Goal: Information Seeking & Learning: Learn about a topic

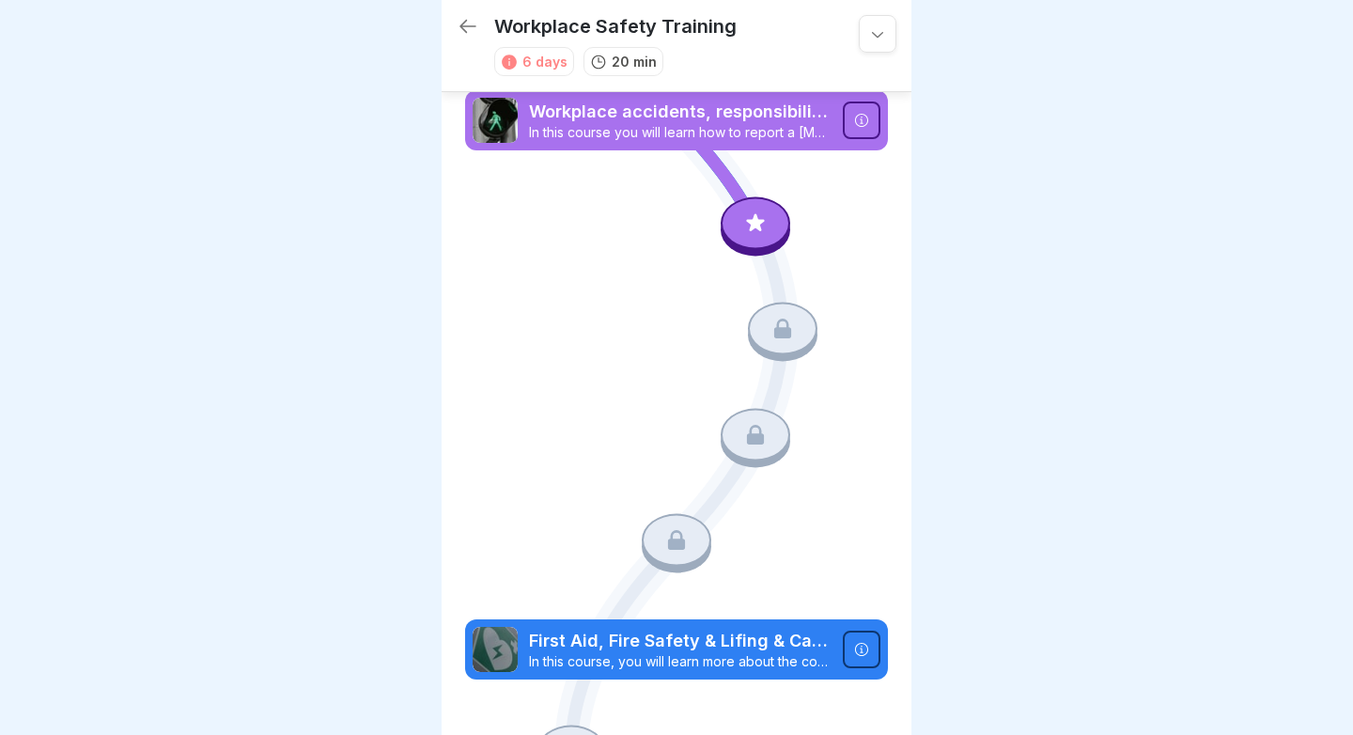
click at [750, 201] on div at bounding box center [755, 225] width 70 height 59
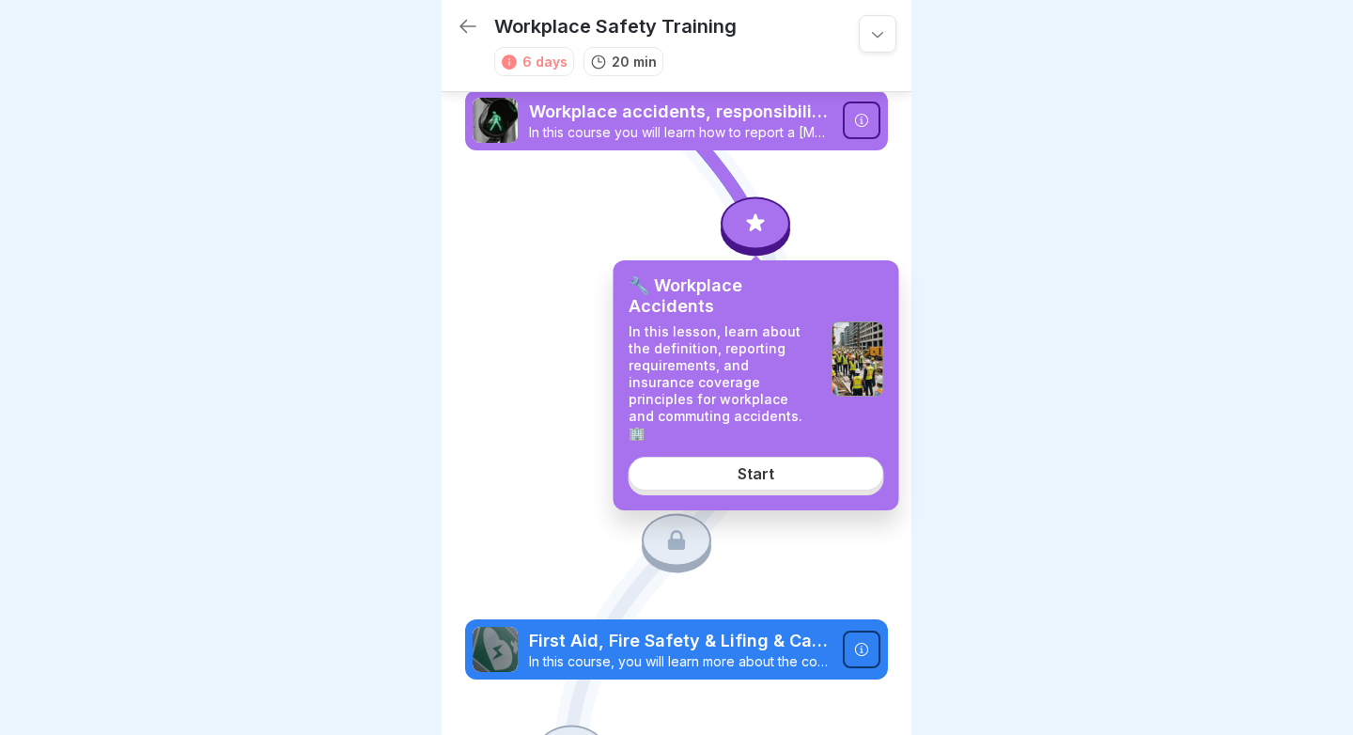
click at [715, 459] on link "Start" at bounding box center [755, 473] width 255 height 34
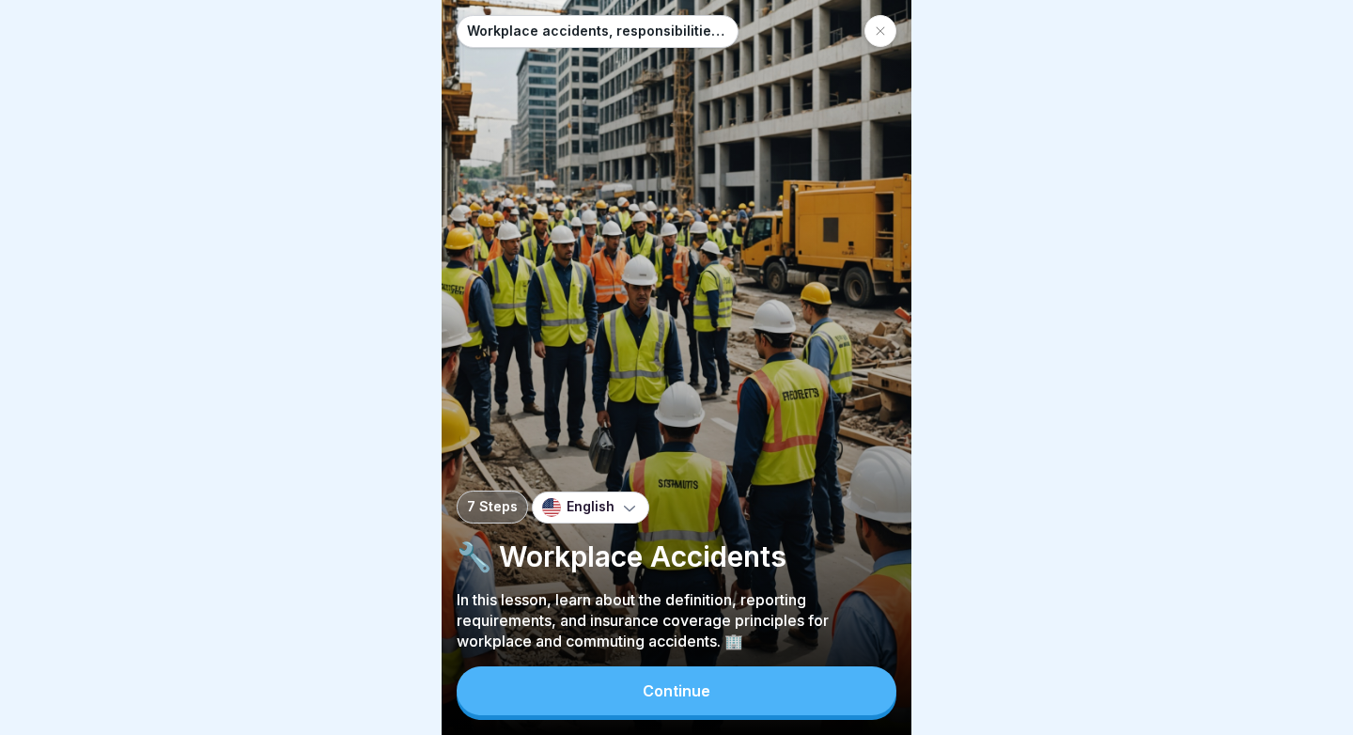
click at [648, 689] on div "Continue" at bounding box center [676, 690] width 68 height 17
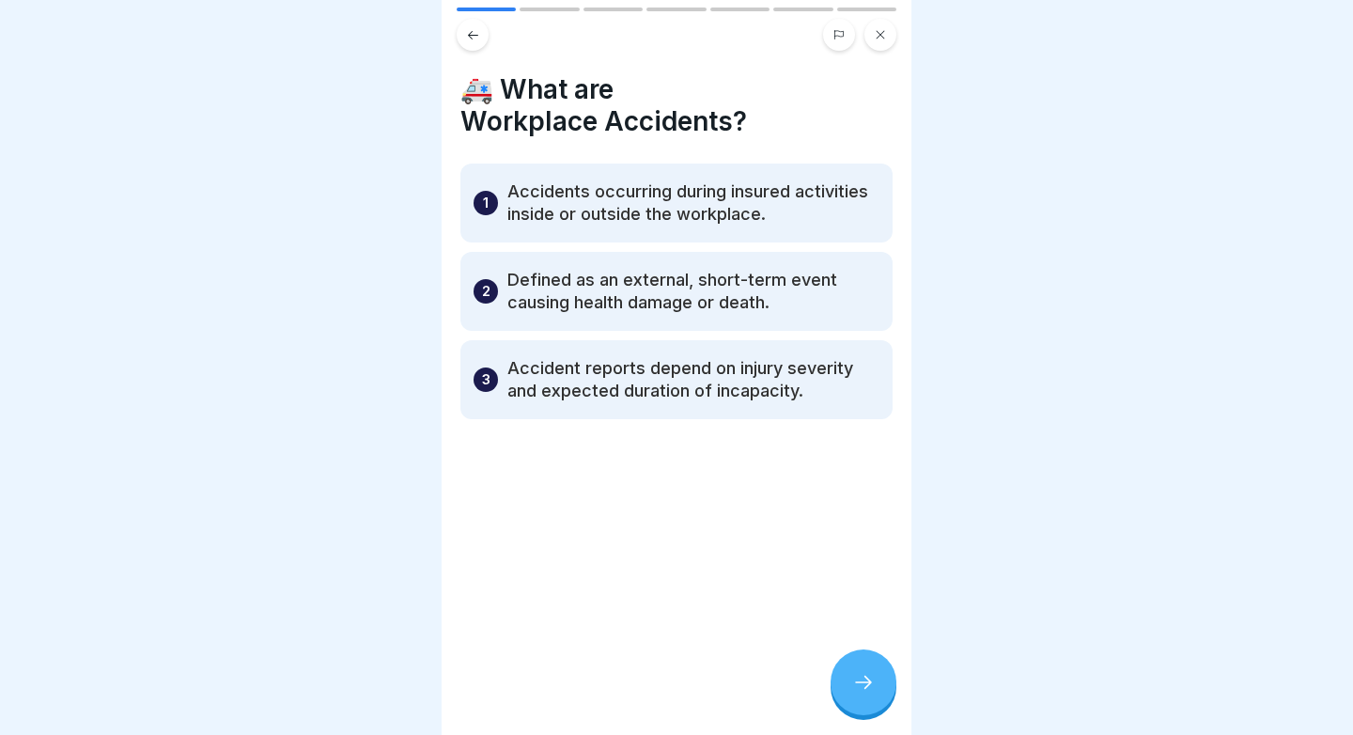
click at [855, 219] on p "Accidents occurring during insured activities inside or outside the workplace." at bounding box center [693, 202] width 372 height 45
click at [564, 217] on p "Accidents occurring during insured activities inside or outside the workplace." at bounding box center [693, 202] width 372 height 45
click at [456, 196] on div "🚑 What are Workplace Accidents? 1 Accidents occurring during insured activities…" at bounding box center [676, 367] width 470 height 735
click at [473, 196] on div "1" at bounding box center [485, 203] width 24 height 24
click at [860, 690] on icon at bounding box center [863, 682] width 23 height 23
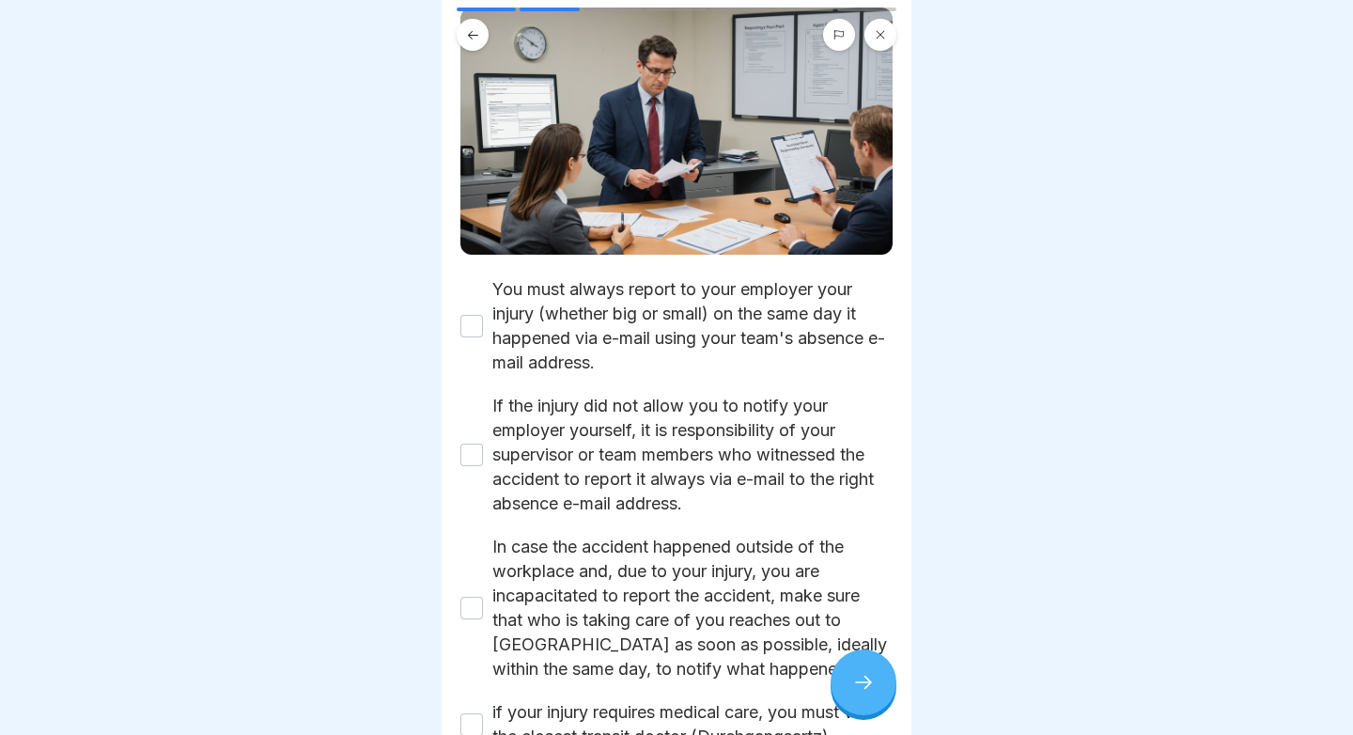
scroll to position [172, 0]
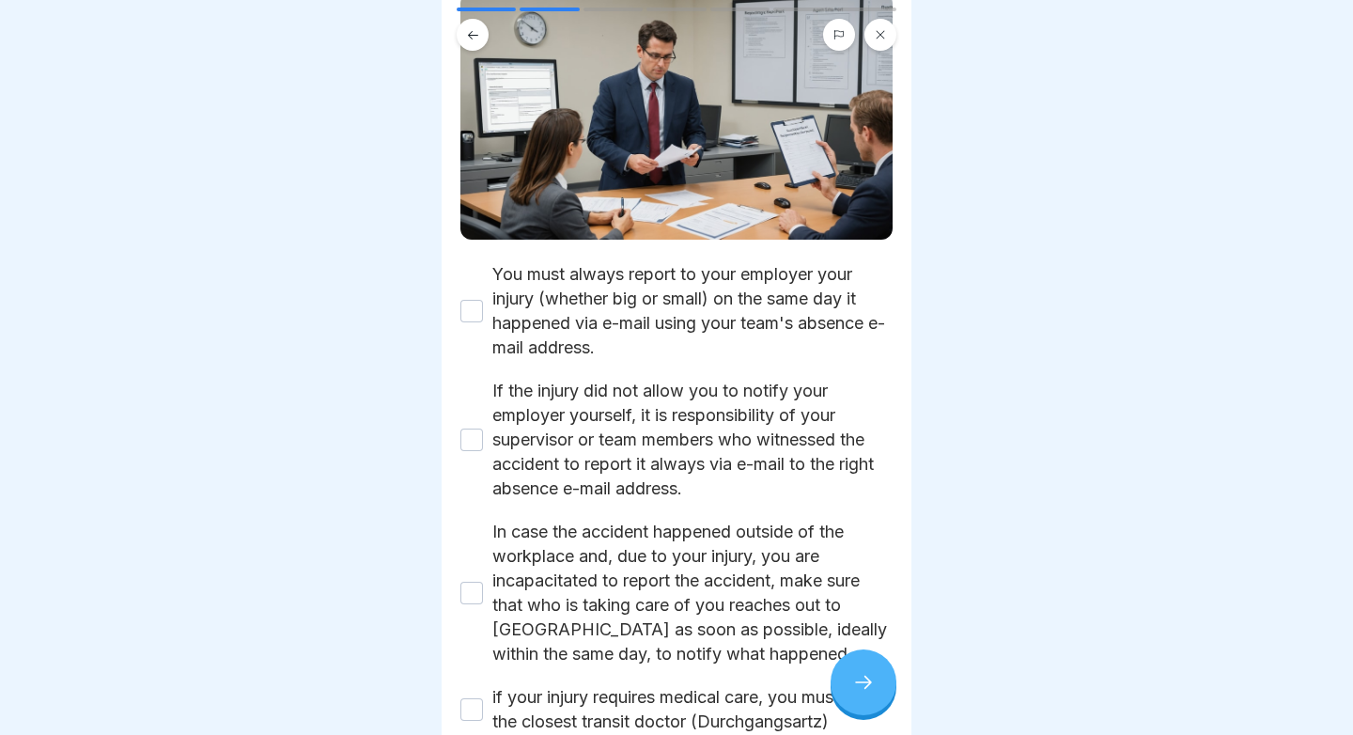
click at [476, 300] on button "You must always report to your employer your injury (whether big or small) on t…" at bounding box center [471, 311] width 23 height 23
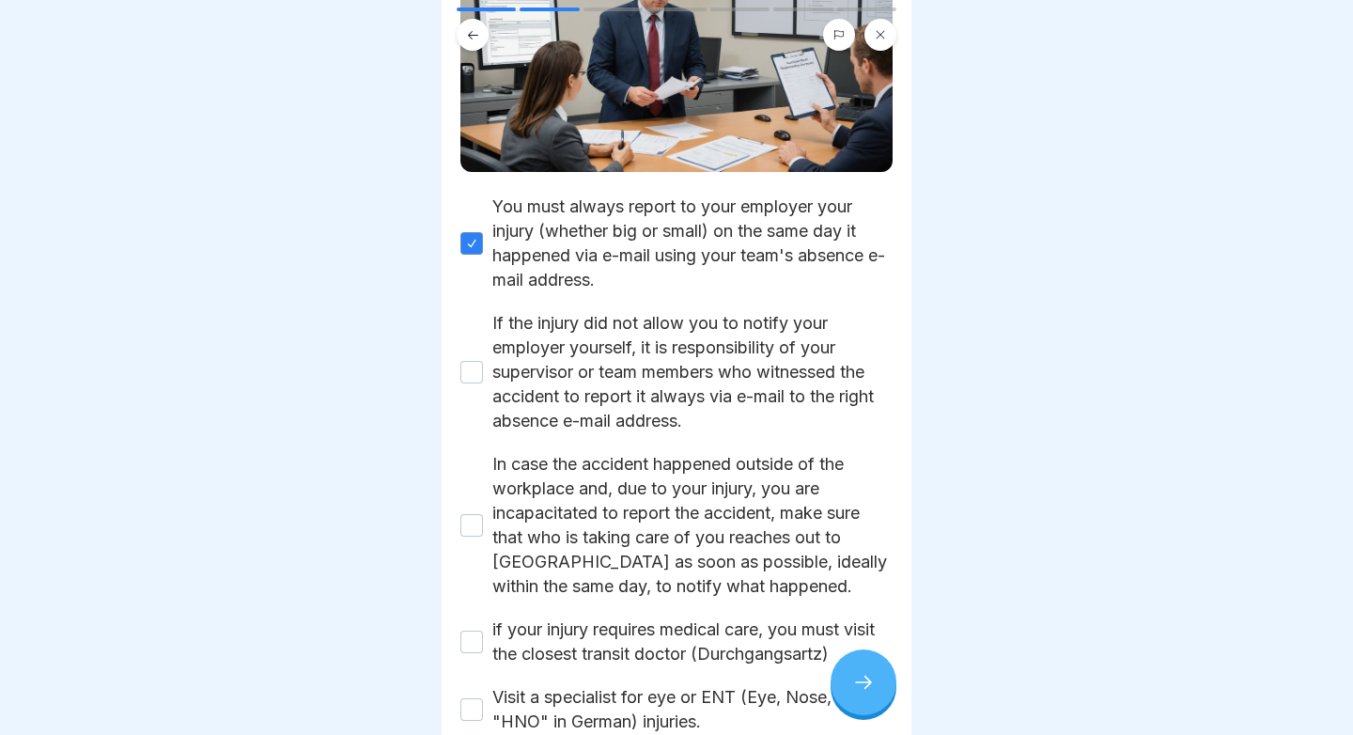
scroll to position [244, 0]
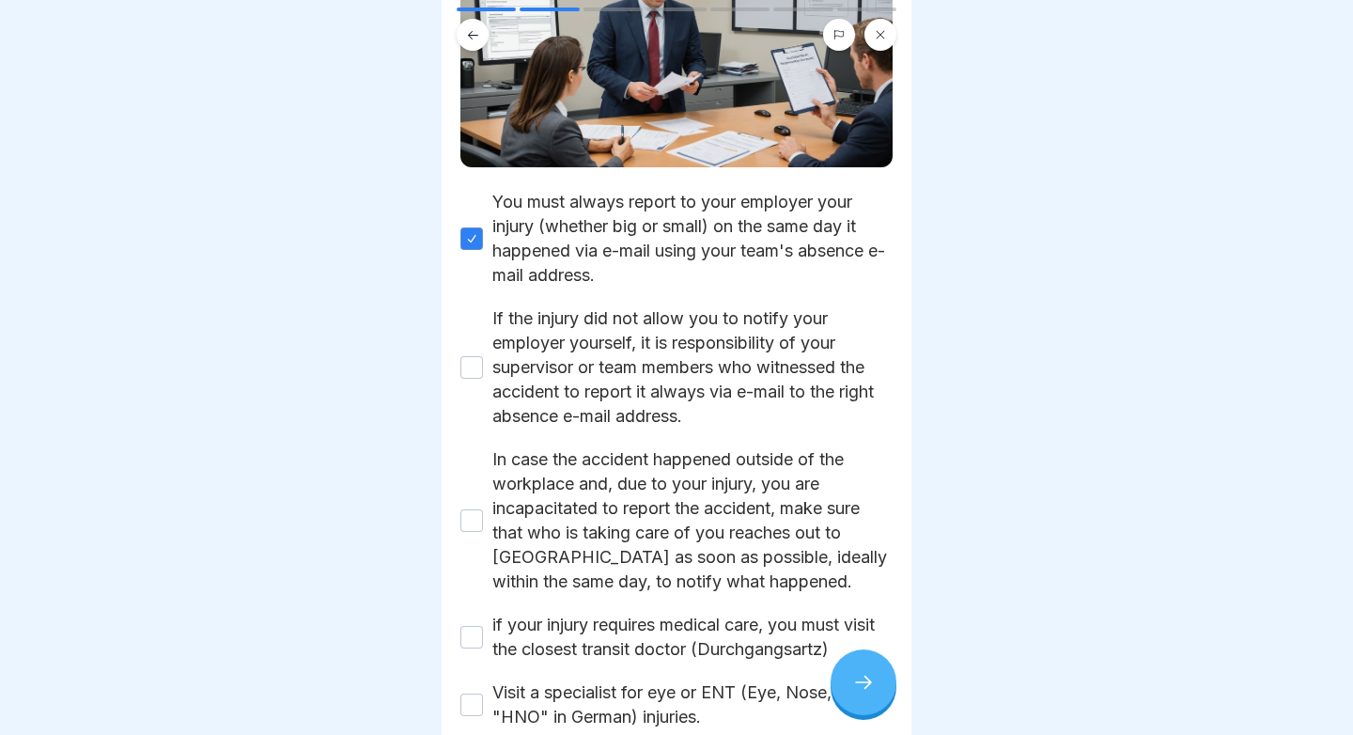
click at [469, 361] on button "If the injury did not allow you to notify your employer yourself, it is respons…" at bounding box center [471, 367] width 23 height 23
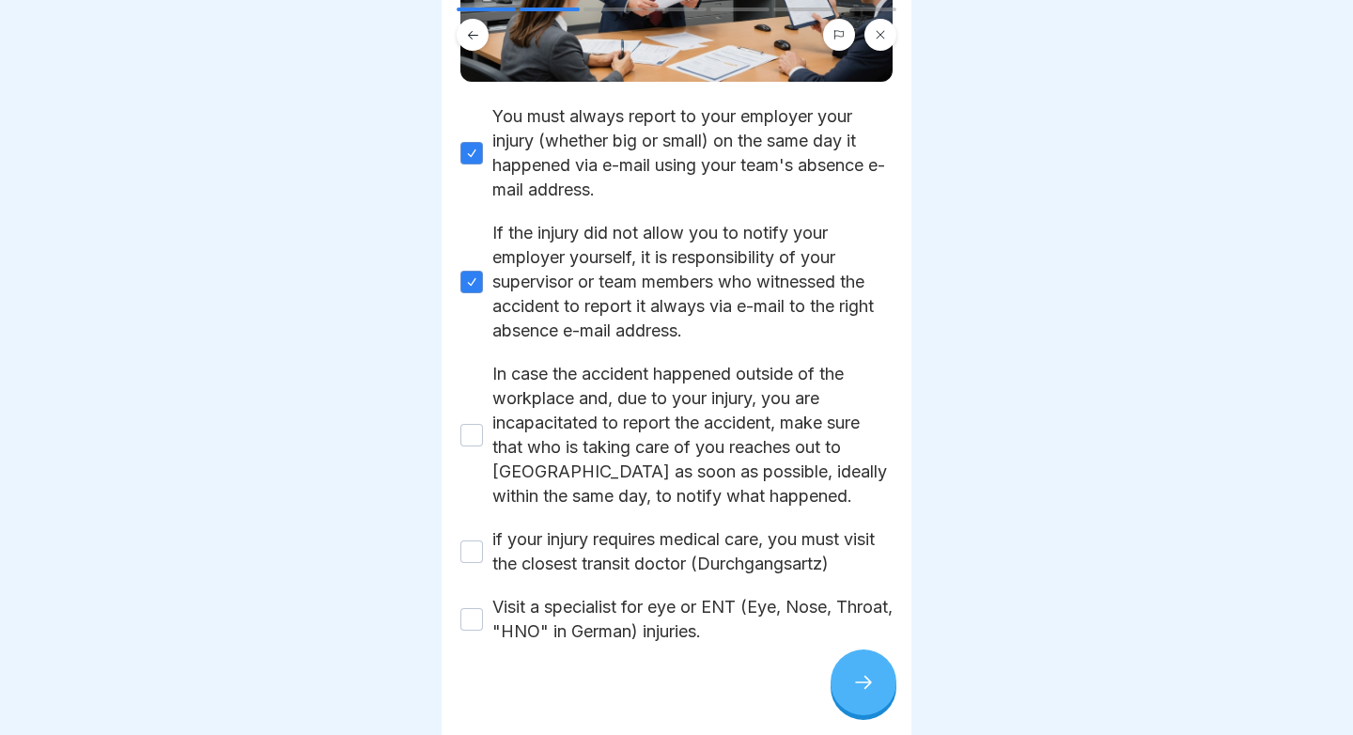
scroll to position [351, 0]
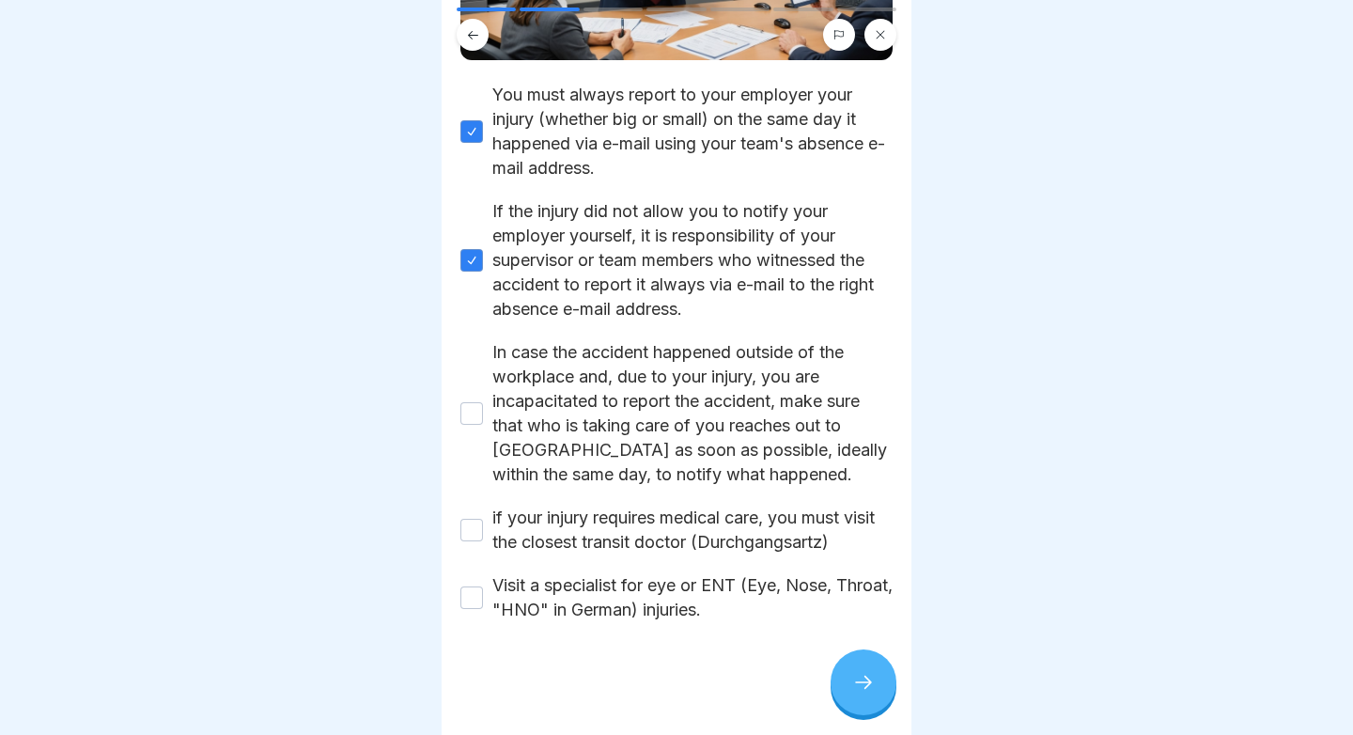
drag, startPoint x: 477, startPoint y: 413, endPoint x: 555, endPoint y: 322, distance: 119.9
click at [555, 325] on div "You must always report to your employer your injury (whether big or small) on t…" at bounding box center [676, 352] width 432 height 539
click at [479, 403] on button "In case the accident happened outside of the workplace and, due to your injury,…" at bounding box center [471, 413] width 23 height 23
click at [498, 529] on label "if your injury requires medical care, you must visit the closest transit doctor…" at bounding box center [692, 529] width 400 height 49
click at [483, 529] on button "if your injury requires medical care, you must visit the closest transit doctor…" at bounding box center [471, 529] width 23 height 23
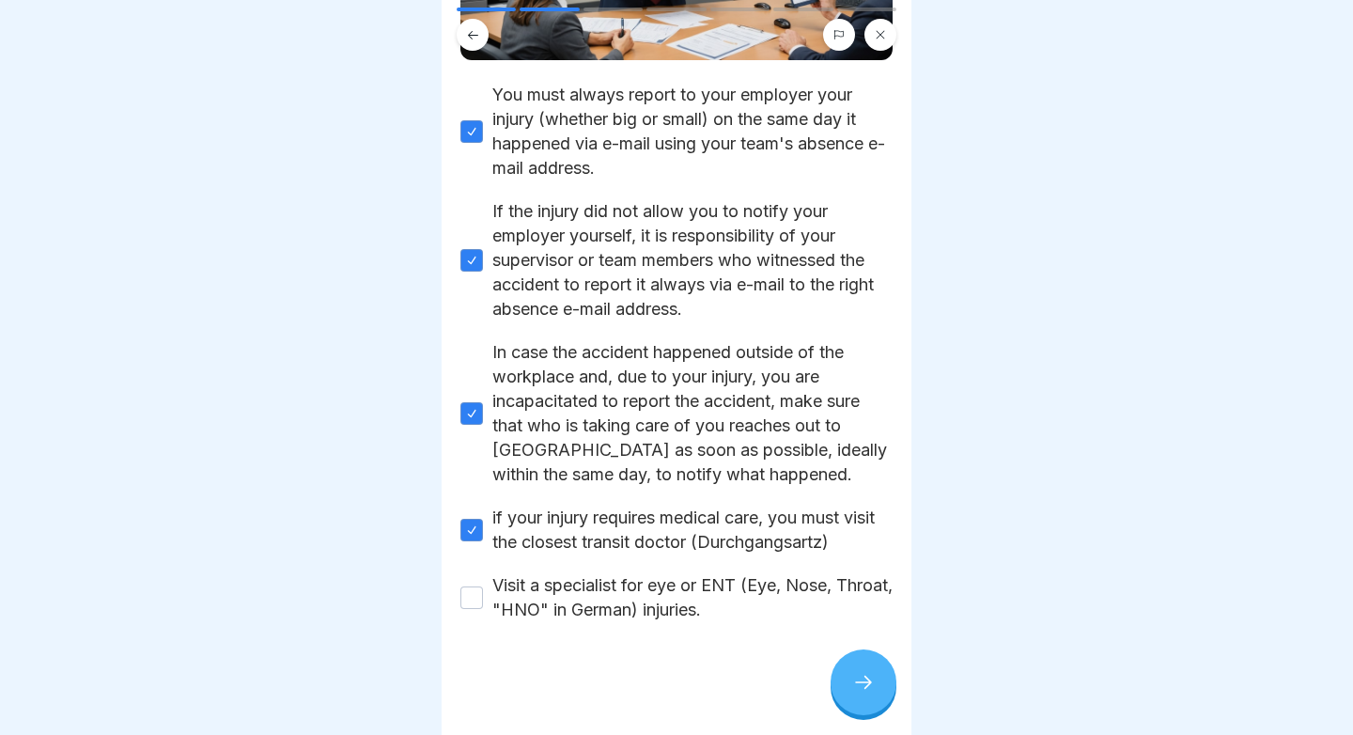
click at [644, 602] on label "Visit a specialist for eye or ENT (Eye, Nose, Throat, "HNO" in German) injuries." at bounding box center [692, 597] width 400 height 49
click at [483, 602] on button "Visit a specialist for eye or ENT (Eye, Nose, Throat, "HNO" in German) injuries." at bounding box center [471, 597] width 23 height 23
click at [849, 681] on div at bounding box center [863, 682] width 66 height 66
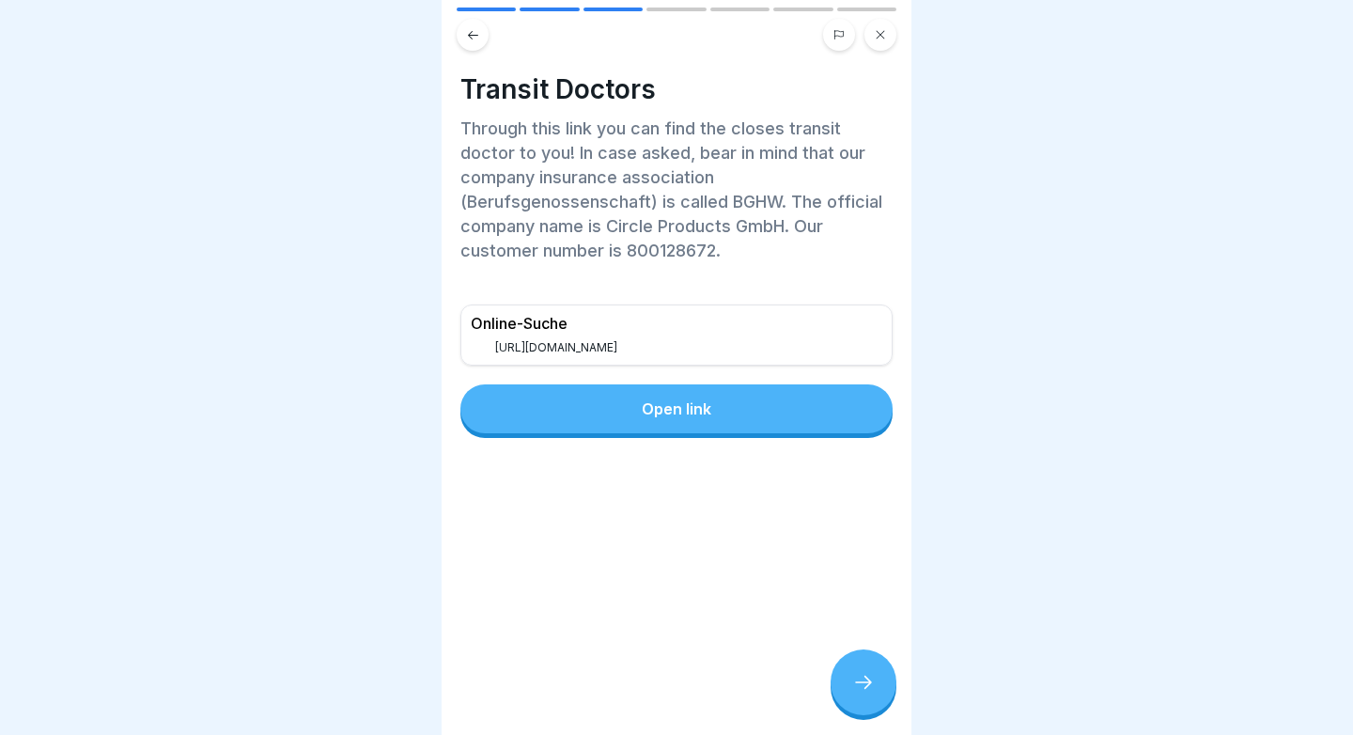
click at [571, 348] on p "[URL][DOMAIN_NAME]" at bounding box center [559, 347] width 128 height 13
click at [737, 411] on button "Open link" at bounding box center [676, 408] width 432 height 49
click at [857, 659] on div at bounding box center [863, 682] width 66 height 66
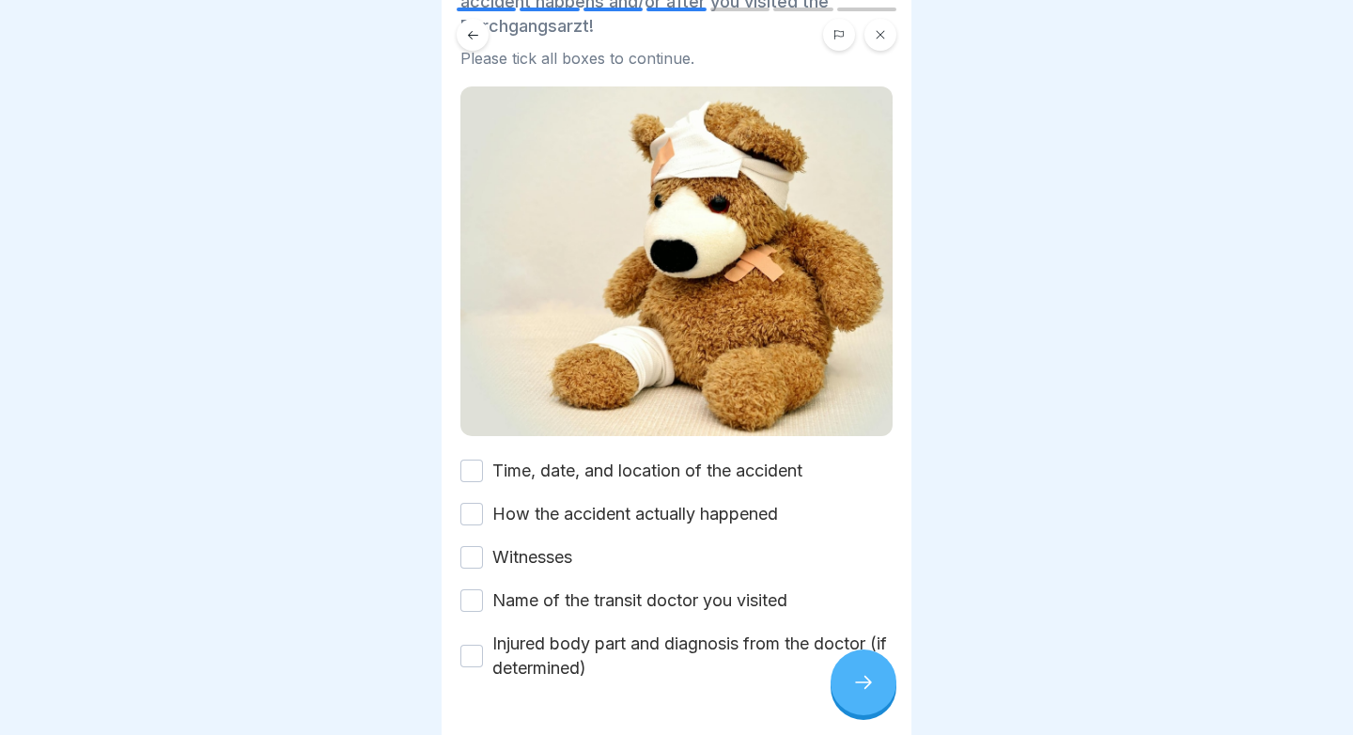
scroll to position [263, 0]
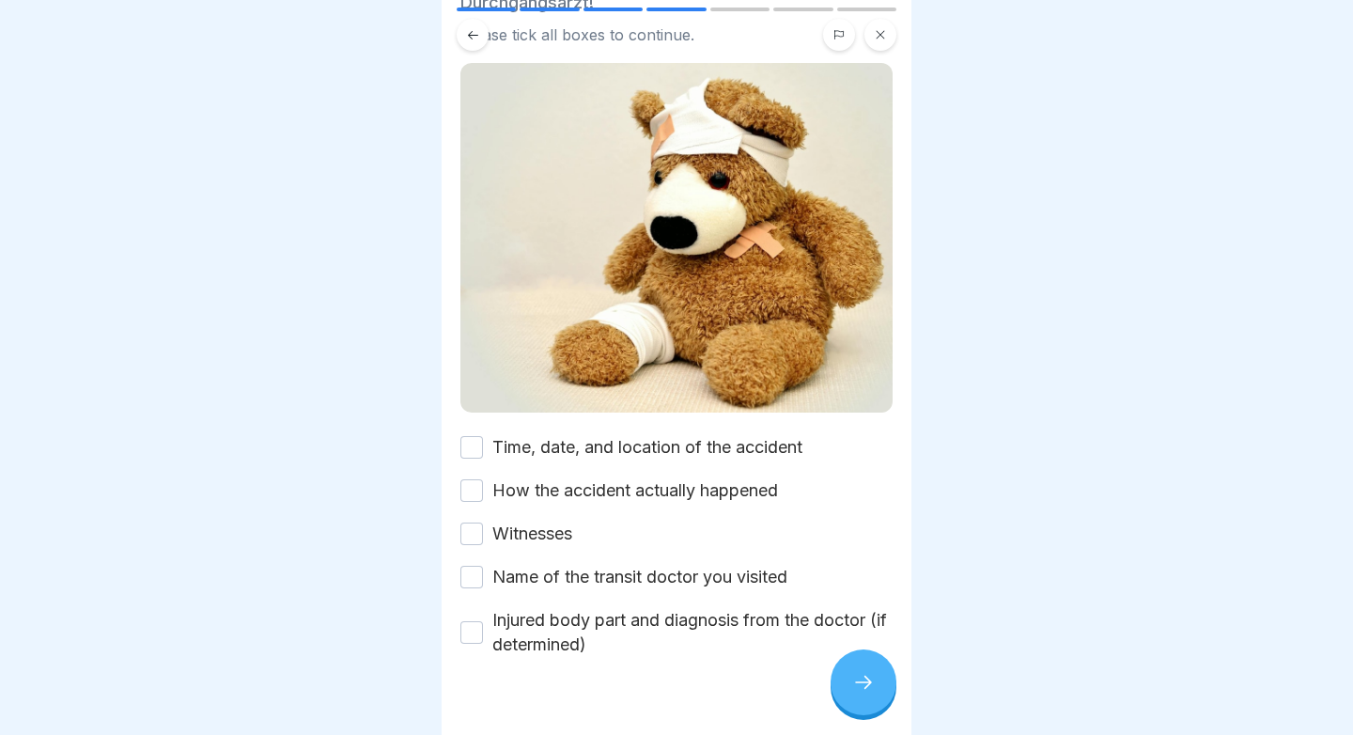
click at [465, 436] on button "Time, date, and location of the accident" at bounding box center [471, 447] width 23 height 23
click at [470, 479] on button "How the accident actually happened" at bounding box center [471, 490] width 23 height 23
click at [465, 522] on button "Witnesses" at bounding box center [471, 533] width 23 height 23
click at [467, 565] on button "Name of the transit doctor you visited" at bounding box center [471, 576] width 23 height 23
click at [475, 621] on button "Injured body part and diagnosis from the doctor (if determined)" at bounding box center [471, 632] width 23 height 23
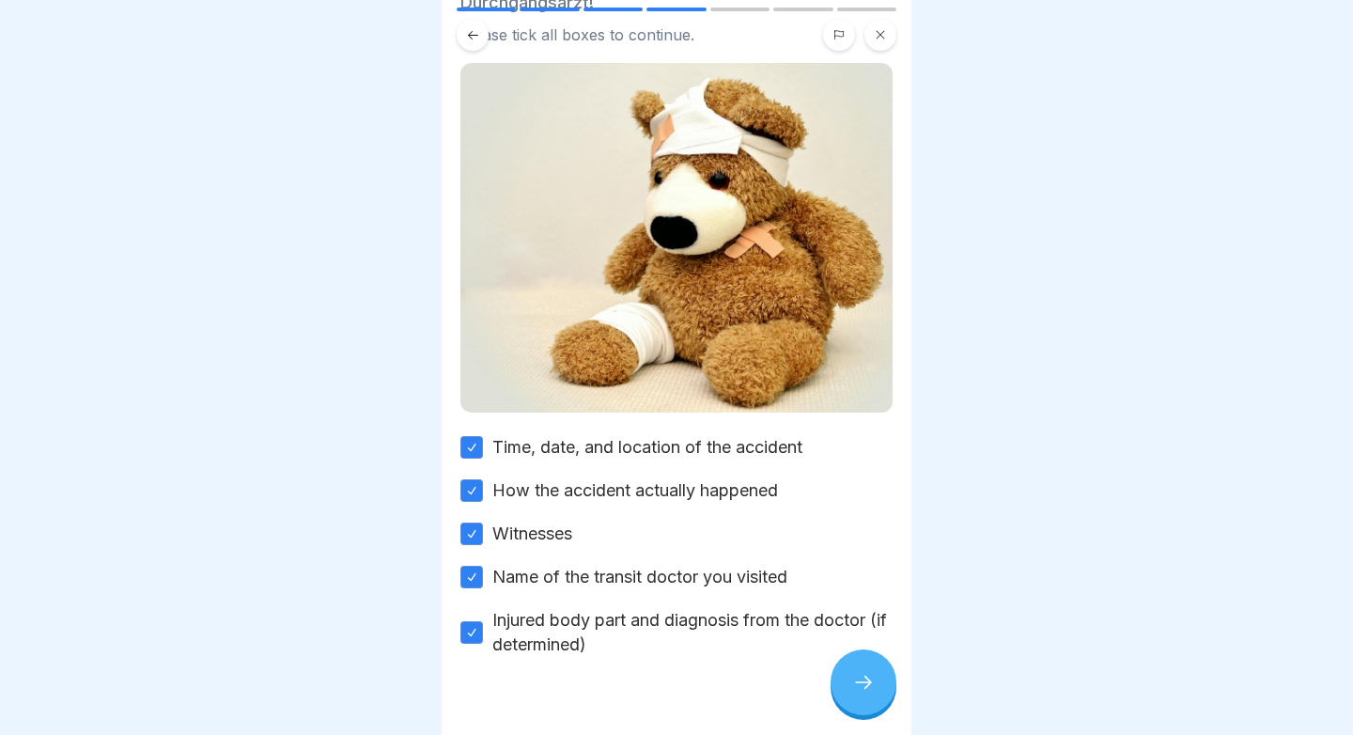
click at [874, 688] on div at bounding box center [863, 682] width 66 height 66
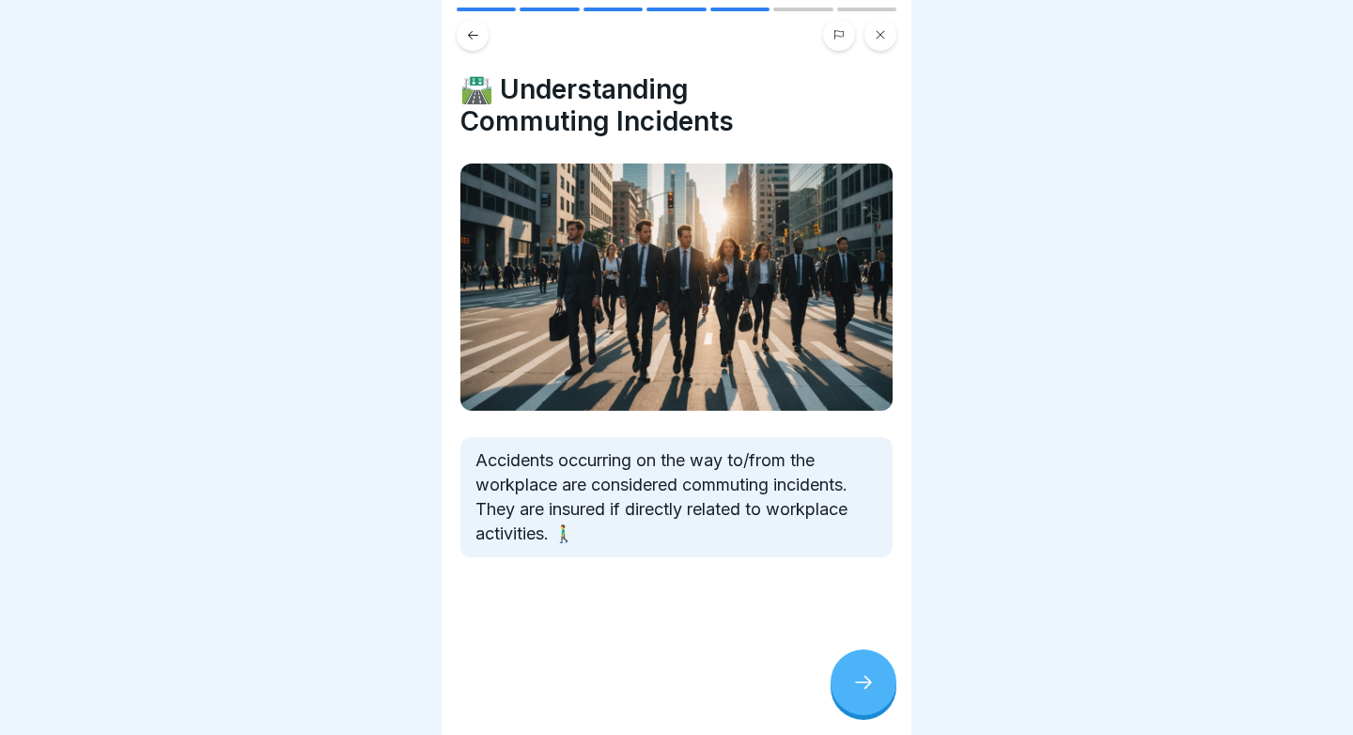
click at [862, 666] on div at bounding box center [863, 682] width 66 height 66
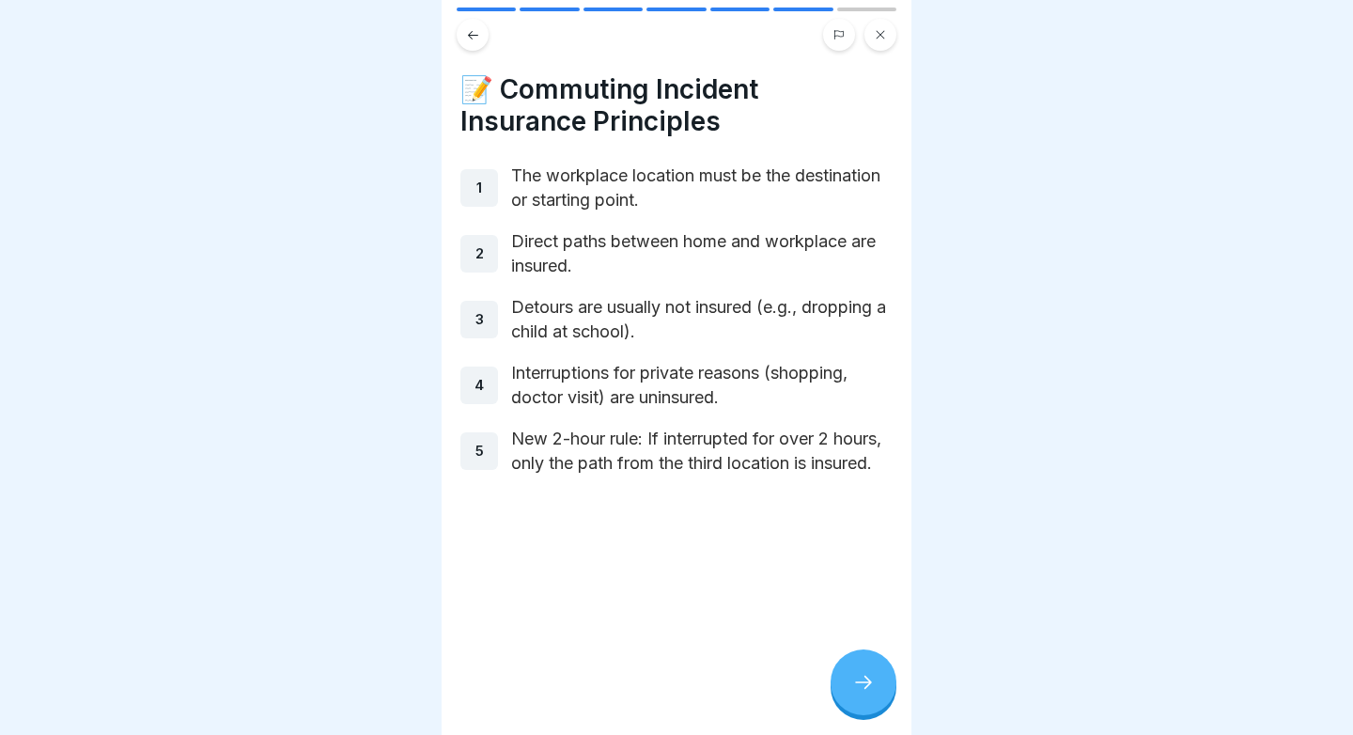
click at [852, 672] on div at bounding box center [863, 682] width 66 height 66
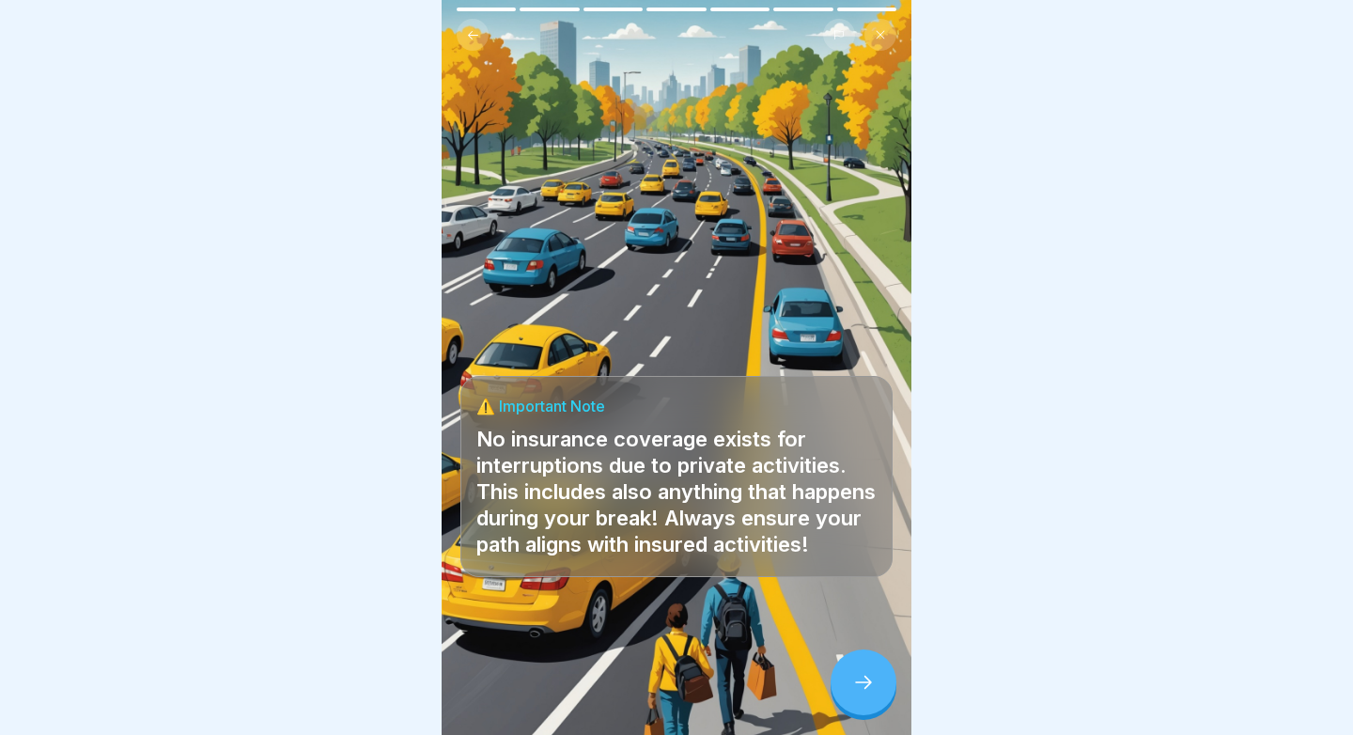
click at [862, 698] on div at bounding box center [863, 682] width 66 height 66
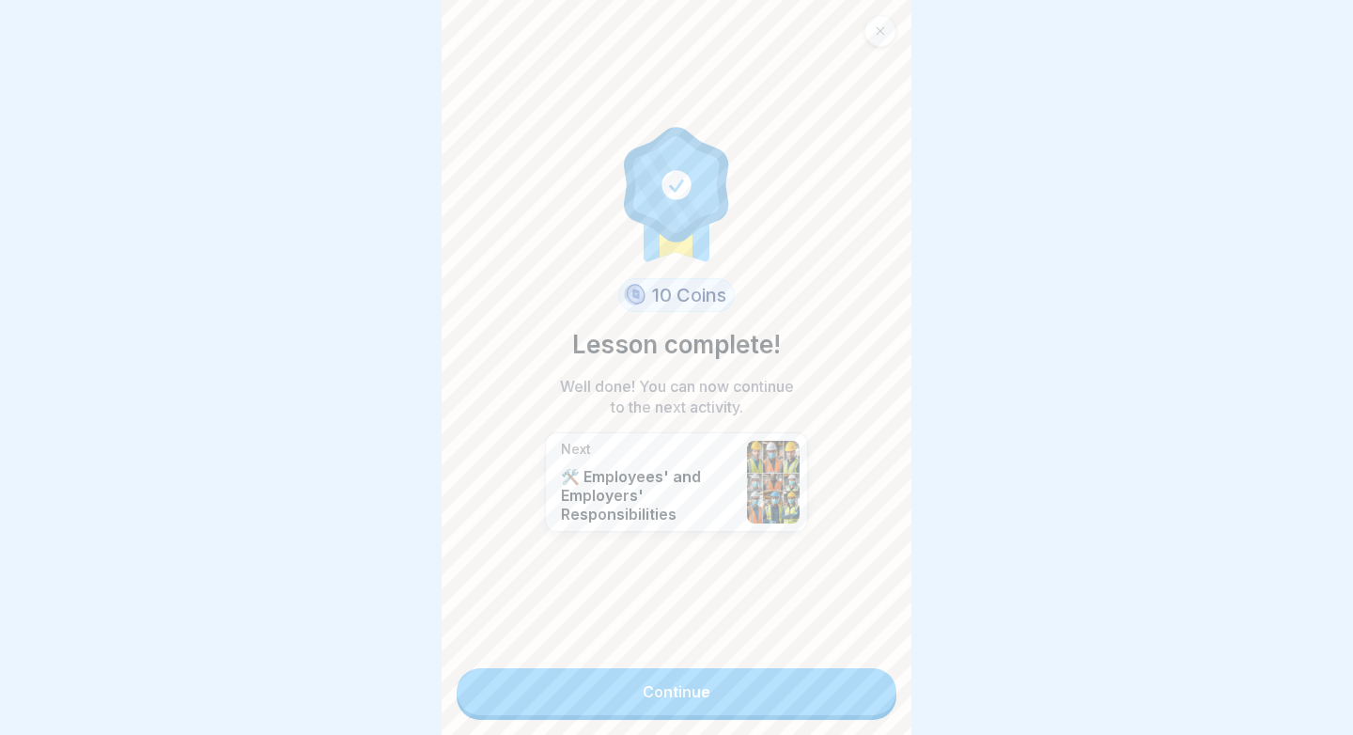
click at [818, 694] on link "Continue" at bounding box center [676, 691] width 440 height 47
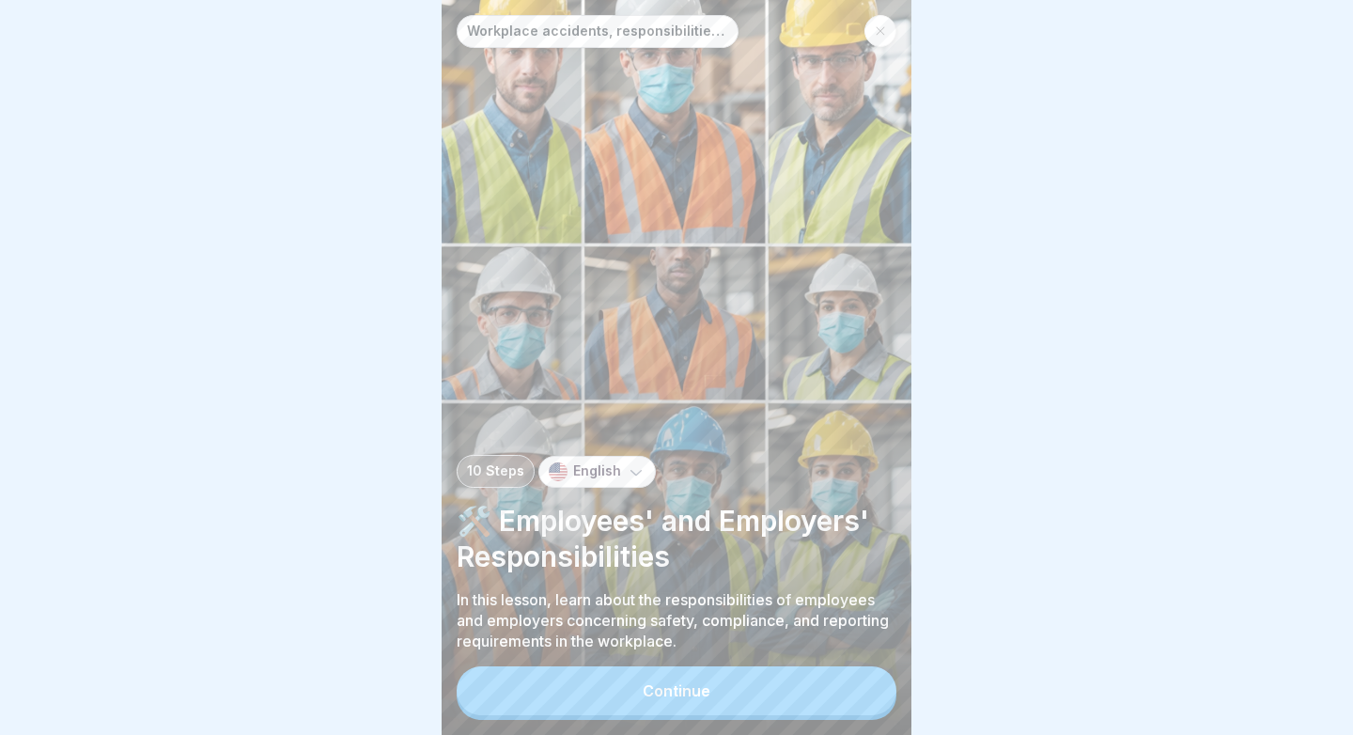
click at [657, 701] on button "Continue" at bounding box center [676, 690] width 440 height 49
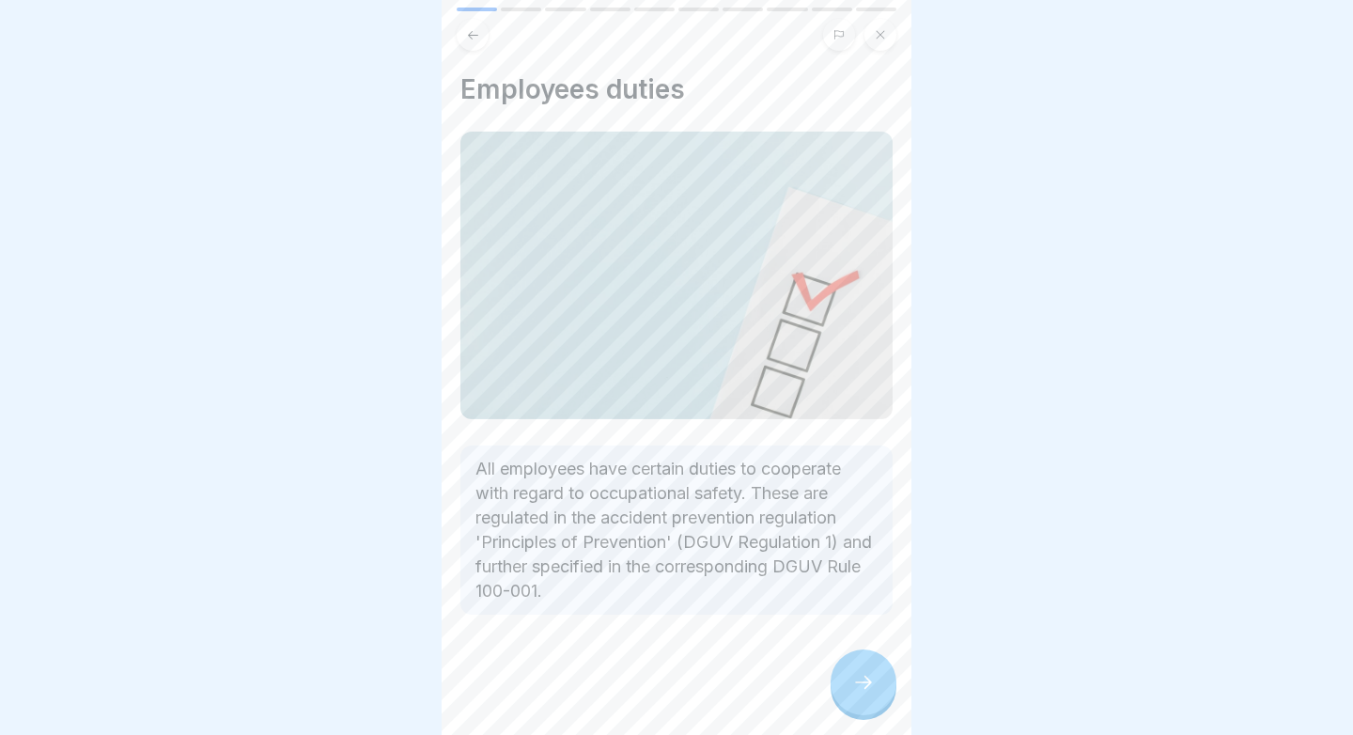
click at [840, 664] on div at bounding box center [863, 682] width 66 height 66
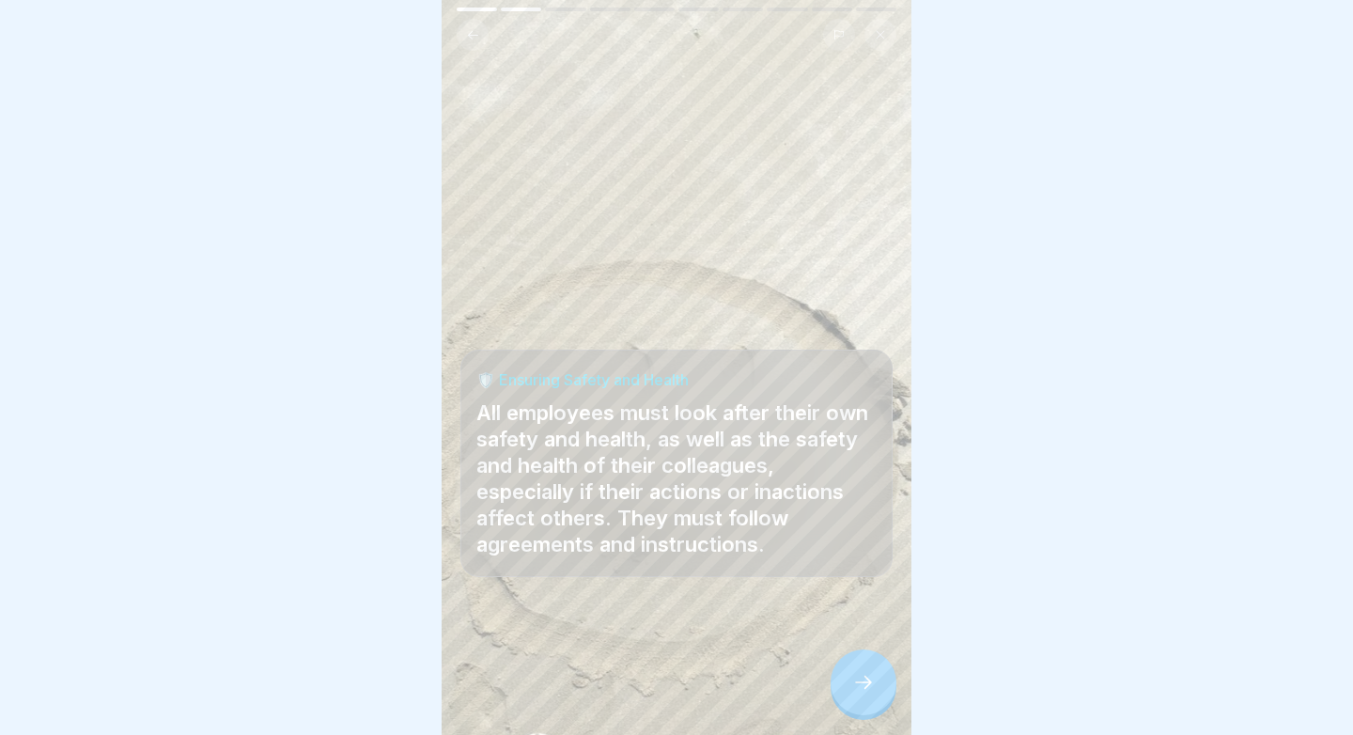
click at [859, 694] on div at bounding box center [863, 682] width 66 height 66
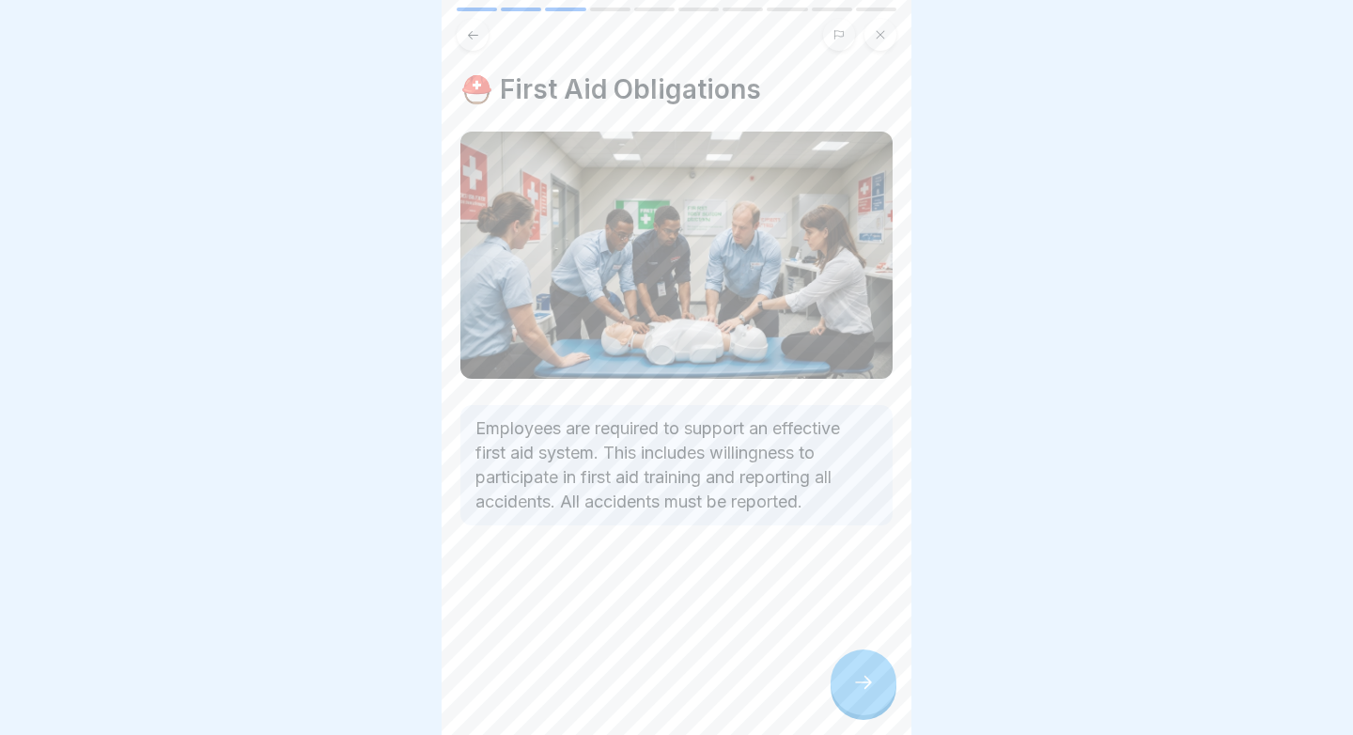
click at [859, 694] on div at bounding box center [863, 682] width 66 height 66
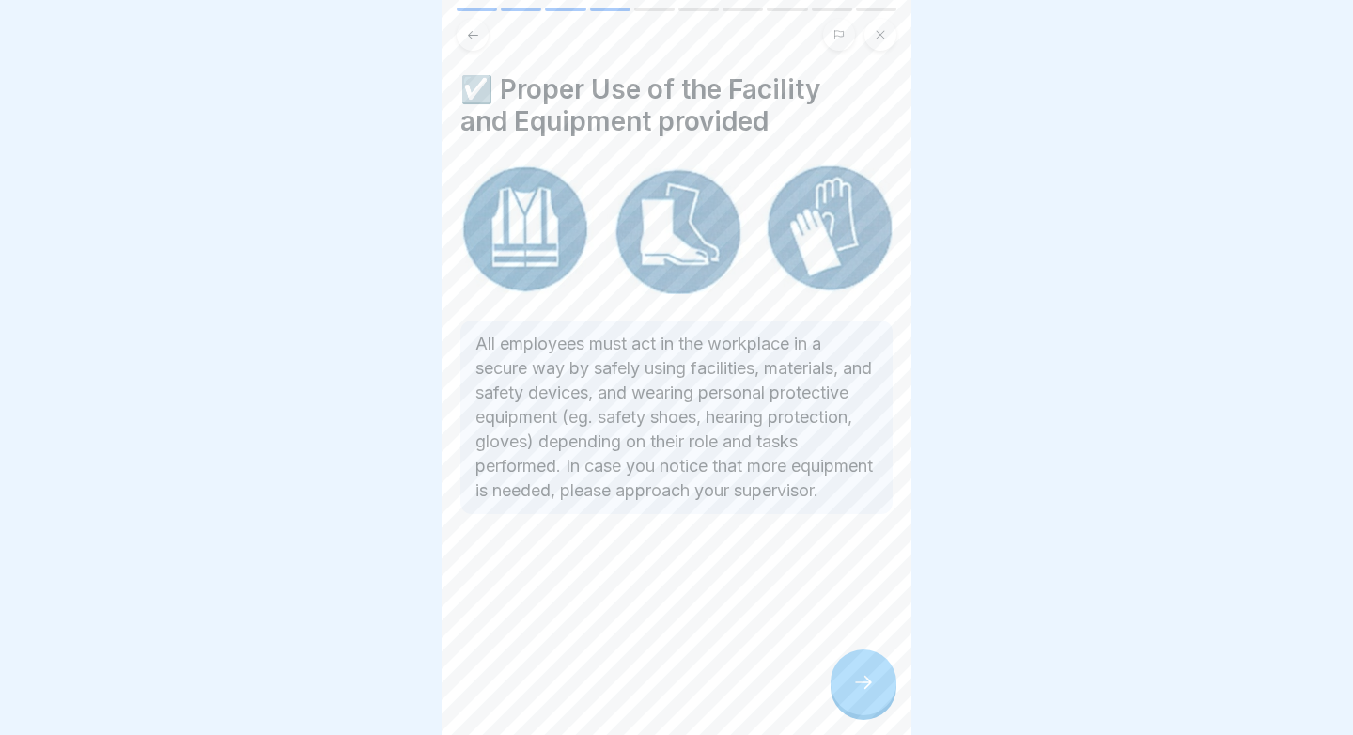
click at [858, 694] on div at bounding box center [863, 682] width 66 height 66
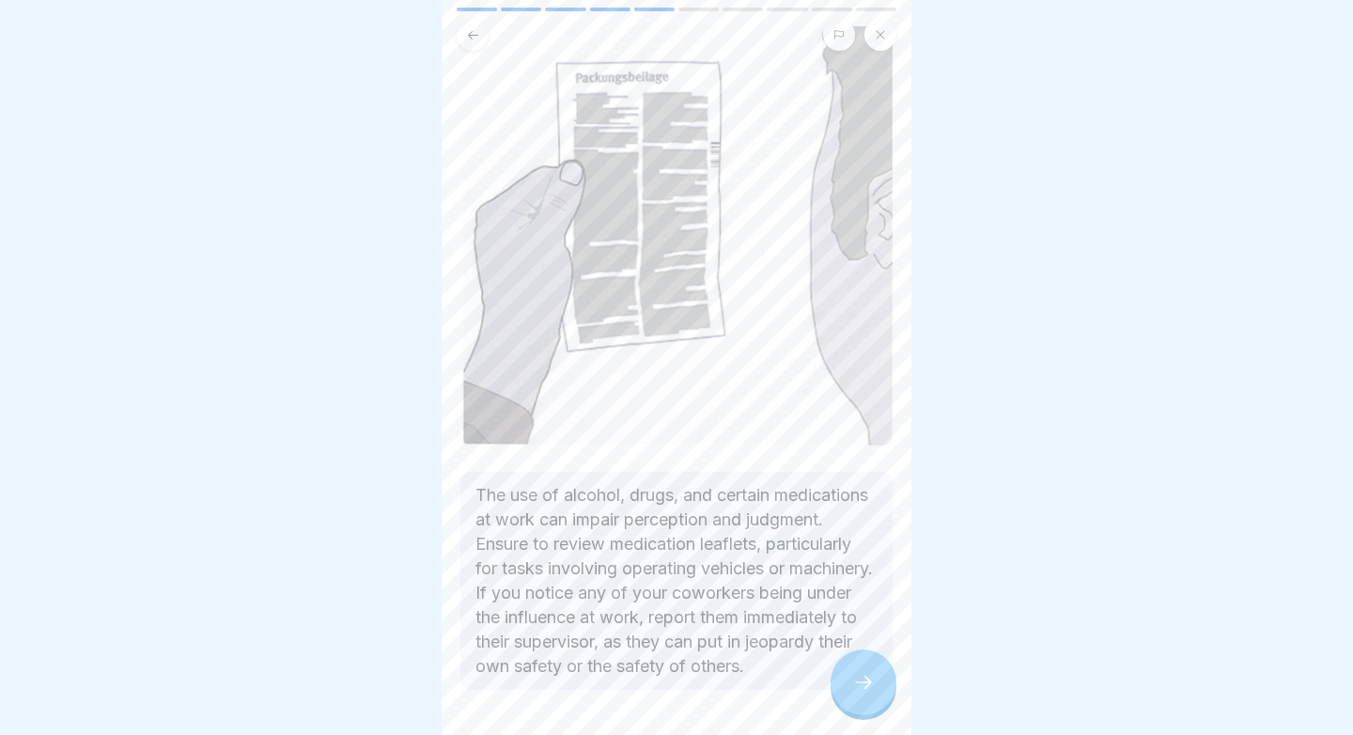
scroll to position [131, 0]
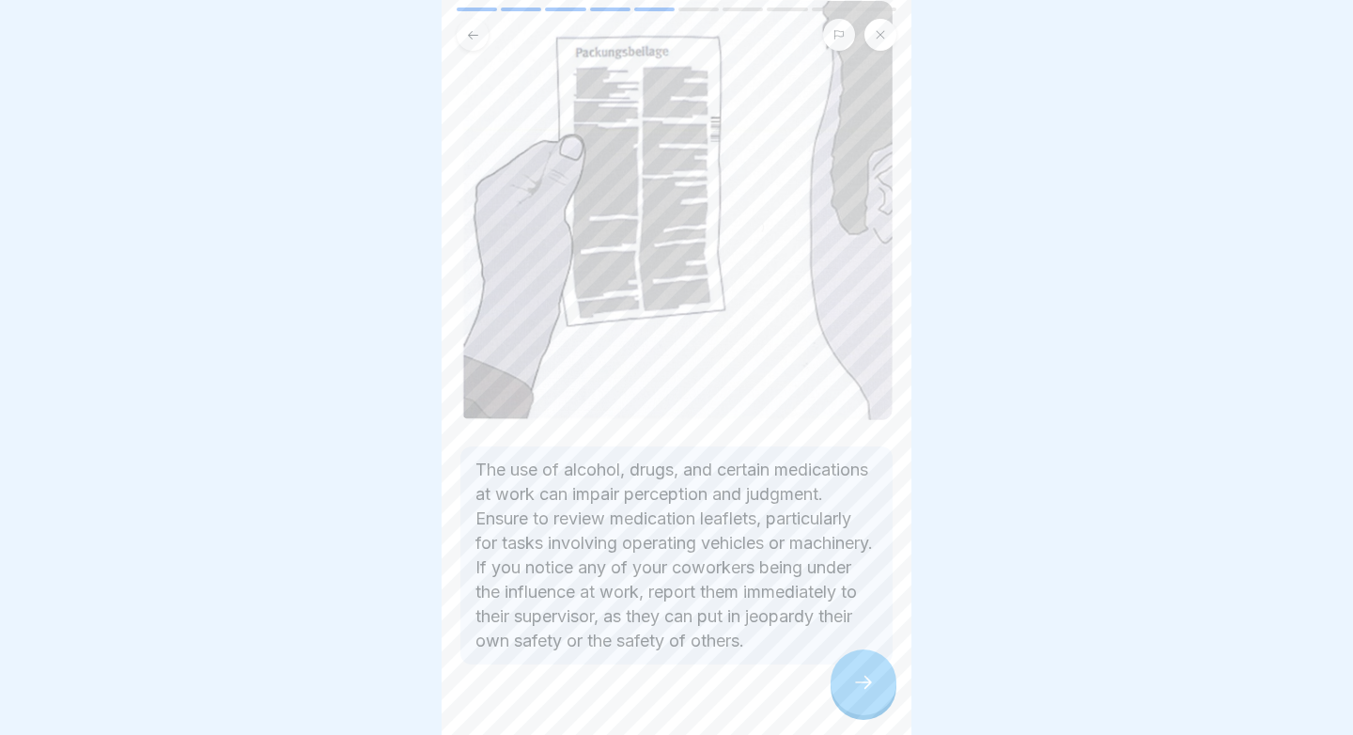
click at [845, 662] on div at bounding box center [863, 682] width 66 height 66
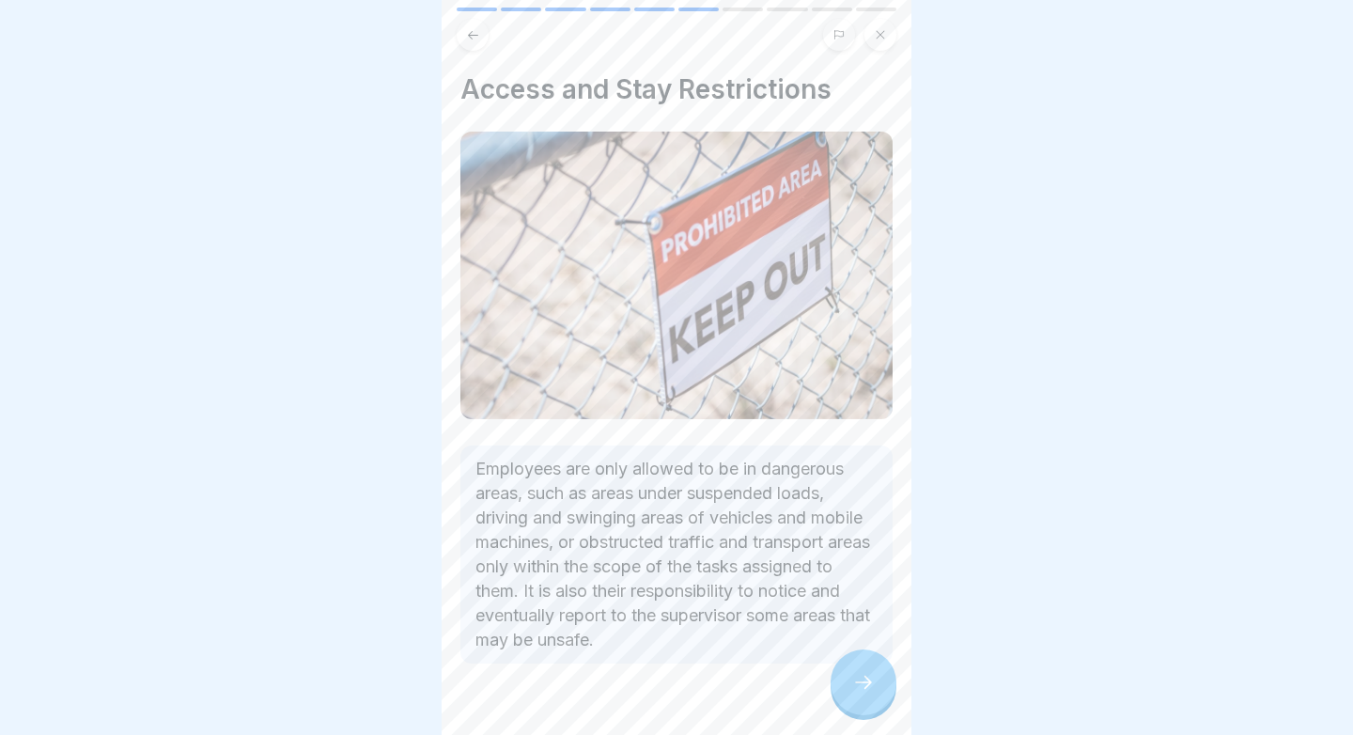
click at [857, 679] on icon at bounding box center [863, 682] width 23 height 23
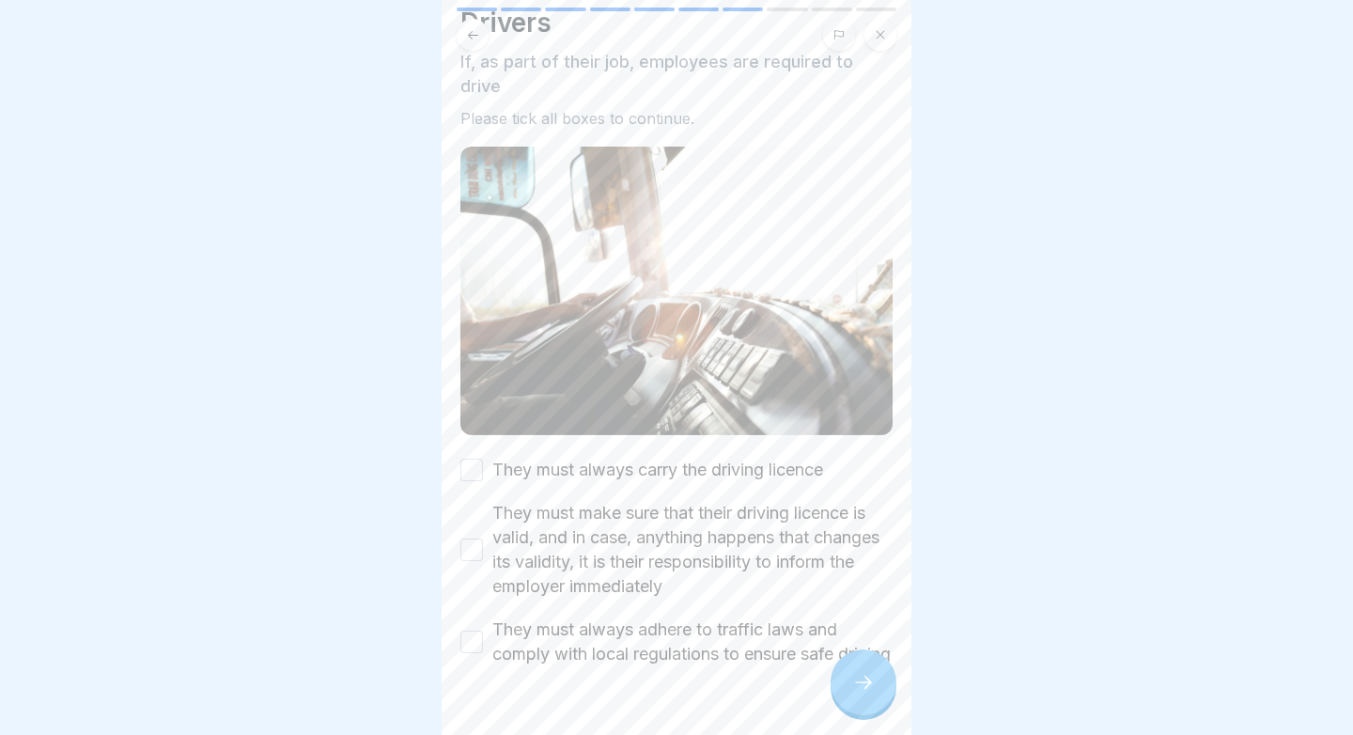
scroll to position [66, 0]
click at [825, 503] on label "They must make sure that their driving licence is valid, and in case, anything …" at bounding box center [692, 551] width 400 height 98
click at [483, 539] on button "They must make sure that their driving licence is valid, and in case, anything …" at bounding box center [471, 550] width 23 height 23
click at [779, 479] on label "They must always carry the driving licence" at bounding box center [657, 470] width 331 height 24
click at [483, 479] on button "They must always carry the driving licence" at bounding box center [471, 470] width 23 height 23
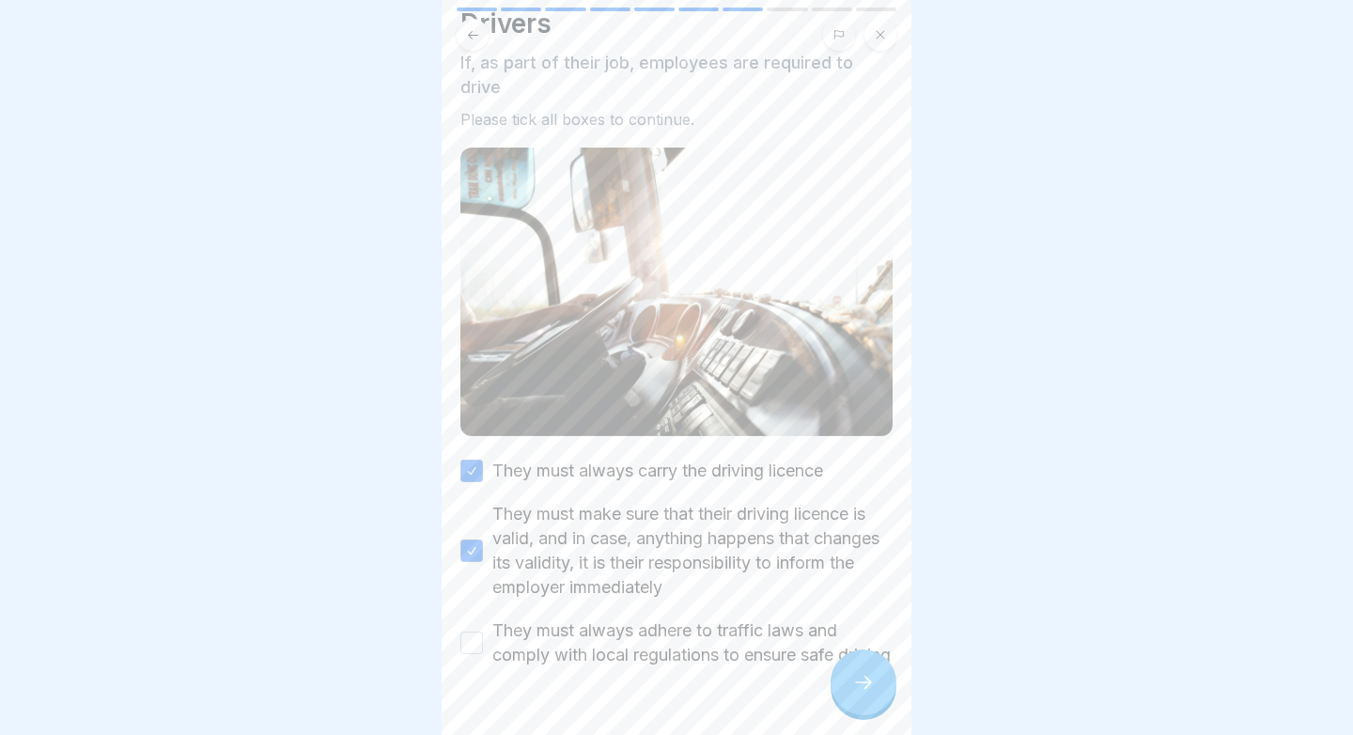
scroll to position [134, 0]
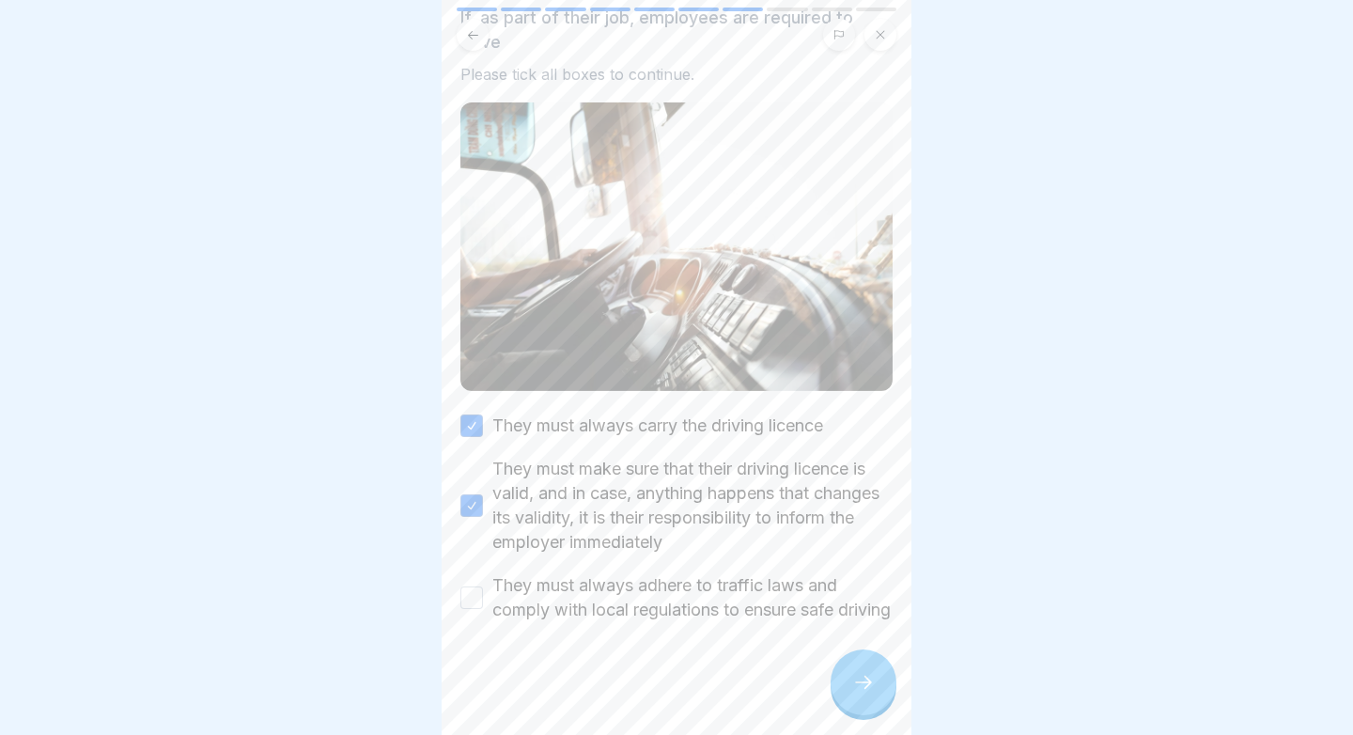
click at [656, 584] on label "They must always adhere to traffic laws and comply with local regulations to en…" at bounding box center [692, 597] width 400 height 49
click at [483, 586] on button "They must always adhere to traffic laws and comply with local regulations to en…" at bounding box center [471, 597] width 23 height 23
click at [852, 681] on icon at bounding box center [863, 682] width 23 height 23
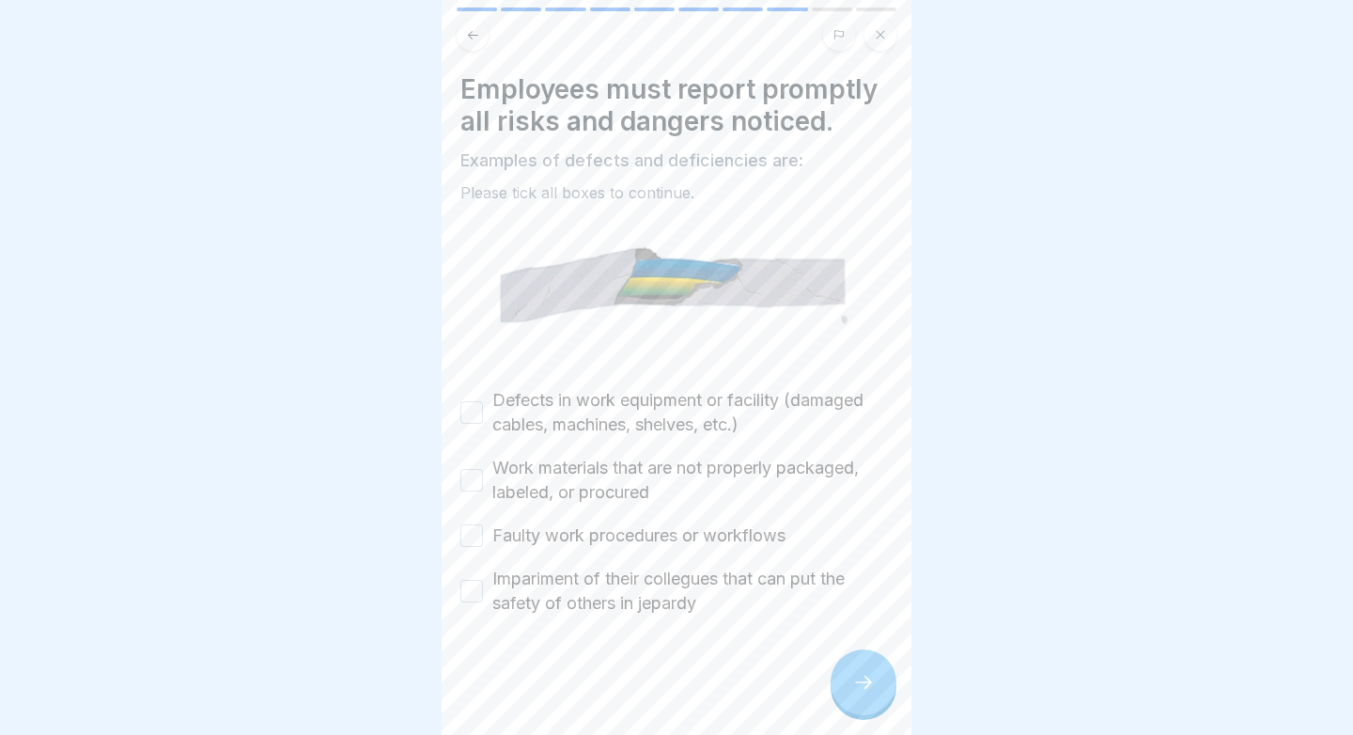
click at [474, 422] on button "Defects in work equipment or facility (damaged cables, machines, shelves, etc.)" at bounding box center [471, 412] width 23 height 23
click at [470, 484] on button "Work materials that are not properly packaged, labeled, or procured" at bounding box center [471, 480] width 23 height 23
click at [466, 538] on button "Faulty work procedures or workflows" at bounding box center [471, 535] width 23 height 23
click at [469, 594] on button "Impariment of their collegues that can put the safety of others in jepardy" at bounding box center [471, 591] width 23 height 23
click at [849, 687] on div at bounding box center [863, 682] width 66 height 66
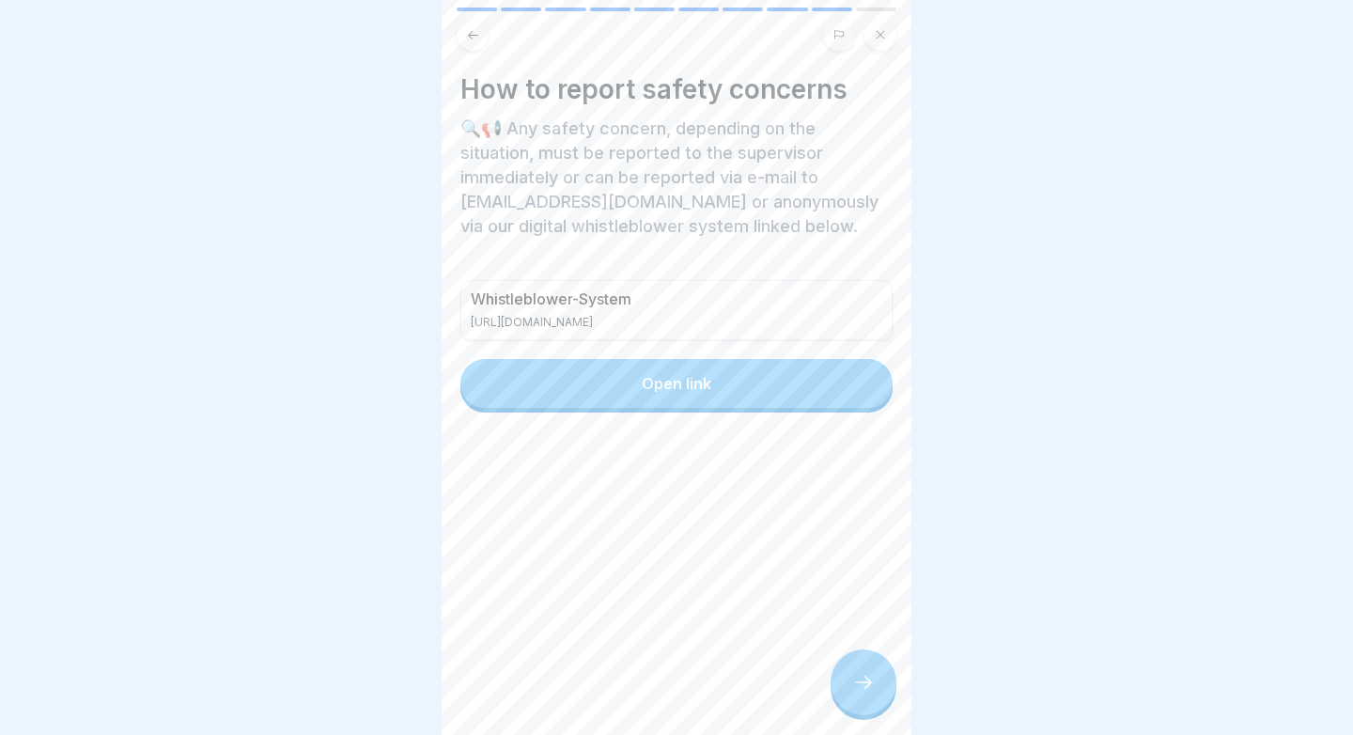
click at [869, 690] on icon at bounding box center [863, 682] width 23 height 23
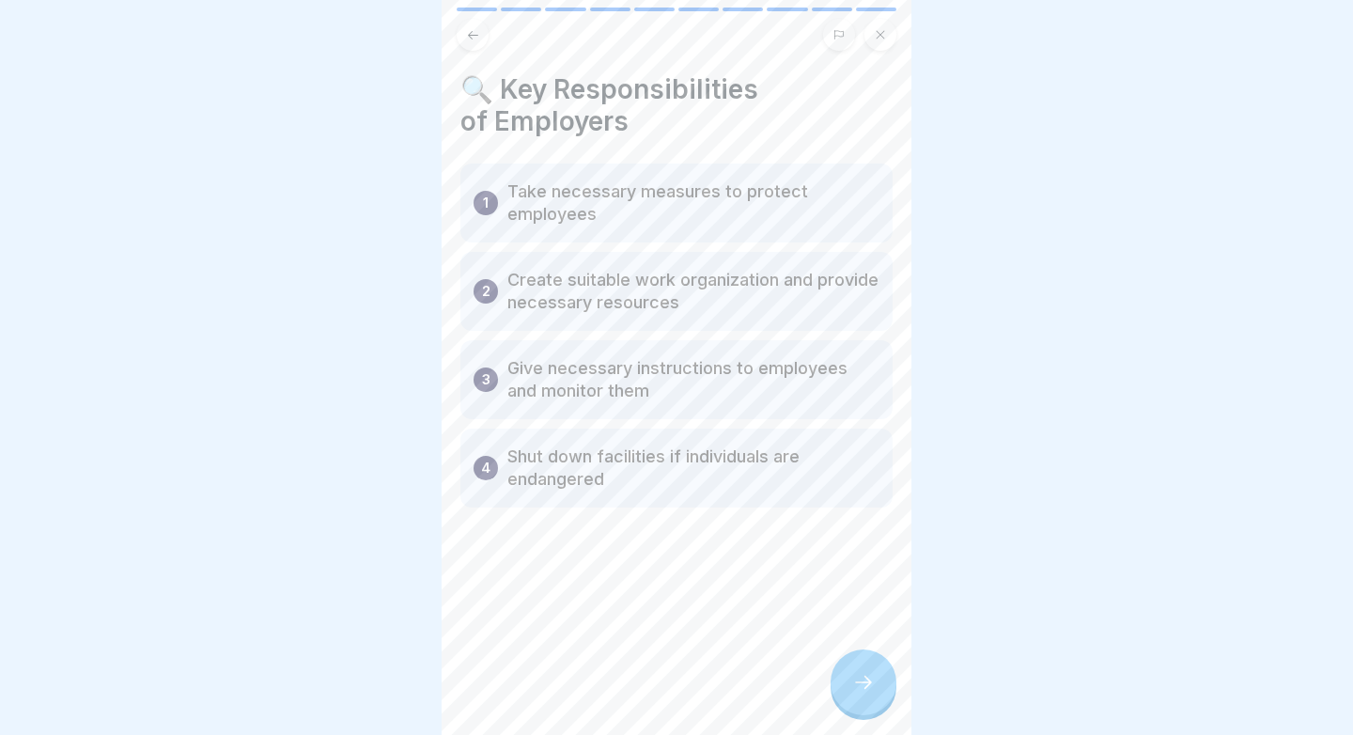
click at [873, 657] on div at bounding box center [863, 682] width 66 height 66
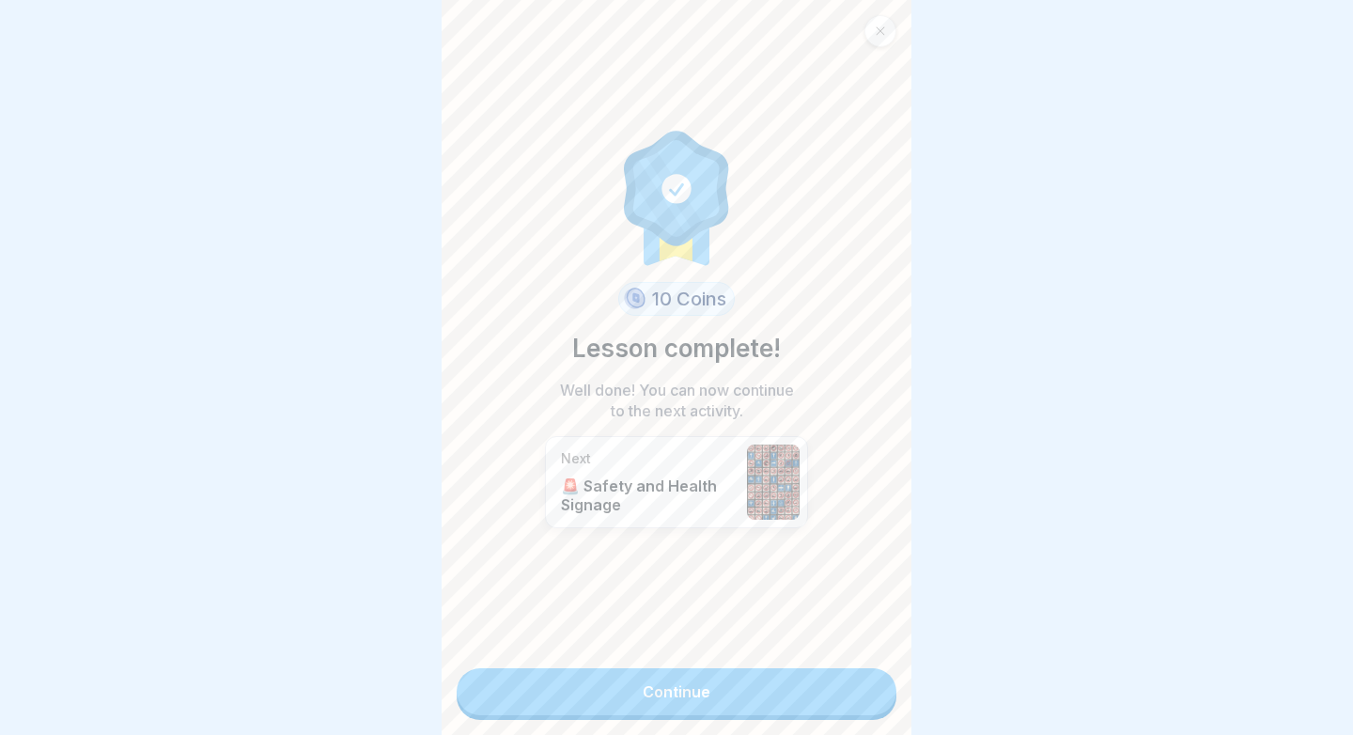
click at [661, 694] on link "Continue" at bounding box center [676, 691] width 440 height 47
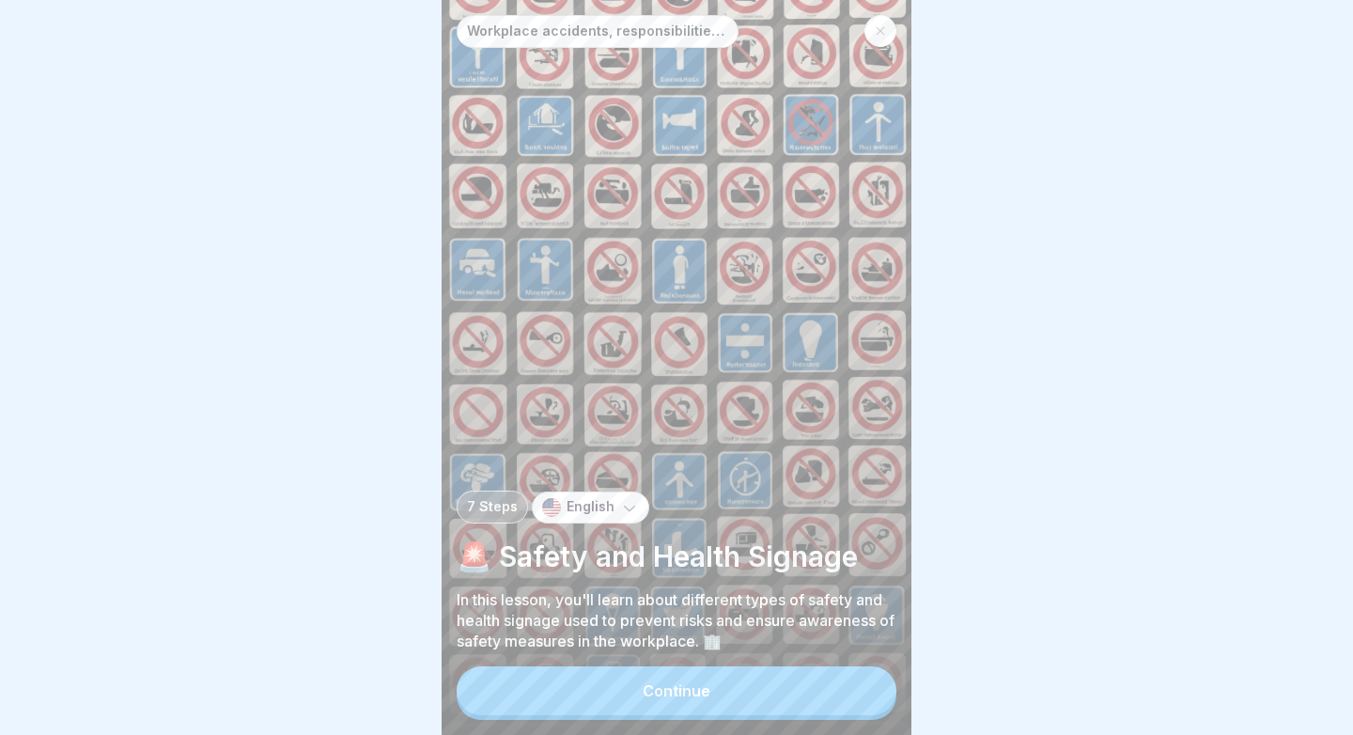
click at [569, 685] on button "Continue" at bounding box center [676, 690] width 440 height 49
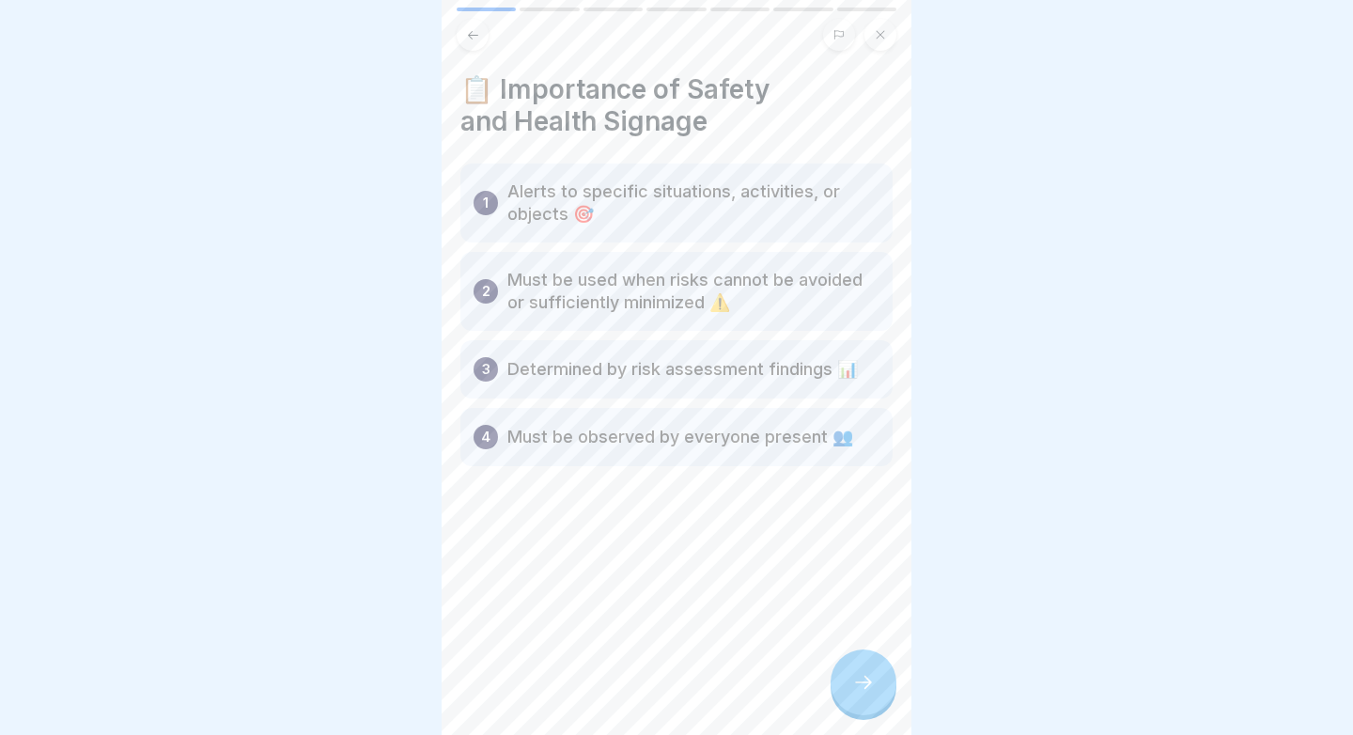
click at [858, 661] on div at bounding box center [863, 682] width 66 height 66
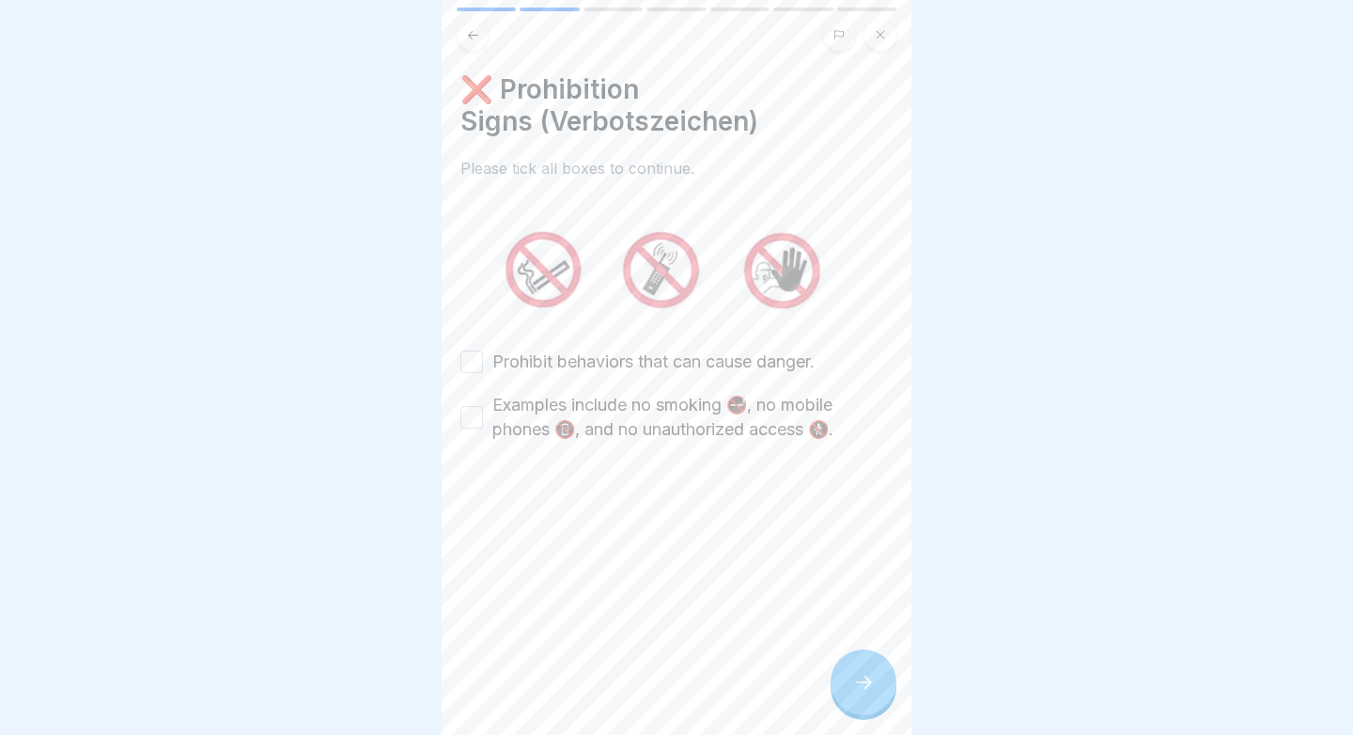
click at [714, 366] on label "Prohibit behaviors that can cause danger." at bounding box center [653, 361] width 322 height 24
click at [483, 366] on button "Prohibit behaviors that can cause danger." at bounding box center [471, 361] width 23 height 23
click at [688, 411] on label "Examples include no smoking 🚭, no mobile phones 📵, and no unauthorized access 🚷." at bounding box center [692, 417] width 400 height 49
click at [483, 411] on button "Examples include no smoking 🚭, no mobile phones 📵, and no unauthorized access 🚷." at bounding box center [471, 417] width 23 height 23
click at [838, 679] on div at bounding box center [863, 682] width 66 height 66
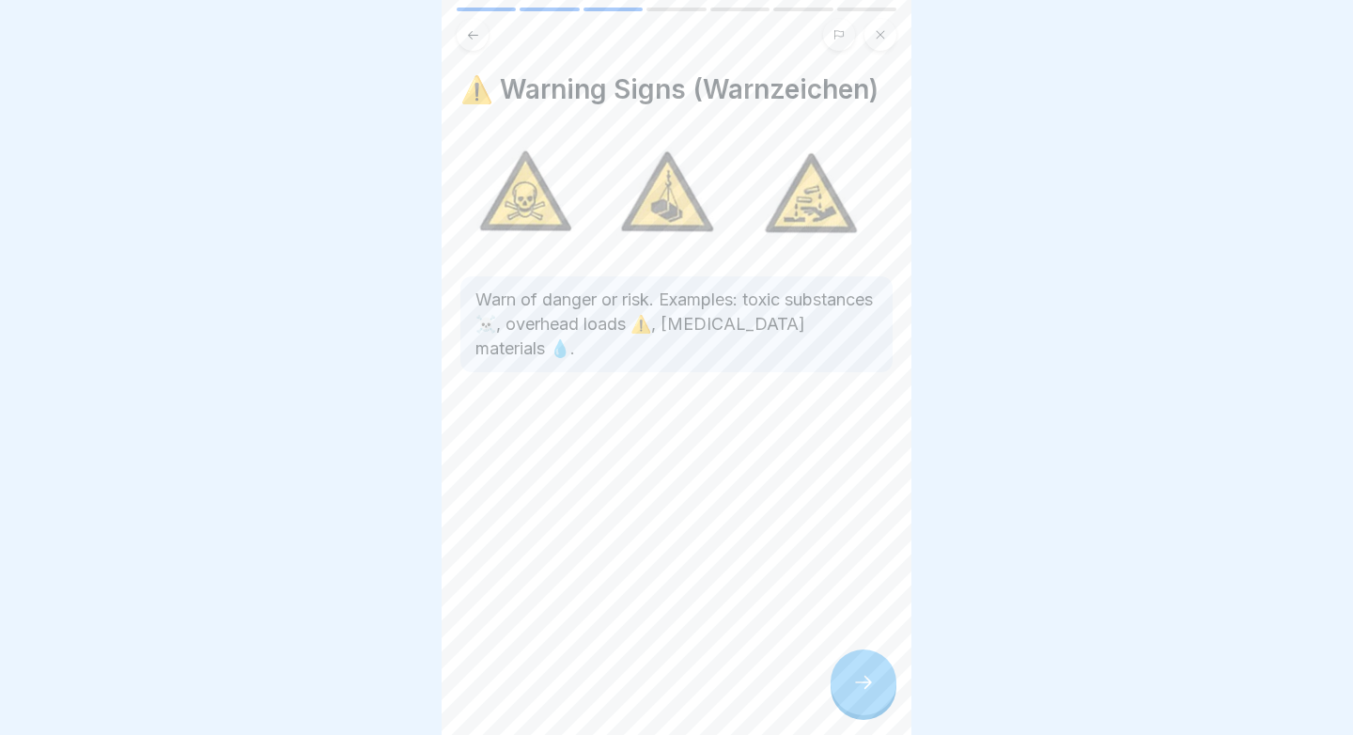
click at [838, 679] on div at bounding box center [863, 682] width 66 height 66
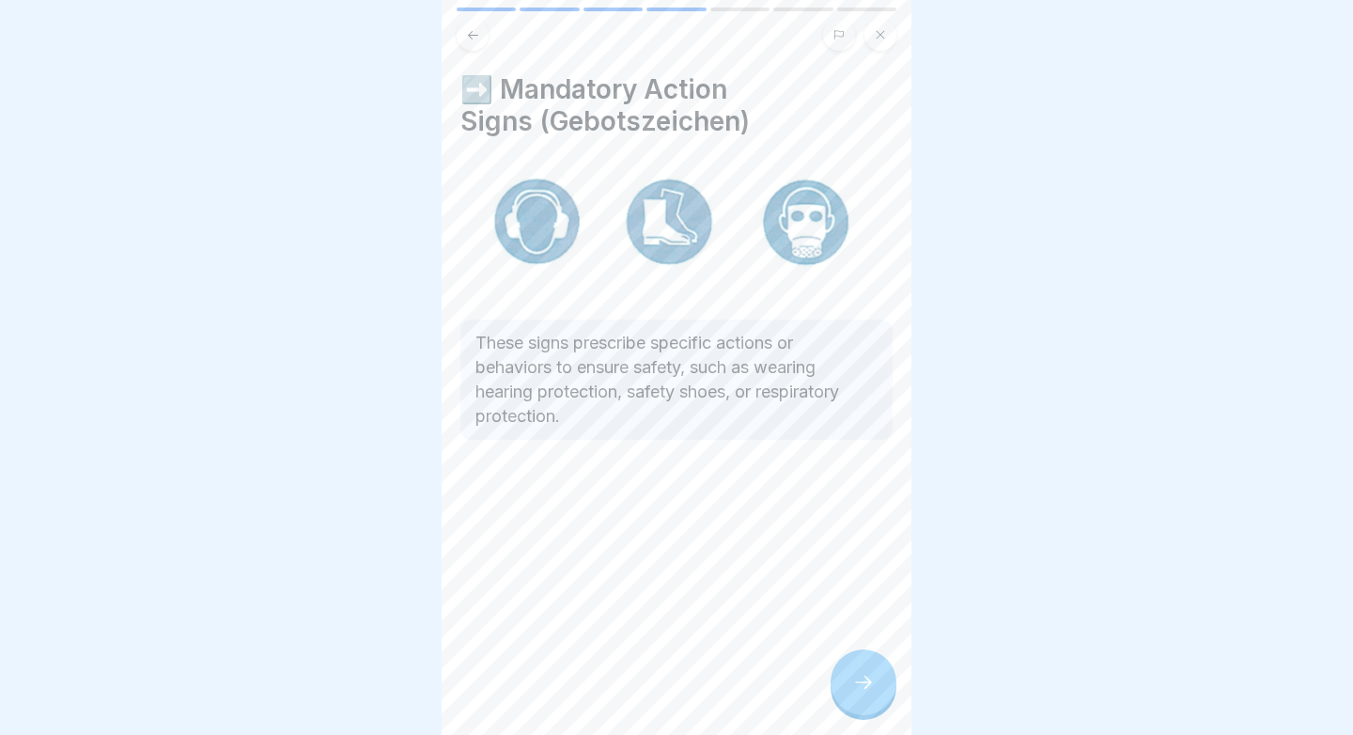
click at [838, 679] on div at bounding box center [863, 682] width 66 height 66
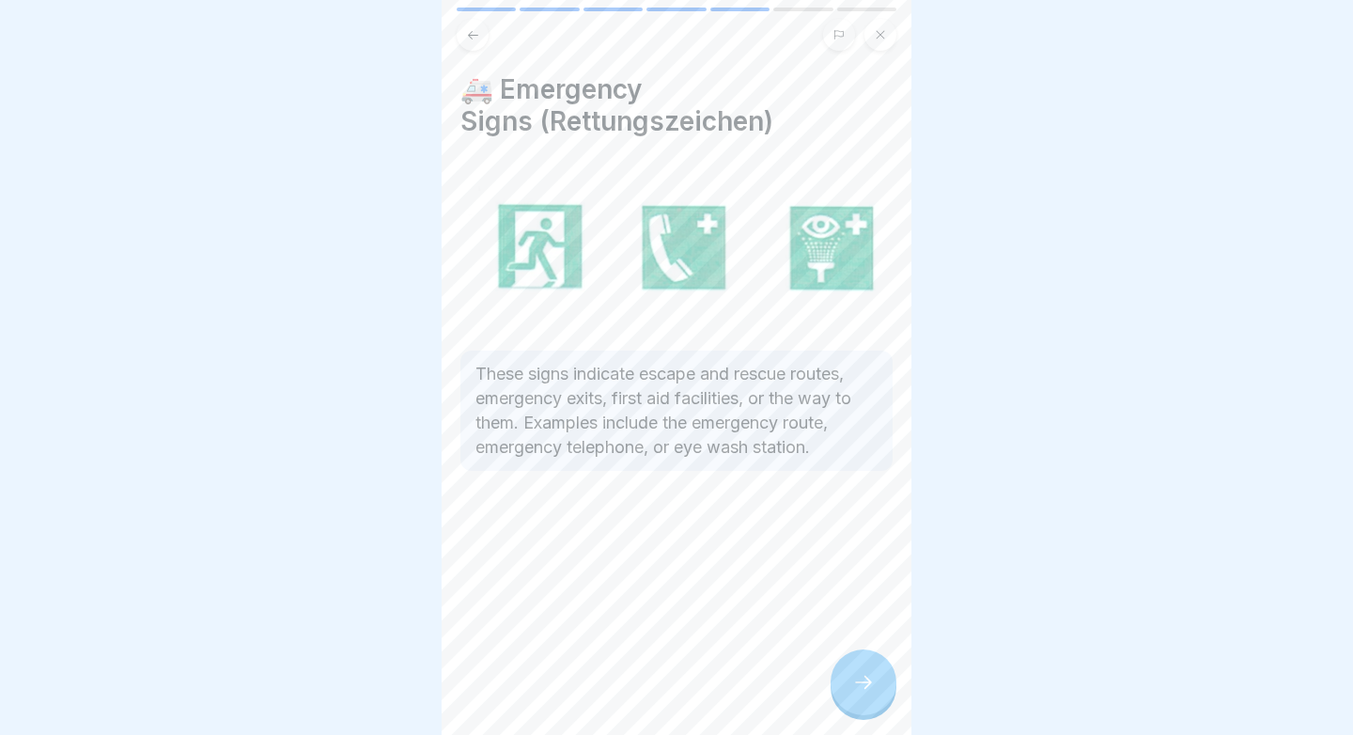
click at [838, 680] on div at bounding box center [863, 682] width 66 height 66
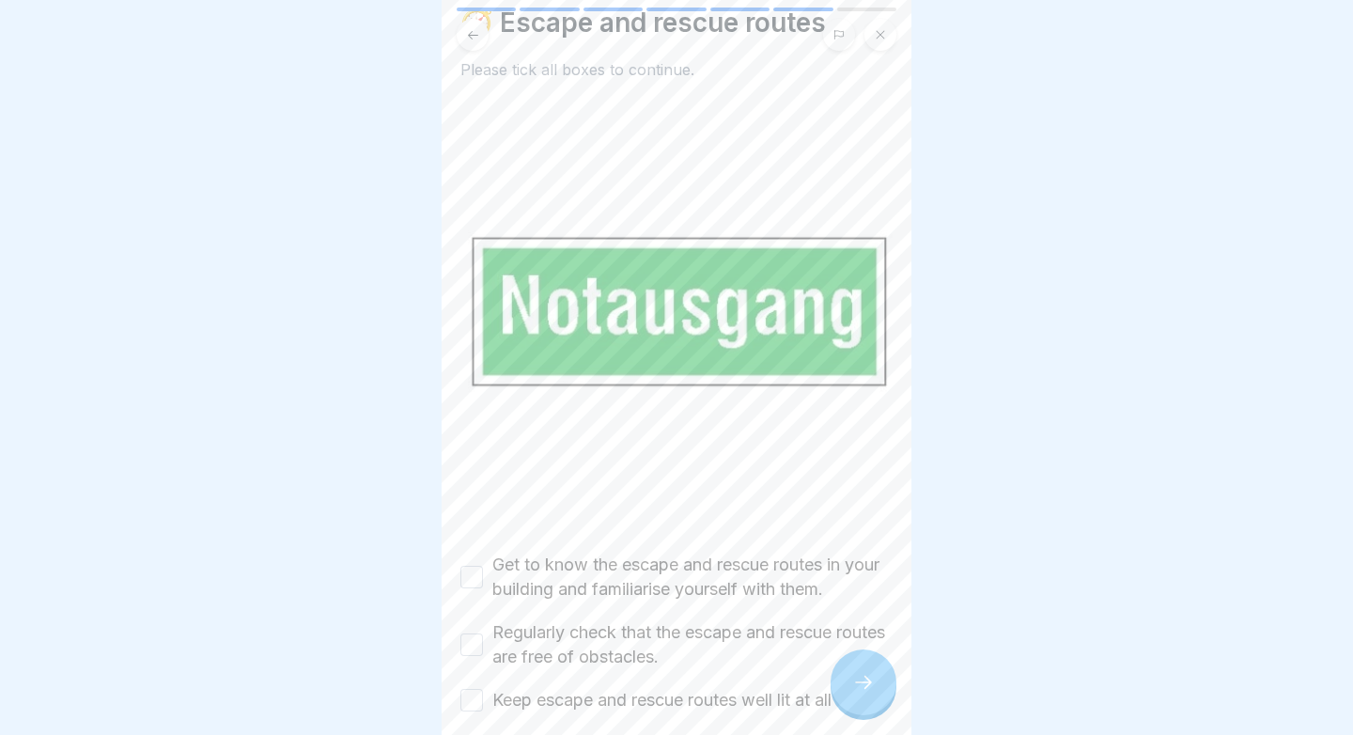
scroll to position [86, 0]
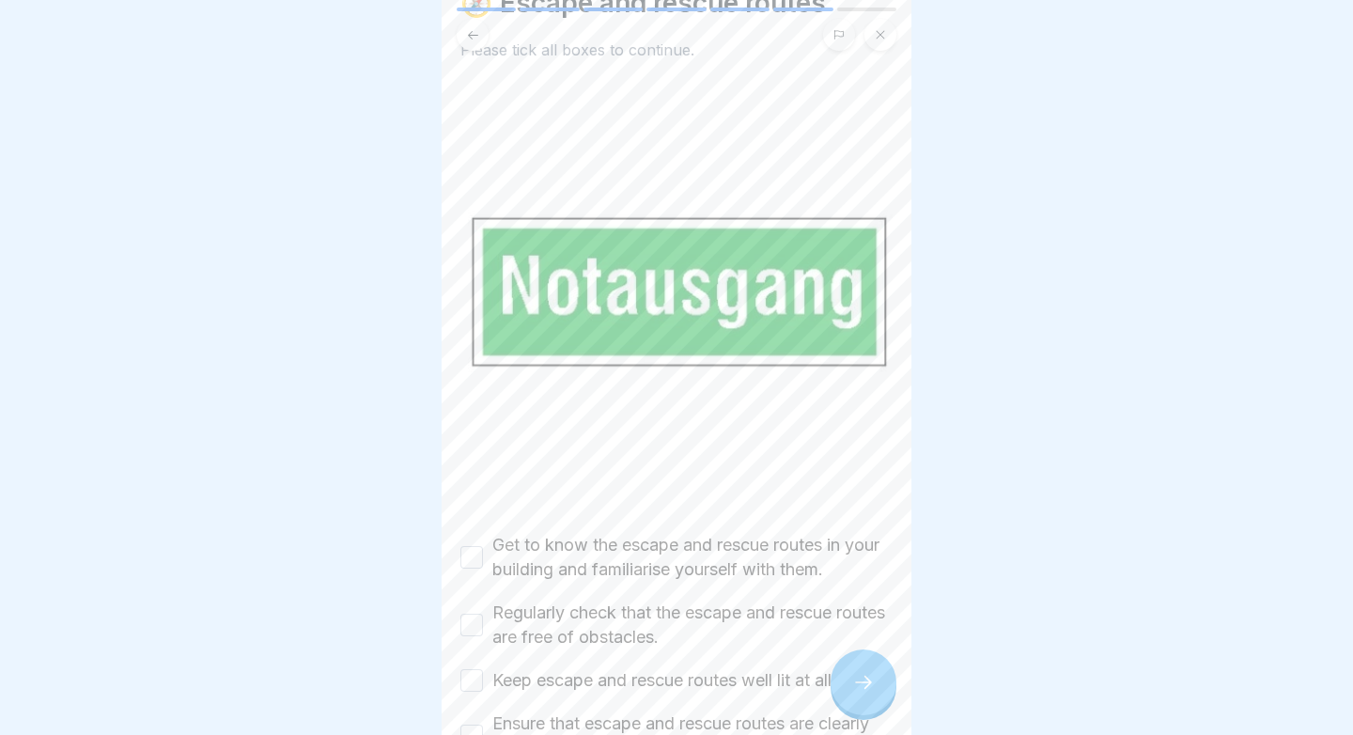
click at [690, 575] on label "Get to know the escape and rescue routes in your building and familiarise yours…" at bounding box center [692, 557] width 400 height 49
click at [483, 568] on button "Get to know the escape and rescue routes in your building and familiarise yours…" at bounding box center [471, 557] width 23 height 23
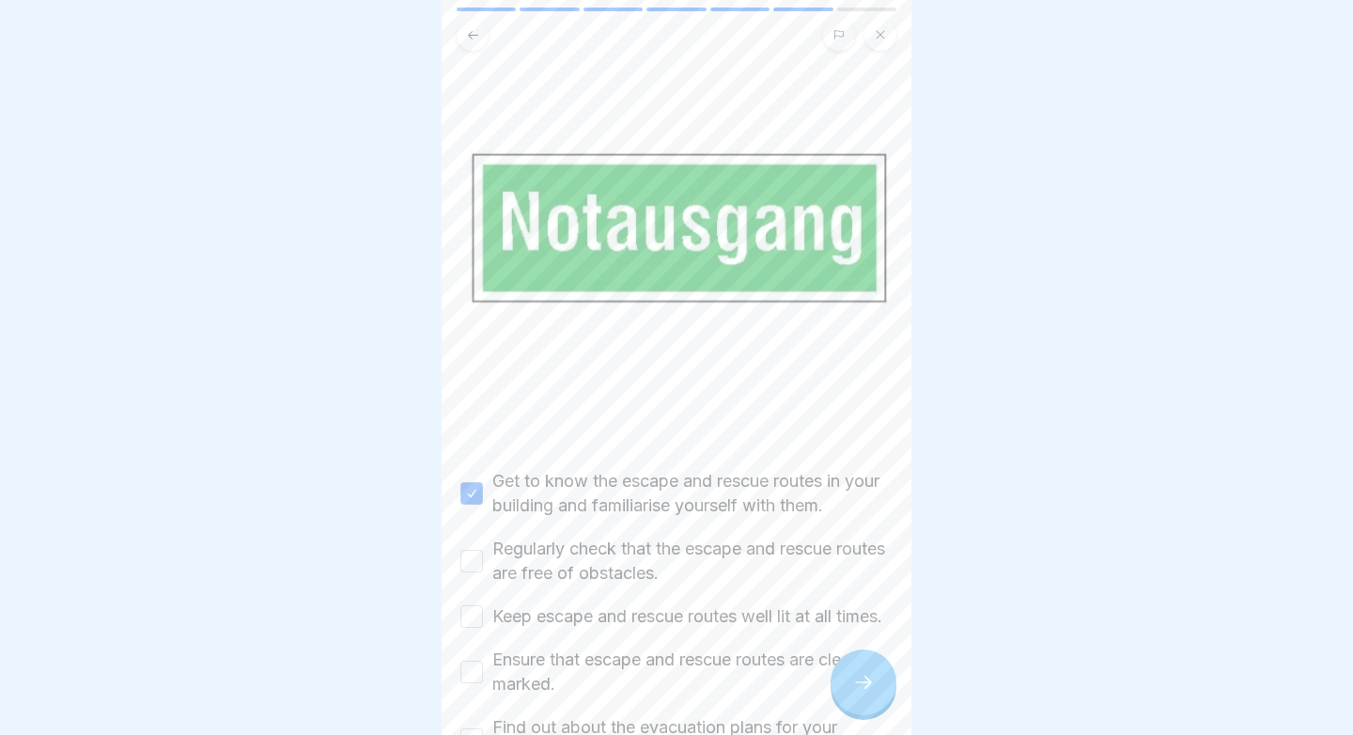
click at [682, 575] on label "Regularly check that the escape and rescue routes are free of obstacles." at bounding box center [692, 560] width 400 height 49
click at [483, 572] on button "Regularly check that the escape and rescue routes are free of obstacles." at bounding box center [471, 560] width 23 height 23
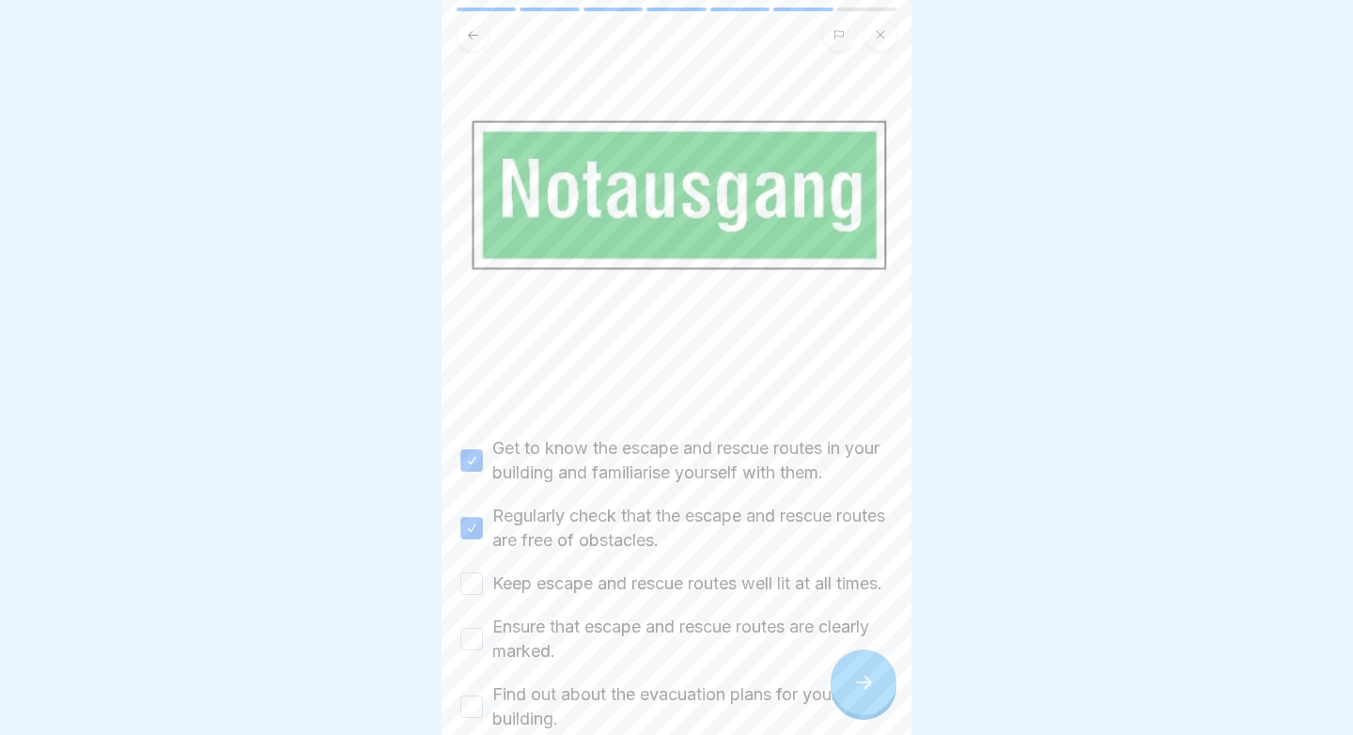
scroll to position [195, 0]
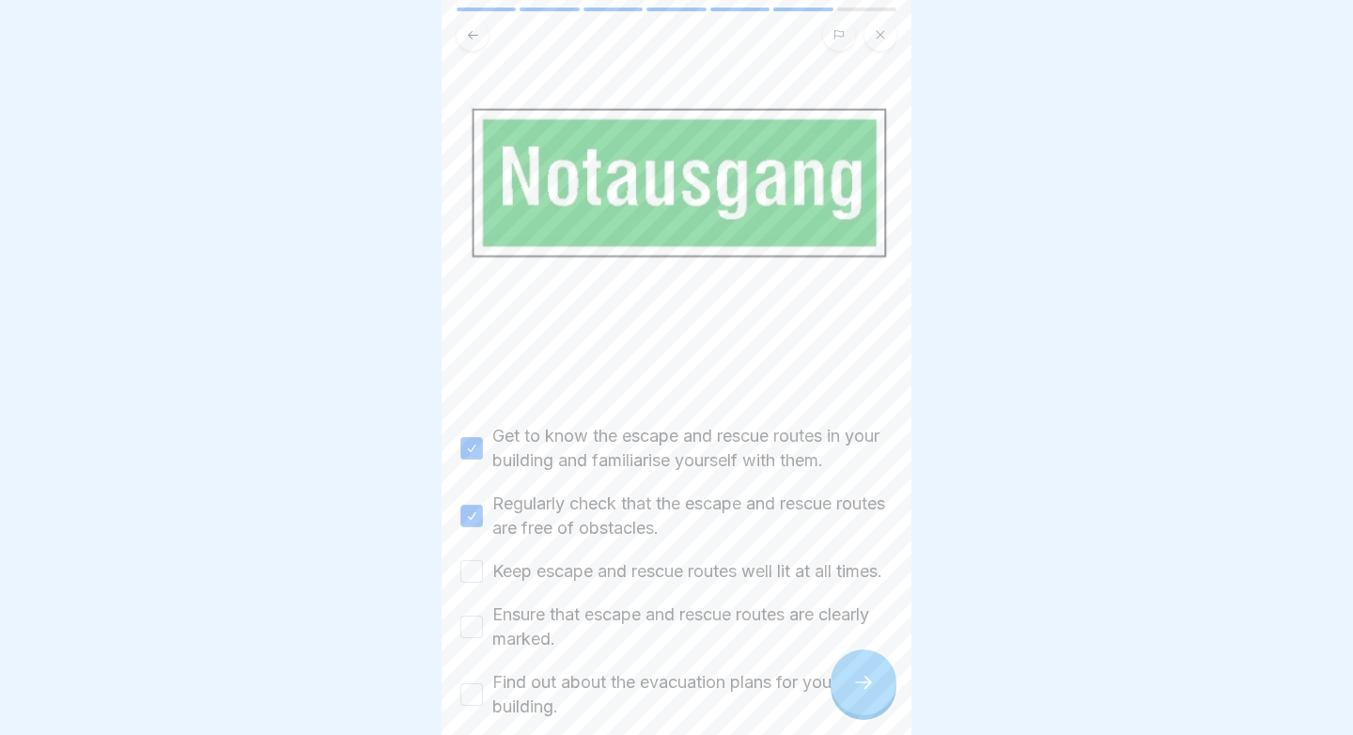
click at [650, 575] on label "Keep escape and rescue routes well lit at all times." at bounding box center [687, 571] width 390 height 24
click at [483, 575] on button "Keep escape and rescue routes well lit at all times." at bounding box center [471, 571] width 23 height 23
click at [637, 637] on label "Ensure that escape and rescue routes are clearly marked." at bounding box center [692, 626] width 400 height 49
click at [483, 637] on button "Ensure that escape and rescue routes are clearly marked." at bounding box center [471, 626] width 23 height 23
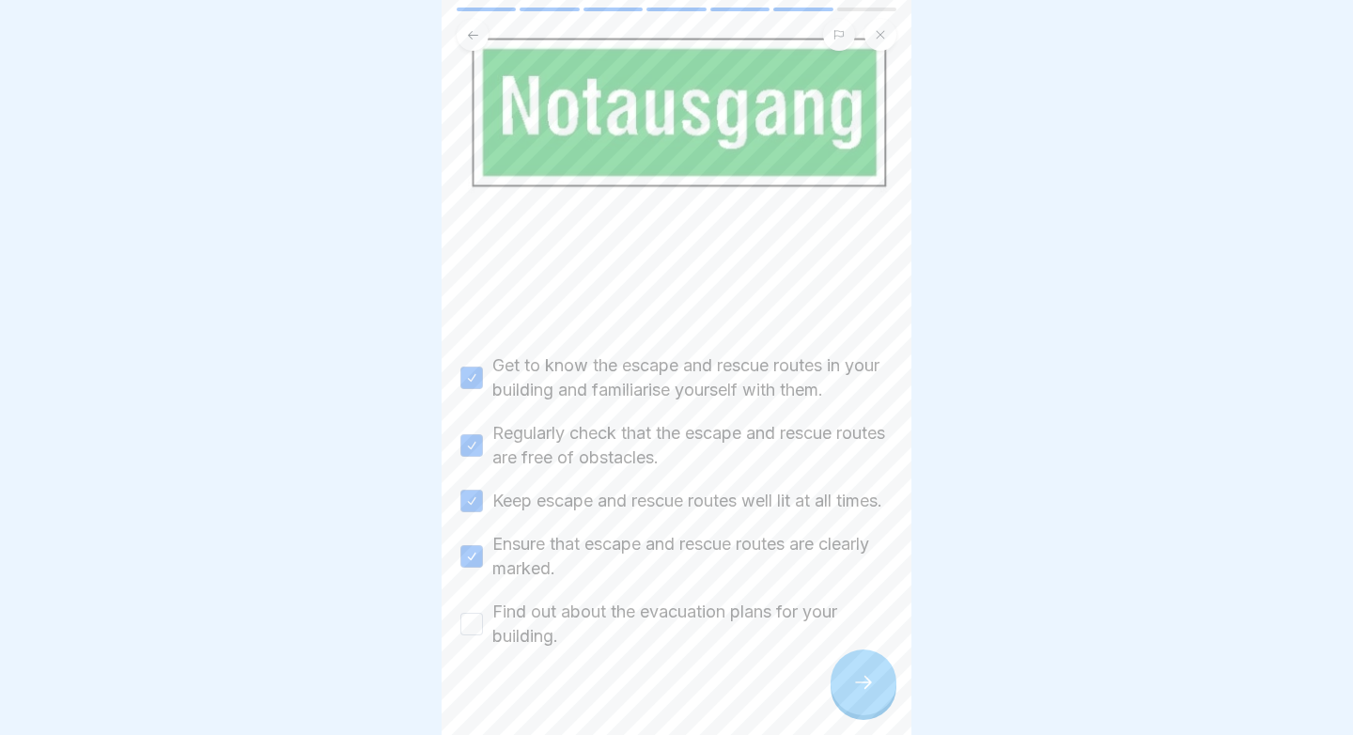
click at [637, 637] on label "Find out about the evacuation plans for your building." at bounding box center [692, 623] width 400 height 49
click at [483, 635] on button "Find out about the evacuation plans for your building." at bounding box center [471, 623] width 23 height 23
click at [843, 680] on div at bounding box center [863, 682] width 66 height 66
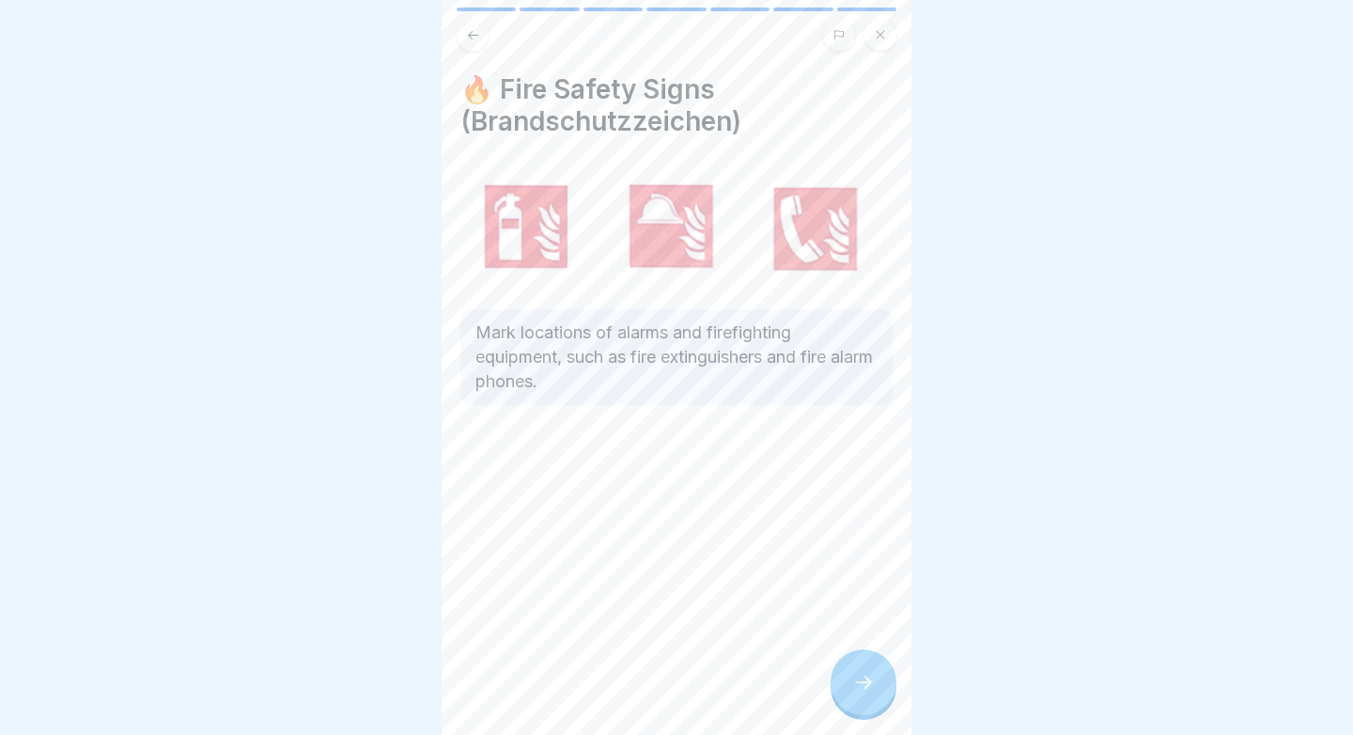
click at [843, 680] on div at bounding box center [863, 682] width 66 height 66
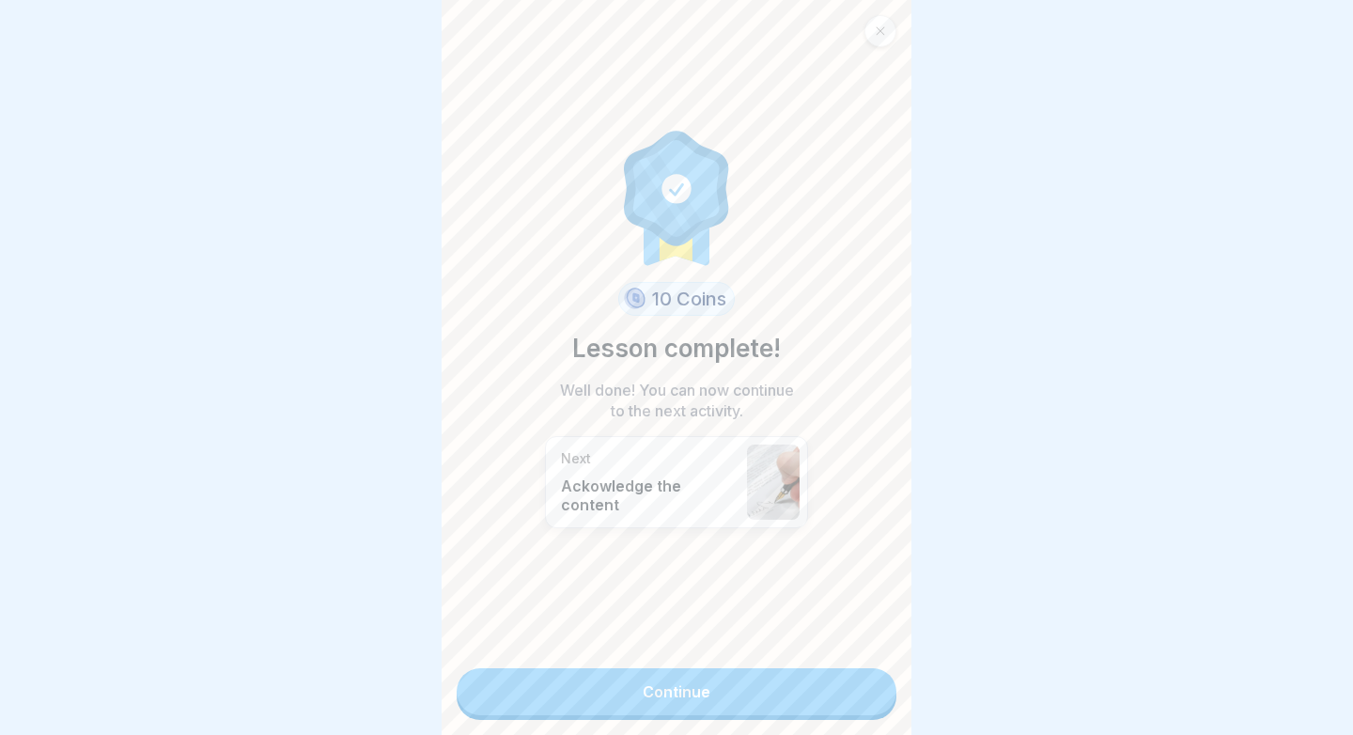
click at [796, 683] on link "Continue" at bounding box center [676, 691] width 440 height 47
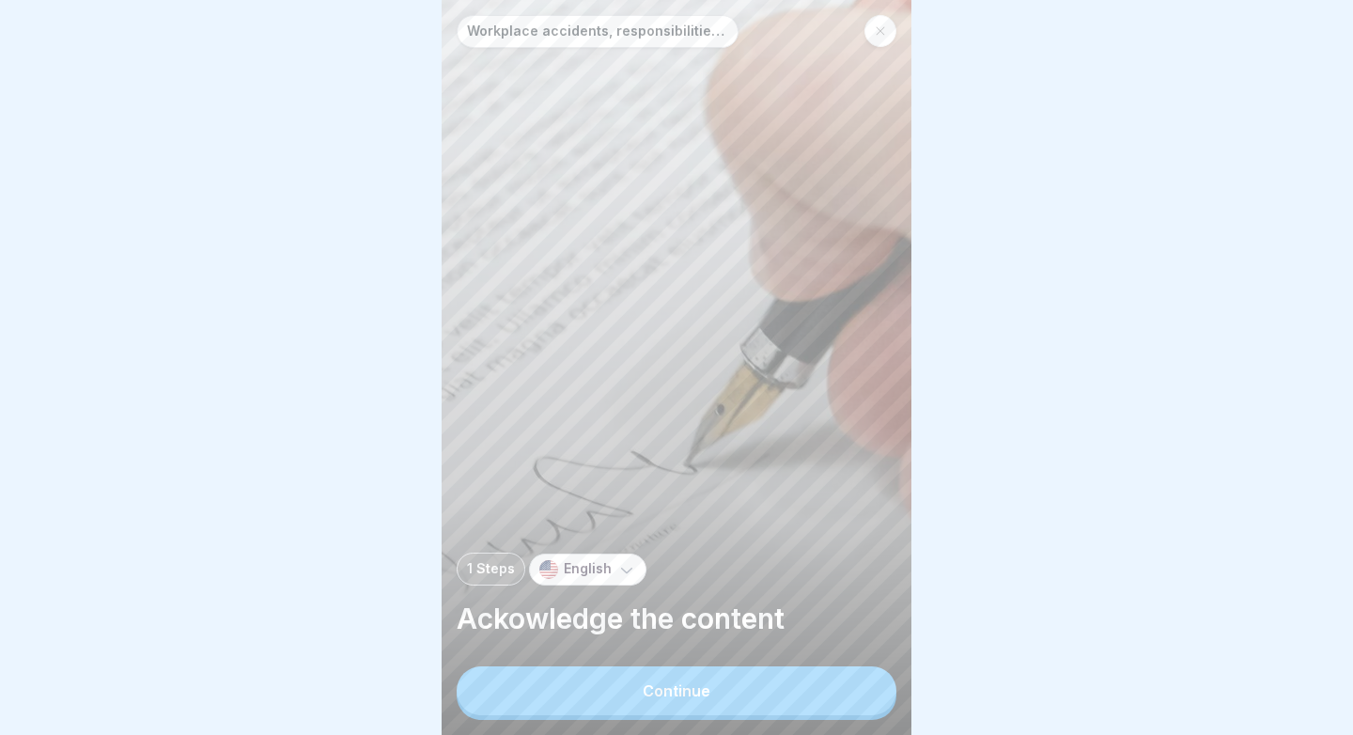
click at [764, 684] on button "Continue" at bounding box center [676, 690] width 440 height 49
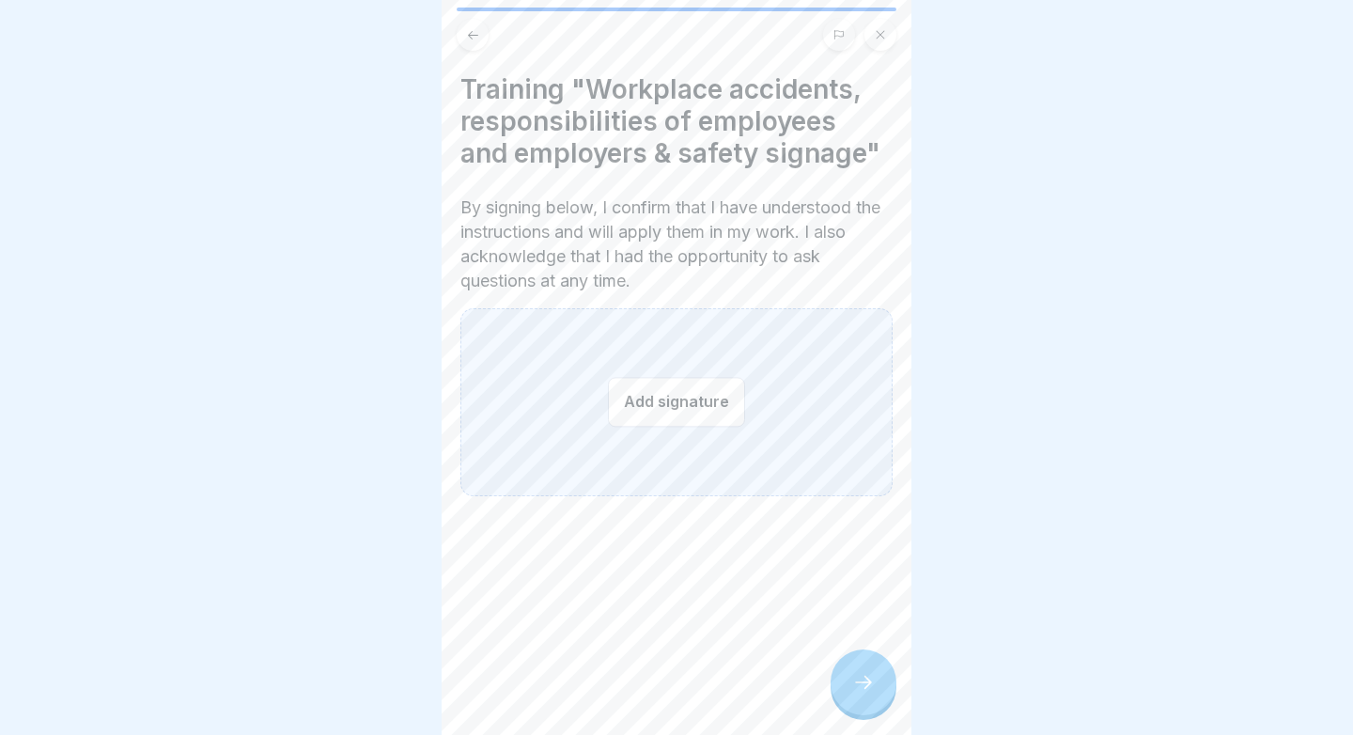
click at [675, 426] on button "Add signature" at bounding box center [676, 402] width 137 height 50
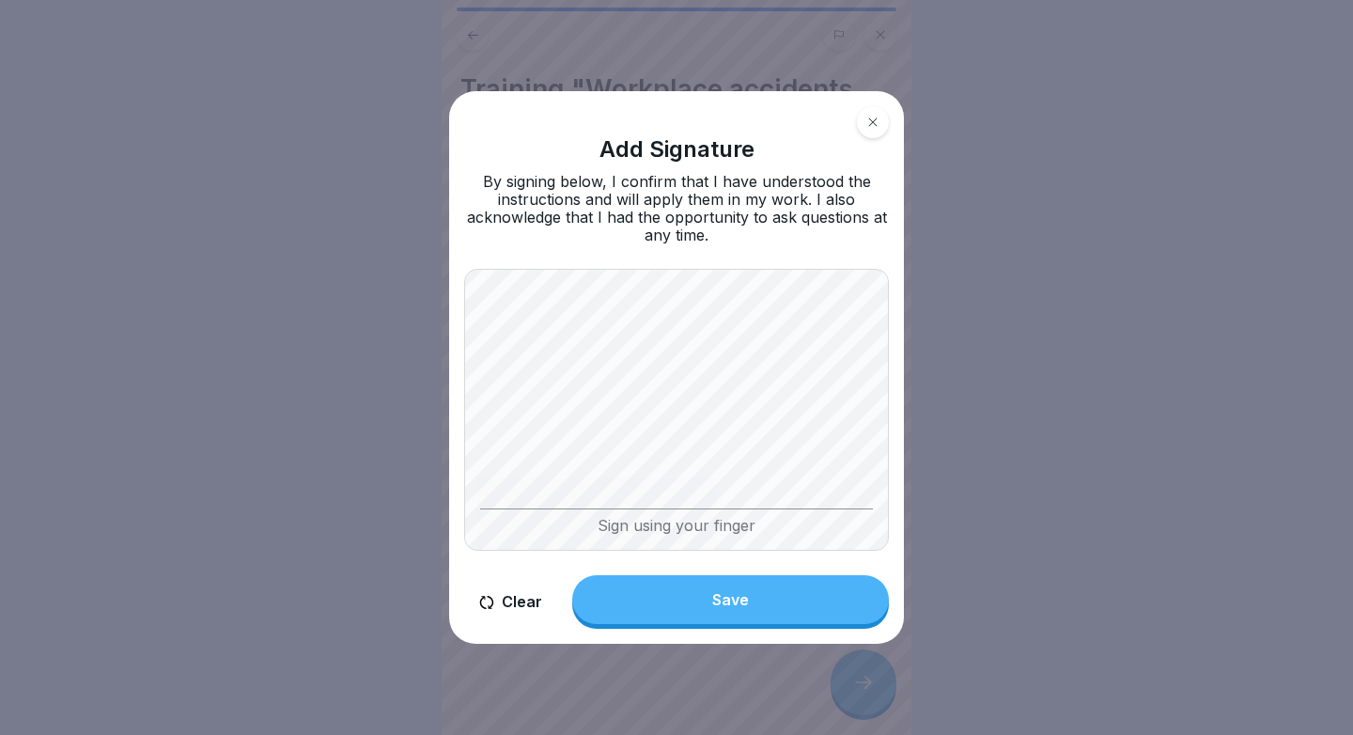
click at [905, 492] on div "Add Signature By signing below, I confirm that I have understood the instructio…" at bounding box center [676, 368] width 470 height 568
click at [717, 586] on button "Save" at bounding box center [730, 599] width 317 height 49
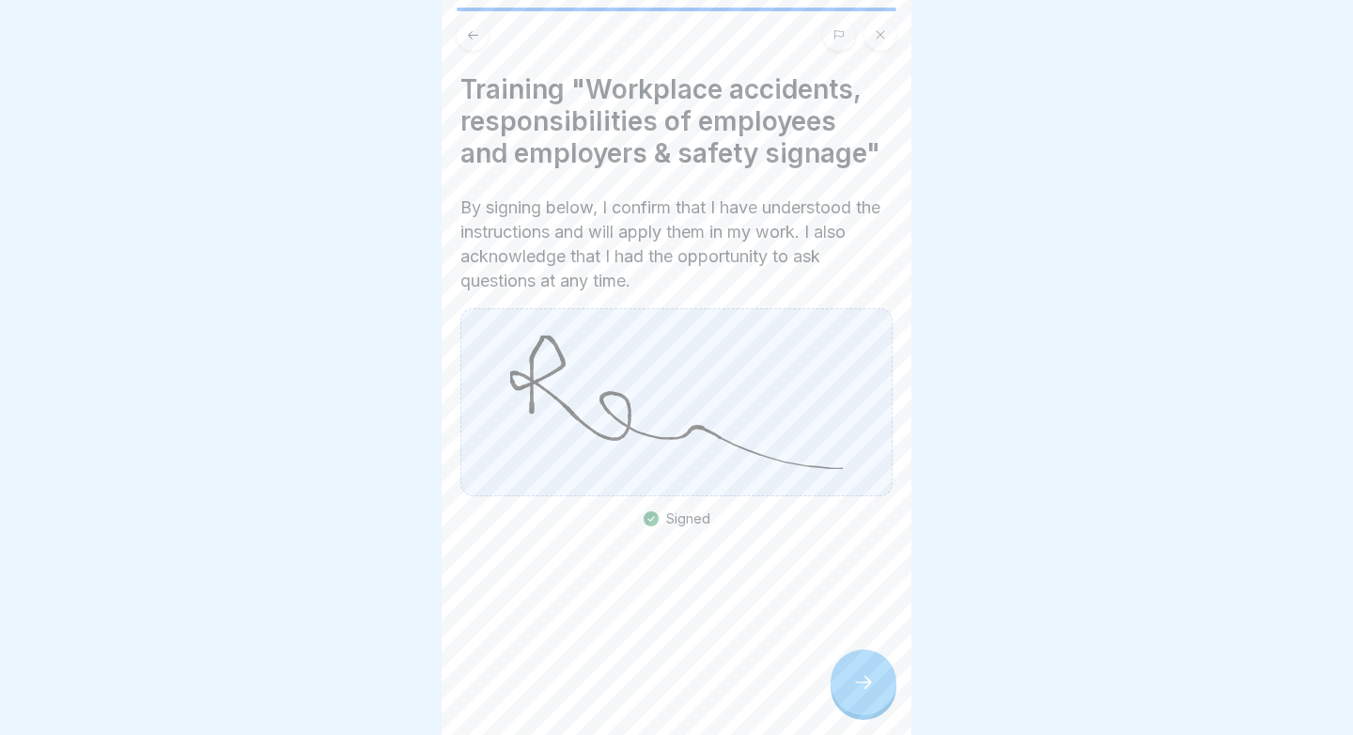
click at [861, 668] on div at bounding box center [863, 682] width 66 height 66
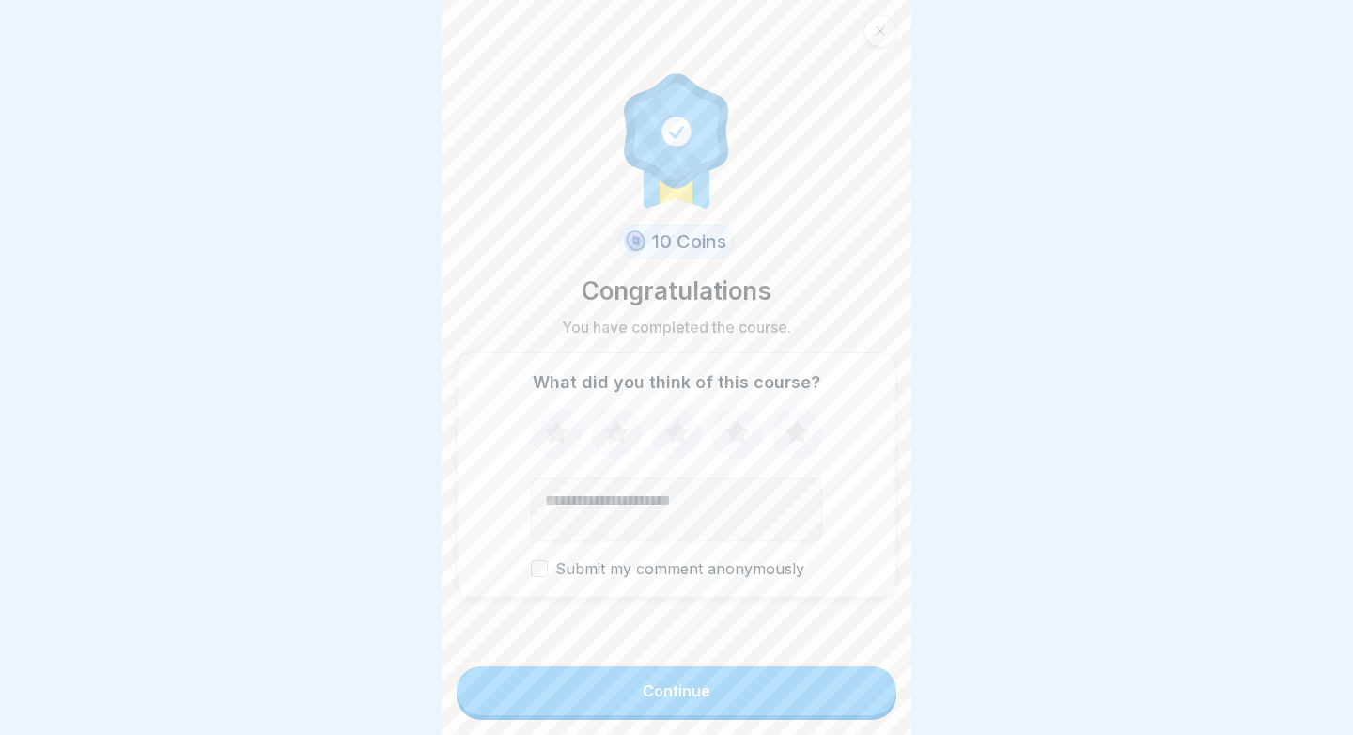
click at [763, 689] on button "Continue" at bounding box center [676, 690] width 440 height 49
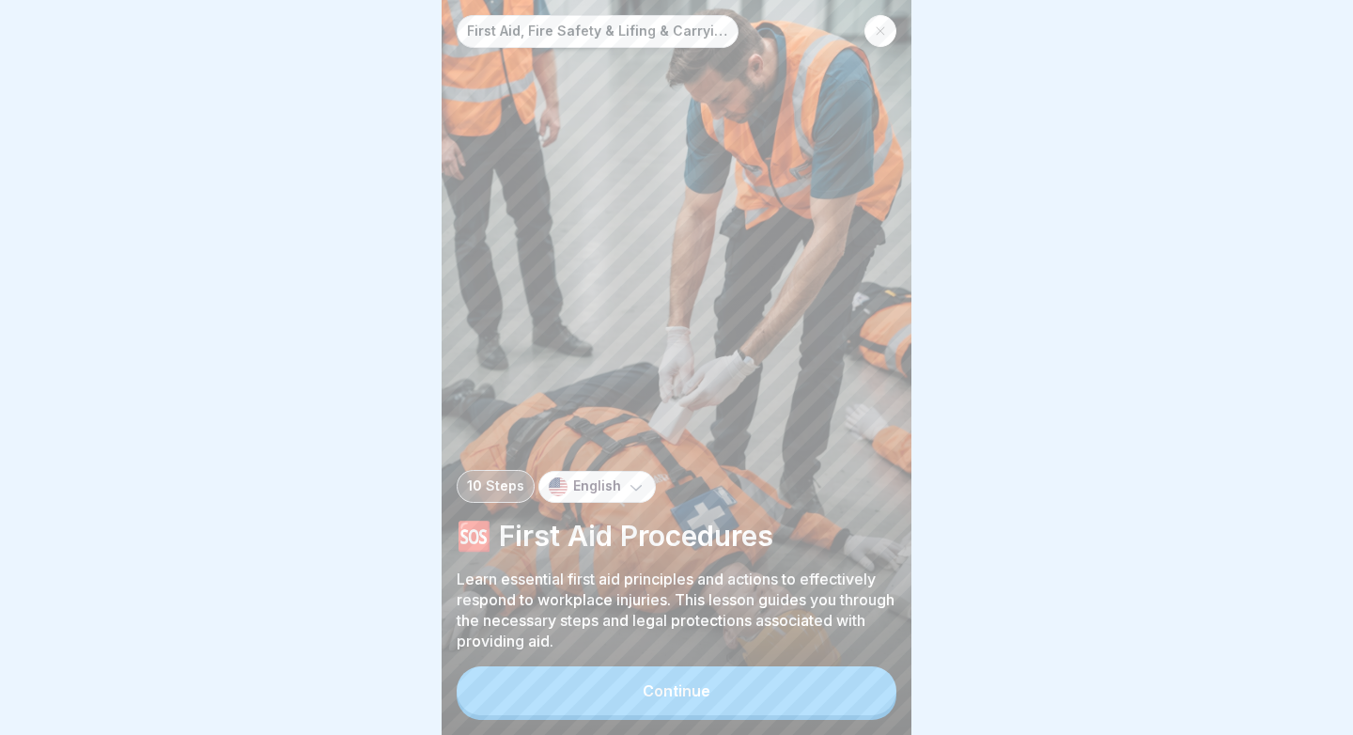
click at [799, 664] on div "First Aid, Fire Safety & Lifing & Carrying Loads 10 Steps English 🆘 First Aid P…" at bounding box center [676, 367] width 470 height 735
click at [790, 675] on button "Continue" at bounding box center [676, 690] width 440 height 49
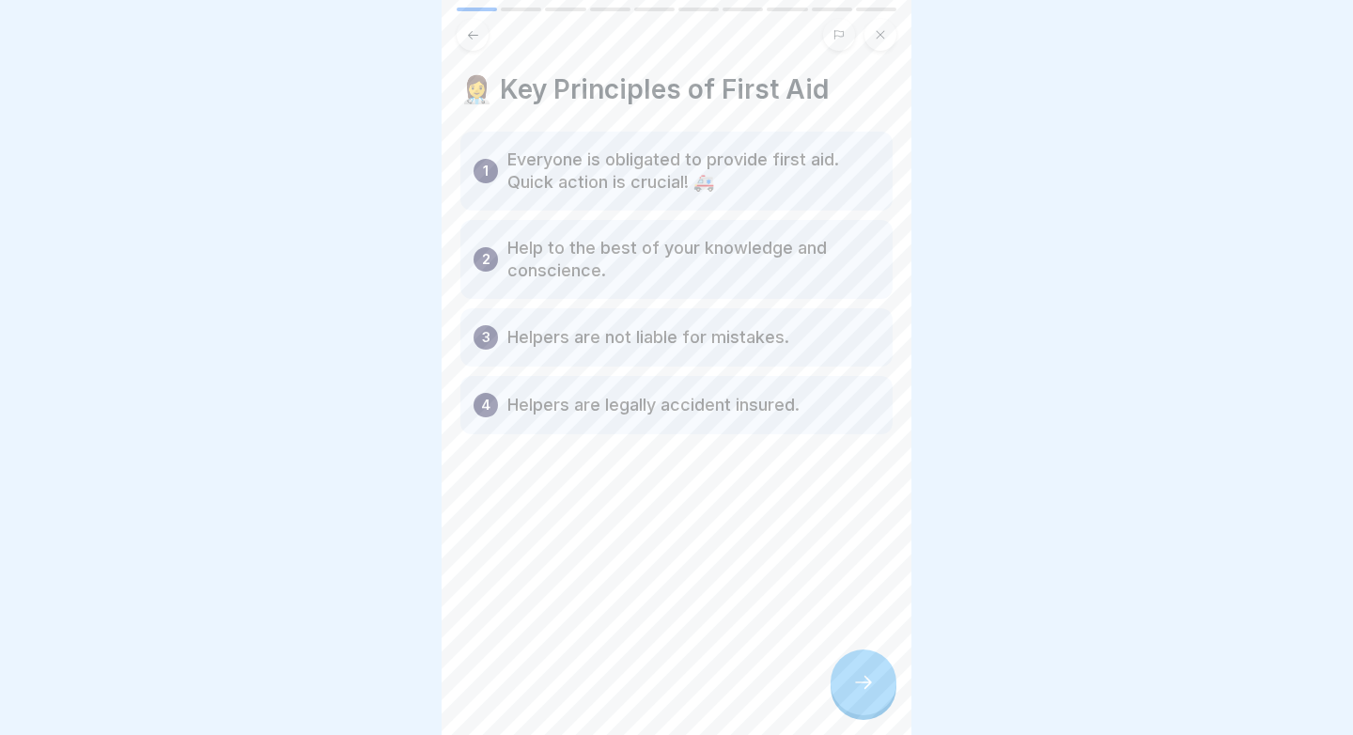
click at [856, 673] on icon at bounding box center [863, 682] width 23 height 23
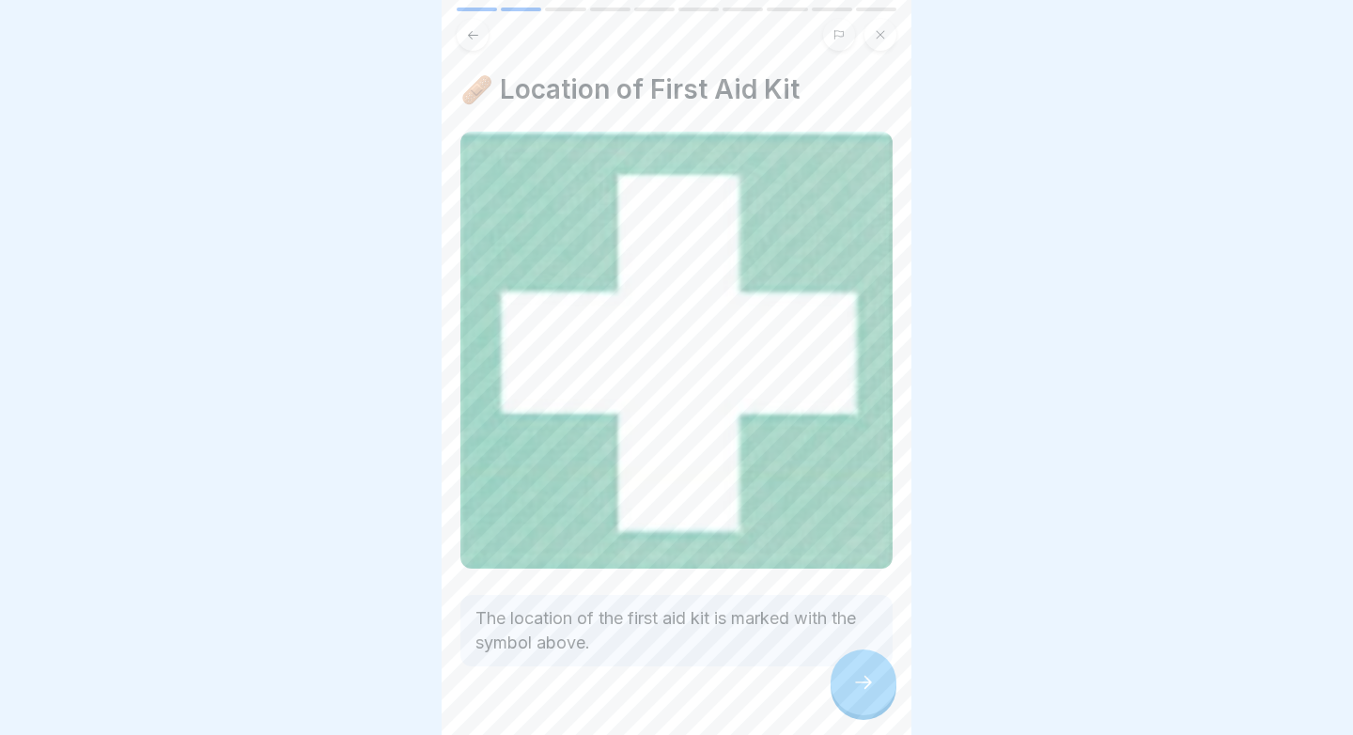
click at [856, 674] on icon at bounding box center [863, 682] width 23 height 23
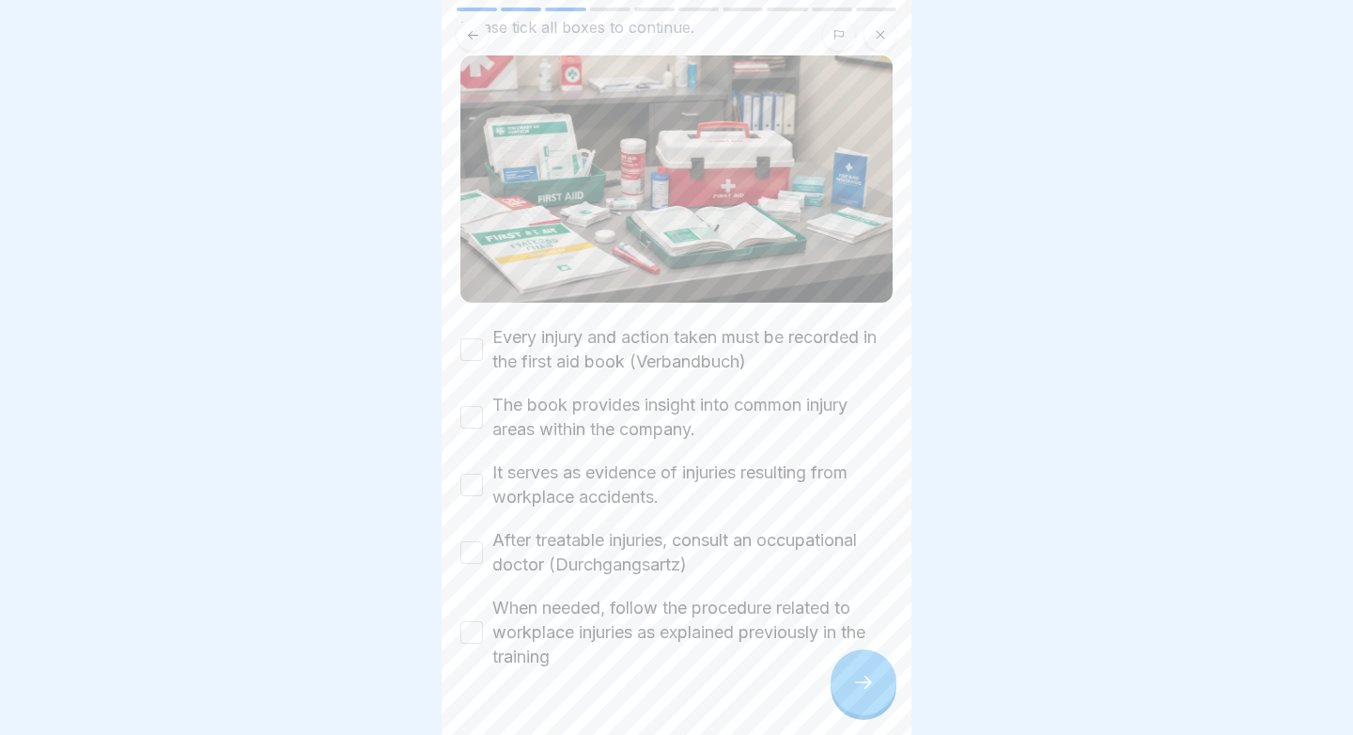
scroll to position [108, 0]
click at [530, 368] on label "Every injury and action taken must be recorded in the first aid book (Verbandbu…" at bounding box center [692, 350] width 400 height 49
click at [483, 362] on button "Every injury and action taken must be recorded in the first aid book (Verbandbu…" at bounding box center [471, 350] width 23 height 23
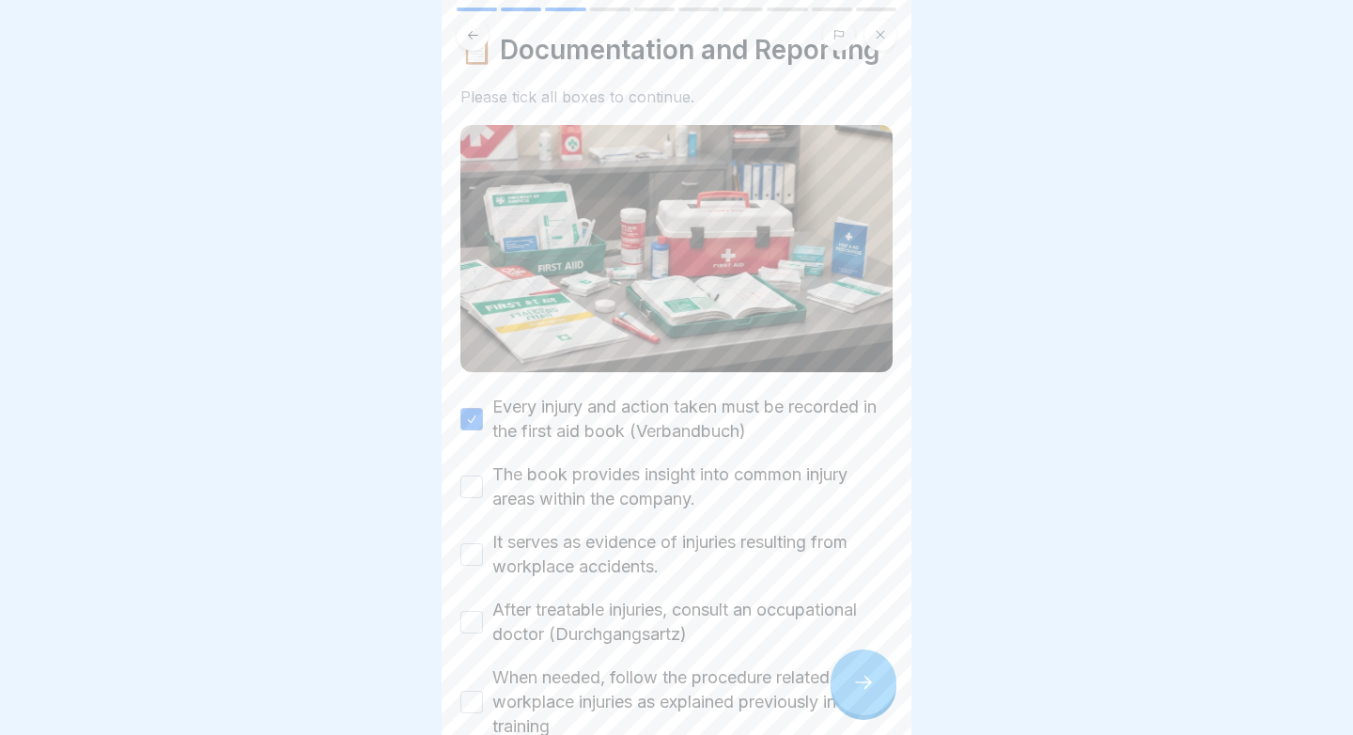
scroll to position [0, 0]
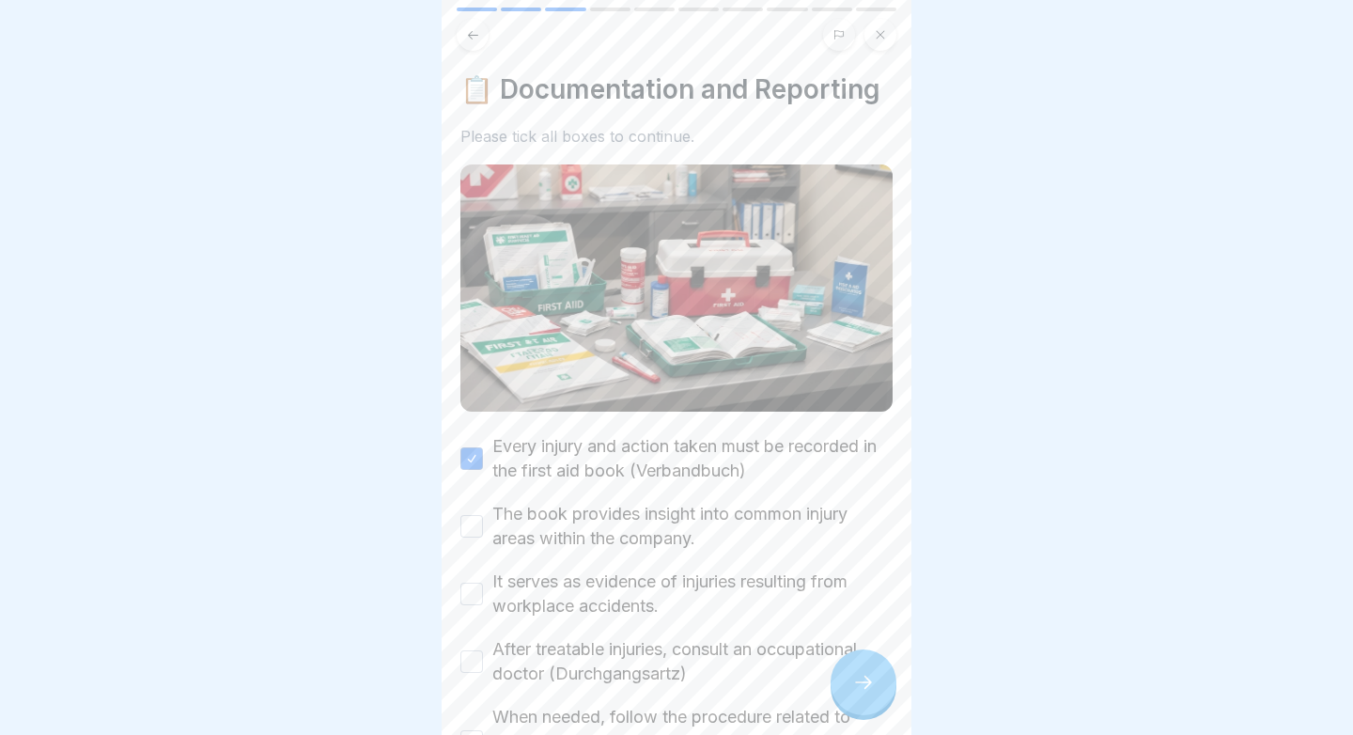
click at [578, 553] on div "Every injury and action taken must be recorded in the first aid book (Verbandbu…" at bounding box center [676, 606] width 432 height 344
click at [539, 492] on div "Every injury and action taken must be recorded in the first aid book (Verbandbu…" at bounding box center [676, 606] width 432 height 344
click at [518, 529] on label "The book provides insight into common injury areas within the company." at bounding box center [692, 526] width 400 height 49
click at [483, 529] on button "The book provides insight into common injury areas within the company." at bounding box center [471, 526] width 23 height 23
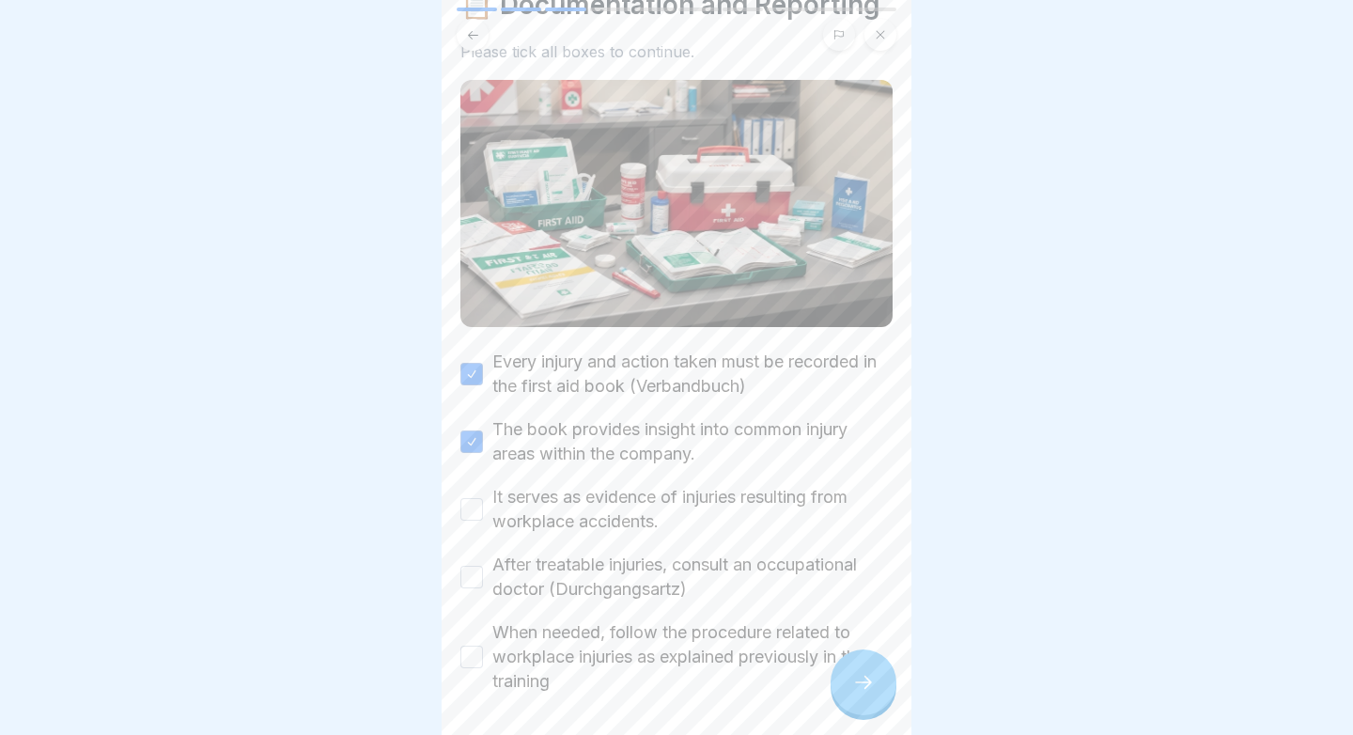
scroll to position [136, 0]
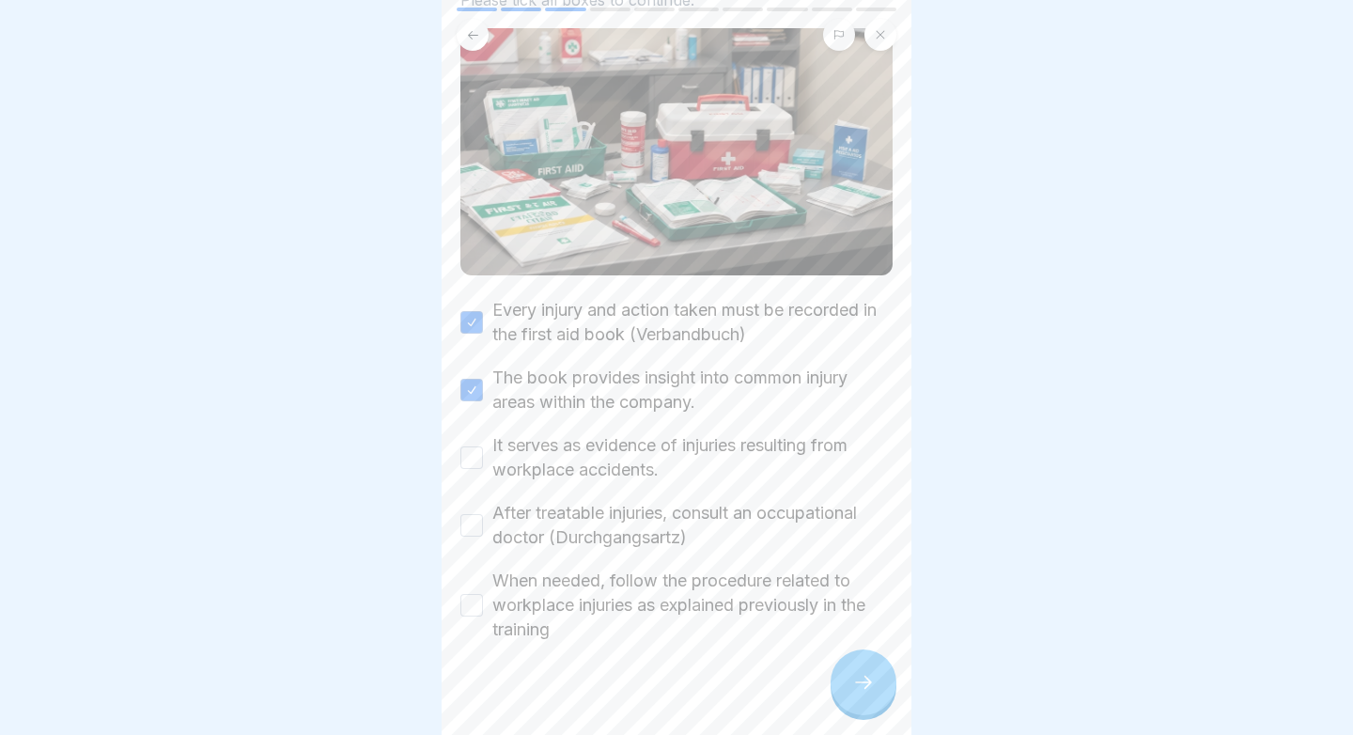
click at [466, 460] on button "It serves as evidence of injuries resulting from workplace accidents." at bounding box center [471, 457] width 23 height 23
click at [478, 535] on button "After treatable injuries, consult an occupational doctor (Durchgangsartz)" at bounding box center [471, 525] width 23 height 23
click at [461, 605] on button "When needed, follow the procedure related to workplace injuries as explained pr…" at bounding box center [471, 605] width 23 height 23
click at [882, 673] on div at bounding box center [863, 682] width 66 height 66
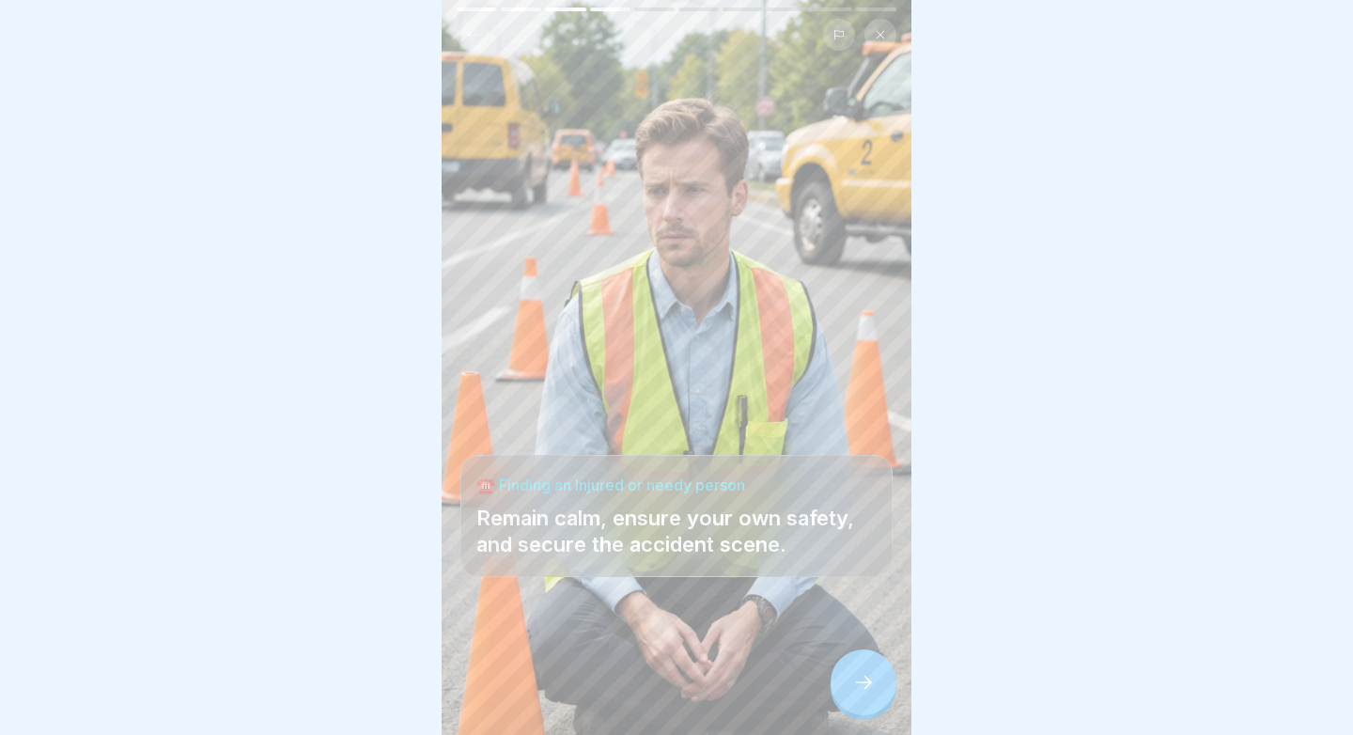
click at [863, 699] on div at bounding box center [863, 682] width 66 height 66
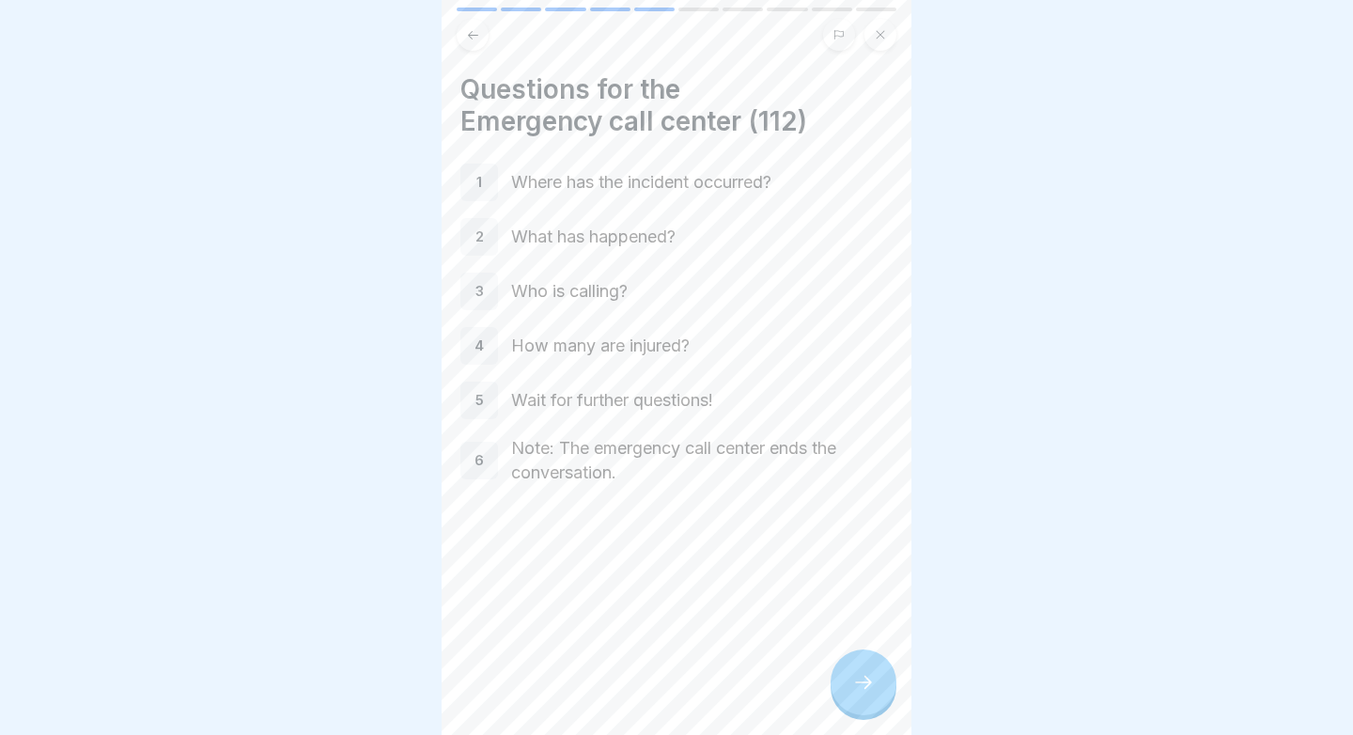
click at [536, 256] on div "1 Where has the incident occurred? 2 What has happened? 3 Who is calling? 4 How…" at bounding box center [676, 323] width 432 height 321
click at [844, 673] on div at bounding box center [863, 682] width 66 height 66
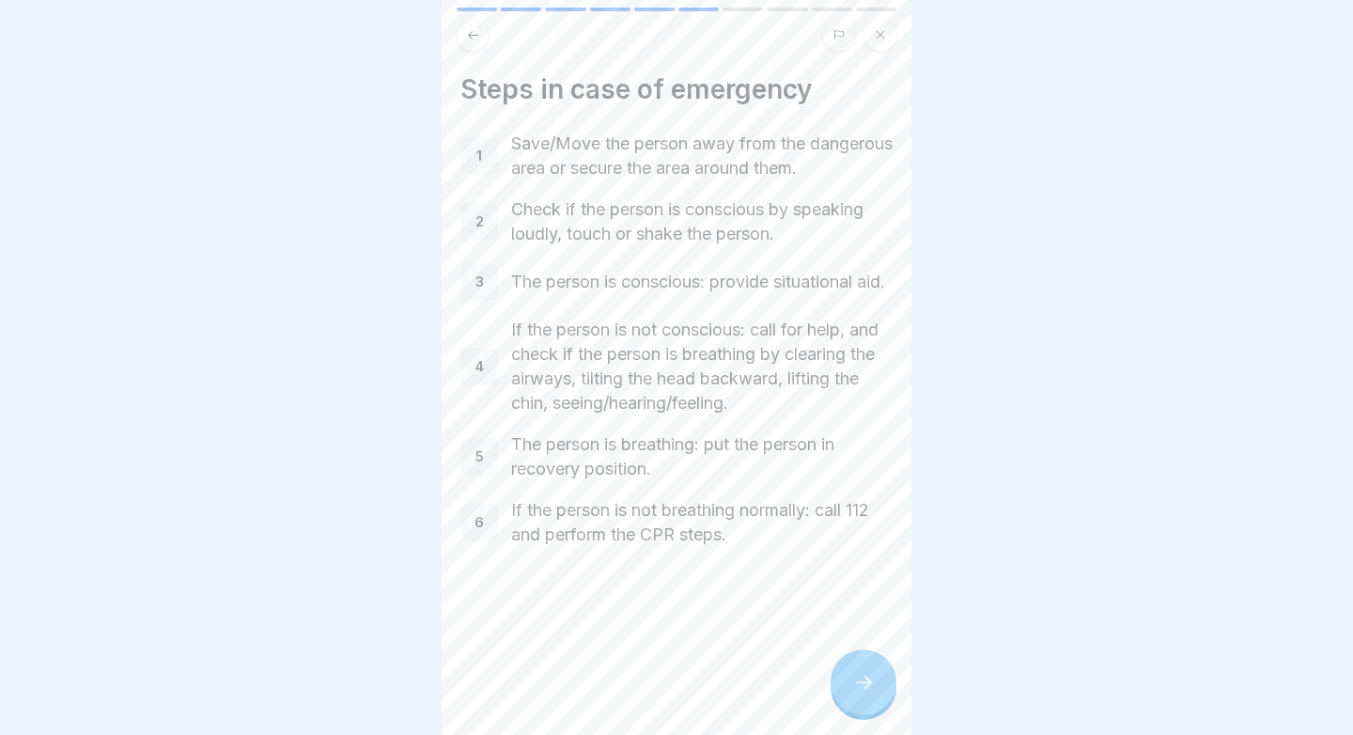
click at [847, 667] on div at bounding box center [863, 682] width 66 height 66
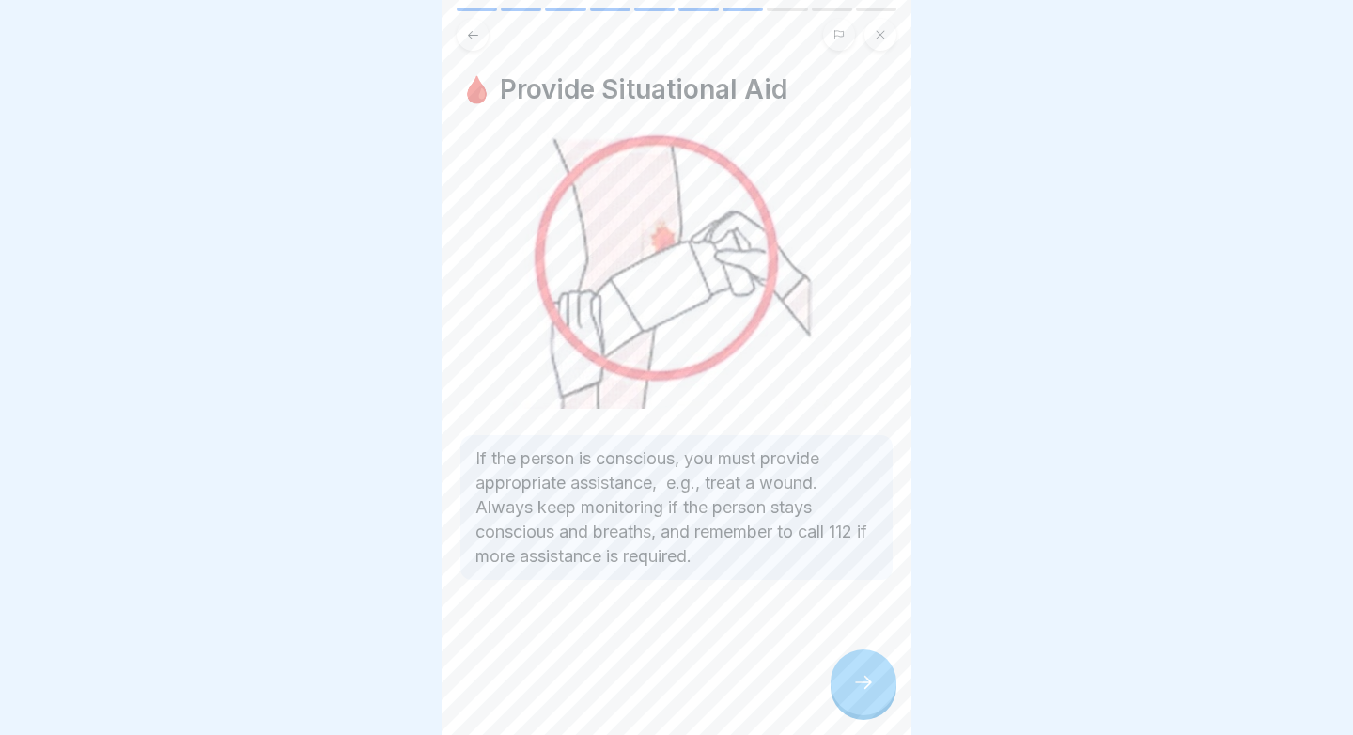
click at [847, 667] on div at bounding box center [863, 682] width 66 height 66
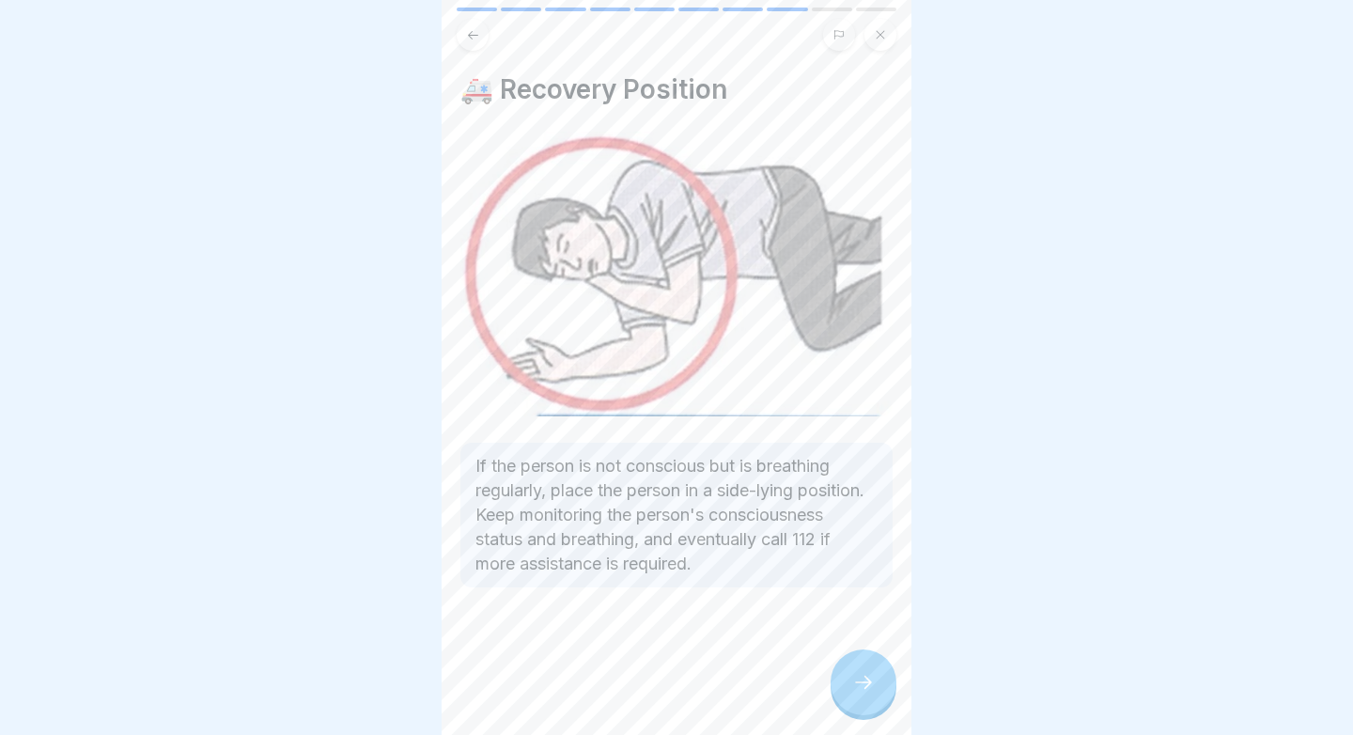
click at [847, 668] on div at bounding box center [863, 682] width 66 height 66
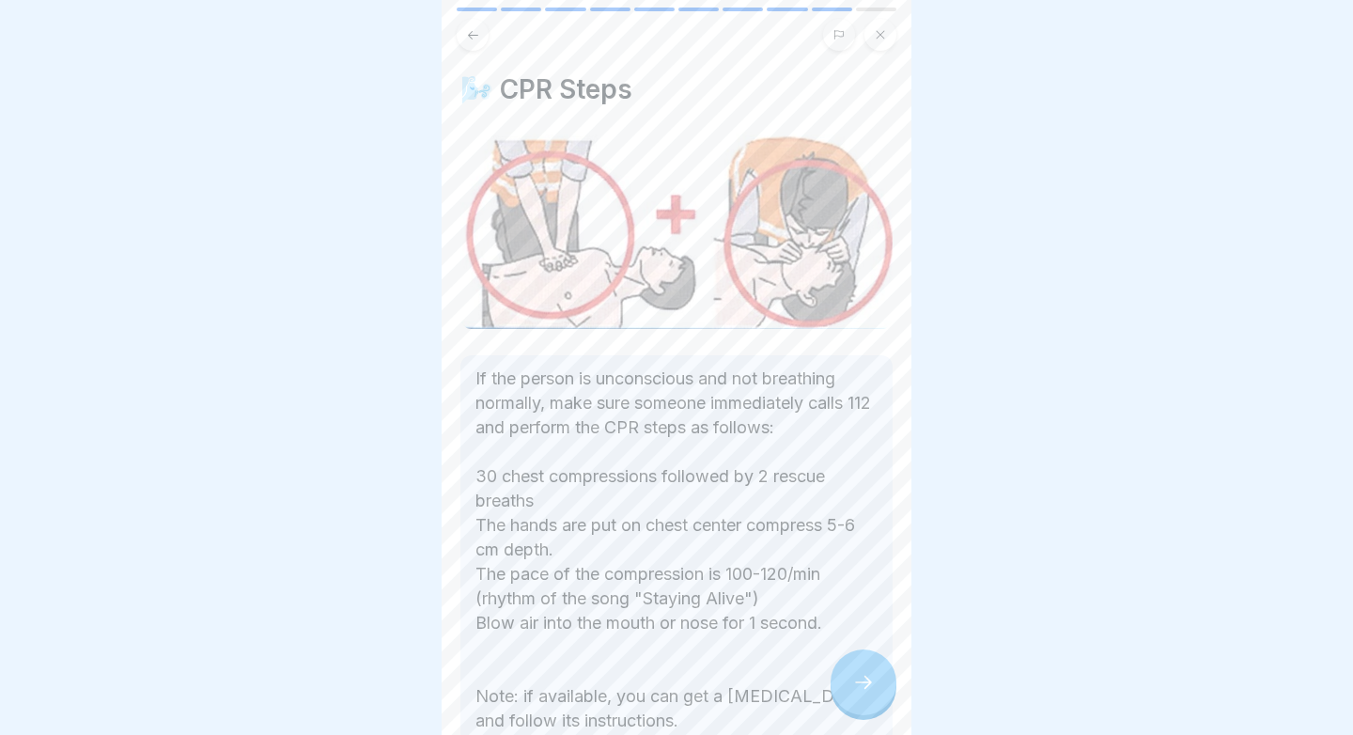
scroll to position [147, 0]
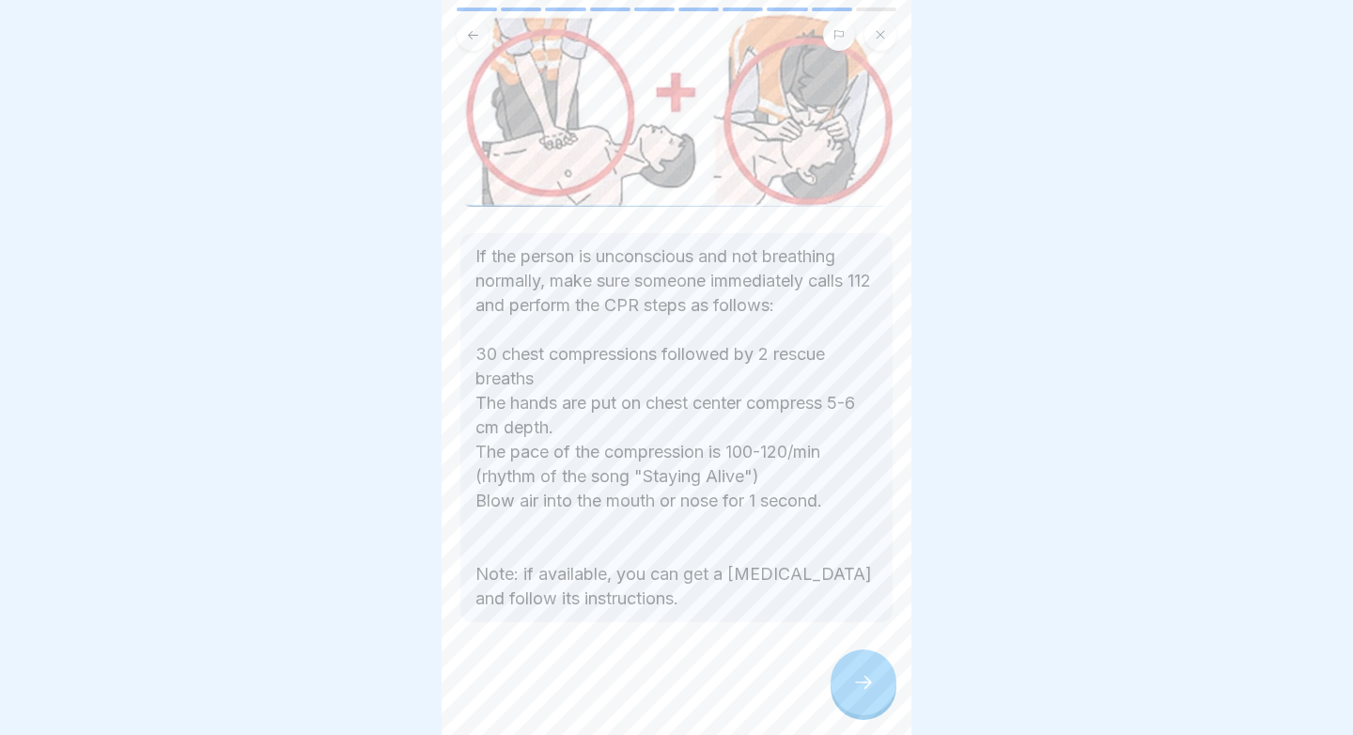
click at [860, 665] on div at bounding box center [863, 682] width 66 height 66
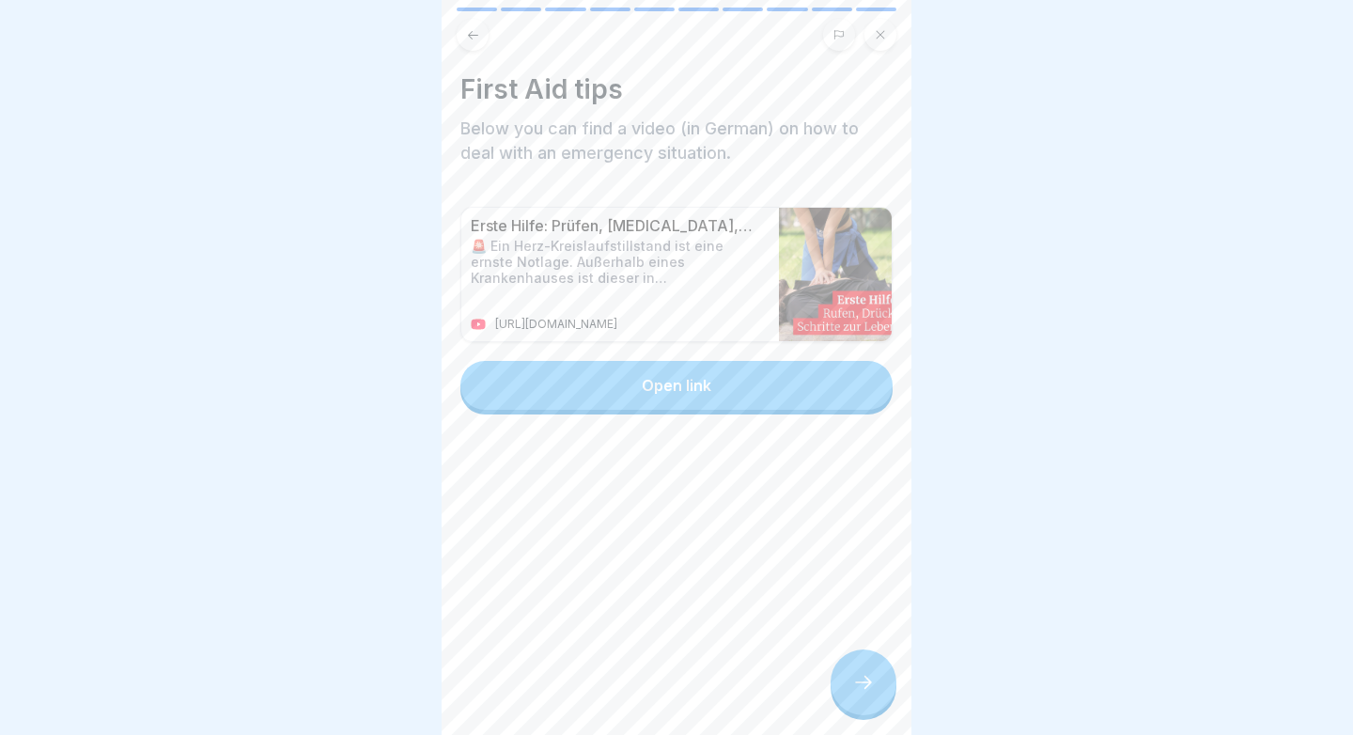
click at [817, 400] on button "Open link" at bounding box center [676, 385] width 432 height 49
click at [843, 667] on div at bounding box center [863, 682] width 66 height 66
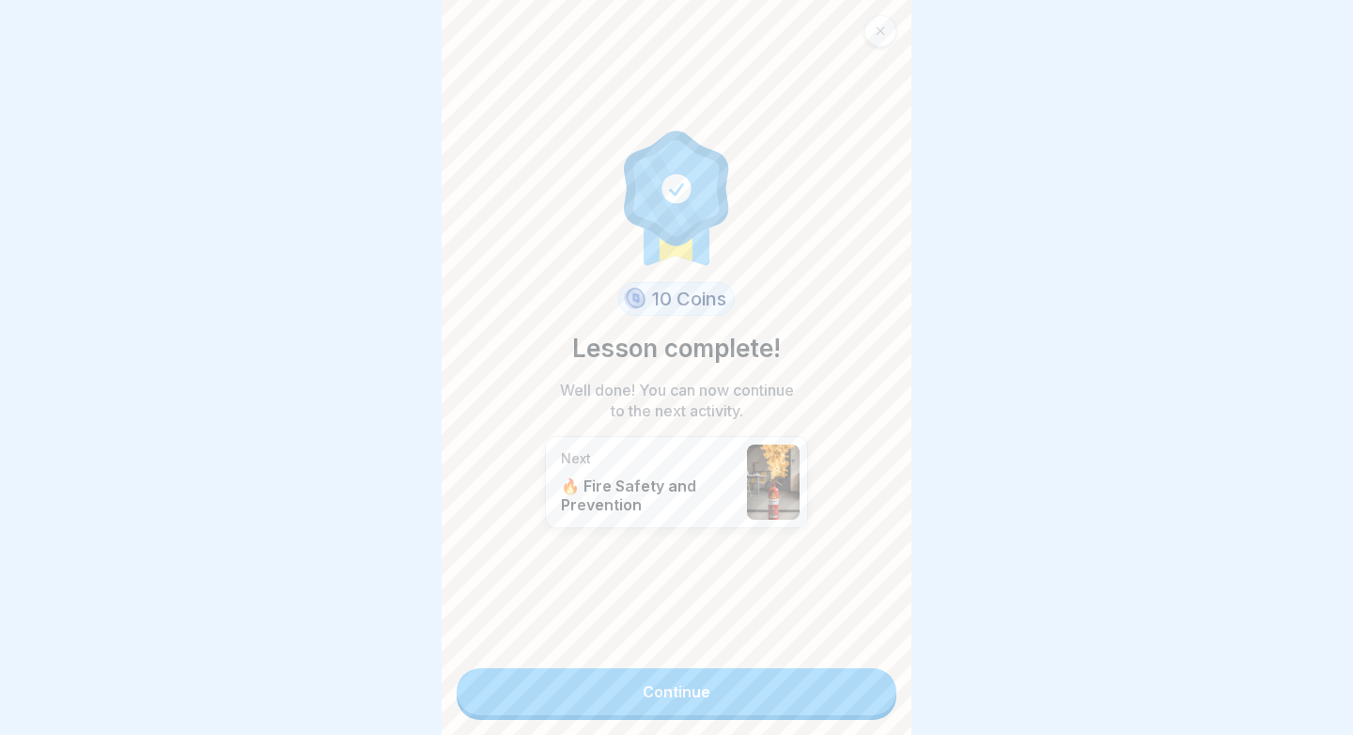
click at [767, 691] on link "Continue" at bounding box center [676, 691] width 440 height 47
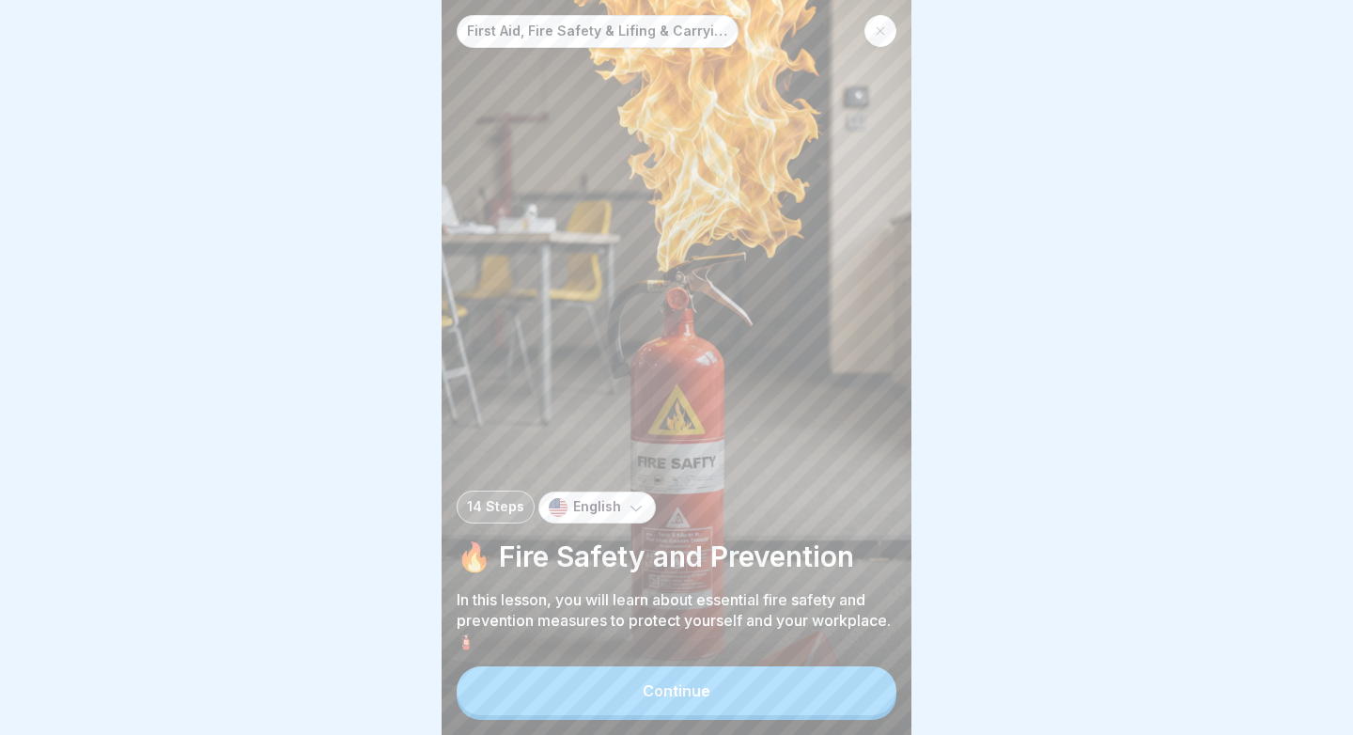
click at [634, 708] on button "Continue" at bounding box center [676, 690] width 440 height 49
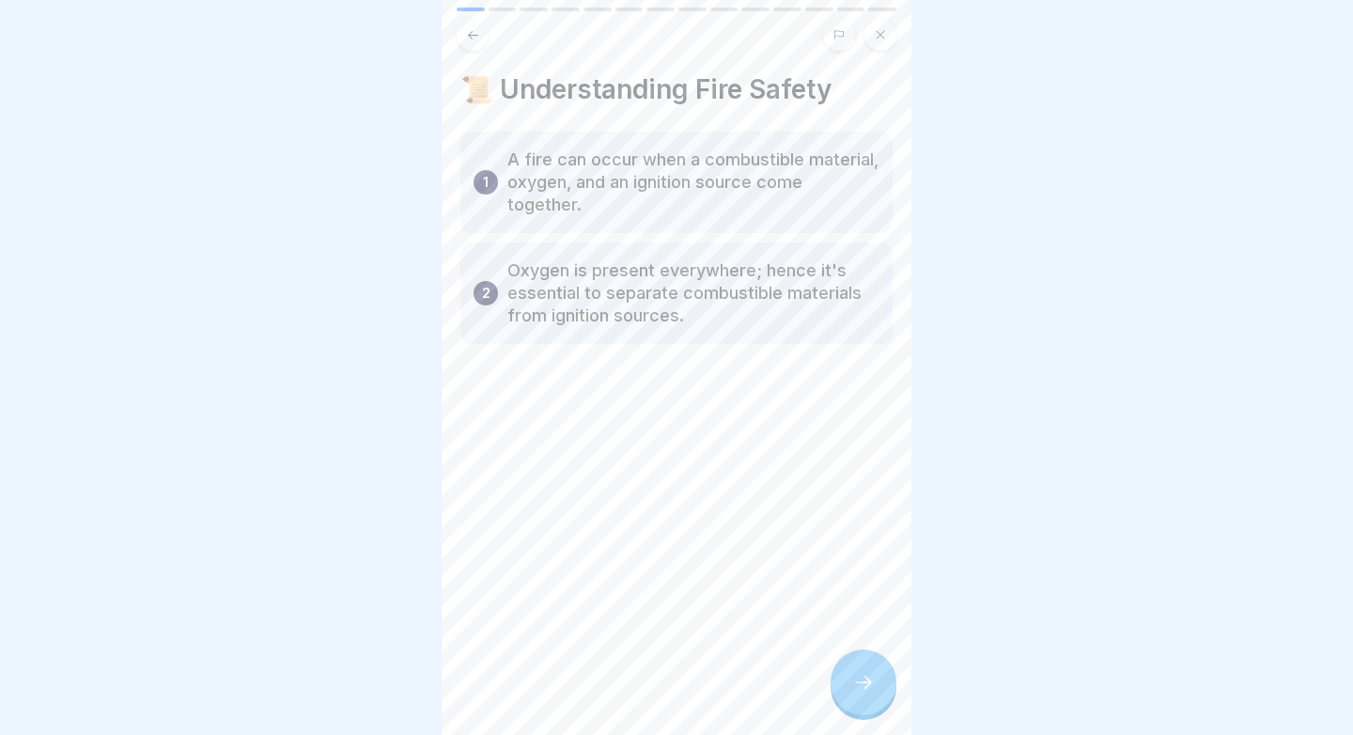
click at [843, 668] on div at bounding box center [863, 682] width 66 height 66
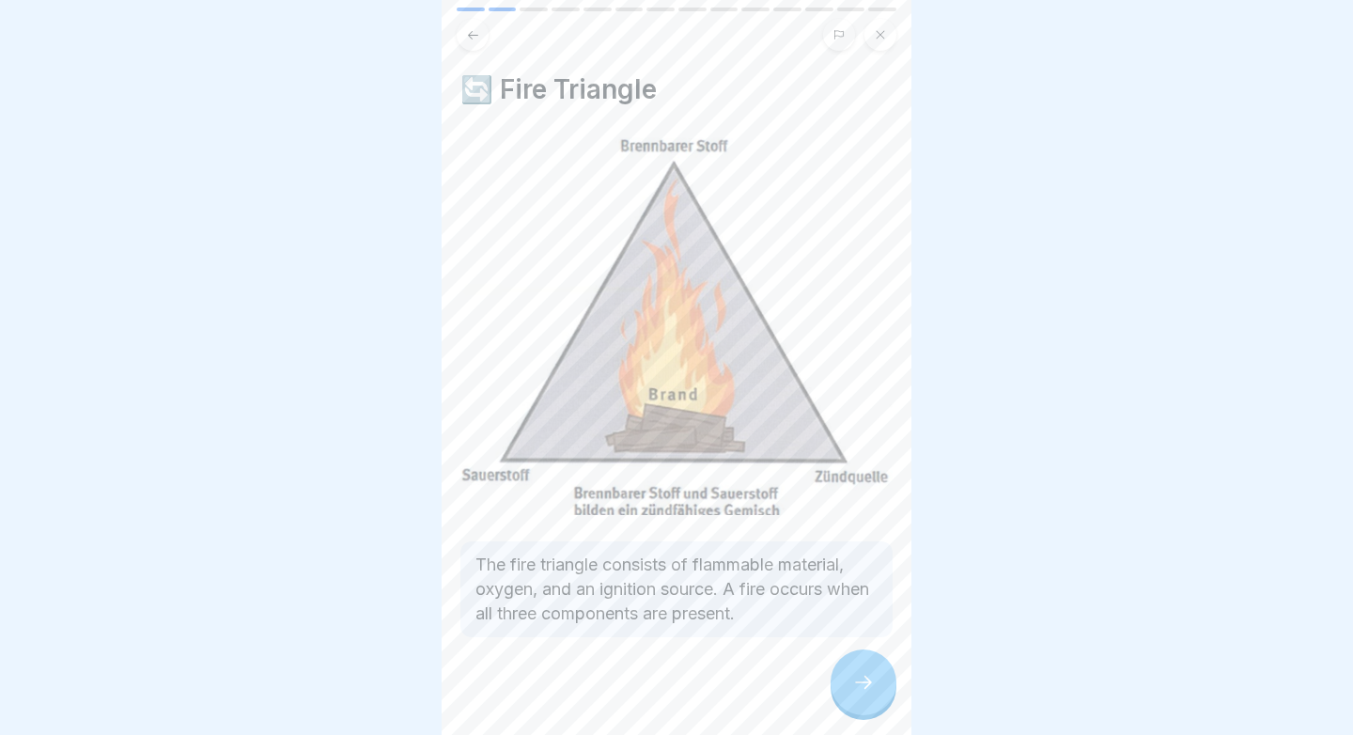
click at [866, 675] on icon at bounding box center [863, 682] width 23 height 23
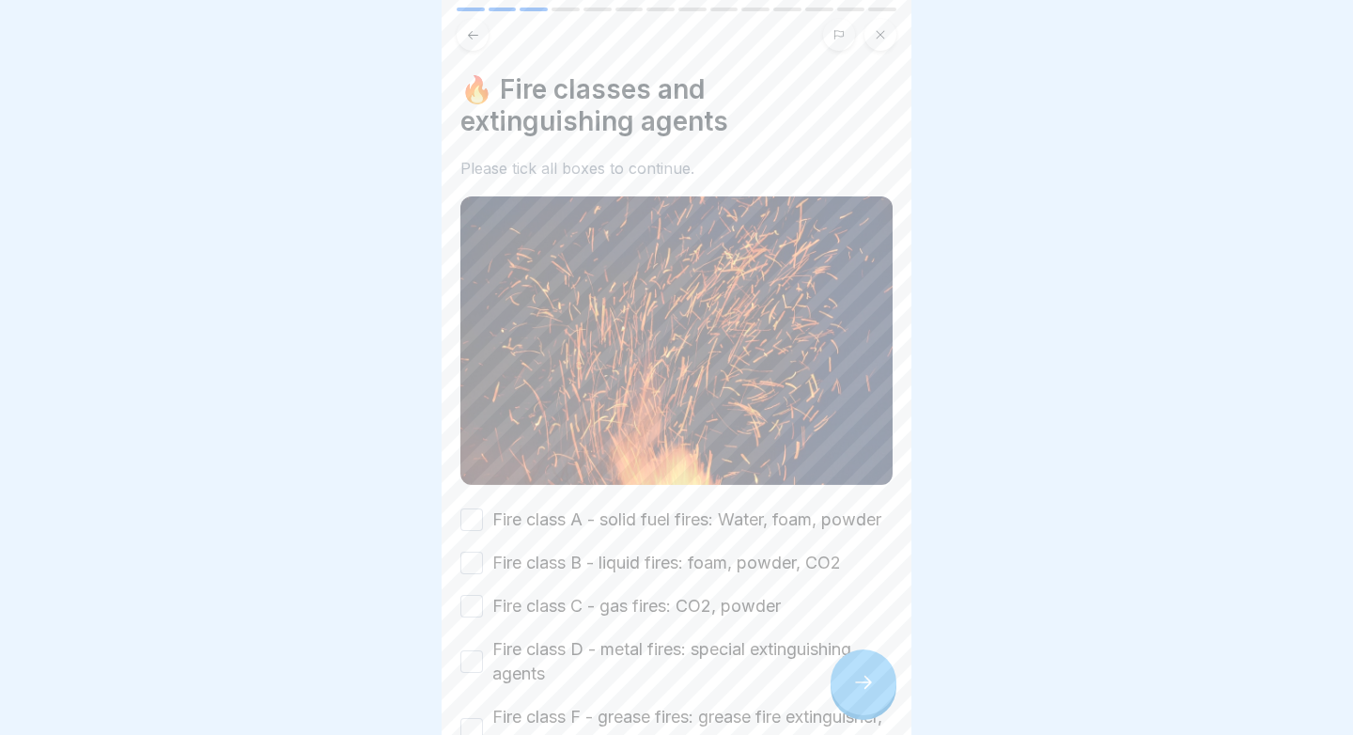
click at [464, 35] on button at bounding box center [472, 35] width 32 height 32
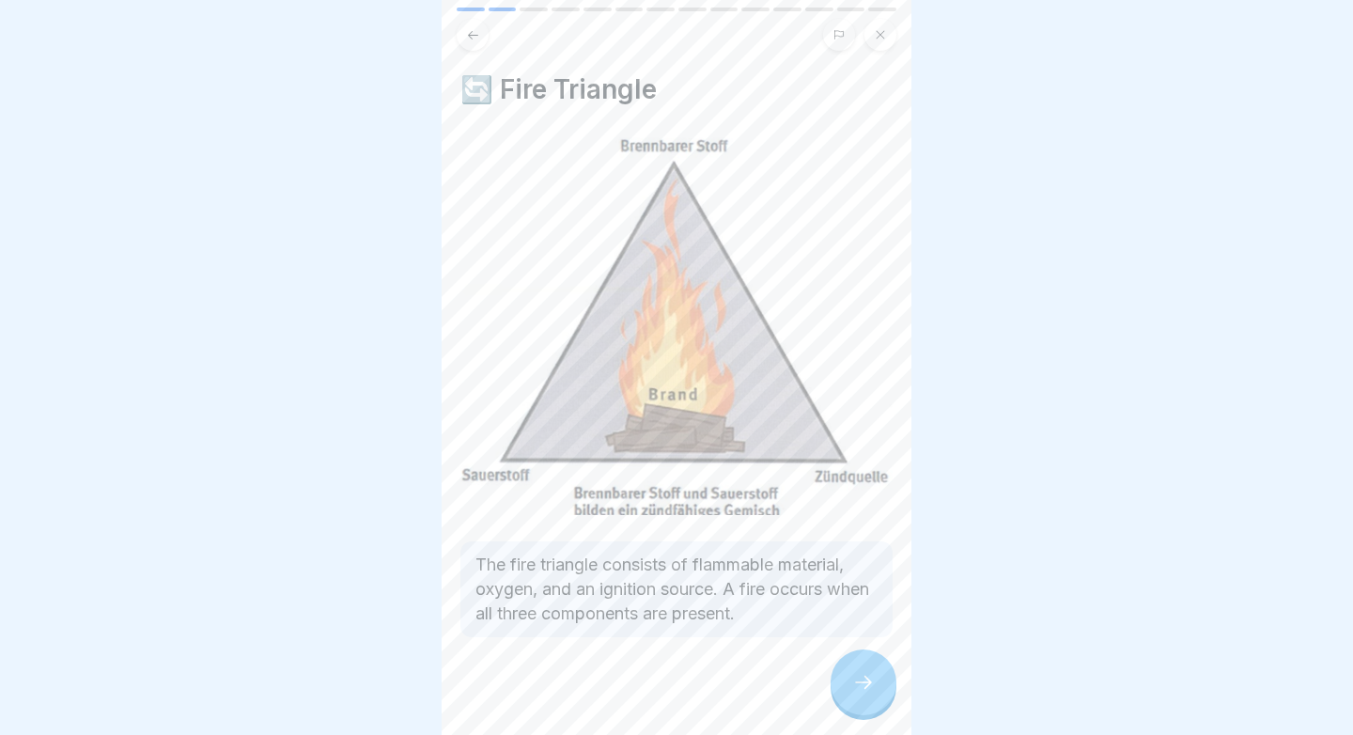
click at [861, 683] on icon at bounding box center [863, 682] width 23 height 23
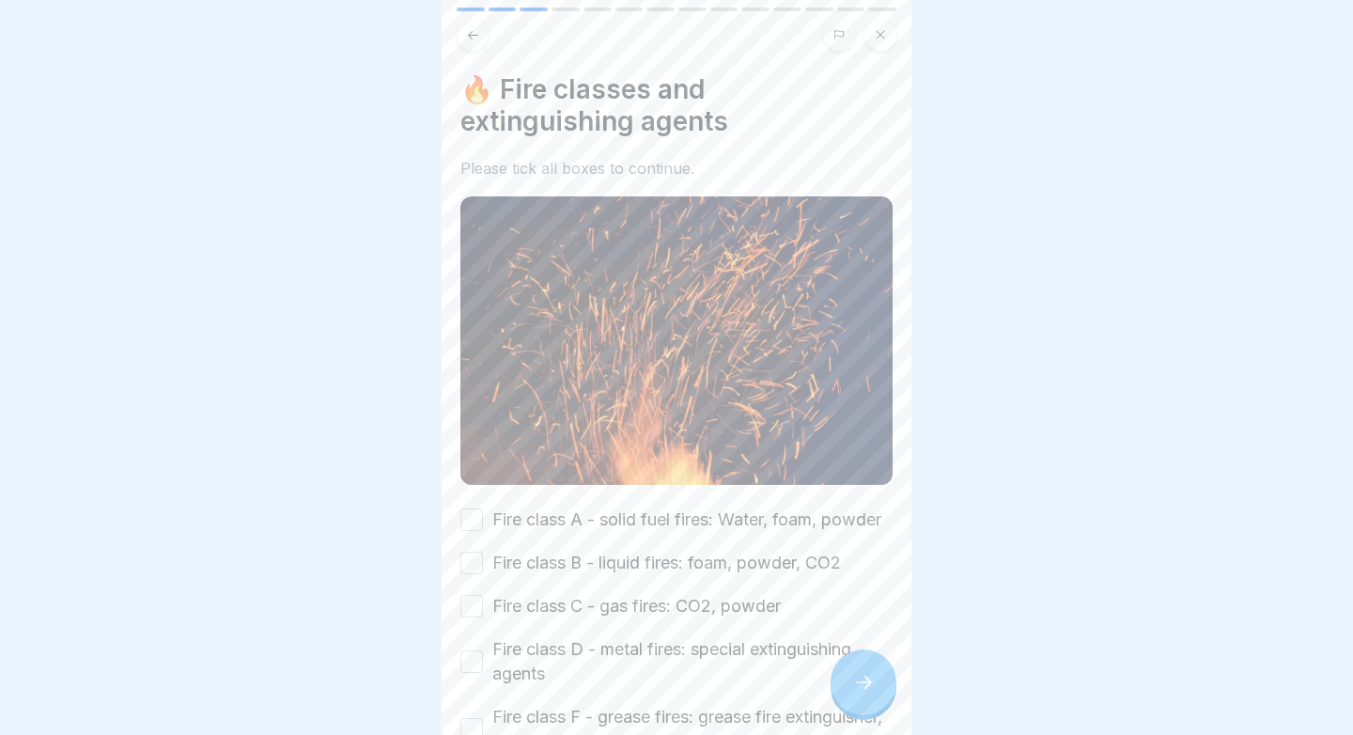
scroll to position [42, 0]
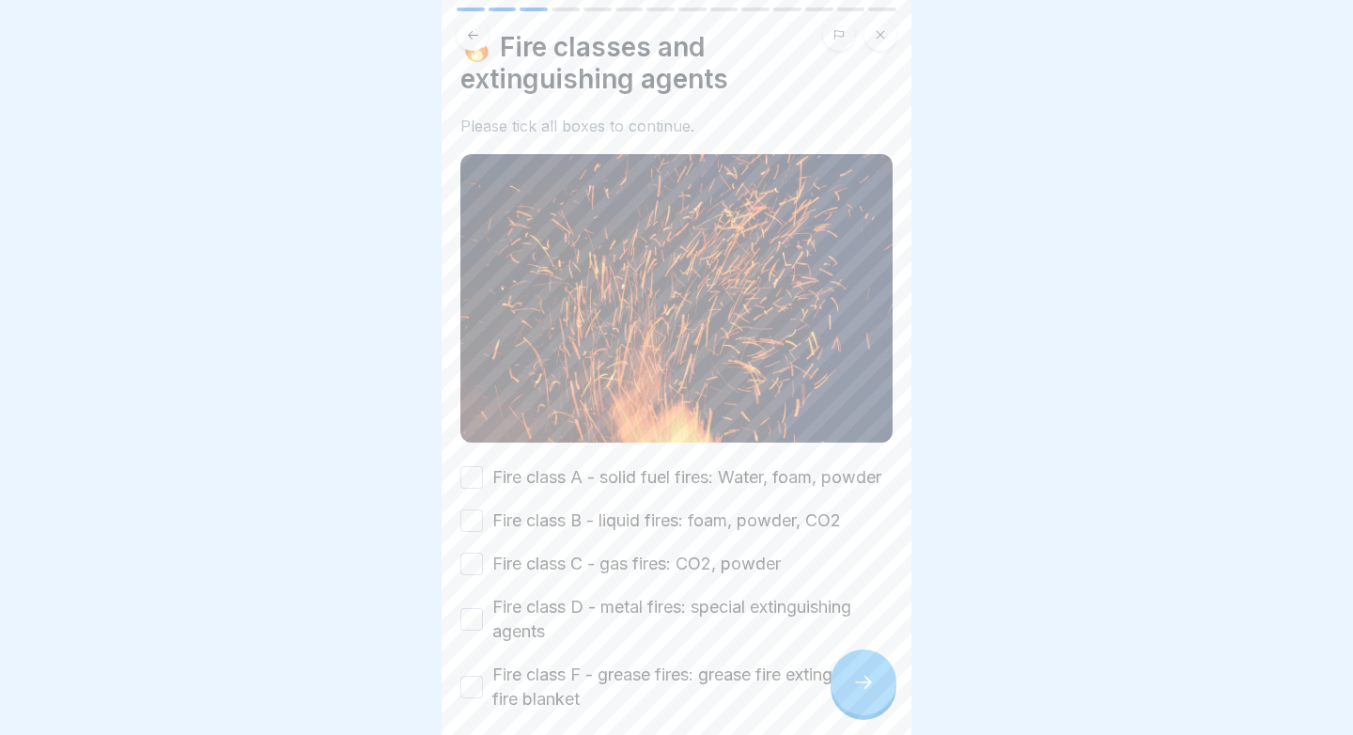
click at [477, 472] on button "Fire class A - solid fuel fires: Water, foam, powder" at bounding box center [471, 477] width 23 height 23
click at [475, 522] on button "Fire class B - liquid fires: foam, powder, CO2" at bounding box center [471, 520] width 23 height 23
click at [469, 575] on div "Fire class A - solid fuel fires: Water, foam, powder Fire class B - liquid fire…" at bounding box center [676, 588] width 432 height 246
click at [474, 564] on button "Fire class C - gas fires: CO2, powder" at bounding box center [471, 563] width 23 height 23
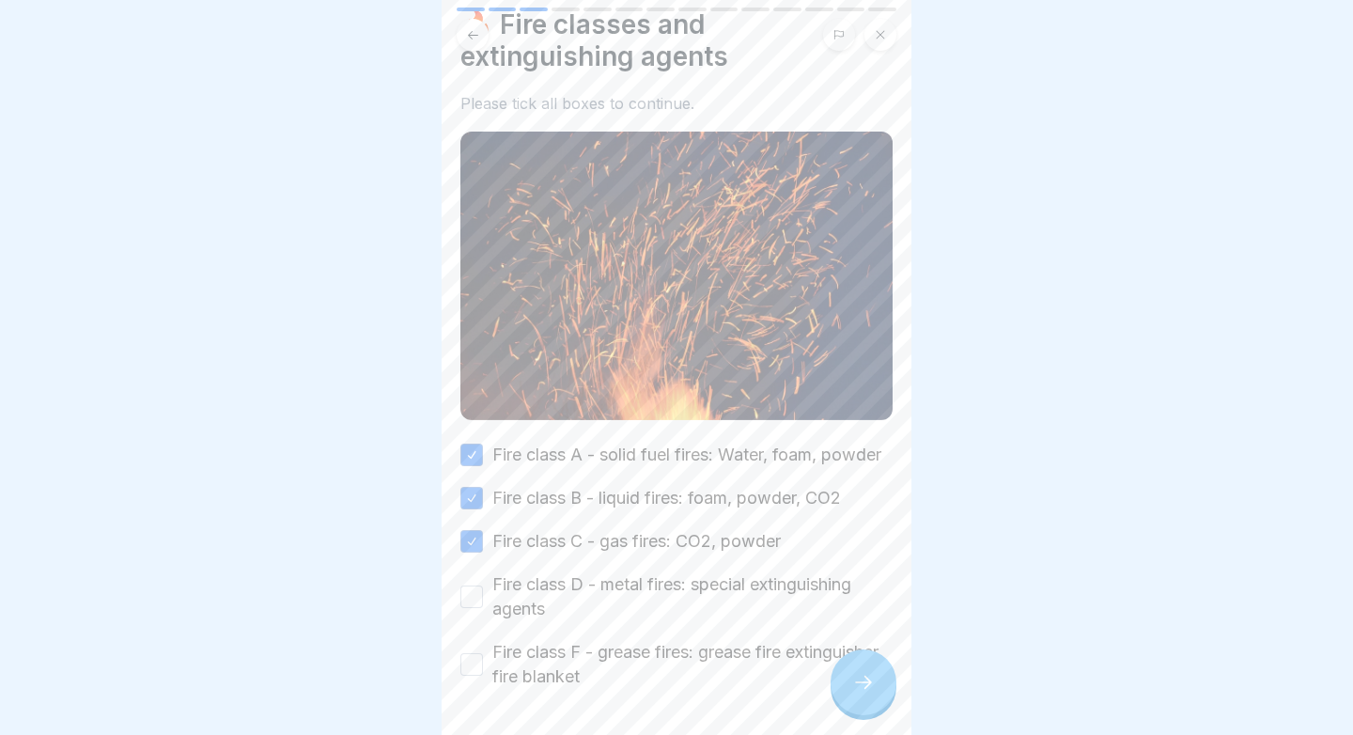
scroll to position [73, 0]
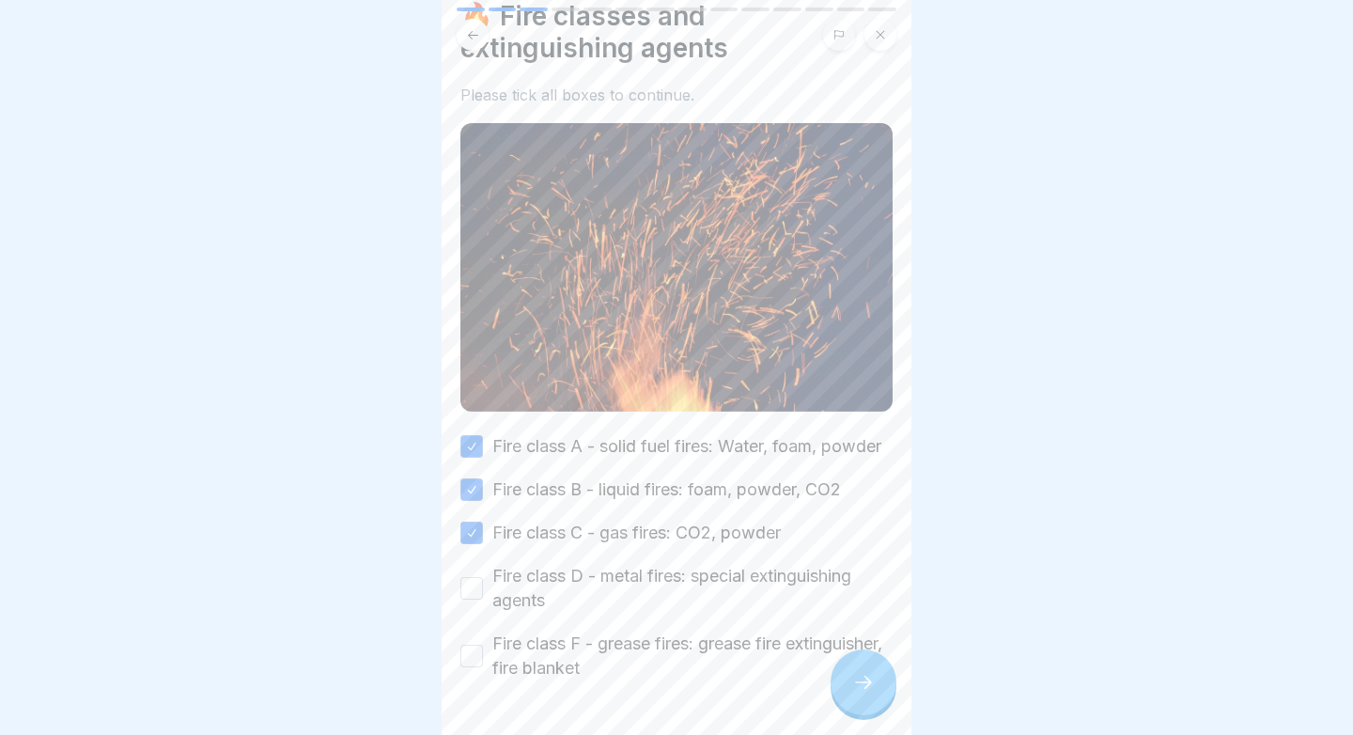
click at [468, 577] on button "Fire class D - metal fires: special extinguishing agents" at bounding box center [471, 588] width 23 height 23
click at [467, 645] on button "Fire class F - grease fires: grease fire extinguisher, fire blanket" at bounding box center [471, 655] width 23 height 23
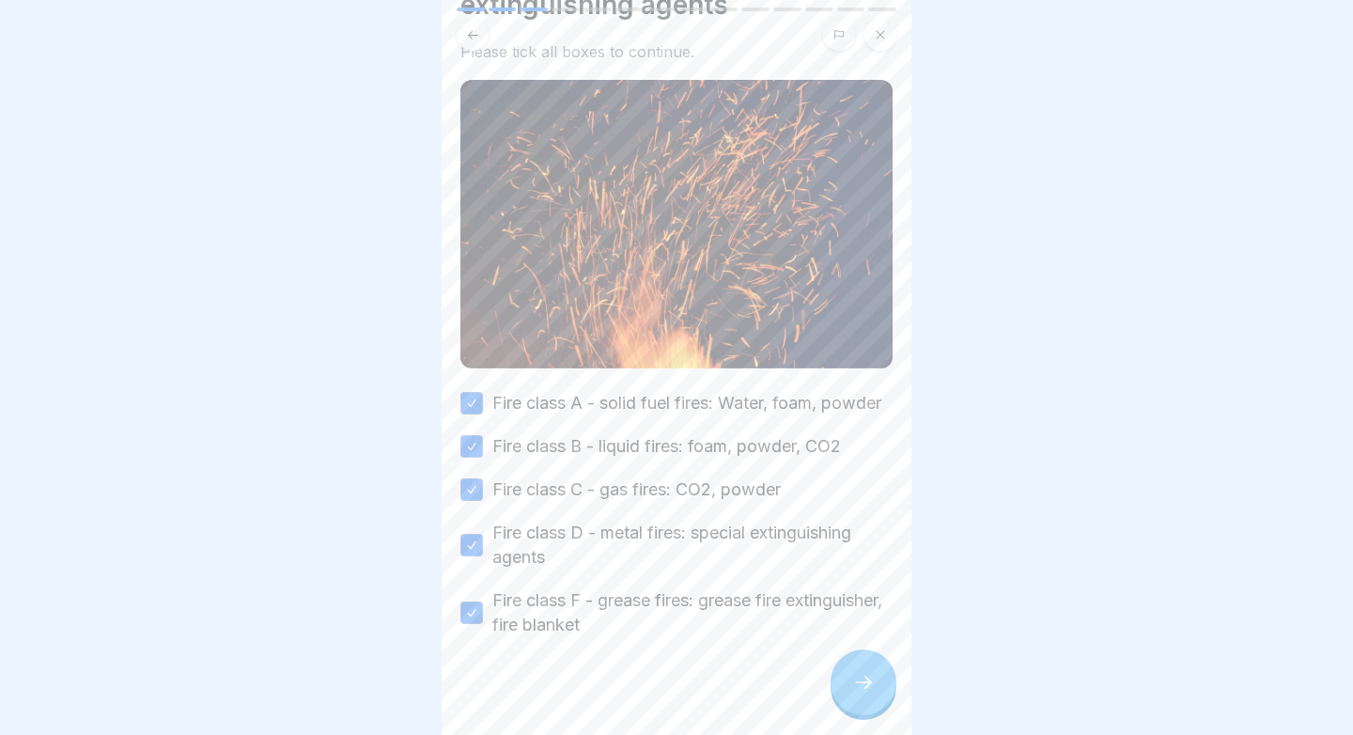
scroll to position [131, 0]
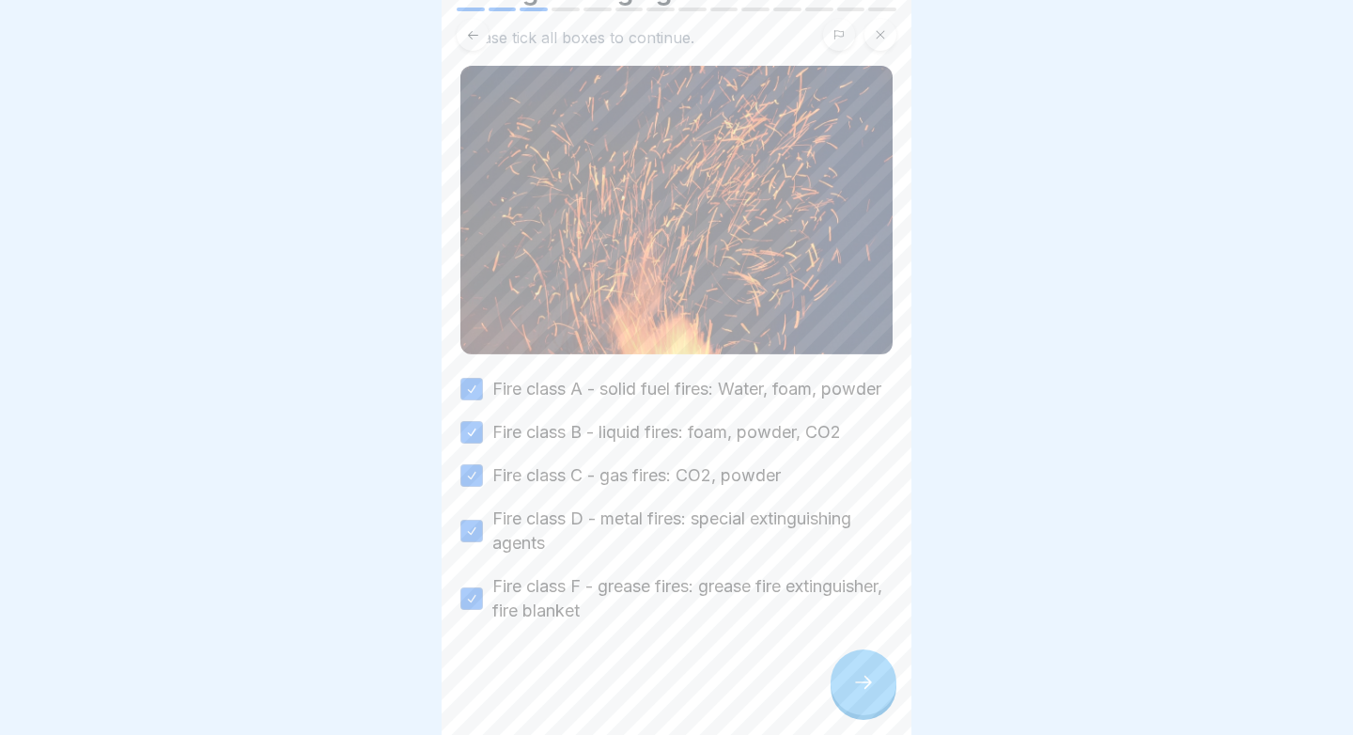
click at [850, 657] on div at bounding box center [863, 682] width 66 height 66
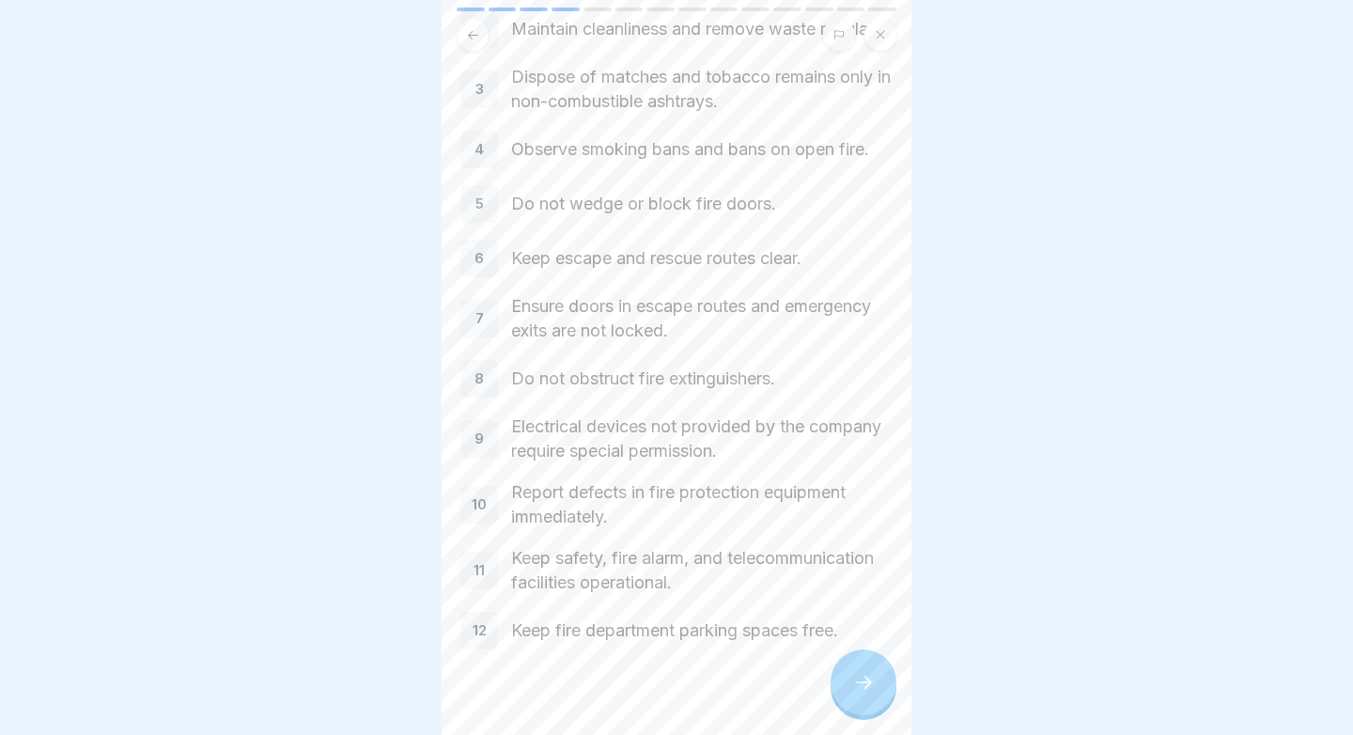
scroll to position [246, 0]
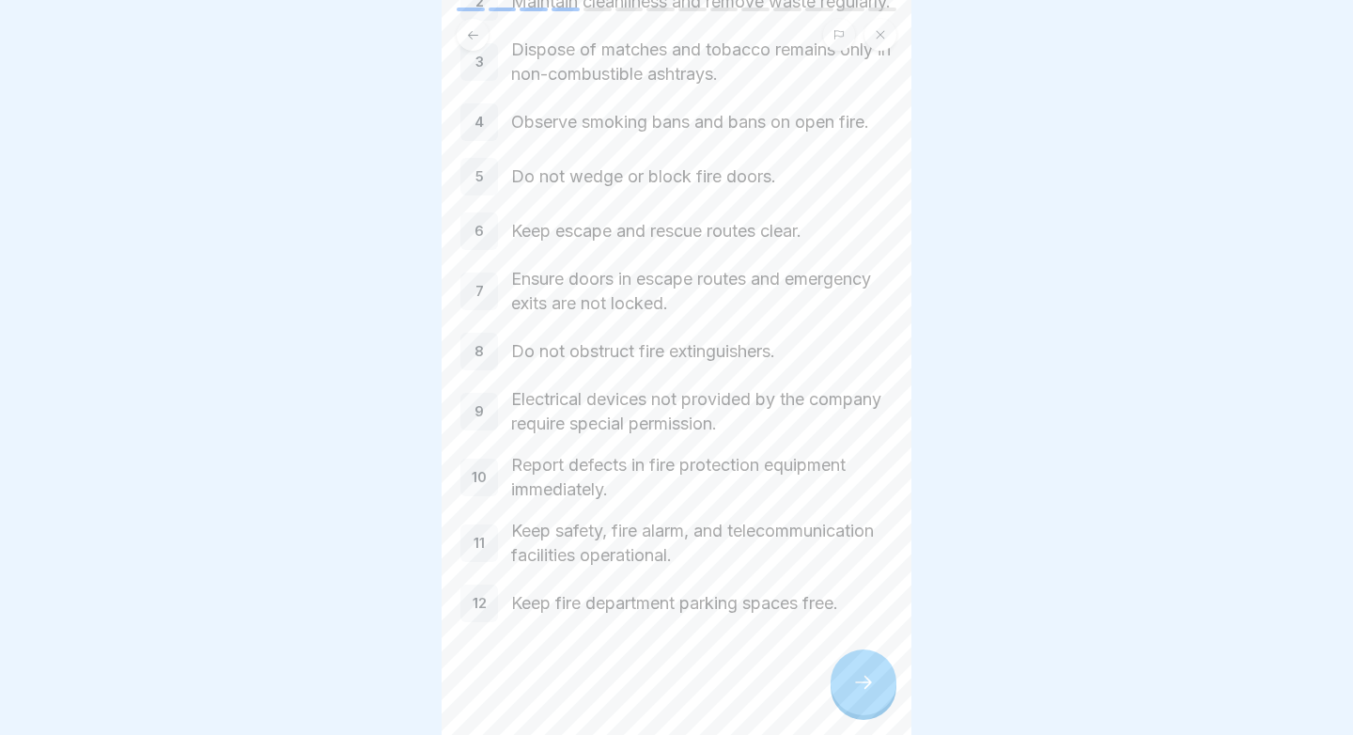
click at [856, 677] on icon at bounding box center [863, 682] width 23 height 23
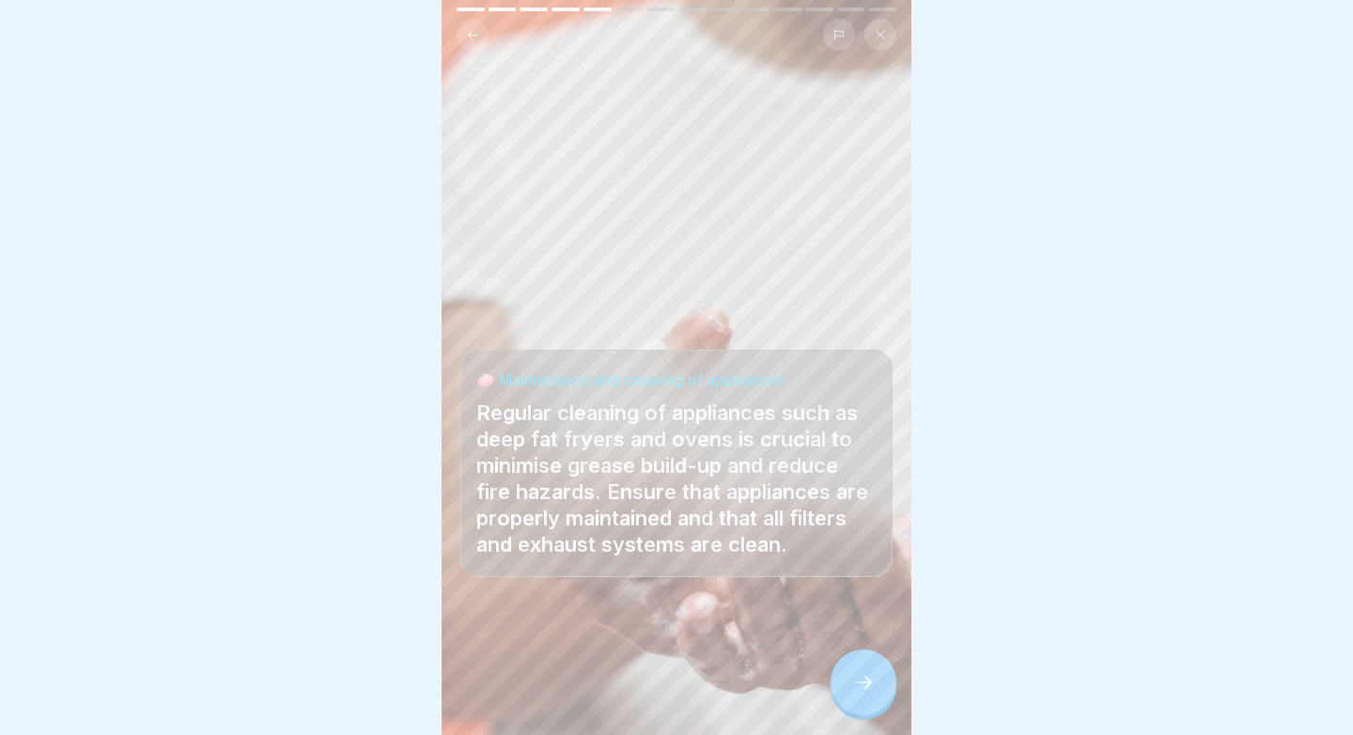
click at [856, 677] on icon at bounding box center [863, 682] width 23 height 23
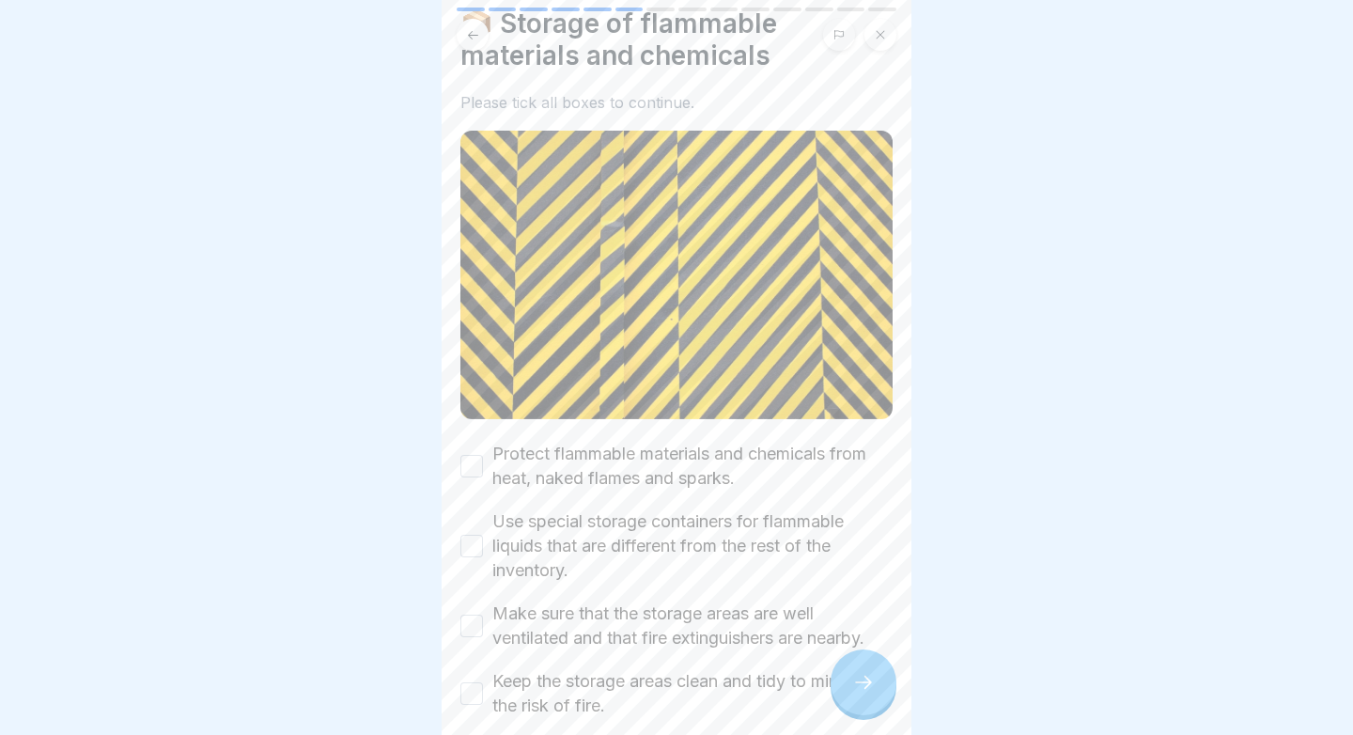
scroll to position [0, 0]
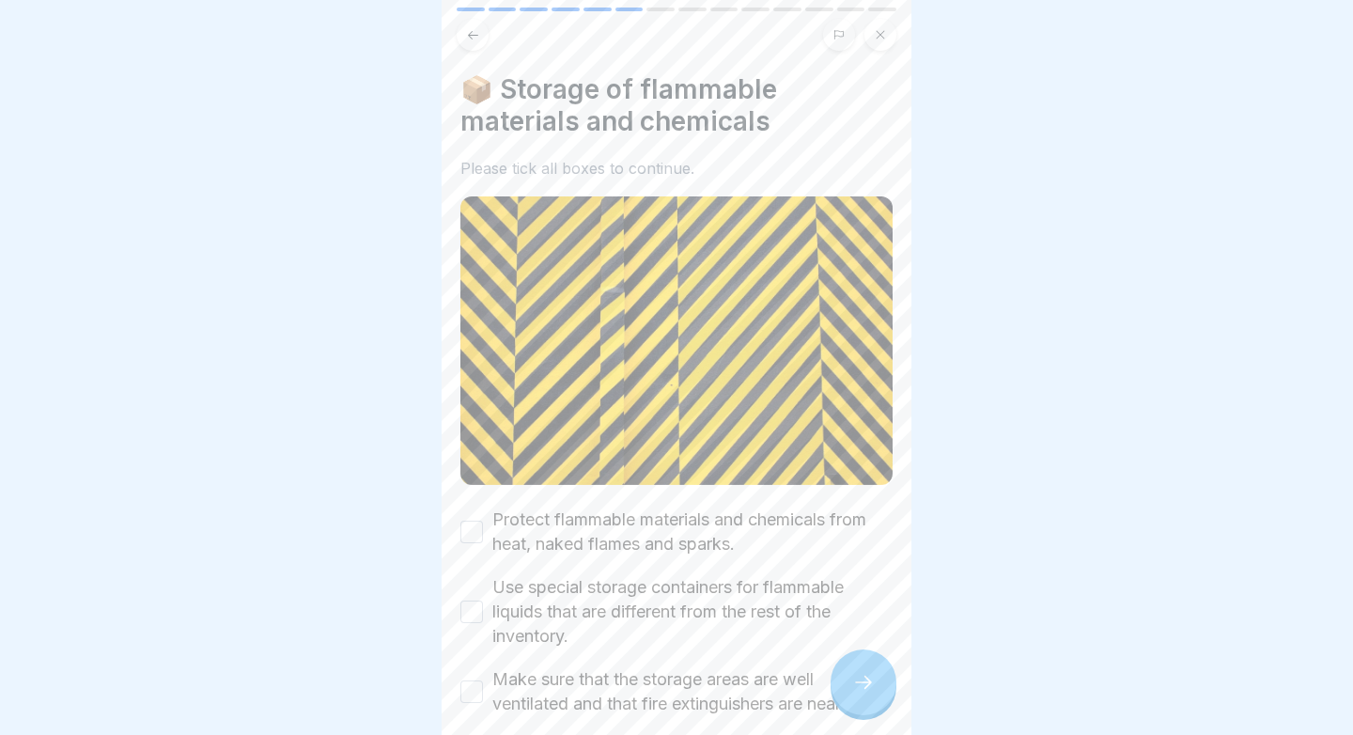
click at [642, 543] on label "Protect flammable materials and chemicals from heat, naked flames and sparks." at bounding box center [692, 531] width 400 height 49
click at [483, 543] on button "Protect flammable materials and chemicals from heat, naked flames and sparks." at bounding box center [471, 531] width 23 height 23
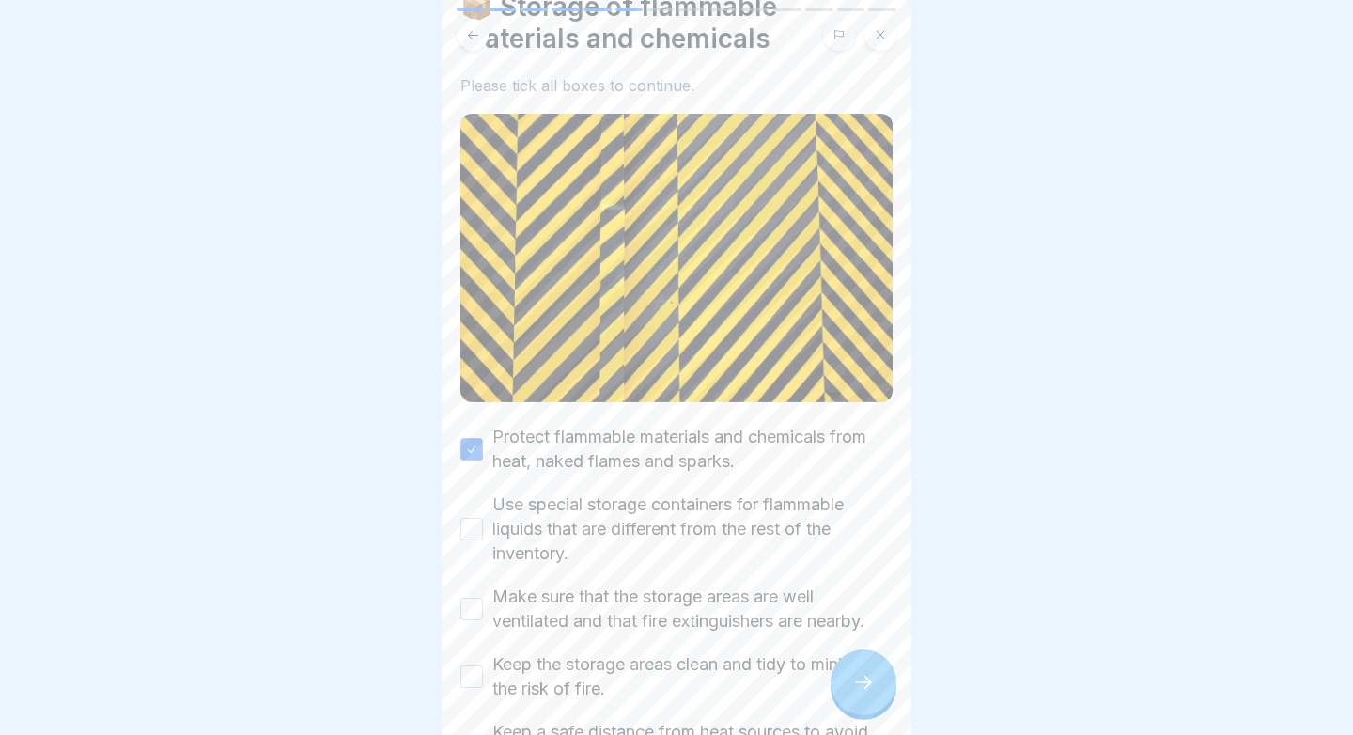
scroll to position [101, 0]
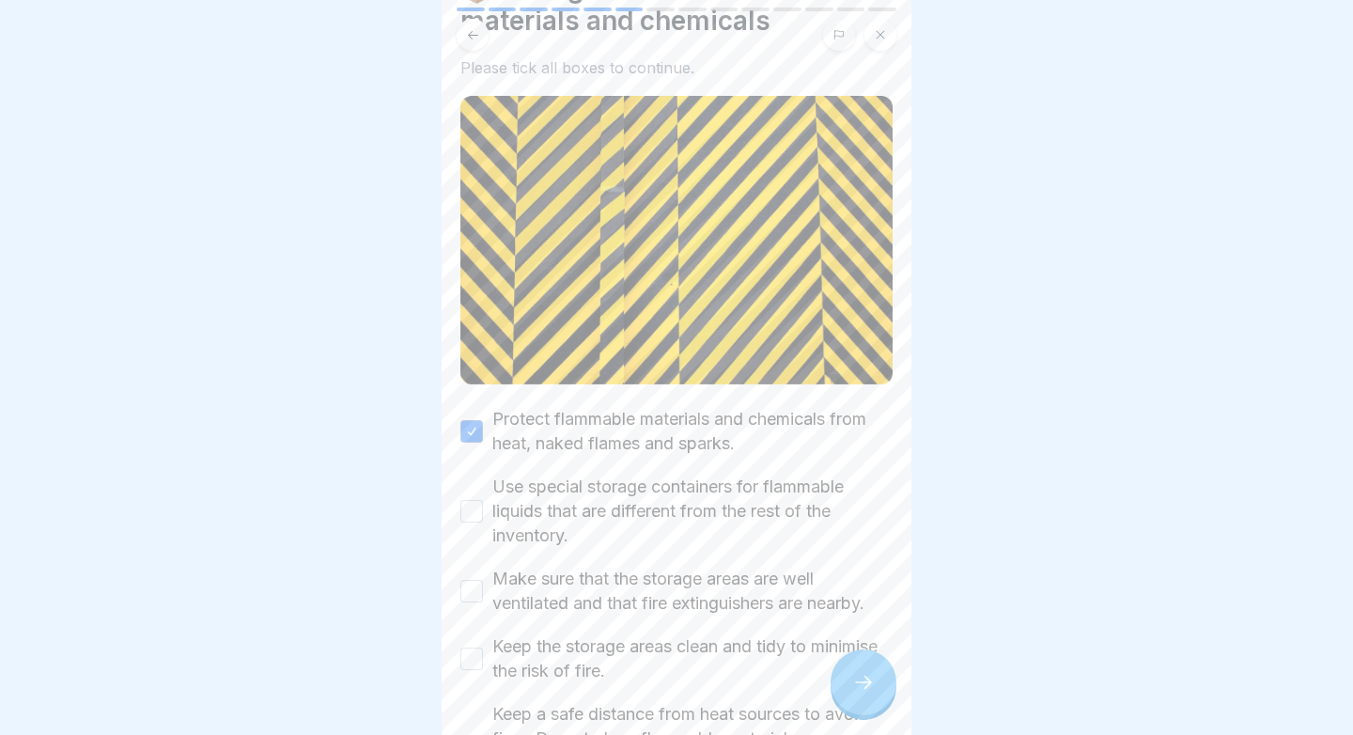
click at [637, 491] on label "Use special storage containers for flammable liquids that are different from th…" at bounding box center [692, 510] width 400 height 73
click at [483, 500] on button "Use special storage containers for flammable liquids that are different from th…" at bounding box center [471, 511] width 23 height 23
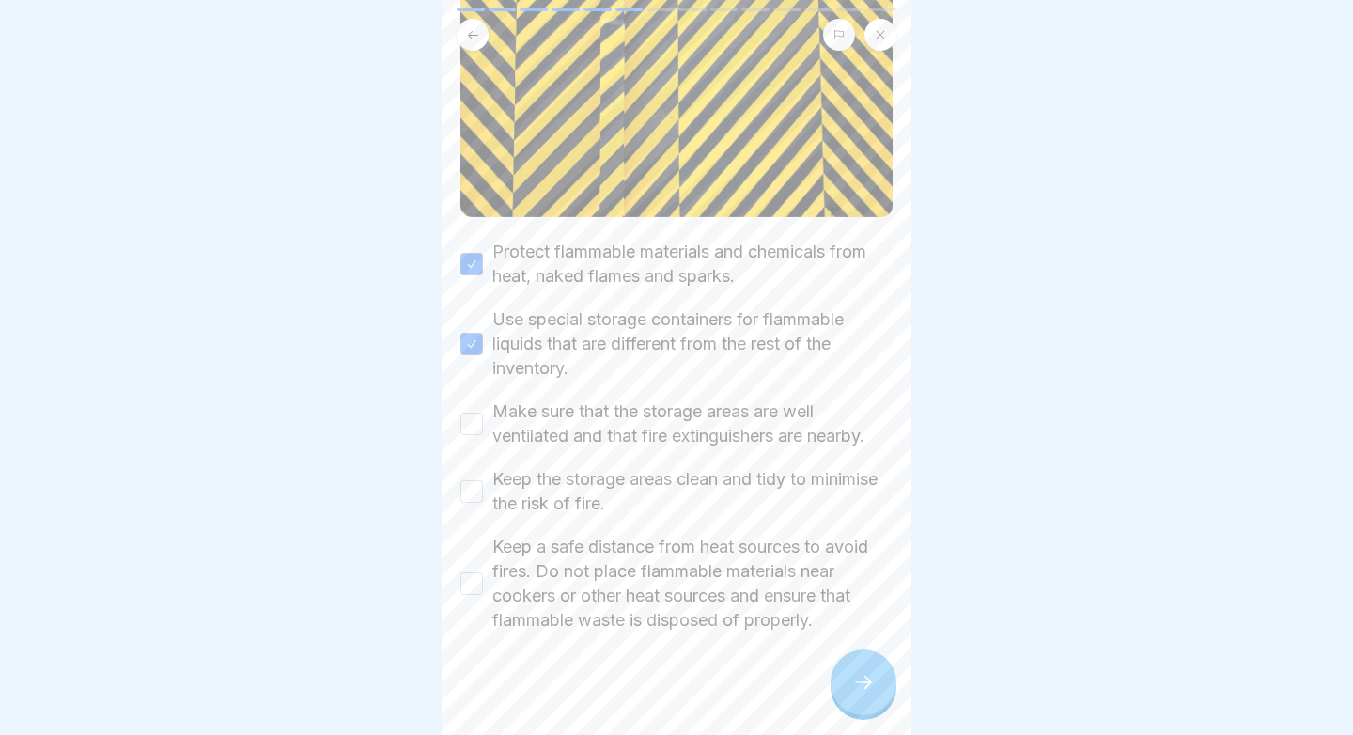
scroll to position [269, 0]
click at [711, 422] on label "Make sure that the storage areas are well ventilated and that fire extinguisher…" at bounding box center [692, 422] width 400 height 49
click at [483, 422] on button "Make sure that the storage areas are well ventilated and that fire extinguisher…" at bounding box center [471, 422] width 23 height 23
click at [631, 482] on label "Keep the storage areas clean and tidy to minimise the risk of fire." at bounding box center [692, 490] width 400 height 49
click at [483, 482] on button "Keep the storage areas clean and tidy to minimise the risk of fire." at bounding box center [471, 490] width 23 height 23
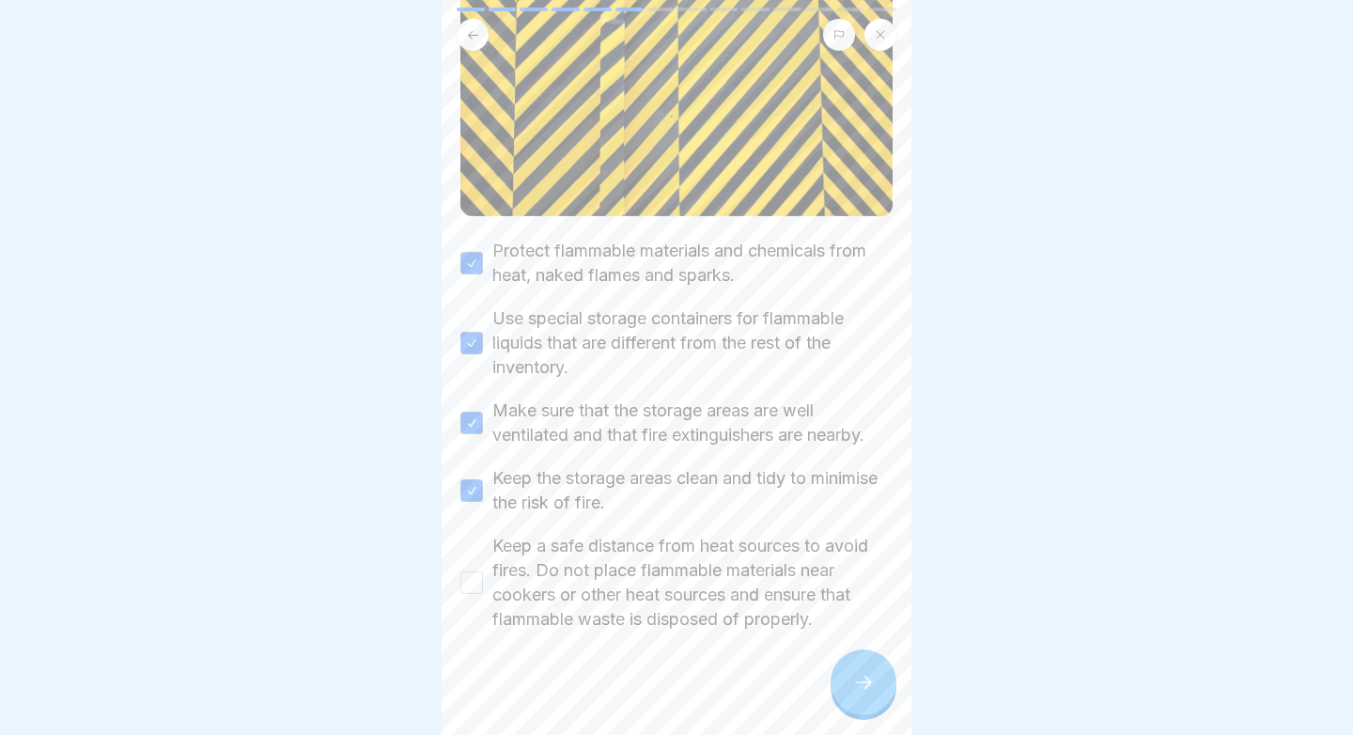
click at [625, 598] on label "Keep a safe distance from heat sources to avoid fires. Do not place flammable m…" at bounding box center [692, 583] width 400 height 98
click at [483, 594] on button "Keep a safe distance from heat sources to avoid fires. Do not place flammable m…" at bounding box center [471, 582] width 23 height 23
click at [845, 683] on div at bounding box center [863, 682] width 66 height 66
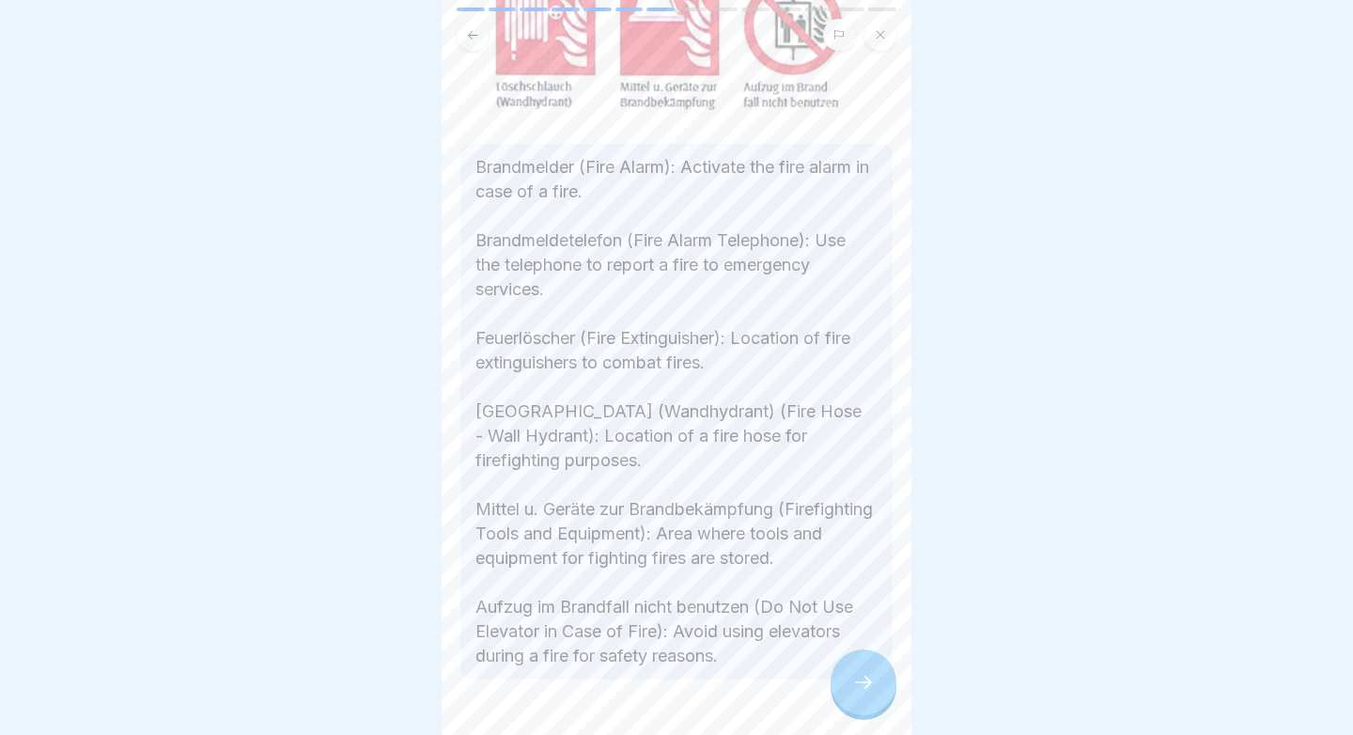
scroll to position [322, 0]
click at [859, 668] on div at bounding box center [863, 682] width 66 height 66
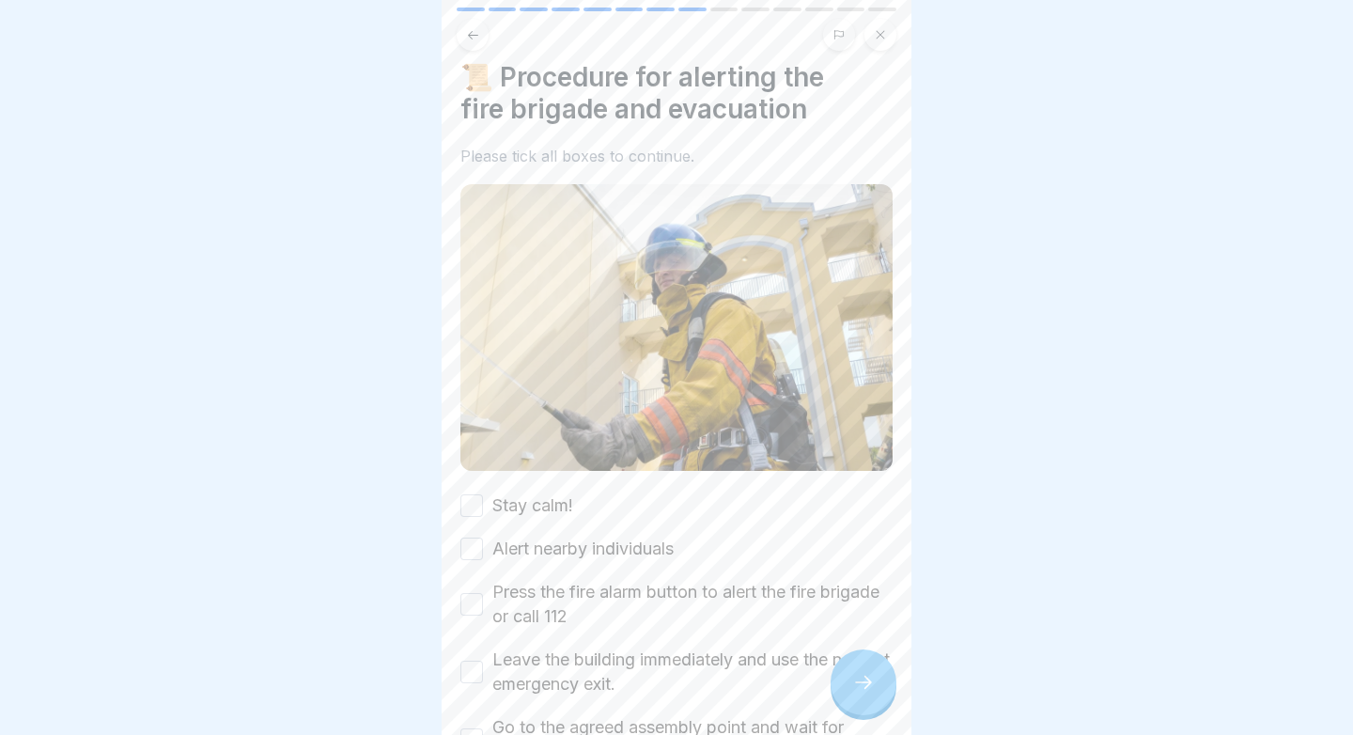
scroll to position [2, 0]
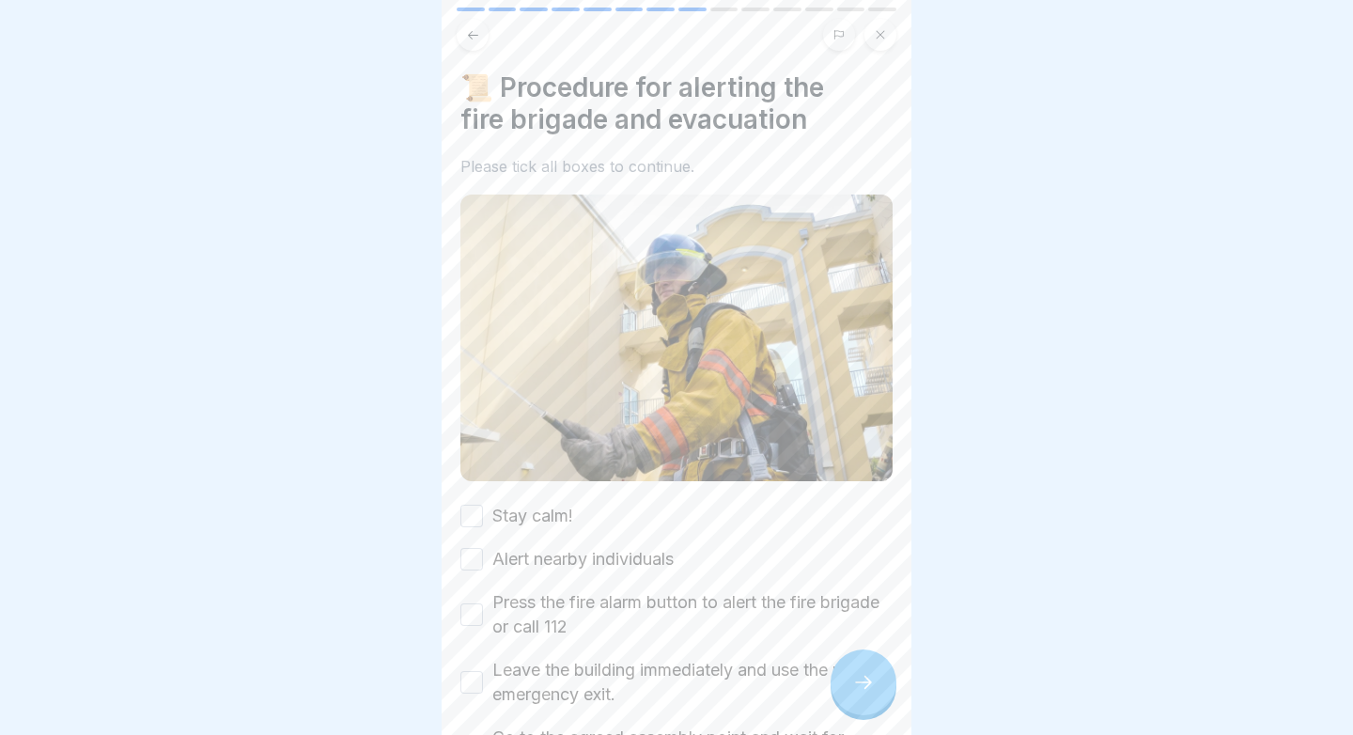
click at [529, 512] on label "Stay calm!" at bounding box center [532, 515] width 81 height 24
click at [483, 512] on button "Stay calm!" at bounding box center [471, 515] width 23 height 23
click at [529, 551] on label "Alert nearby individuals" at bounding box center [582, 559] width 181 height 24
click at [483, 551] on button "Alert nearby individuals" at bounding box center [471, 559] width 23 height 23
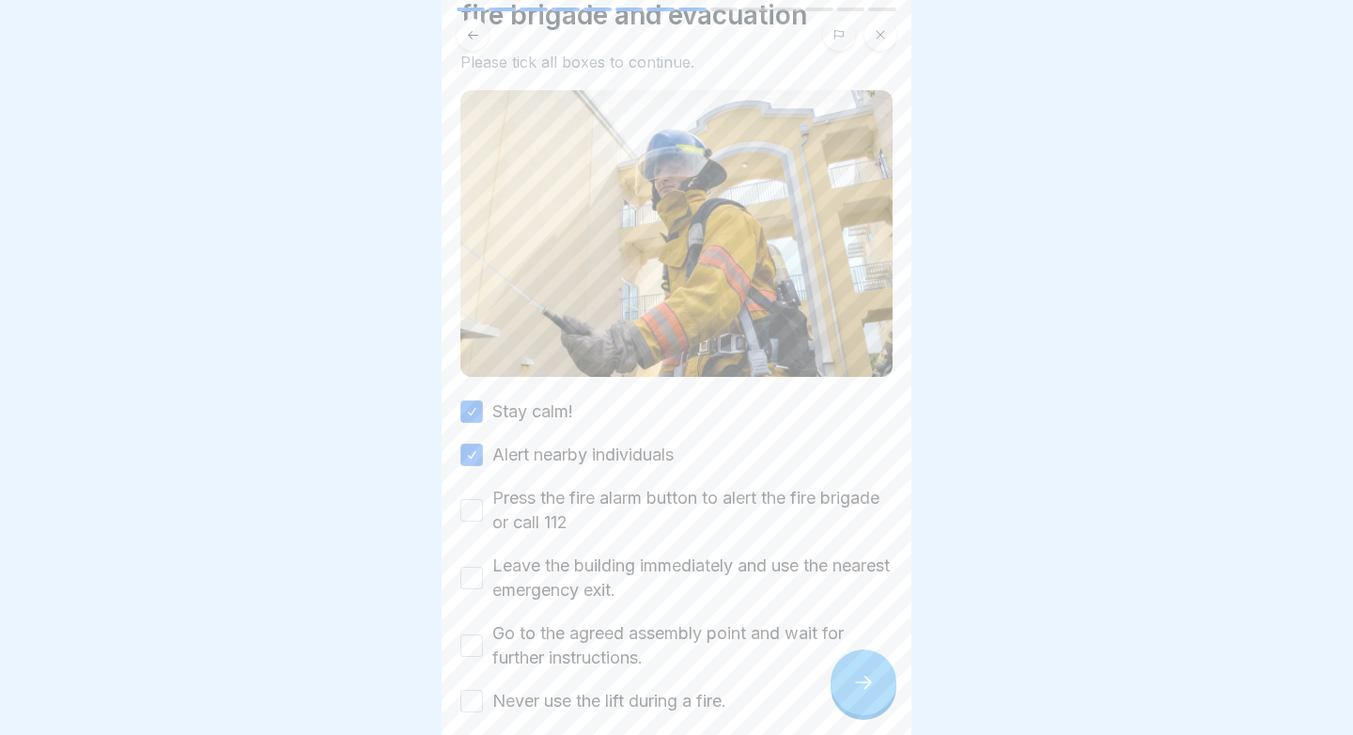
scroll to position [108, 0]
click at [540, 519] on label "Press the fire alarm button to alert the fire brigade or call 112" at bounding box center [692, 508] width 400 height 49
click at [483, 519] on button "Press the fire alarm button to alert the fire brigade or call 112" at bounding box center [471, 508] width 23 height 23
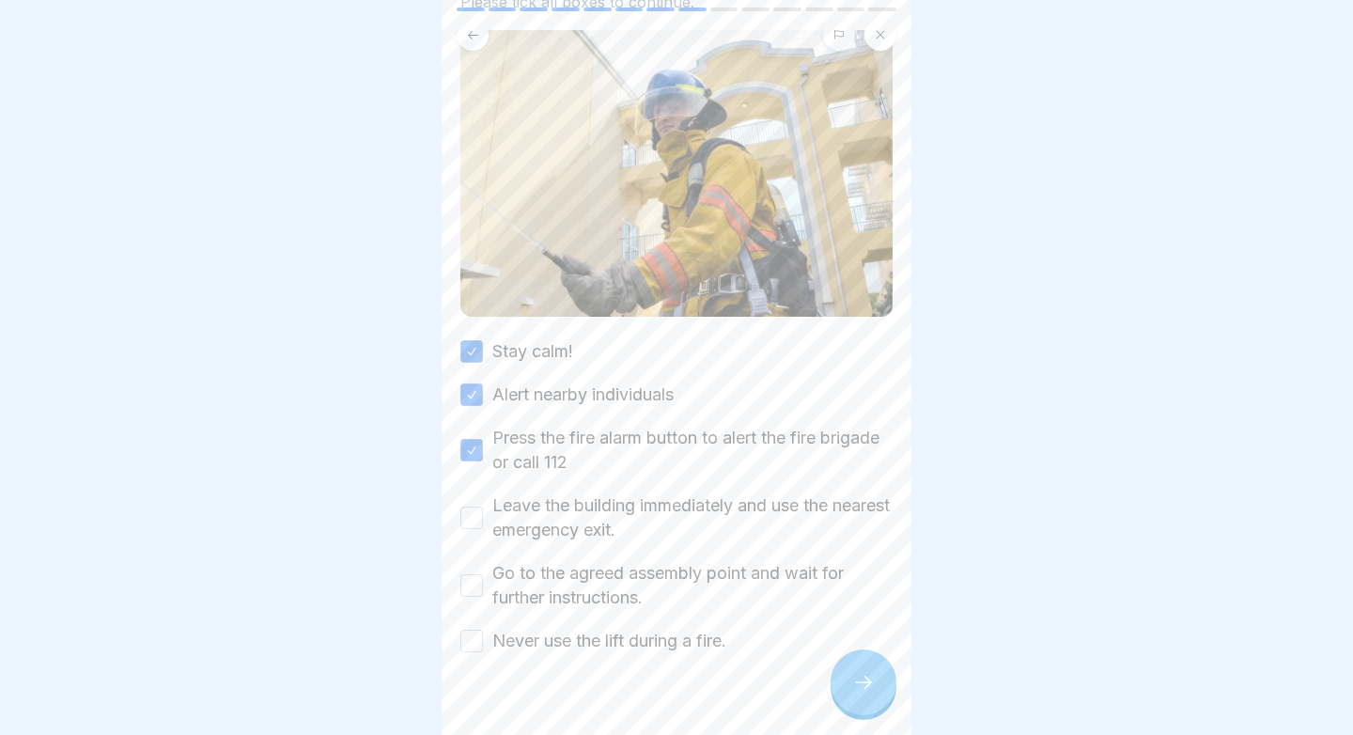
scroll to position [182, 0]
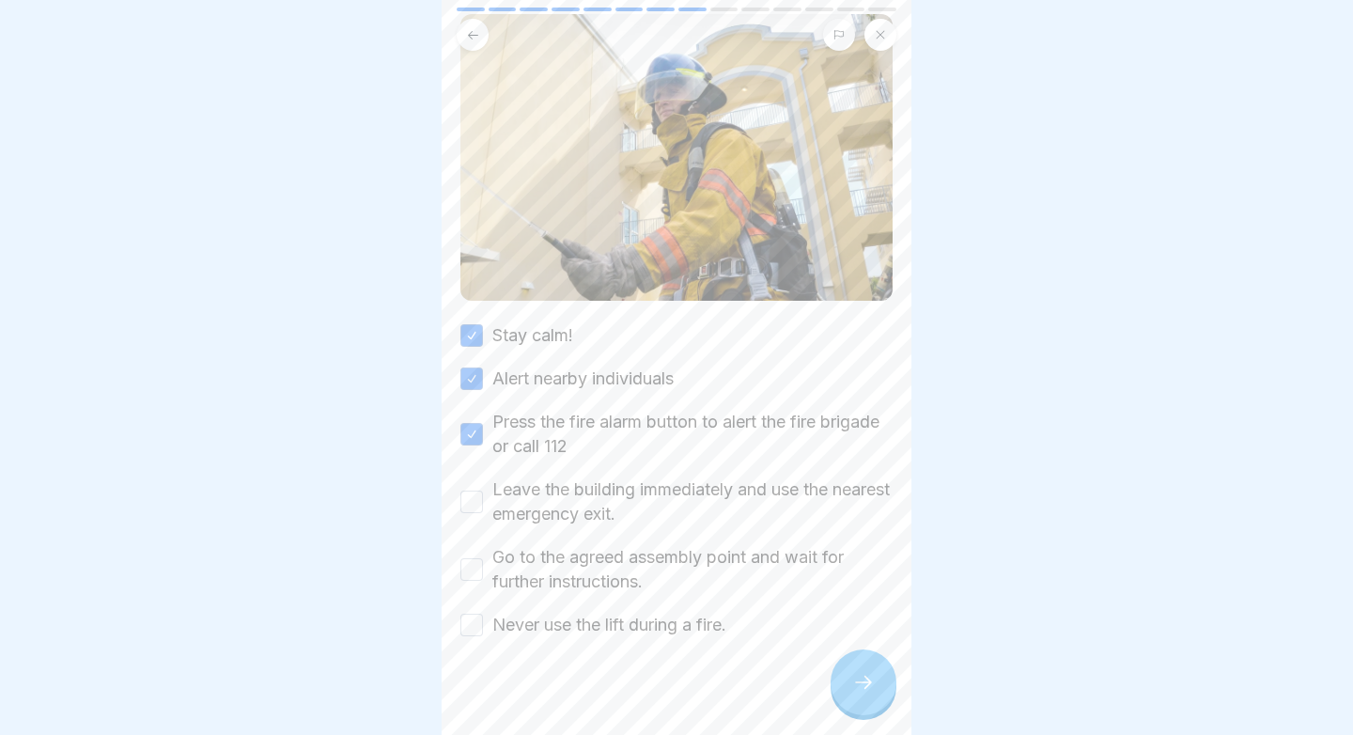
click at [564, 503] on label "Leave the building immediately and use the nearest emergency exit." at bounding box center [692, 501] width 400 height 49
click at [483, 503] on button "Leave the building immediately and use the nearest emergency exit." at bounding box center [471, 501] width 23 height 23
click at [565, 576] on label "Go to the agreed assembly point and wait for further instructions." at bounding box center [692, 569] width 400 height 49
click at [483, 576] on button "Go to the agreed assembly point and wait for further instructions." at bounding box center [471, 569] width 23 height 23
click at [553, 629] on label "Never use the lift during a fire." at bounding box center [609, 624] width 234 height 24
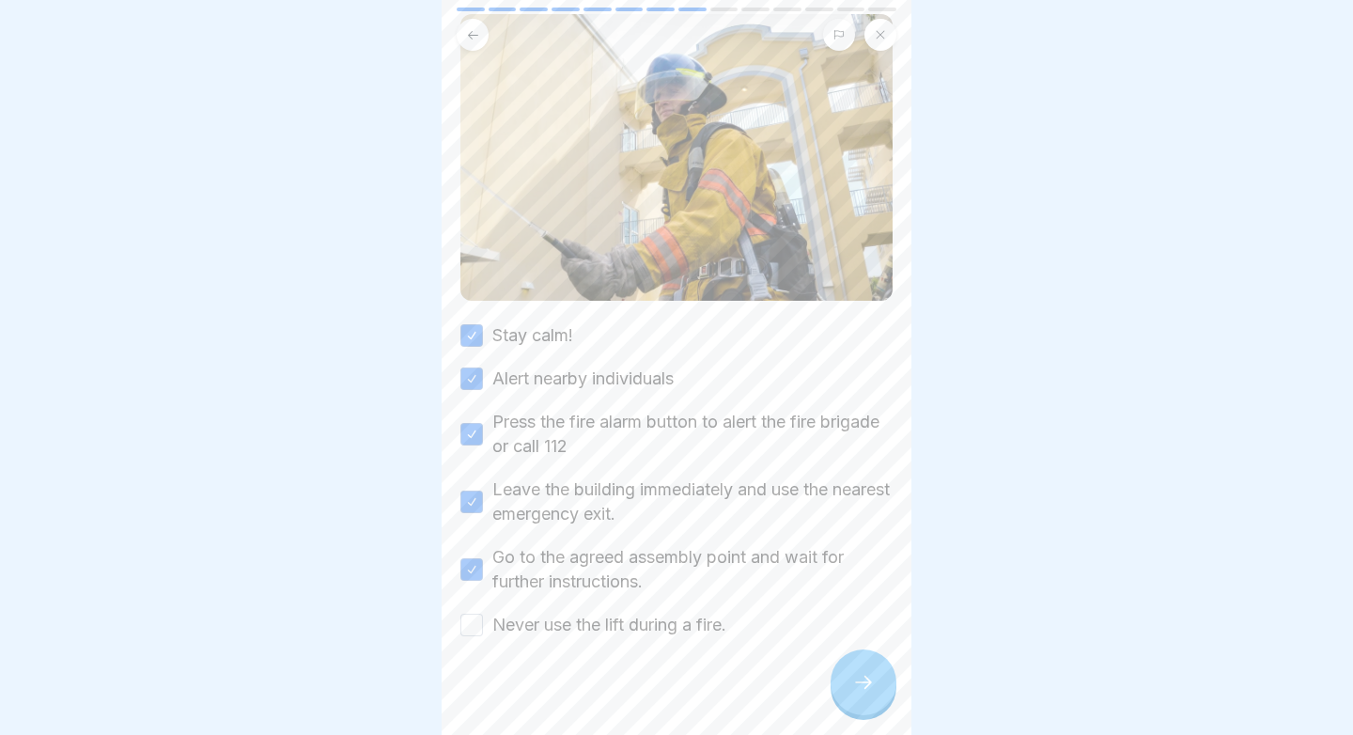
click at [483, 629] on button "Never use the lift during a fire." at bounding box center [471, 624] width 23 height 23
click at [856, 686] on icon at bounding box center [863, 682] width 23 height 23
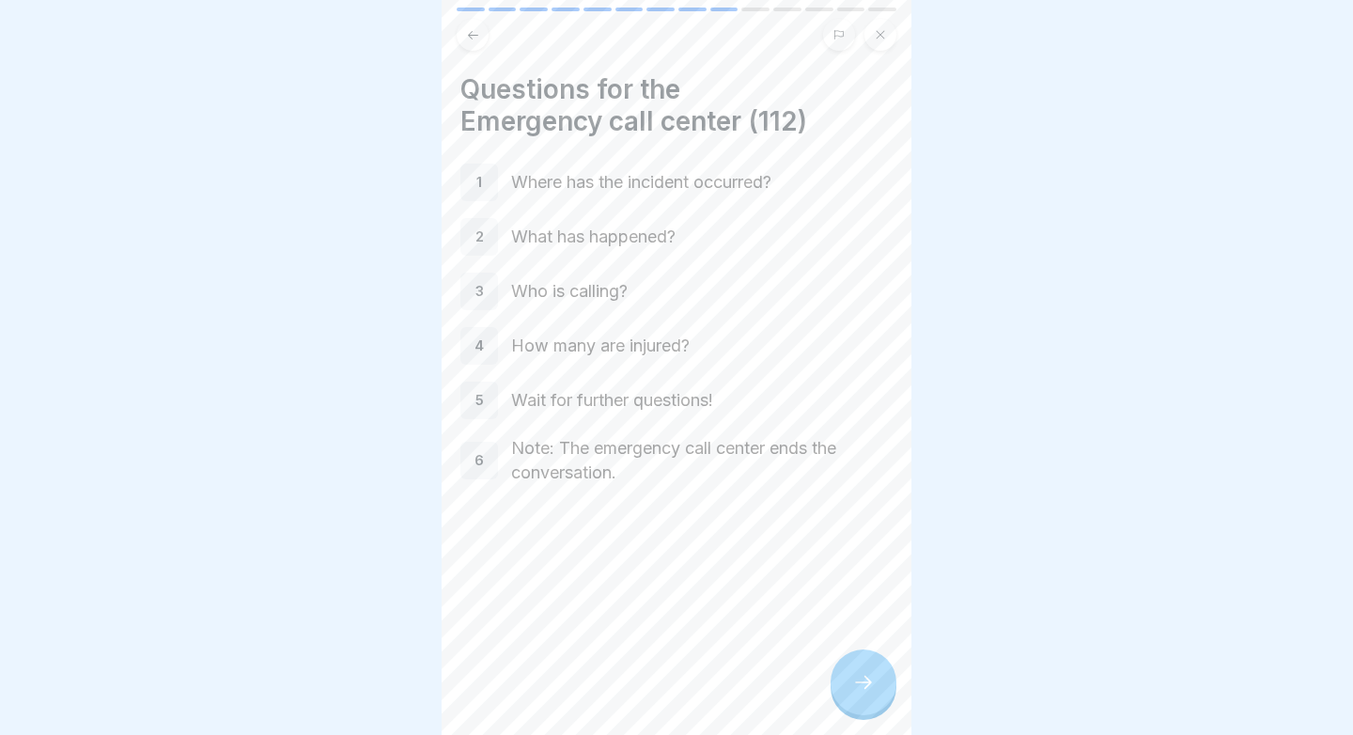
click at [858, 680] on icon at bounding box center [863, 682] width 23 height 23
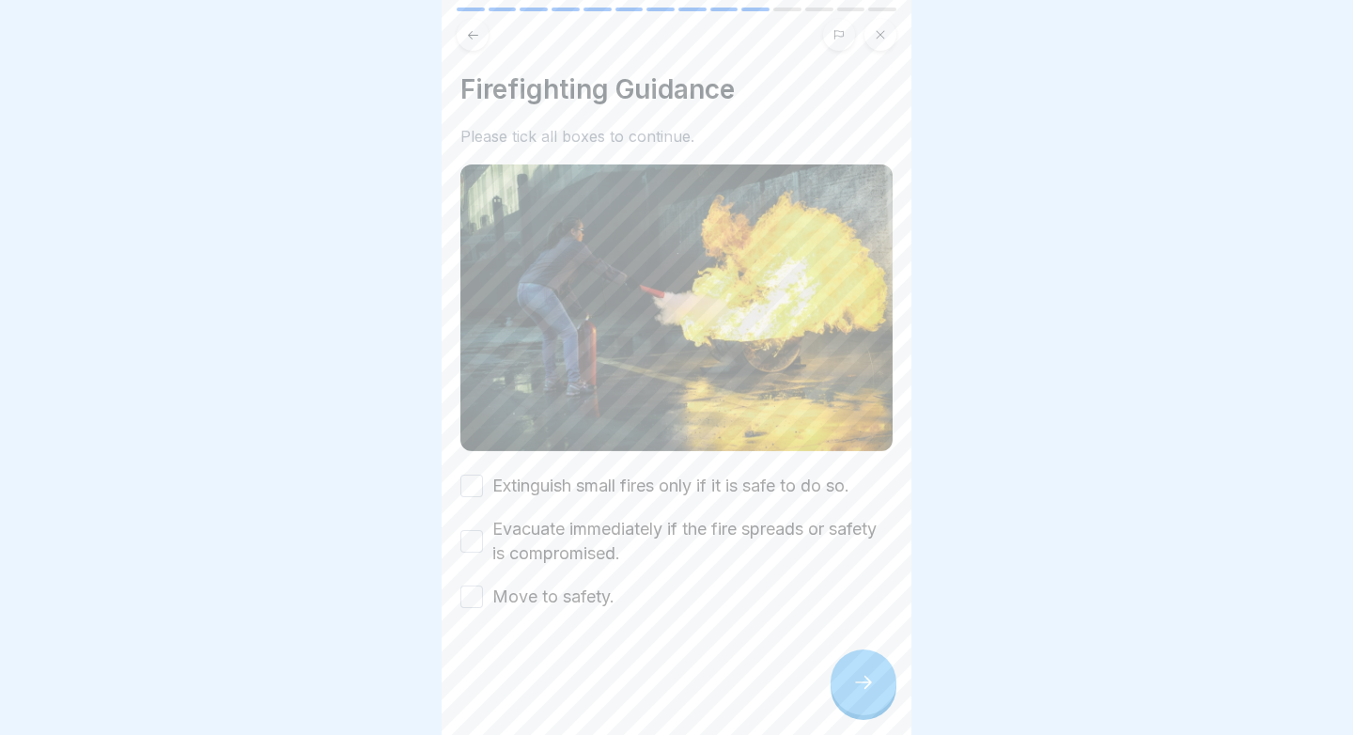
click at [764, 489] on label "Extinguish small fires only if it is safe to do so." at bounding box center [670, 485] width 357 height 24
click at [483, 489] on button "Extinguish small fires only if it is safe to do so." at bounding box center [471, 485] width 23 height 23
click at [753, 543] on label "Evacuate immediately if the fire spreads or safety is compromised." at bounding box center [692, 541] width 400 height 49
click at [483, 543] on button "Evacuate immediately if the fire spreads or safety is compromised." at bounding box center [471, 541] width 23 height 23
click at [598, 612] on div at bounding box center [676, 665] width 432 height 113
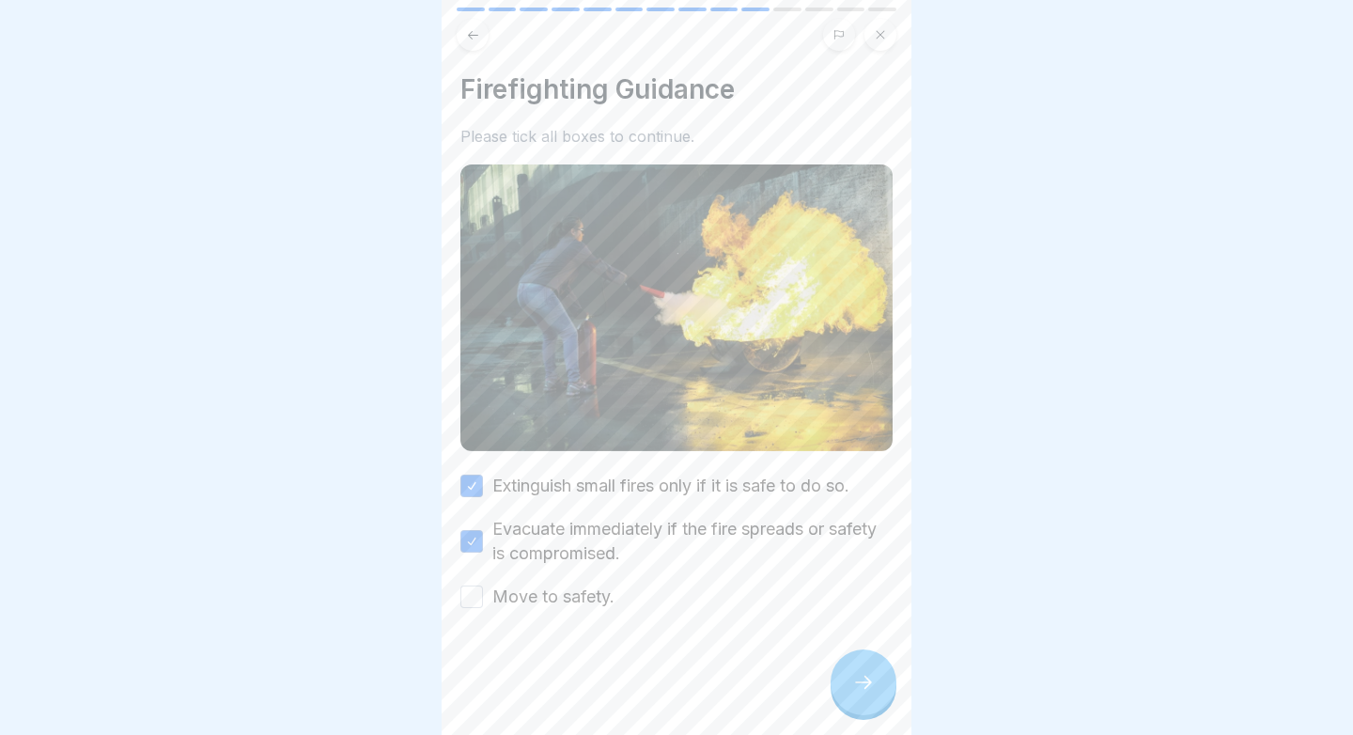
click at [589, 601] on label "Move to safety." at bounding box center [553, 596] width 122 height 24
click at [483, 601] on button "Move to safety." at bounding box center [471, 596] width 23 height 23
drag, startPoint x: 918, startPoint y: 674, endPoint x: 894, endPoint y: 674, distance: 23.5
click at [918, 674] on div at bounding box center [676, 367] width 1353 height 735
click at [884, 674] on div at bounding box center [863, 682] width 66 height 66
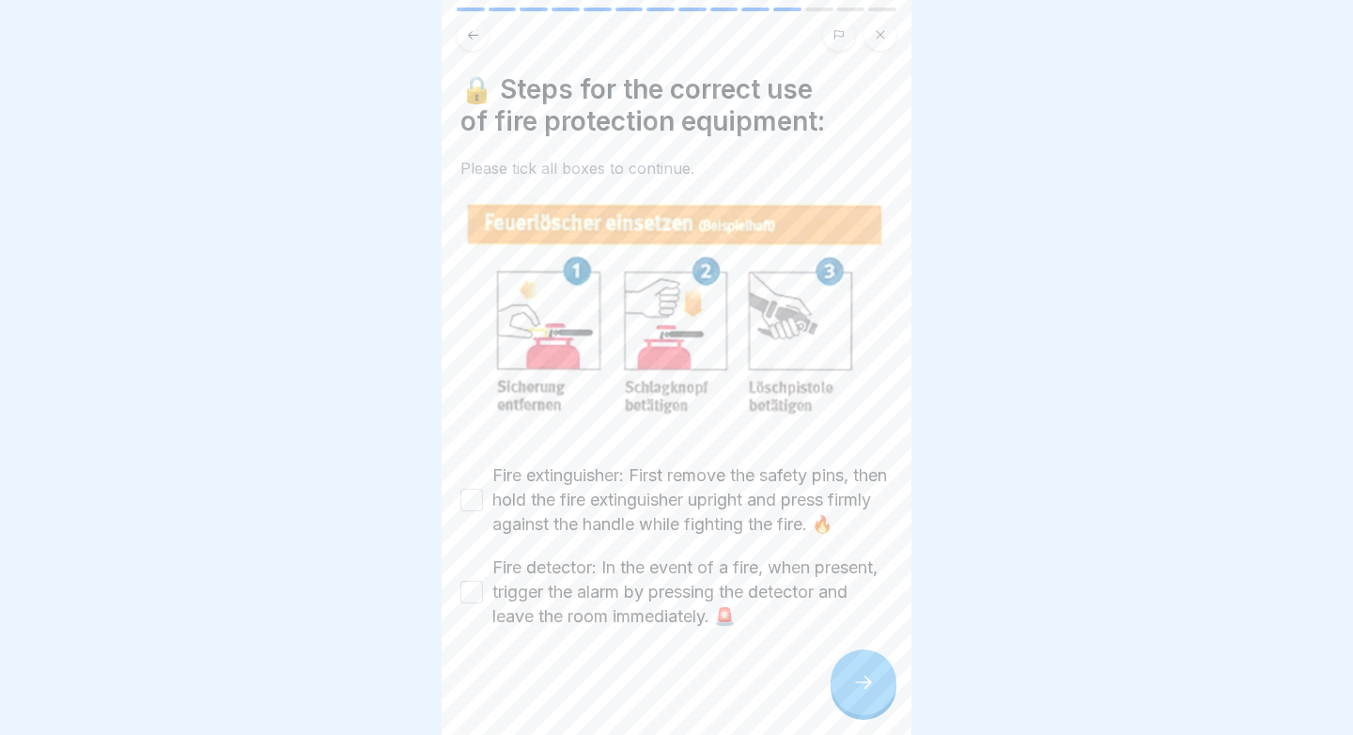
click at [763, 518] on label "Fire extinguisher: First remove the safety pins, then hold the fire extinguishe…" at bounding box center [692, 499] width 400 height 73
click at [483, 511] on button "Fire extinguisher: First remove the safety pins, then hold the fire extinguishe…" at bounding box center [471, 499] width 23 height 23
click at [740, 595] on label "Fire detector: In the event of a fire, when present, trigger the alarm by press…" at bounding box center [692, 591] width 400 height 73
click at [483, 595] on button "Fire detector: In the event of a fire, when present, trigger the alarm by press…" at bounding box center [471, 591] width 23 height 23
click at [859, 663] on div at bounding box center [863, 682] width 66 height 66
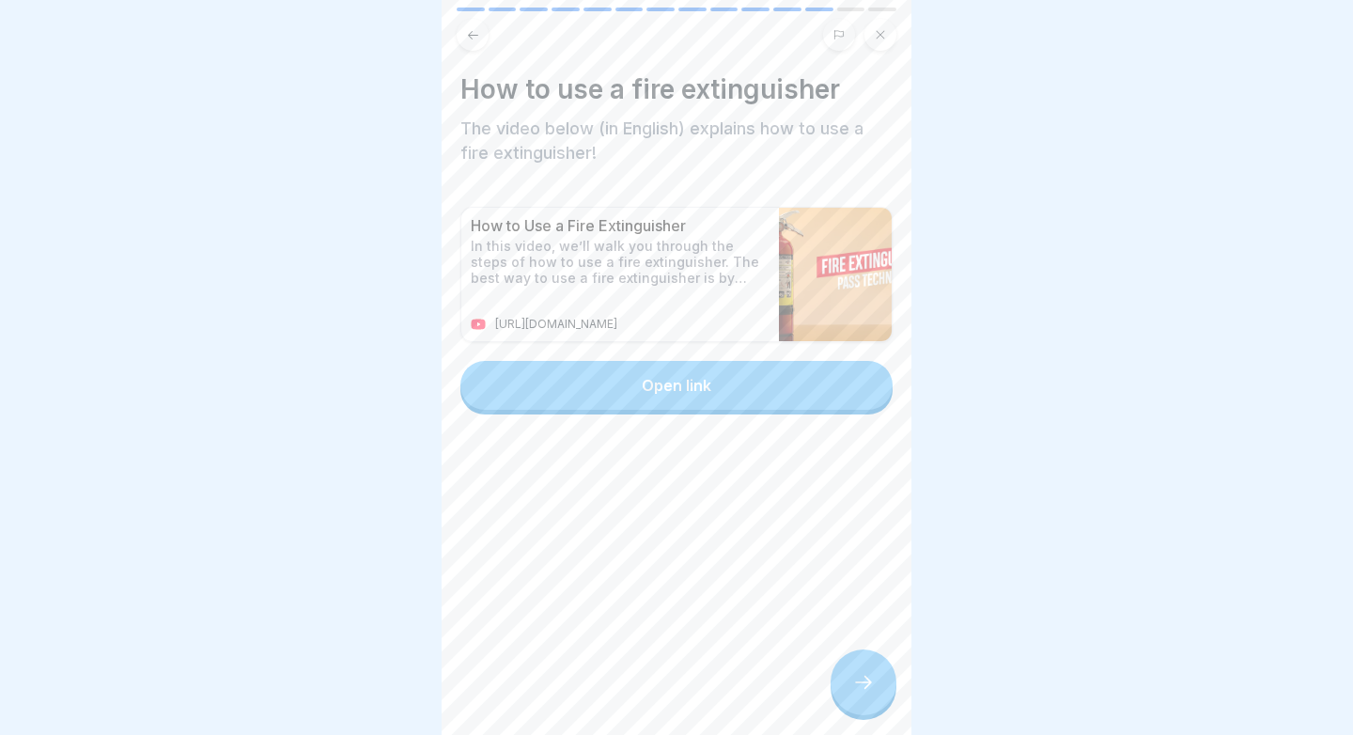
click at [812, 369] on button "Open link" at bounding box center [676, 385] width 432 height 49
click at [884, 687] on div at bounding box center [863, 682] width 66 height 66
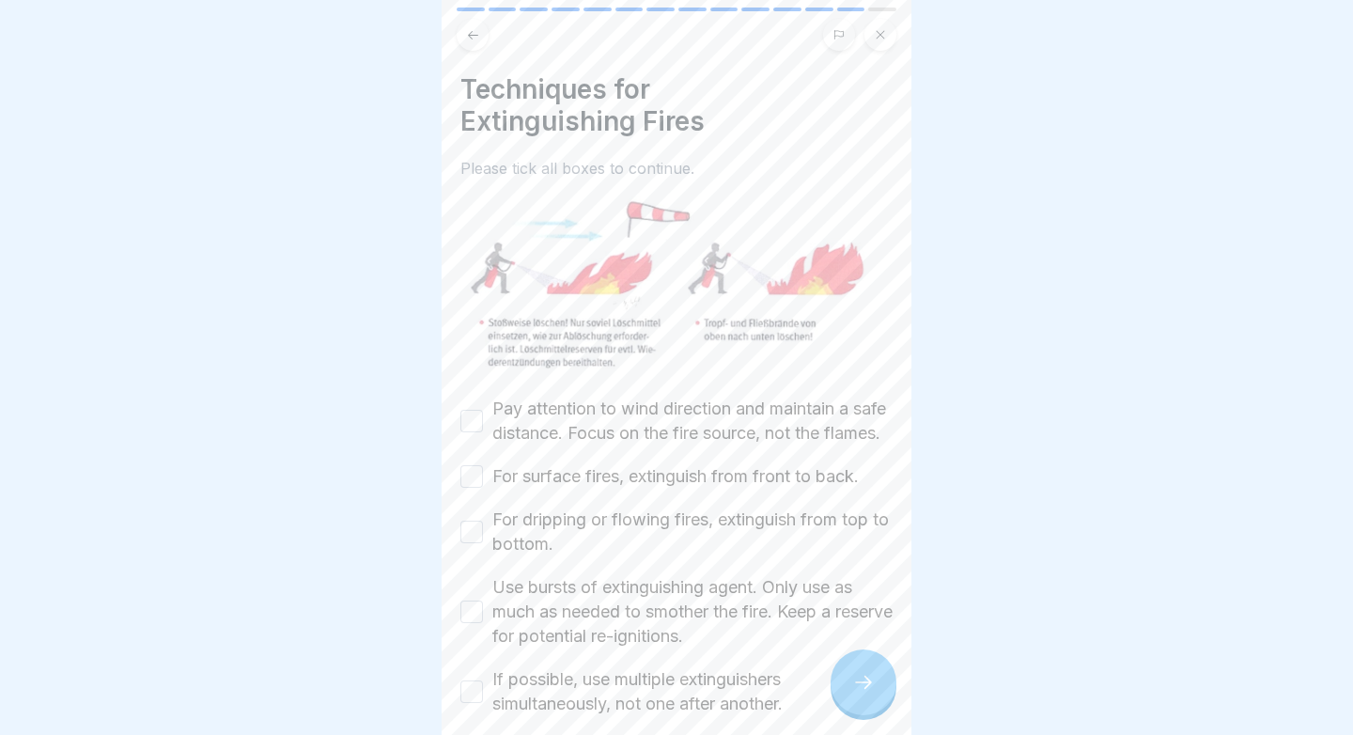
click at [708, 426] on label "Pay attention to wind direction and maintain a safe distance. Focus on the fire…" at bounding box center [692, 420] width 400 height 49
click at [483, 426] on button "Pay attention to wind direction and maintain a safe distance. Focus on the fire…" at bounding box center [471, 421] width 23 height 23
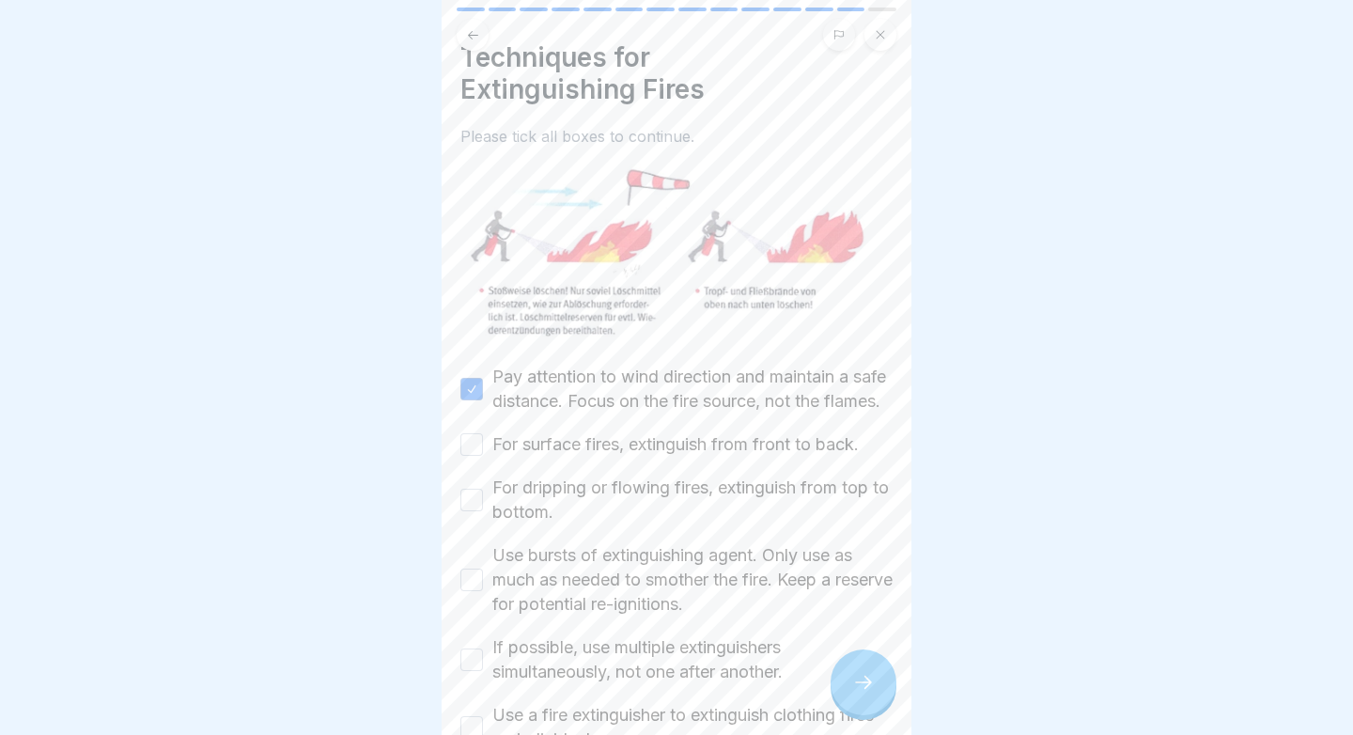
scroll to position [33, 0]
click at [743, 485] on div "Pay attention to wind direction and maintain a safe distance. Focus on the fire…" at bounding box center [676, 670] width 432 height 614
click at [751, 456] on label "For surface fires, extinguish from front to back." at bounding box center [675, 443] width 366 height 24
click at [483, 455] on button "For surface fires, extinguish from front to back." at bounding box center [471, 443] width 23 height 23
click at [746, 508] on label "For dripping or flowing fires, extinguish from top to bottom." at bounding box center [692, 498] width 400 height 49
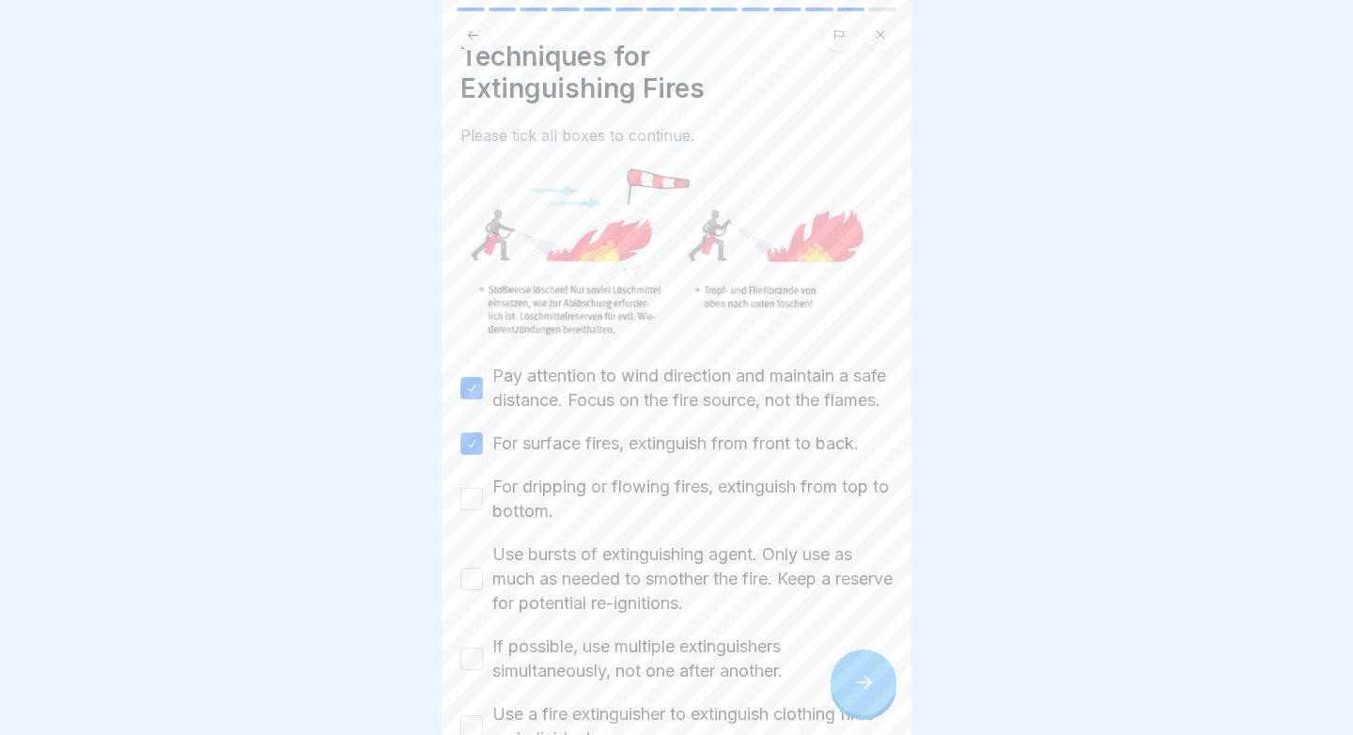
click at [483, 508] on button "For dripping or flowing fires, extinguish from top to bottom." at bounding box center [471, 498] width 23 height 23
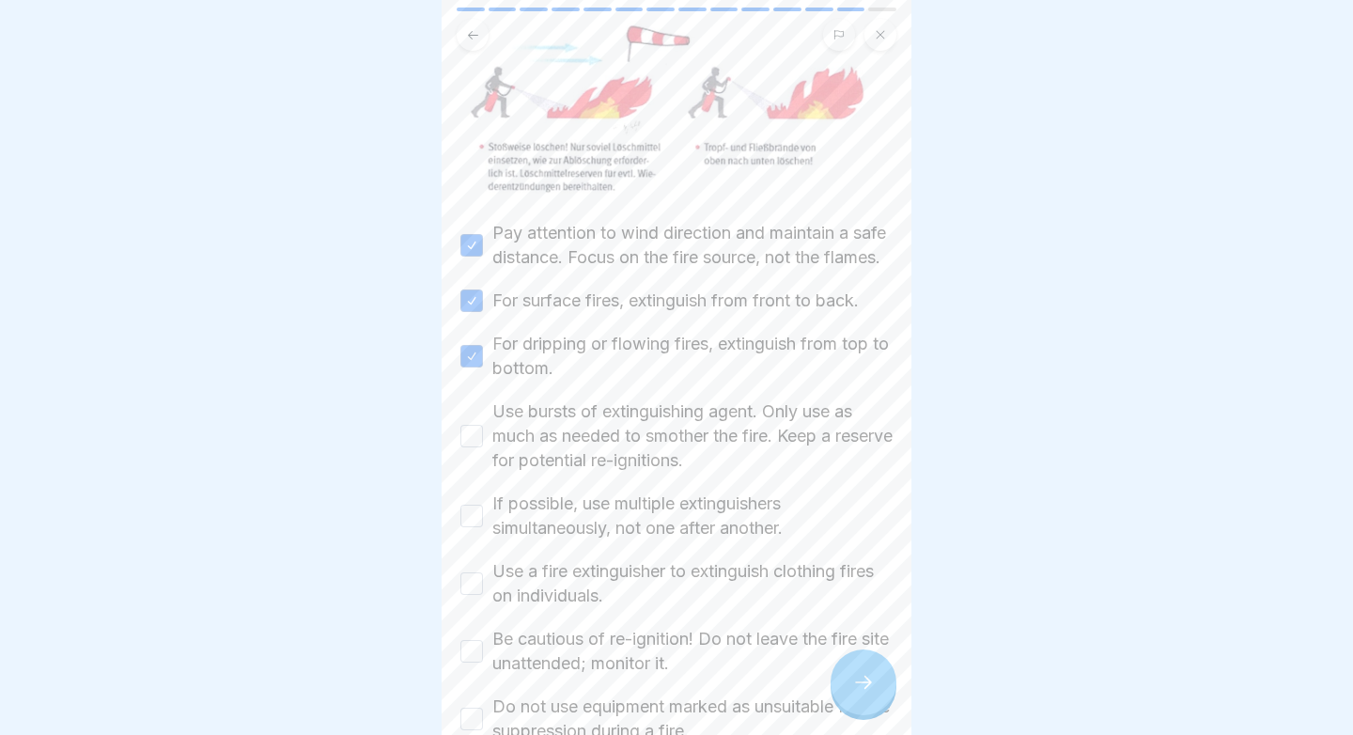
scroll to position [173, 0]
click at [714, 475] on label "Use bursts of extinguishing agent. Only use as much as needed to smother the fi…" at bounding box center [692, 438] width 400 height 73
click at [483, 450] on button "Use bursts of extinguishing agent. Only use as much as needed to smother the fi…" at bounding box center [471, 438] width 23 height 23
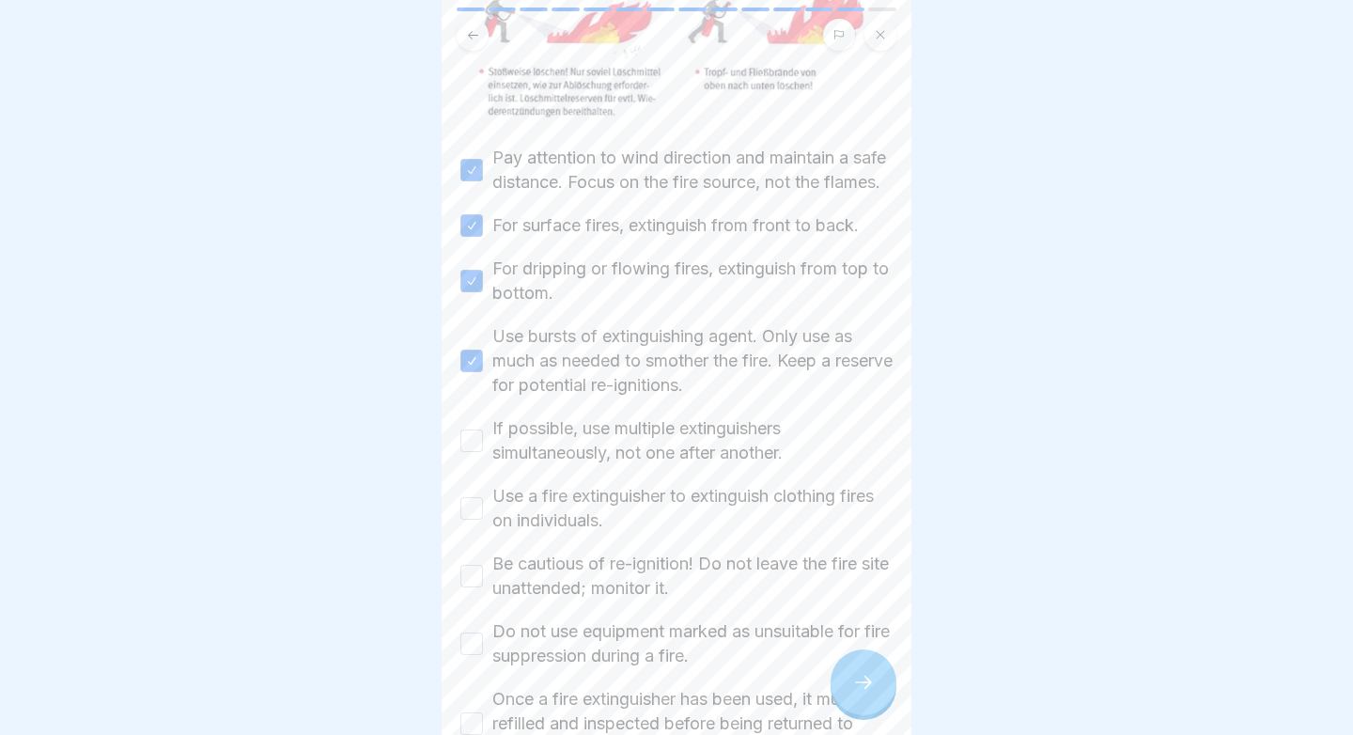
scroll to position [254, 0]
click at [714, 462] on label "If possible, use multiple extinguishers simultaneously, not one after another." at bounding box center [692, 437] width 400 height 49
click at [483, 449] on button "If possible, use multiple extinguishers simultaneously, not one after another." at bounding box center [471, 437] width 23 height 23
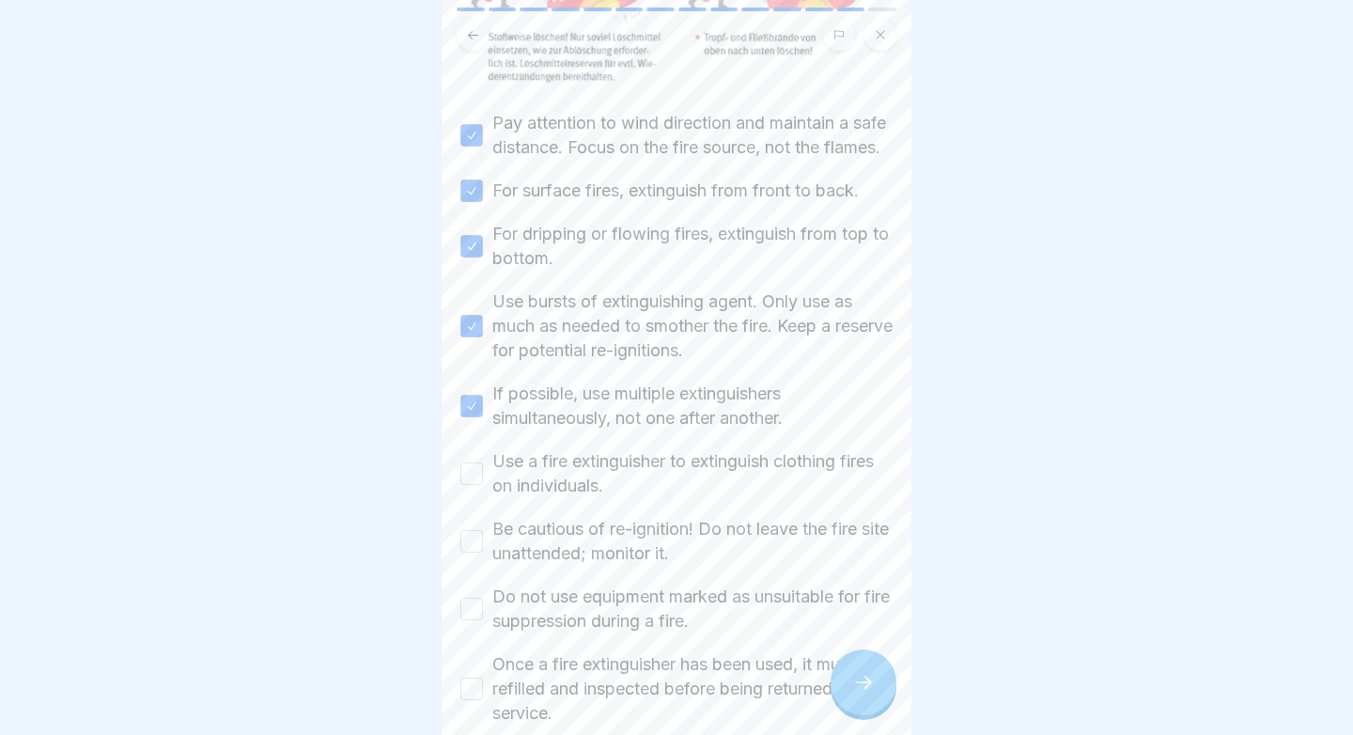
scroll to position [312, 0]
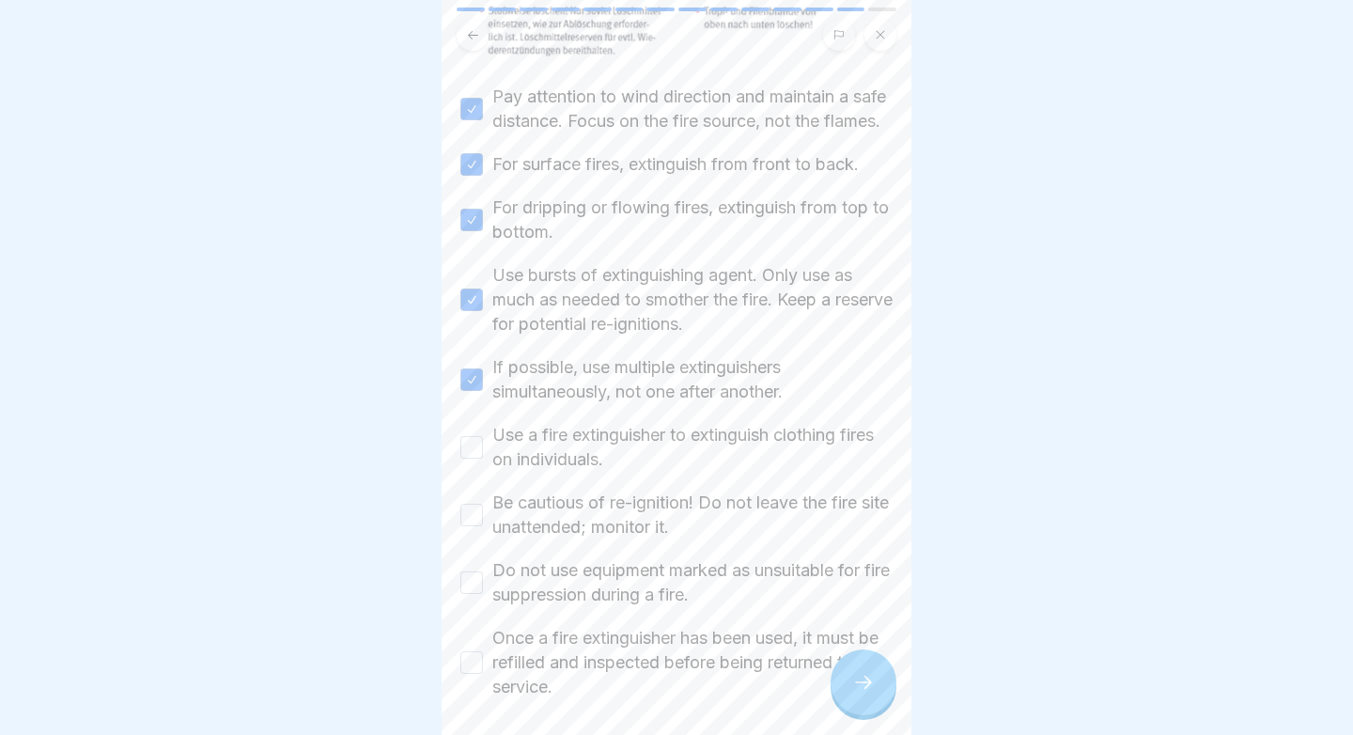
click at [687, 472] on label "Use a fire extinguisher to extinguish clothing fires on individuals." at bounding box center [692, 447] width 400 height 49
click at [483, 458] on button "Use a fire extinguisher to extinguish clothing fires on individuals." at bounding box center [471, 447] width 23 height 23
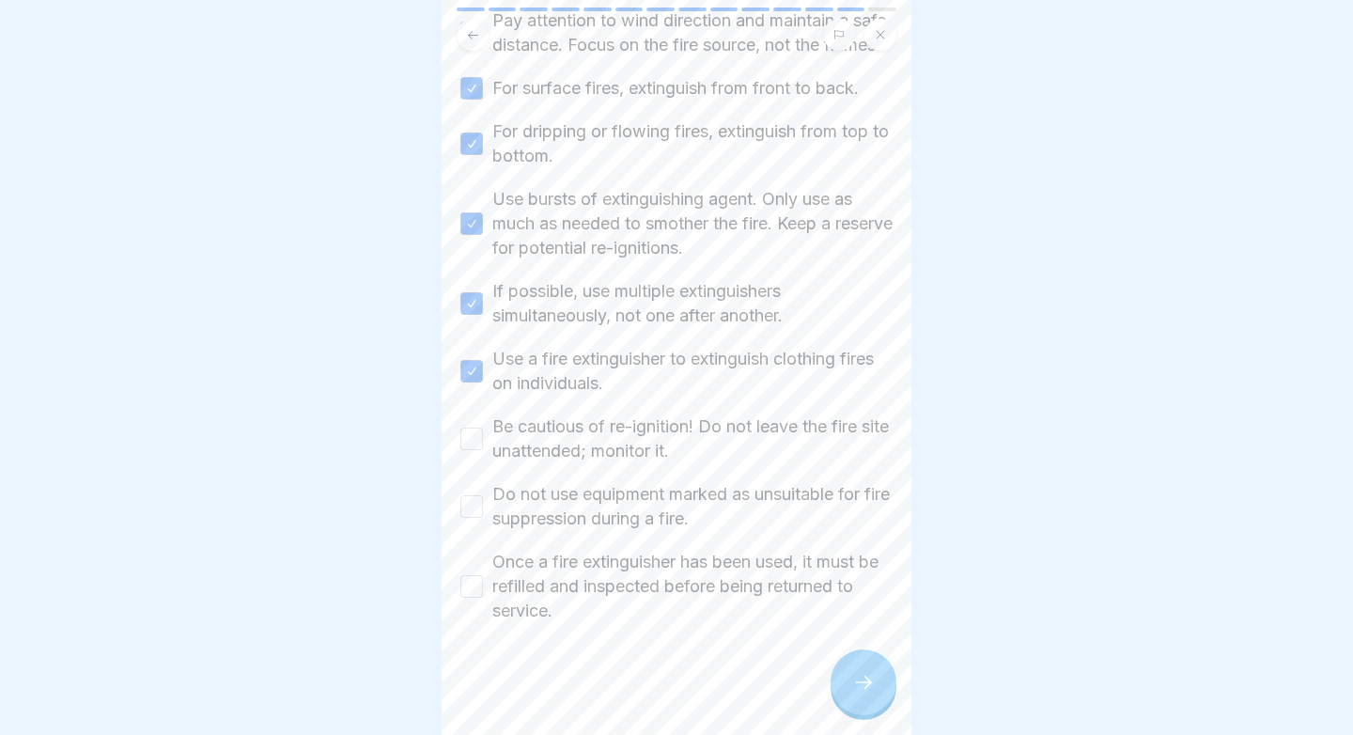
scroll to position [387, 0]
click at [687, 464] on label "Be cautious of re-ignition! Do not leave the fire site unattended; monitor it." at bounding box center [692, 439] width 400 height 49
click at [483, 451] on button "Be cautious of re-ignition! Do not leave the fire site unattended; monitor it." at bounding box center [471, 439] width 23 height 23
click at [810, 517] on label "Do not use equipment marked as unsuitable for fire suppression during a fire." at bounding box center [692, 507] width 400 height 49
click at [483, 517] on button "Do not use equipment marked as unsuitable for fire suppression during a fire." at bounding box center [471, 507] width 23 height 23
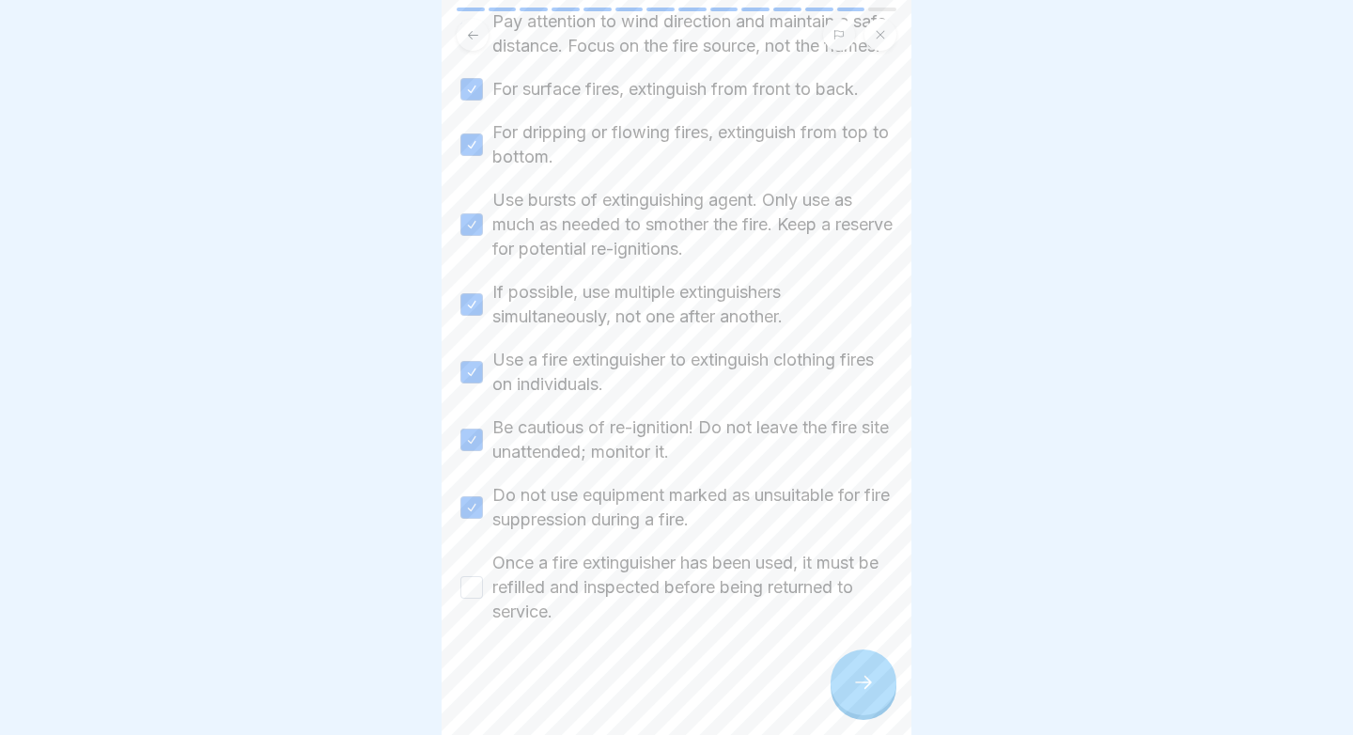
click at [808, 616] on label "Once a fire extinguisher has been used, it must be refilled and inspected befor…" at bounding box center [692, 586] width 400 height 73
click at [483, 598] on button "Once a fire extinguisher has been used, it must be refilled and inspected befor…" at bounding box center [471, 587] width 23 height 23
click at [869, 678] on icon at bounding box center [863, 682] width 23 height 23
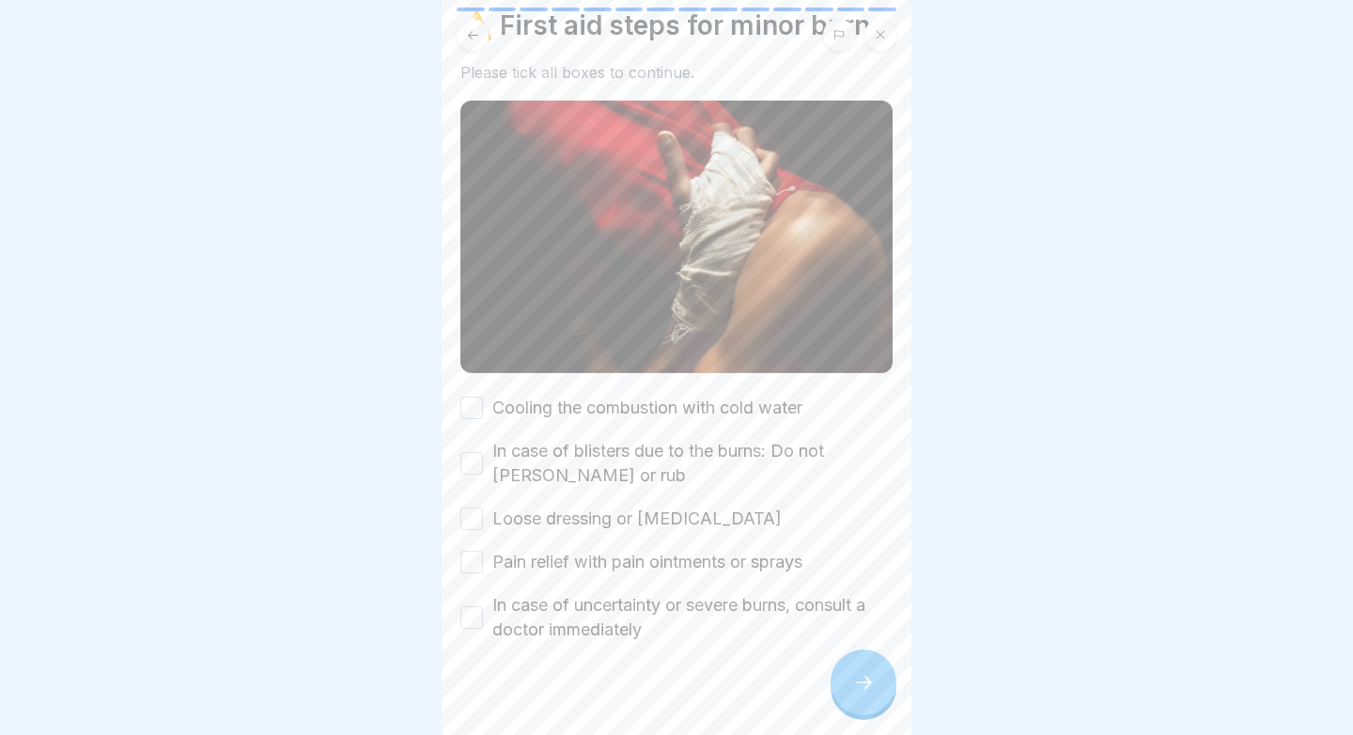
scroll to position [63, 0]
click at [747, 410] on label "Cooling the combustion with cold water" at bounding box center [647, 408] width 310 height 24
click at [483, 410] on button "Cooling the combustion with cold water" at bounding box center [471, 408] width 23 height 23
click at [713, 446] on label "In case of blisters due to the burns: Do not [PERSON_NAME] or rub" at bounding box center [692, 464] width 400 height 49
click at [483, 453] on button "In case of blisters due to the burns: Do not [PERSON_NAME] or rub" at bounding box center [471, 464] width 23 height 23
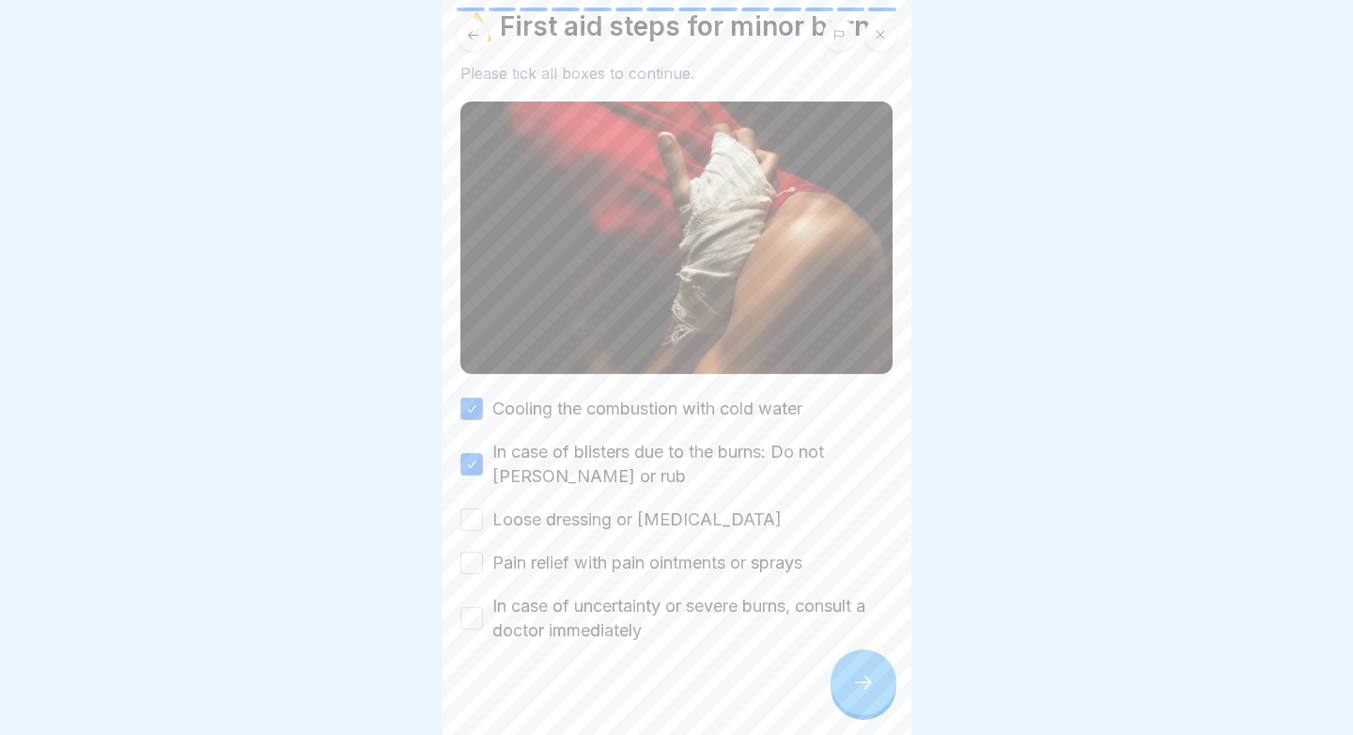
click at [722, 522] on label "Loose dressing or [MEDICAL_DATA]" at bounding box center [636, 519] width 289 height 24
click at [483, 522] on button "Loose dressing or [MEDICAL_DATA]" at bounding box center [471, 519] width 23 height 23
click at [726, 559] on label "Pain relief with pain ointments or sprays" at bounding box center [647, 562] width 310 height 24
click at [483, 559] on button "Pain relief with pain ointments or sprays" at bounding box center [471, 562] width 23 height 23
click at [737, 594] on label "In case of uncertainty or severe burns, consult a doctor immediately" at bounding box center [692, 618] width 400 height 49
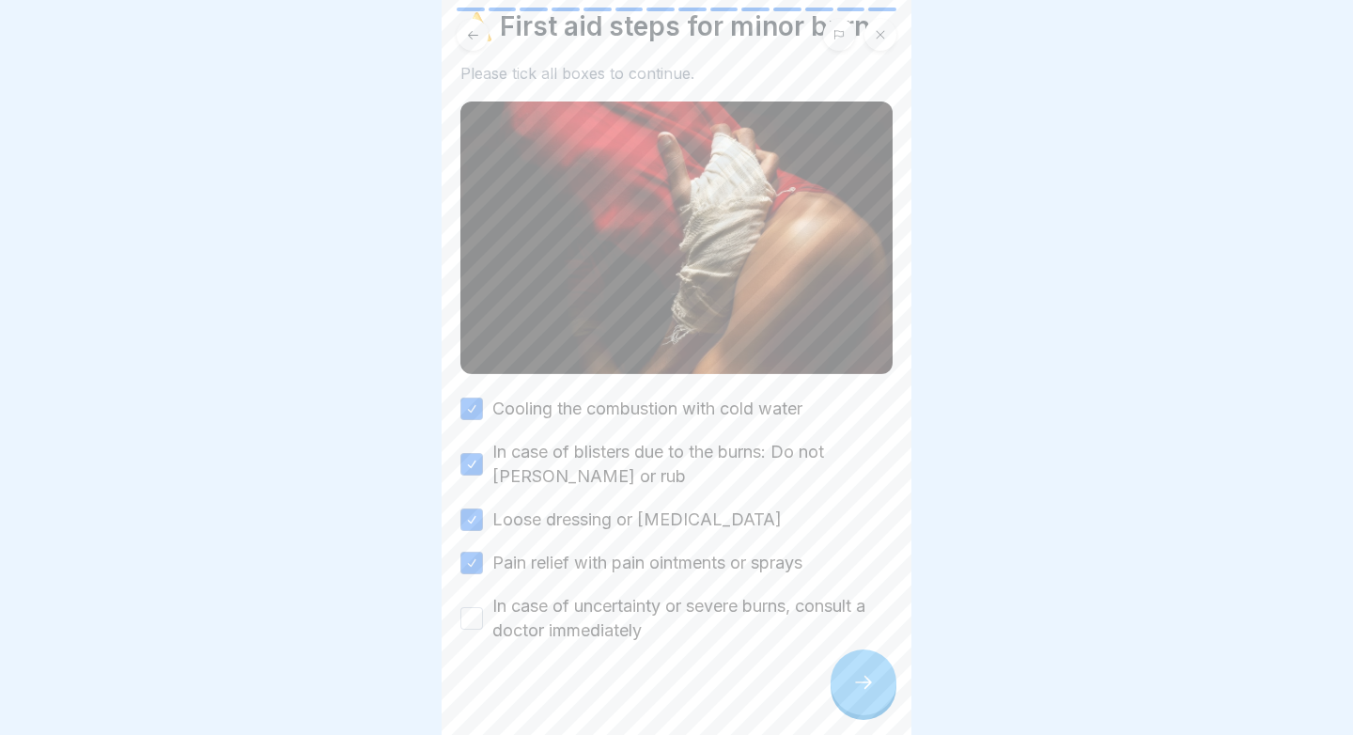
click at [483, 607] on button "In case of uncertainty or severe burns, consult a doctor immediately" at bounding box center [471, 618] width 23 height 23
click at [888, 693] on div at bounding box center [863, 682] width 66 height 66
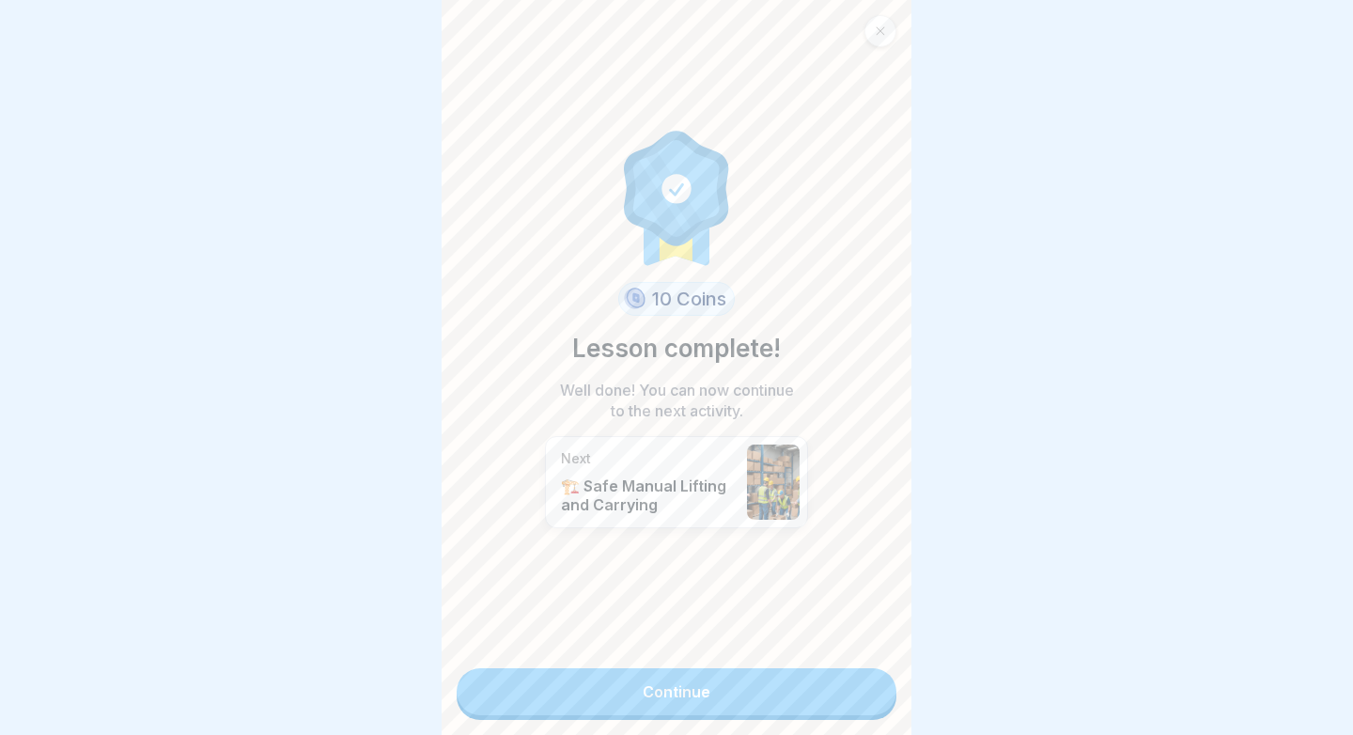
click at [874, 685] on link "Continue" at bounding box center [676, 691] width 440 height 47
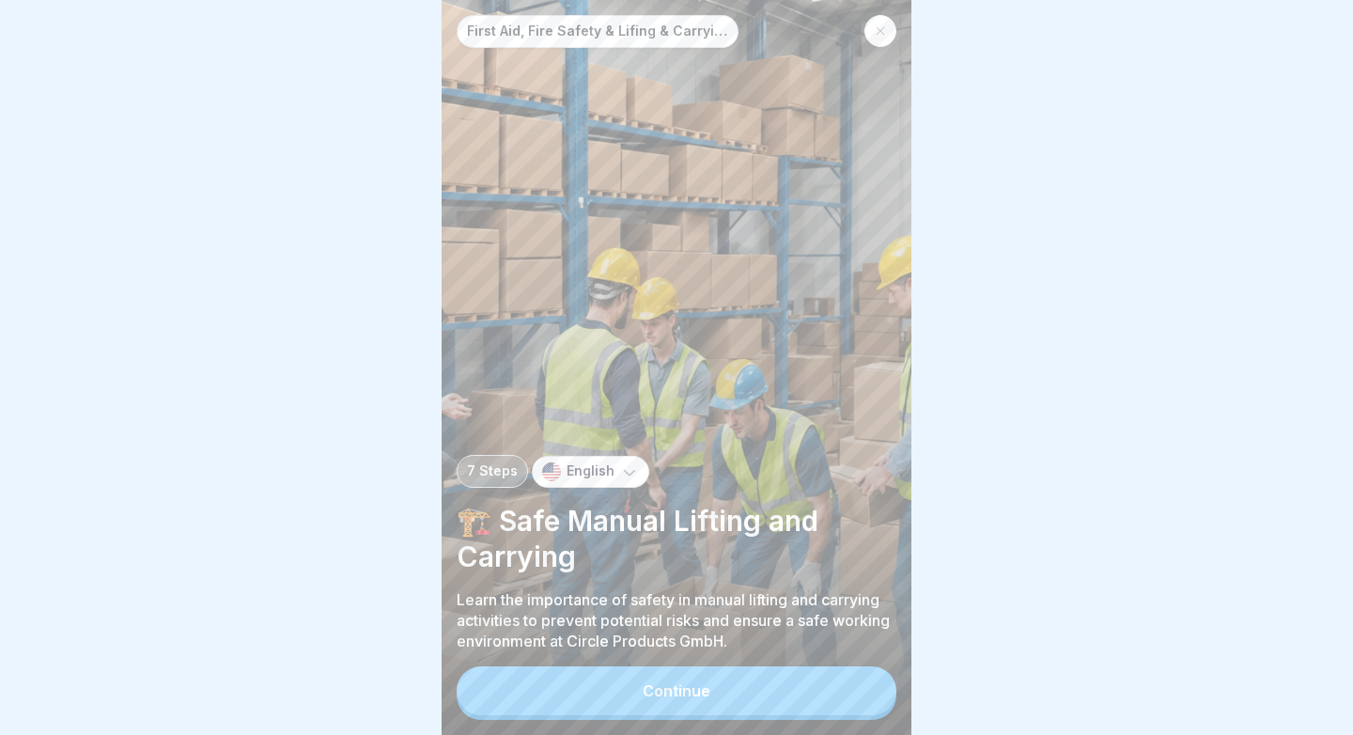
click at [675, 694] on div "Continue" at bounding box center [676, 690] width 68 height 17
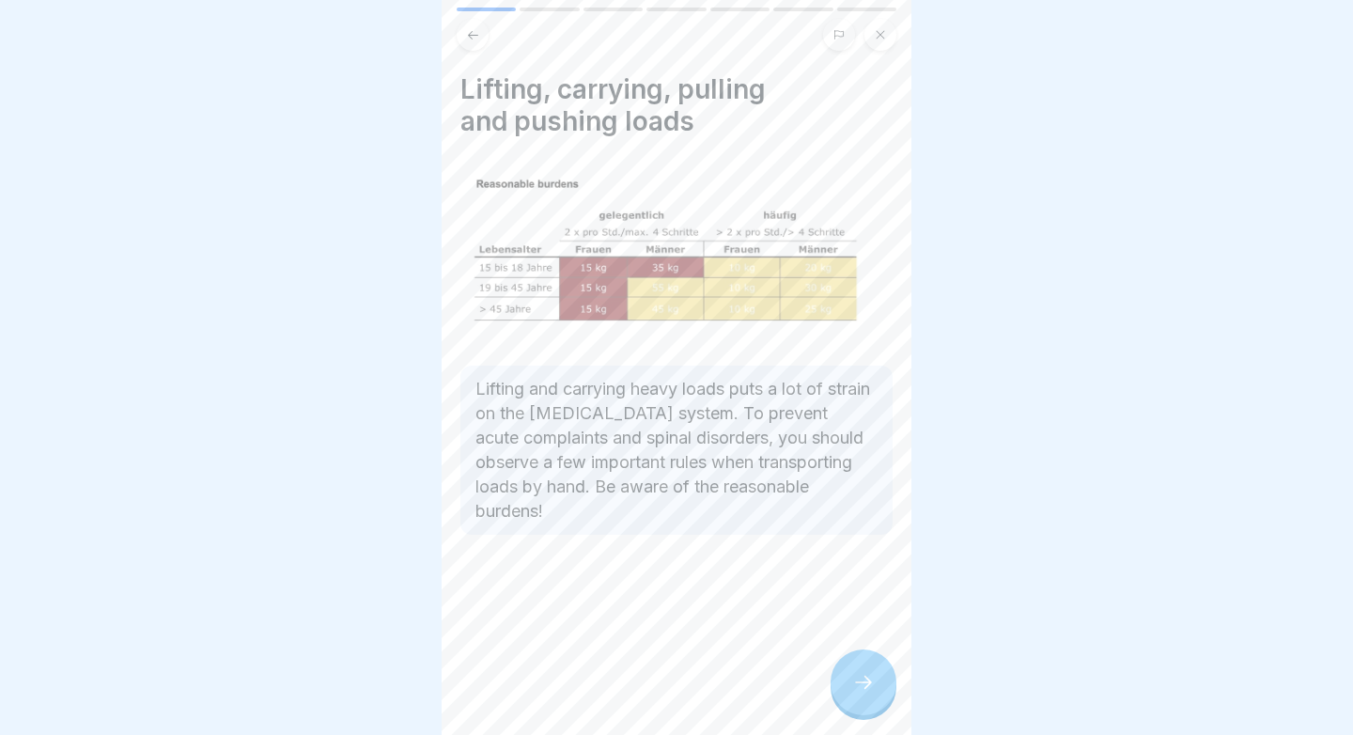
drag, startPoint x: 867, startPoint y: 659, endPoint x: 885, endPoint y: 523, distance: 137.4
click at [885, 523] on div "First Aid, Fire Safety & Lifing & Carrying Loads 7 Steps English 🏗️ Safe Manual…" at bounding box center [676, 367] width 470 height 735
click at [853, 680] on icon at bounding box center [863, 682] width 23 height 23
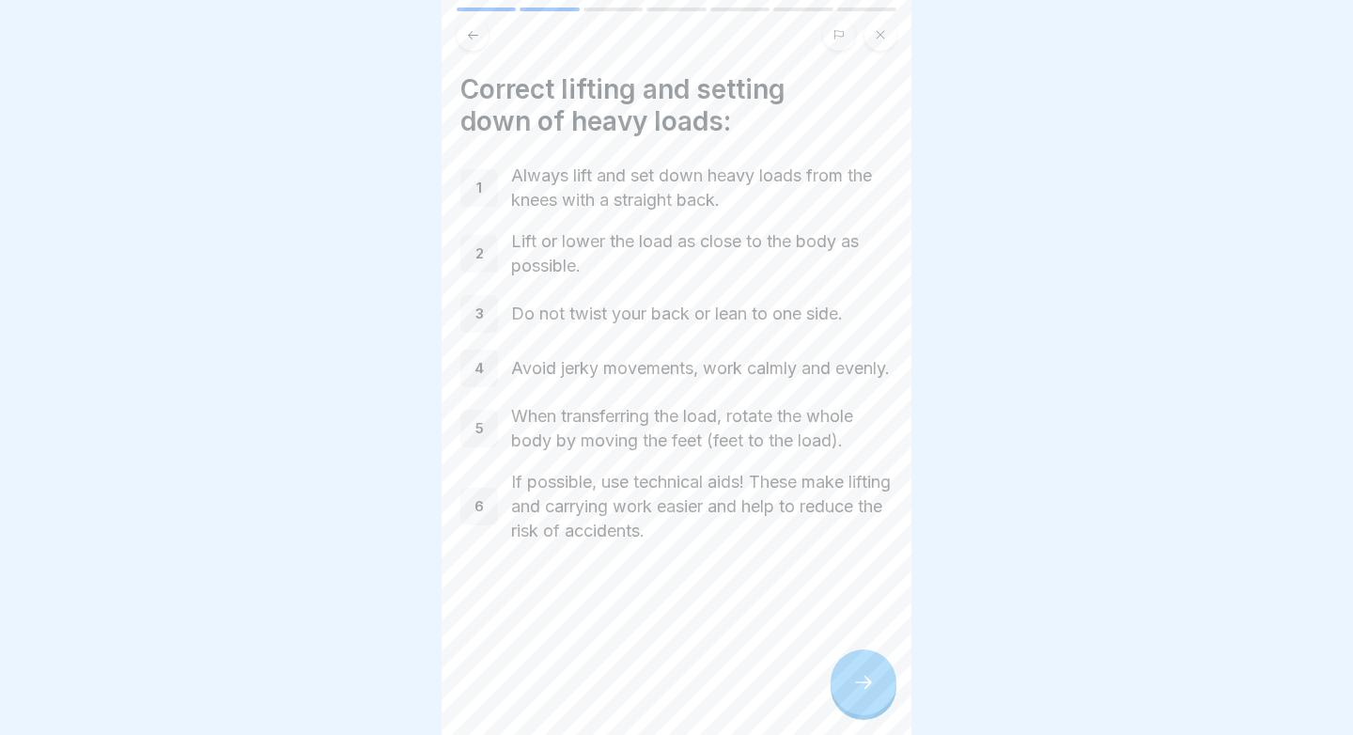
click at [861, 698] on div at bounding box center [863, 682] width 66 height 66
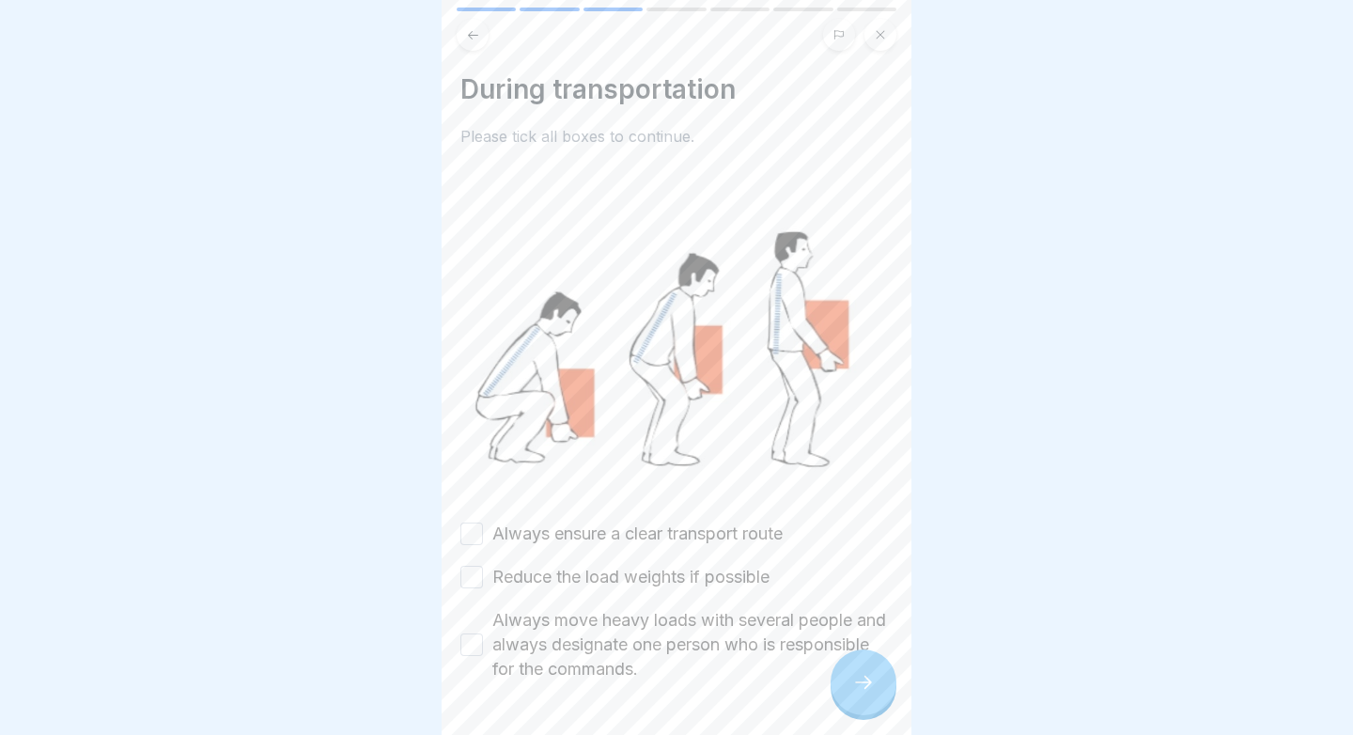
click at [681, 556] on div "Always ensure a clear transport route Reduce the load weights if possible Alway…" at bounding box center [676, 601] width 432 height 160
click at [681, 552] on div "Always ensure a clear transport route Reduce the load weights if possible Alway…" at bounding box center [676, 601] width 432 height 160
click at [697, 546] on div "Always ensure a clear transport route Reduce the load weights if possible Alway…" at bounding box center [676, 601] width 432 height 160
click at [468, 535] on button "Always ensure a clear transport route" at bounding box center [471, 533] width 23 height 23
click at [468, 582] on button "Reduce the load weights if possible" at bounding box center [471, 576] width 23 height 23
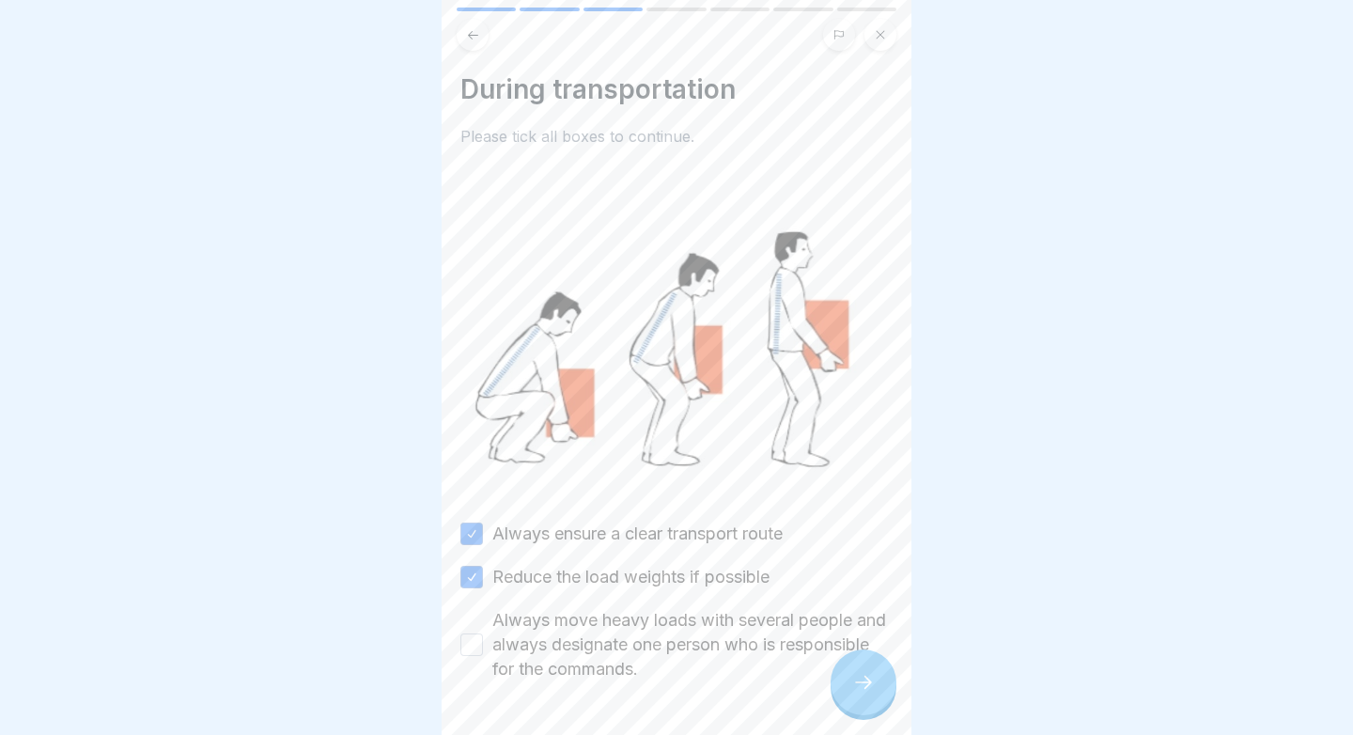
click at [470, 635] on button "Always move heavy loads with several people and always designate one person who…" at bounding box center [471, 644] width 23 height 23
click at [843, 695] on div at bounding box center [863, 682] width 66 height 66
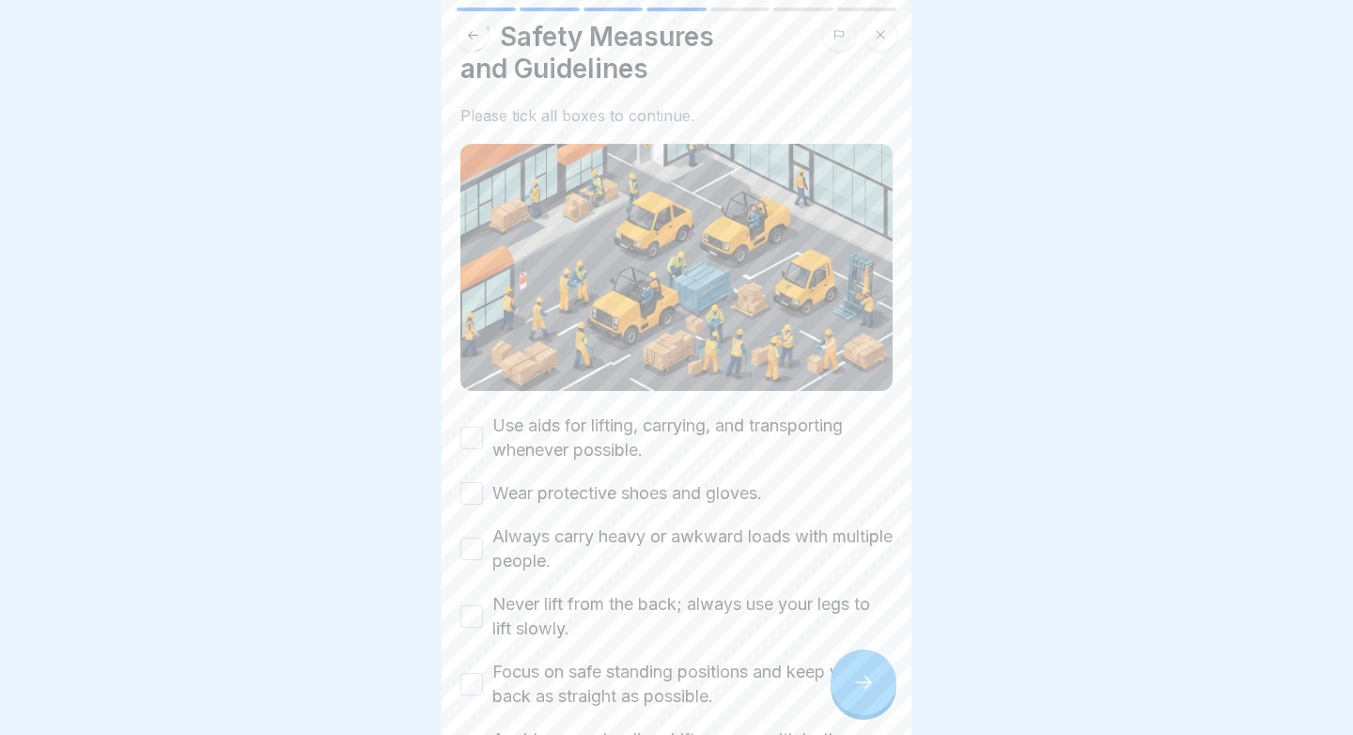
scroll to position [55, 0]
click at [481, 412] on div "Use aids for lifting, carrying, and transporting whenever possible." at bounding box center [676, 434] width 432 height 49
click at [480, 421] on div "Use aids for lifting, carrying, and transporting whenever possible." at bounding box center [676, 434] width 432 height 49
click at [479, 443] on button "Use aids for lifting, carrying, and transporting whenever possible." at bounding box center [471, 435] width 23 height 23
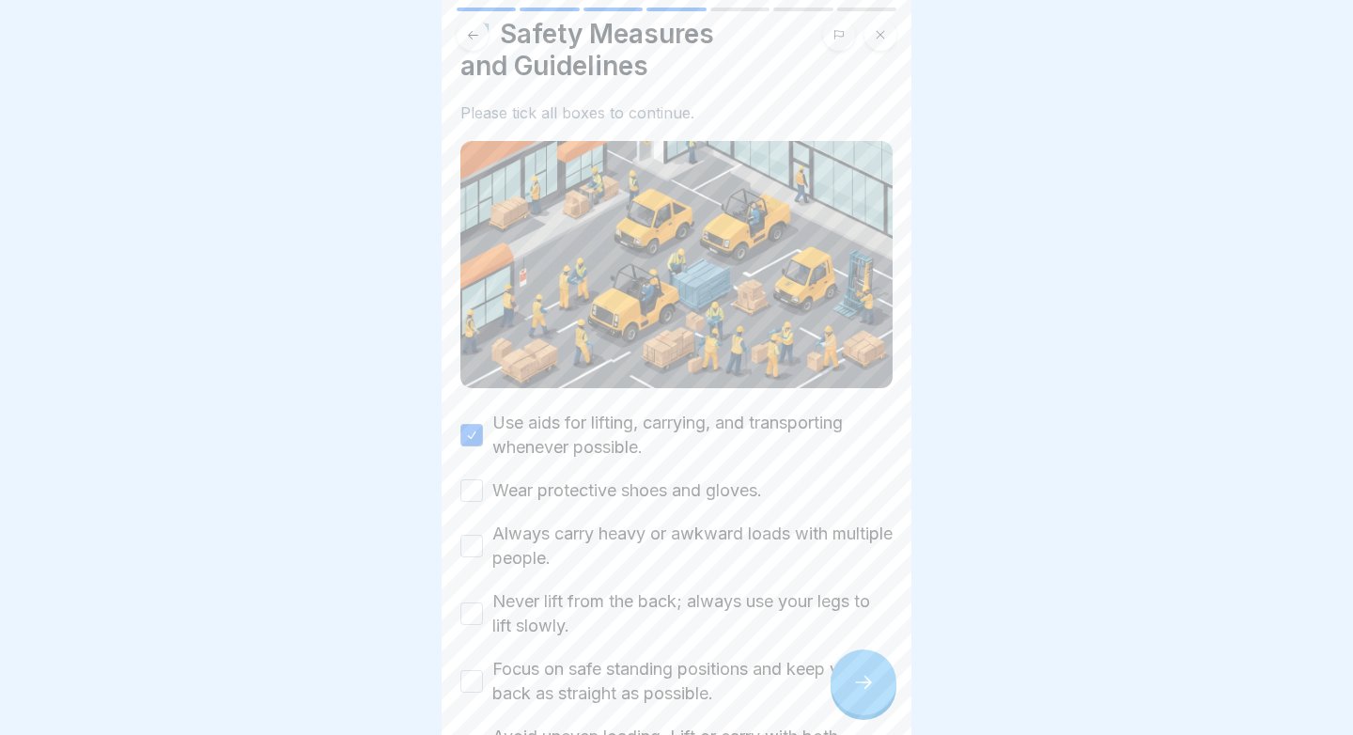
click at [473, 493] on button "Wear protective shoes and gloves." at bounding box center [471, 490] width 23 height 23
click at [473, 536] on button "Always carry heavy or awkward loads with multiple people." at bounding box center [471, 545] width 23 height 23
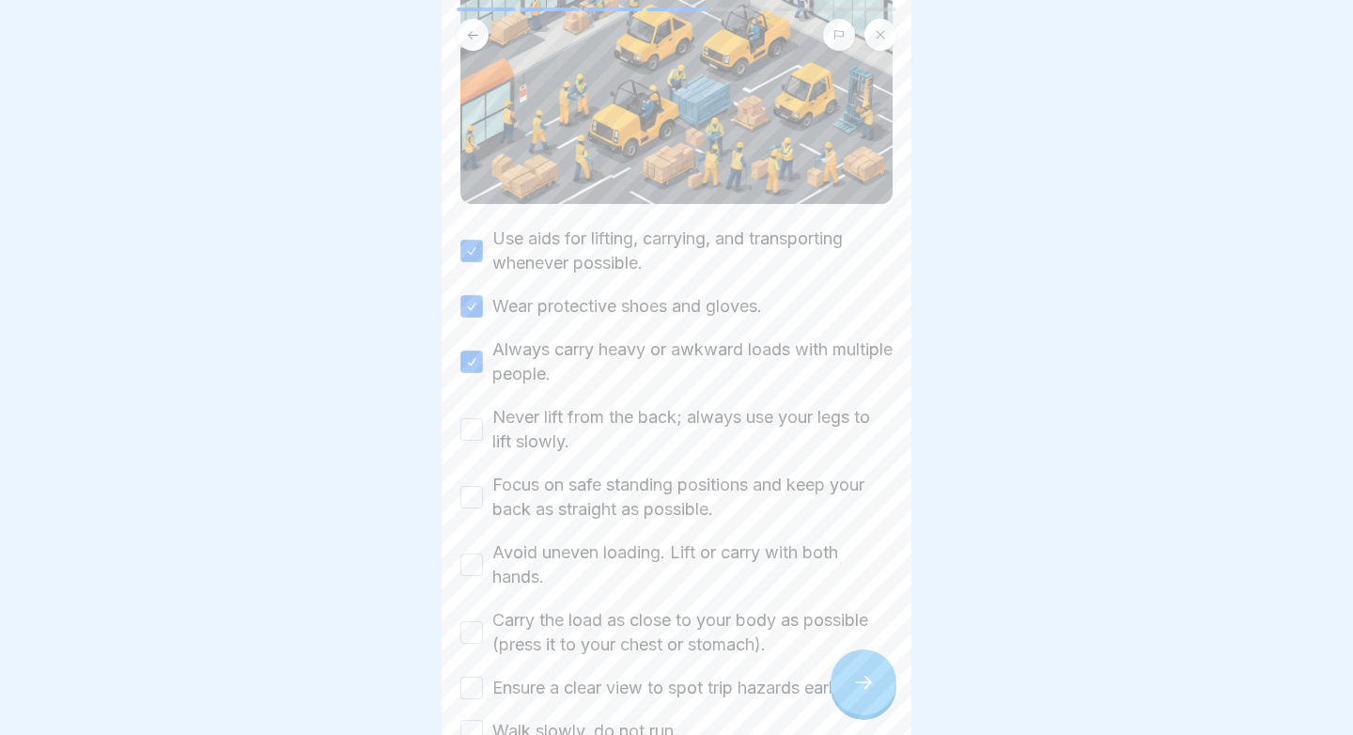
scroll to position [241, 0]
click at [471, 423] on button "Never lift from the back; always use your legs to lift slowly." at bounding box center [471, 427] width 23 height 23
click at [471, 487] on button "Focus on safe standing positions and keep your back as straight as possible." at bounding box center [471, 495] width 23 height 23
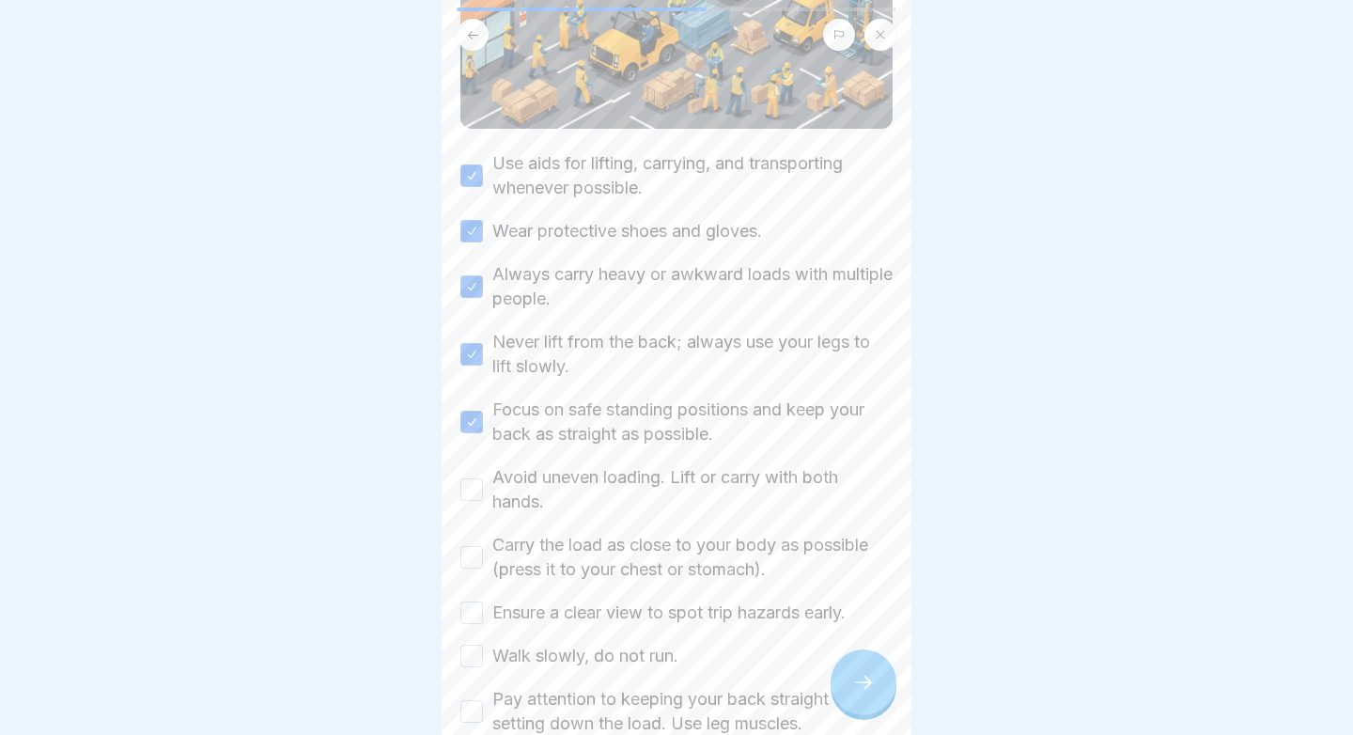
click at [471, 487] on button "Avoid uneven loading. Lift or carry with both hands." at bounding box center [471, 489] width 23 height 23
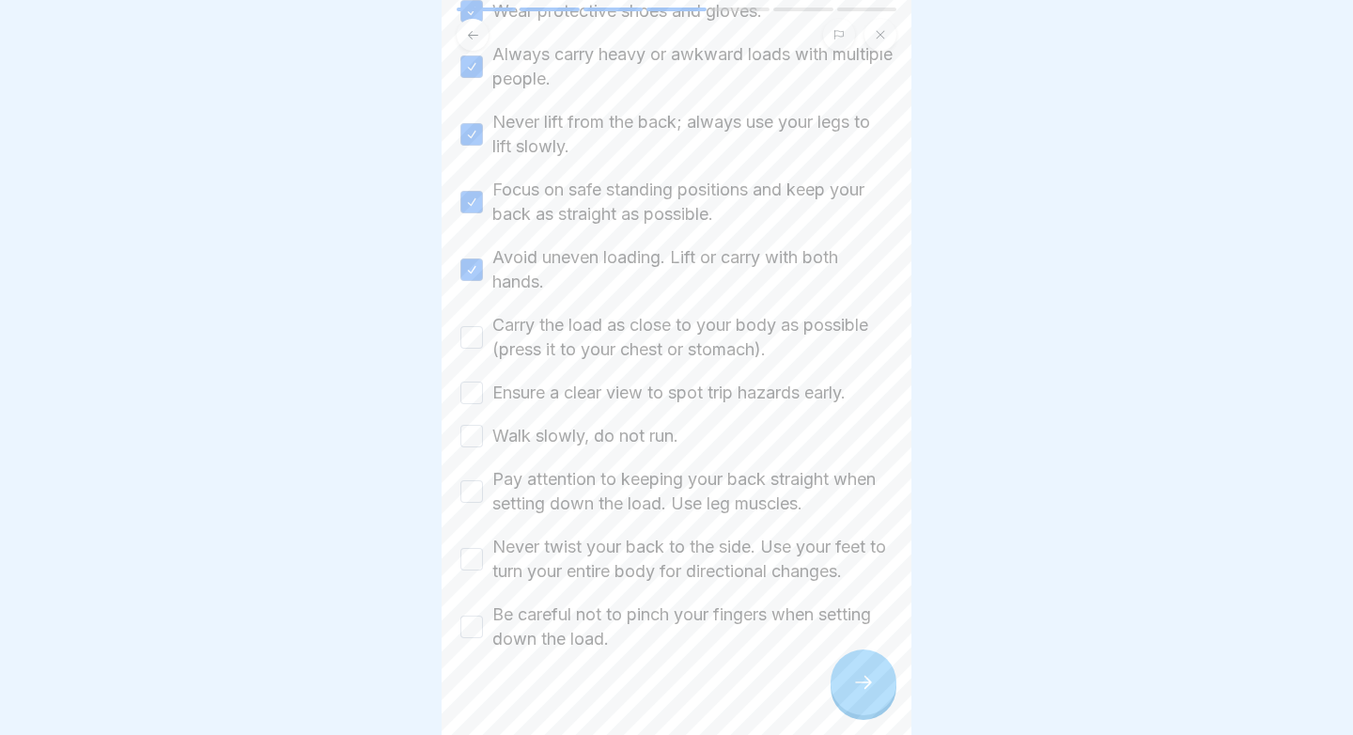
scroll to position [564, 0]
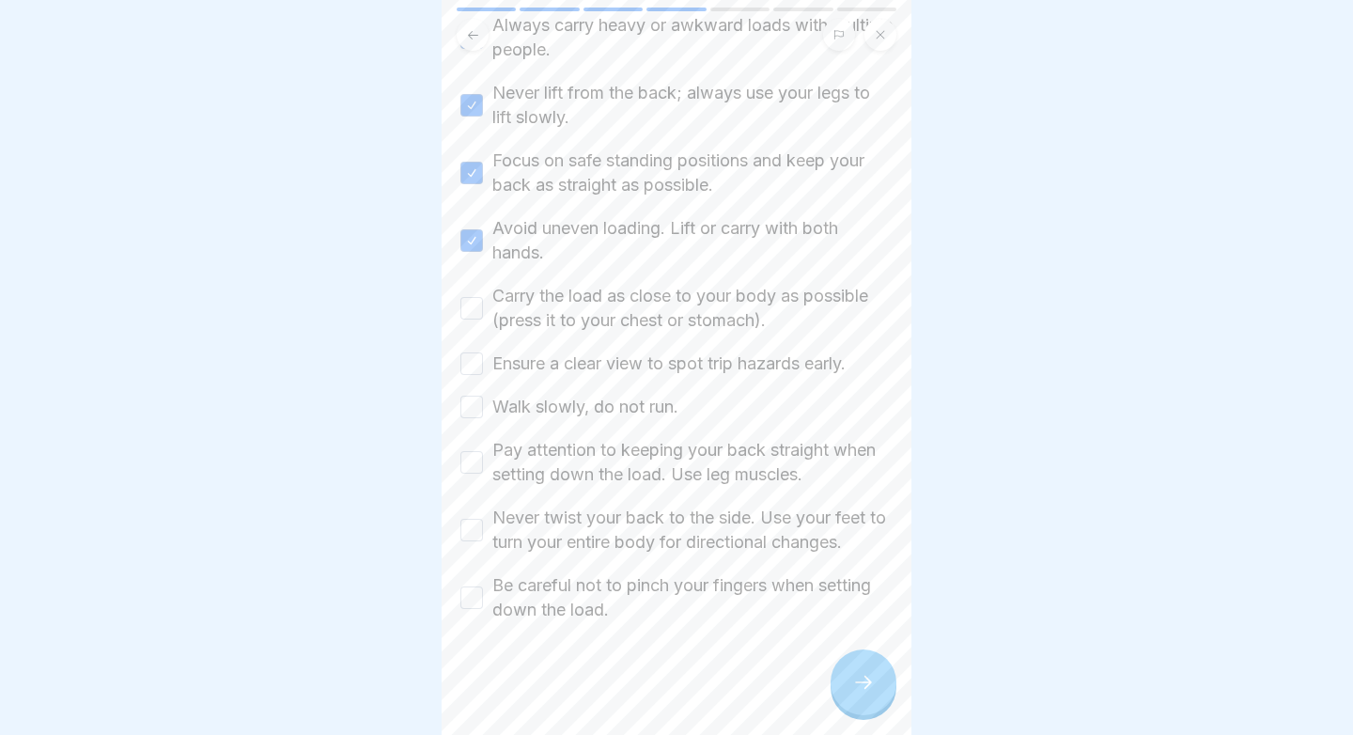
click at [469, 312] on button "Carry the load as close to your body as possible (press it to your chest or sto…" at bounding box center [471, 308] width 23 height 23
click at [463, 365] on button "Ensure a clear view to spot trip hazards early." at bounding box center [471, 363] width 23 height 23
click at [472, 405] on button "Walk slowly, do not run." at bounding box center [471, 406] width 23 height 23
click at [472, 465] on button "Pay attention to keeping your back straight when setting down the load. Use leg…" at bounding box center [471, 462] width 23 height 23
click at [473, 530] on button "Never twist your back to the side. Use your feet to turn your entire body for d…" at bounding box center [471, 529] width 23 height 23
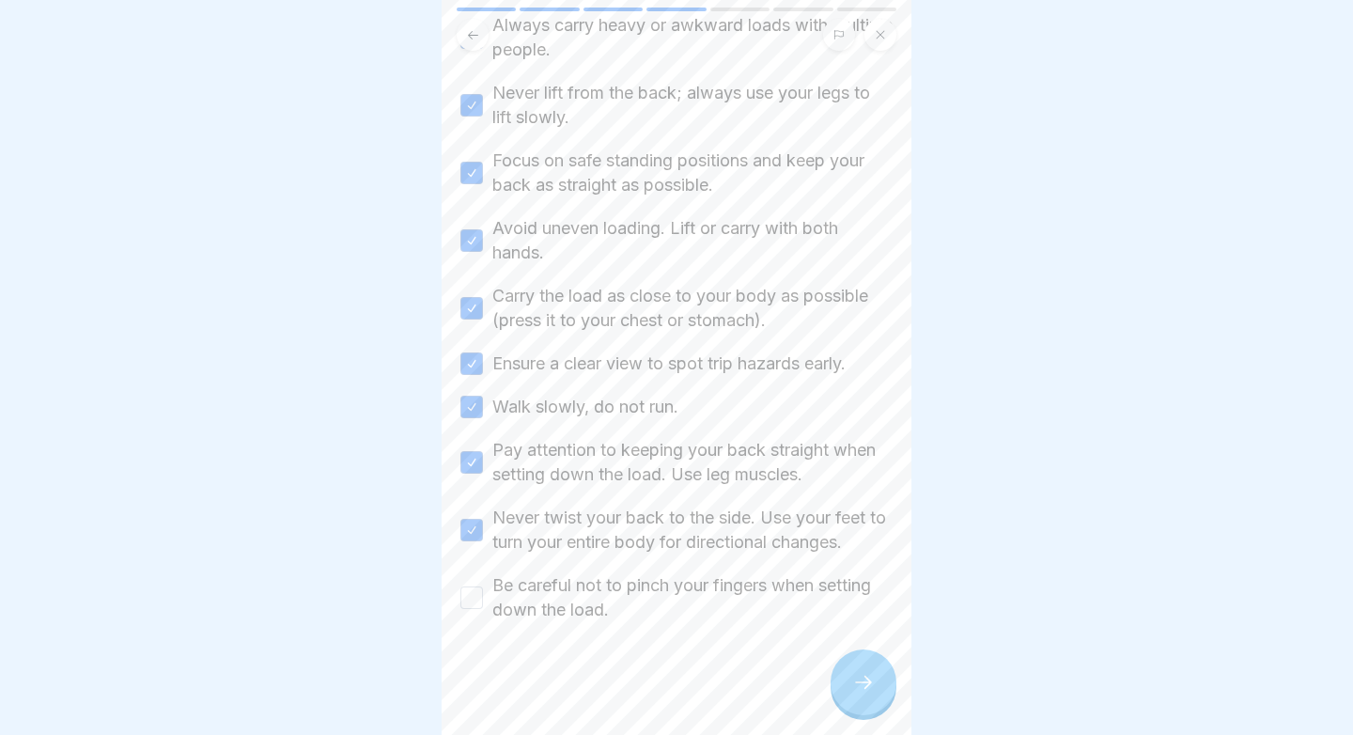
click at [478, 589] on button "Be careful not to pinch your fingers when setting down the load." at bounding box center [471, 597] width 23 height 23
click at [859, 671] on div at bounding box center [863, 682] width 66 height 66
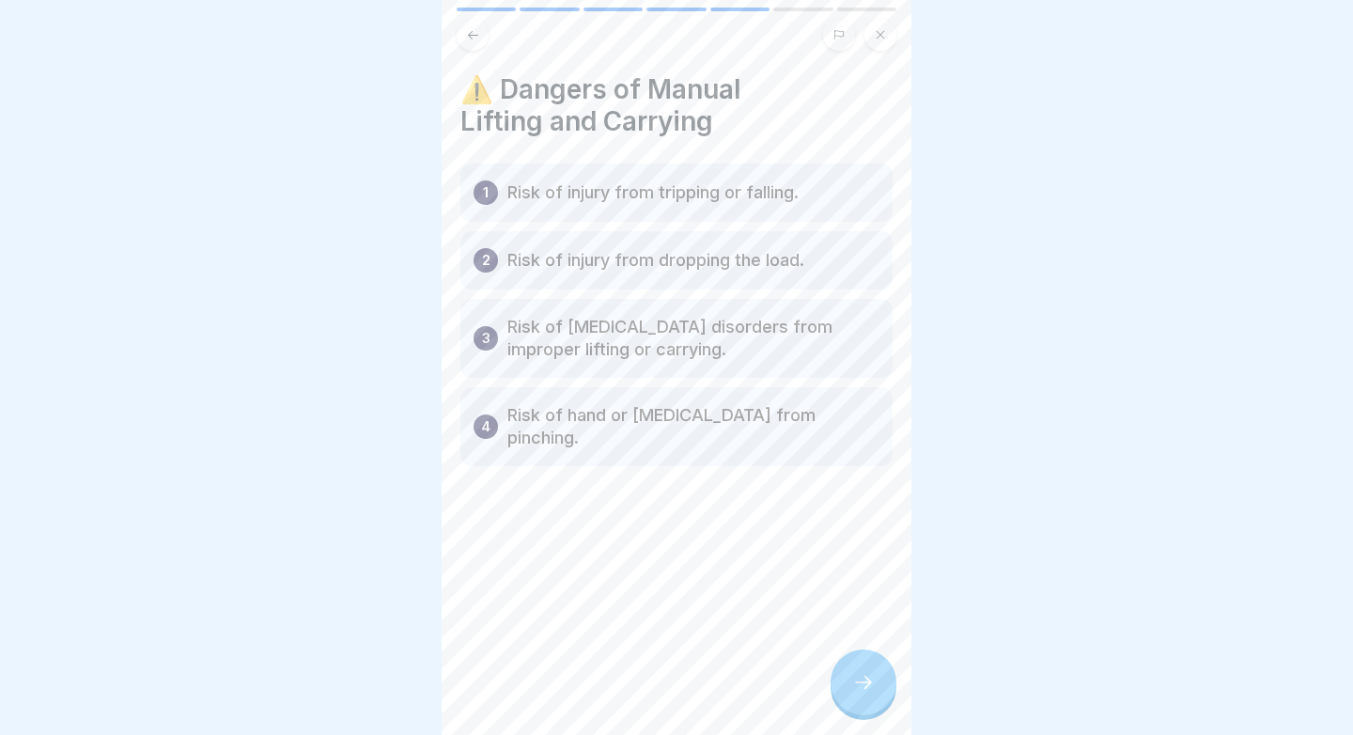
click at [853, 676] on icon at bounding box center [863, 682] width 23 height 23
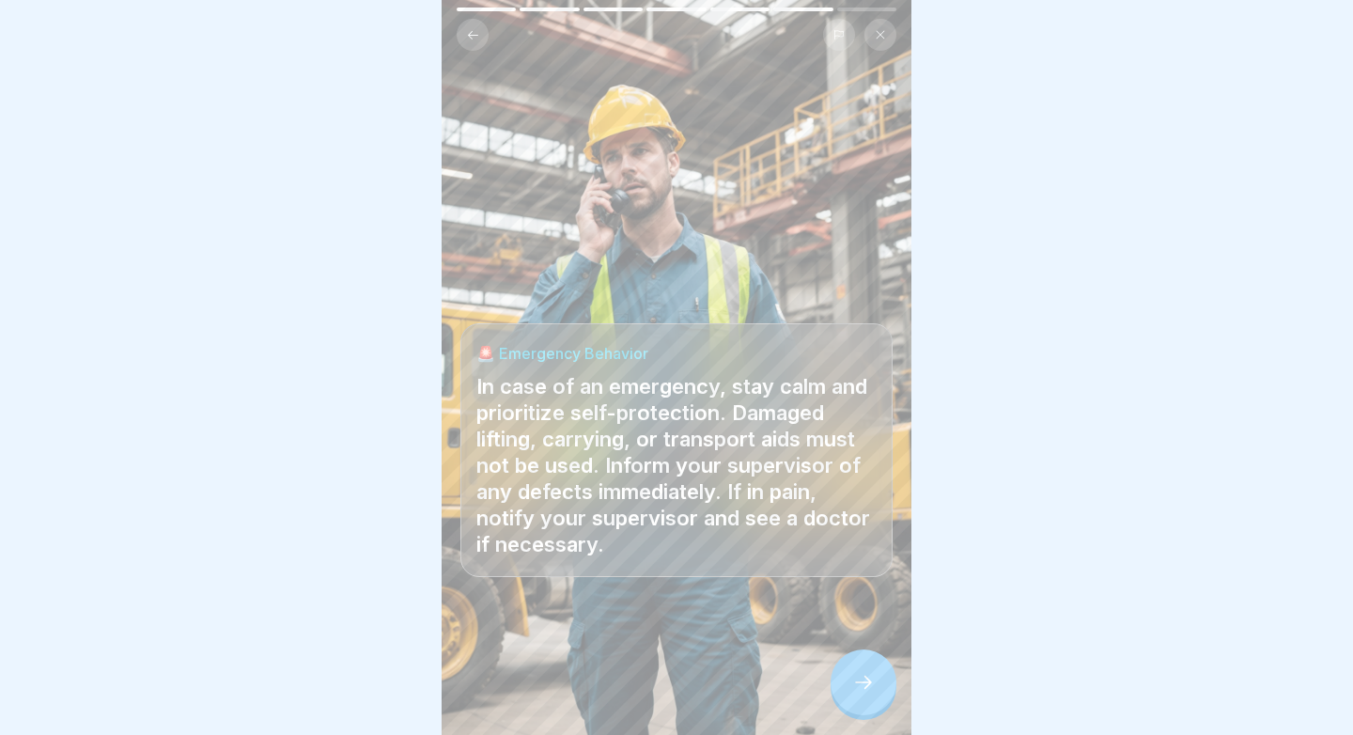
click at [853, 676] on icon at bounding box center [863, 682] width 23 height 23
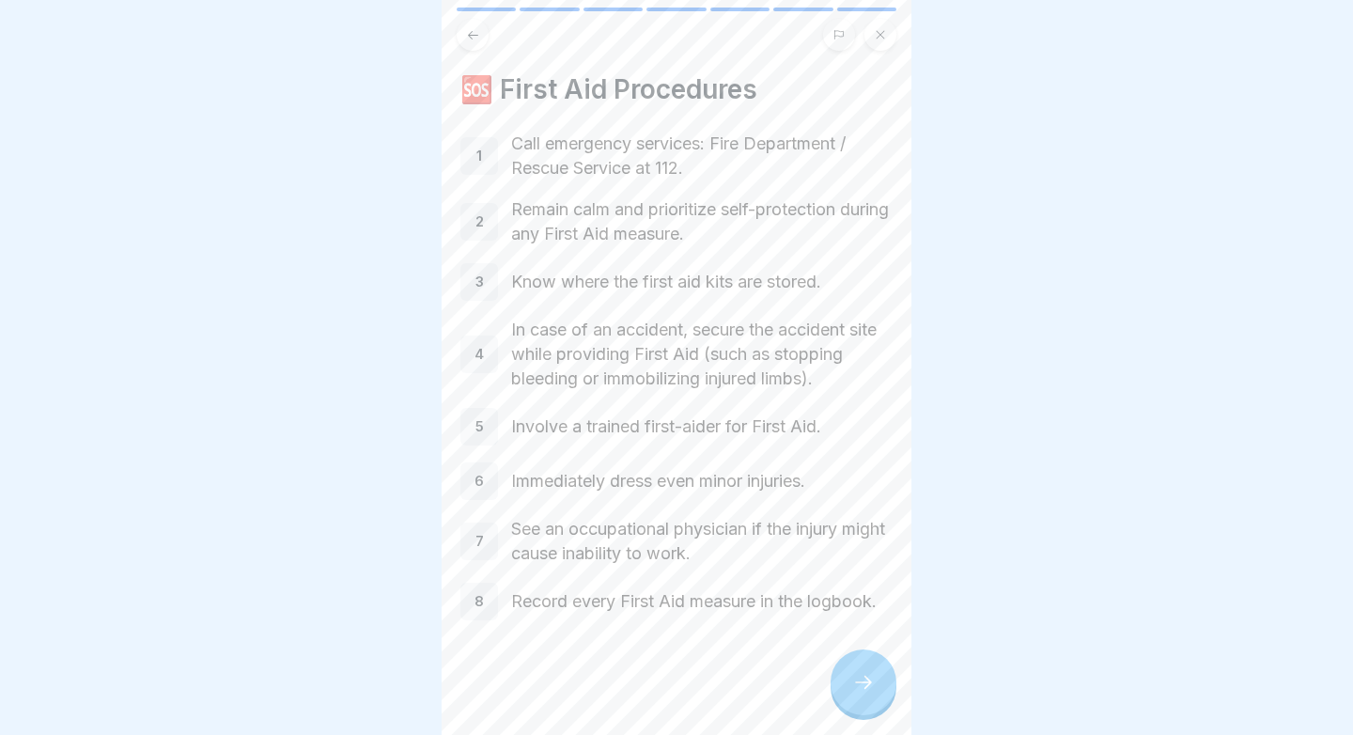
click at [853, 676] on icon at bounding box center [863, 682] width 23 height 23
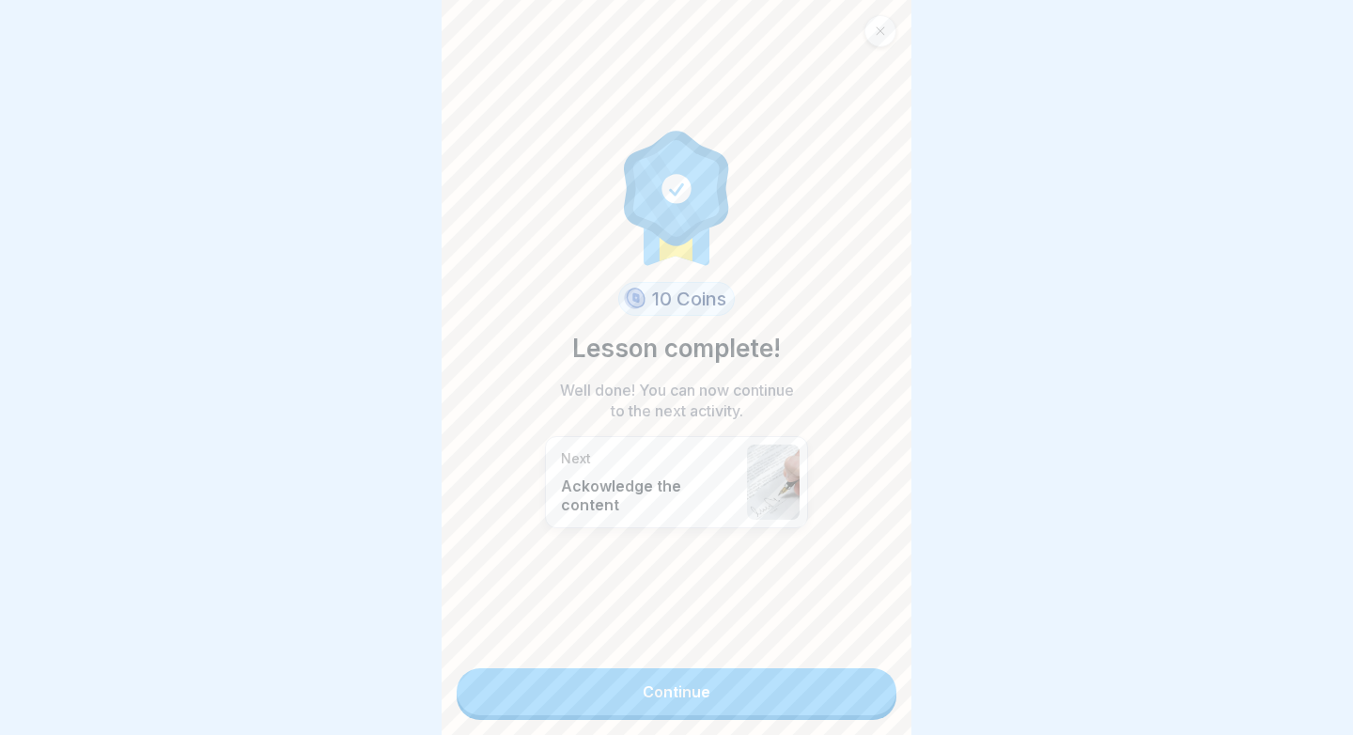
click at [810, 699] on link "Continue" at bounding box center [676, 691] width 440 height 47
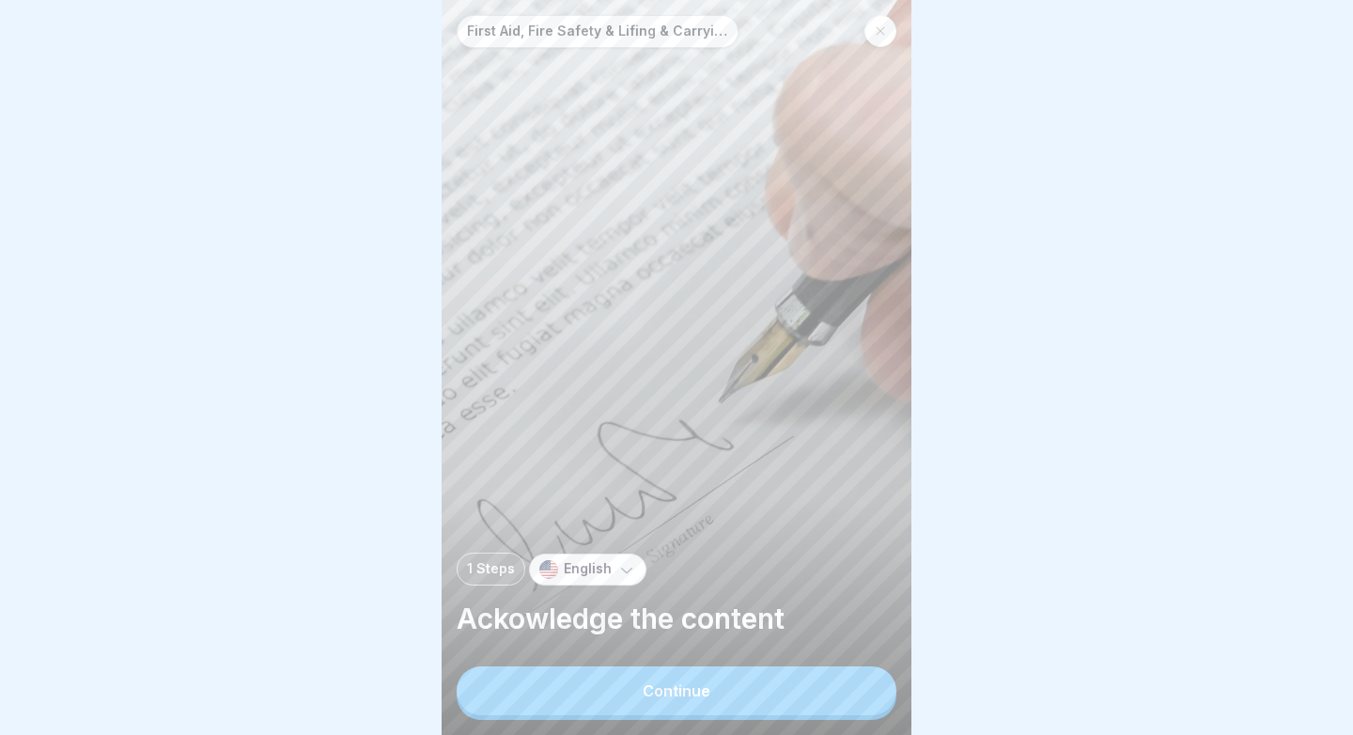
click at [745, 665] on div "First Aid, Fire Safety & Lifing & Carrying Loads 1 Steps English Ackowledge the…" at bounding box center [676, 367] width 470 height 735
click at [670, 677] on button "Continue" at bounding box center [676, 690] width 440 height 49
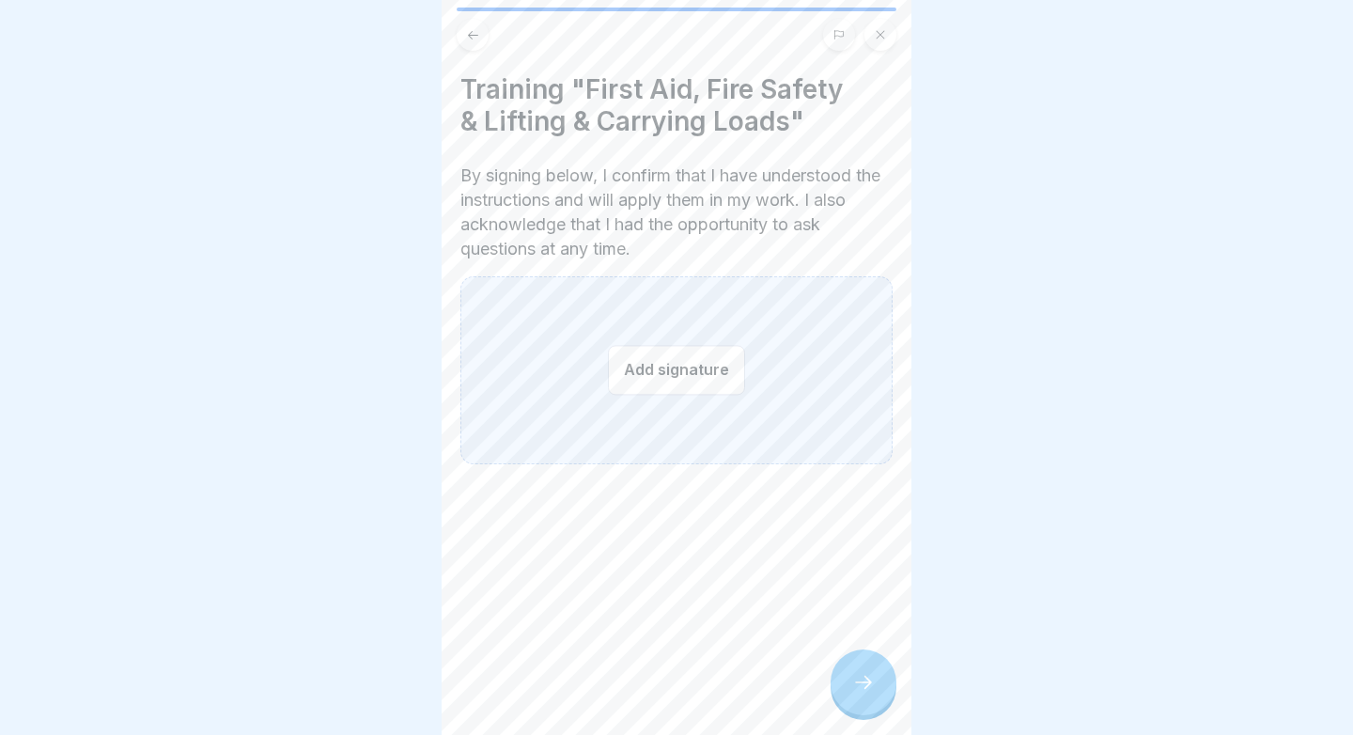
click at [512, 320] on div "Add signature" at bounding box center [676, 370] width 432 height 188
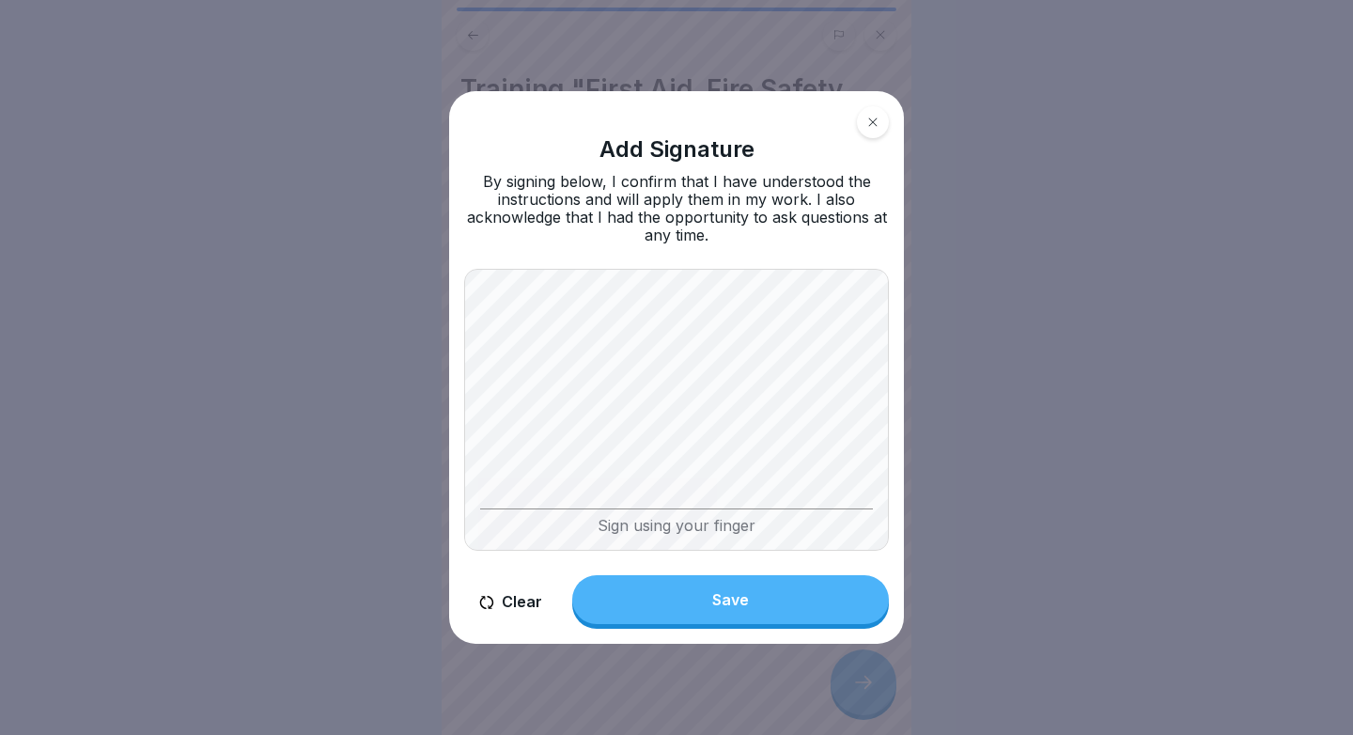
click at [722, 590] on button "Save" at bounding box center [730, 599] width 317 height 49
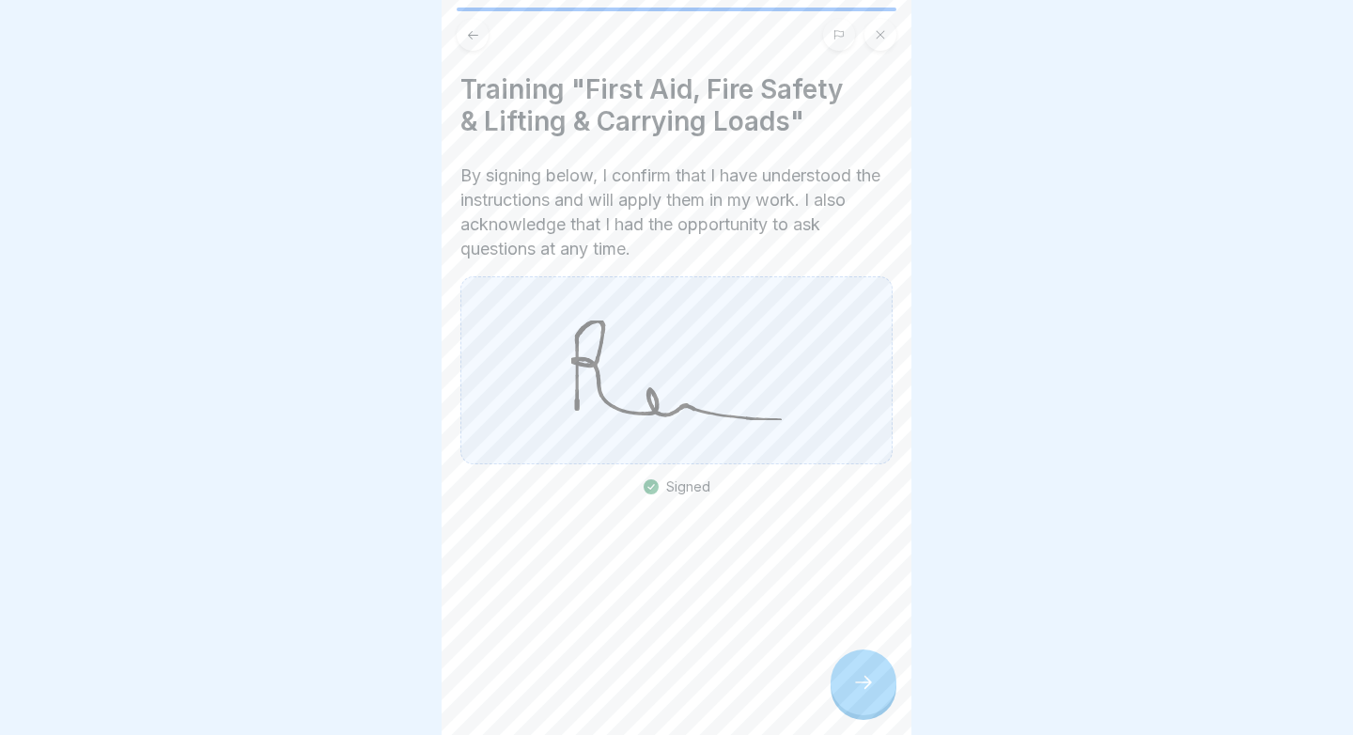
click at [874, 687] on div at bounding box center [863, 682] width 66 height 66
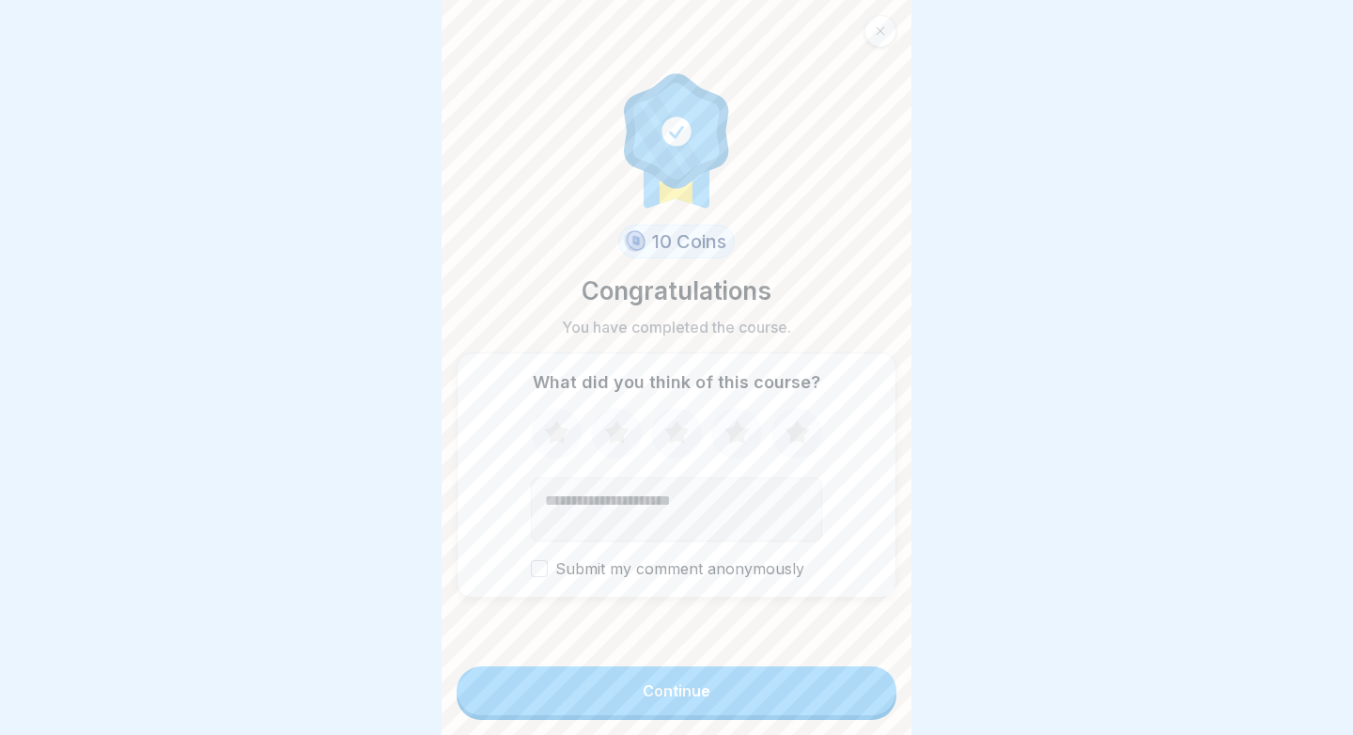
click at [762, 684] on button "Continue" at bounding box center [676, 690] width 440 height 49
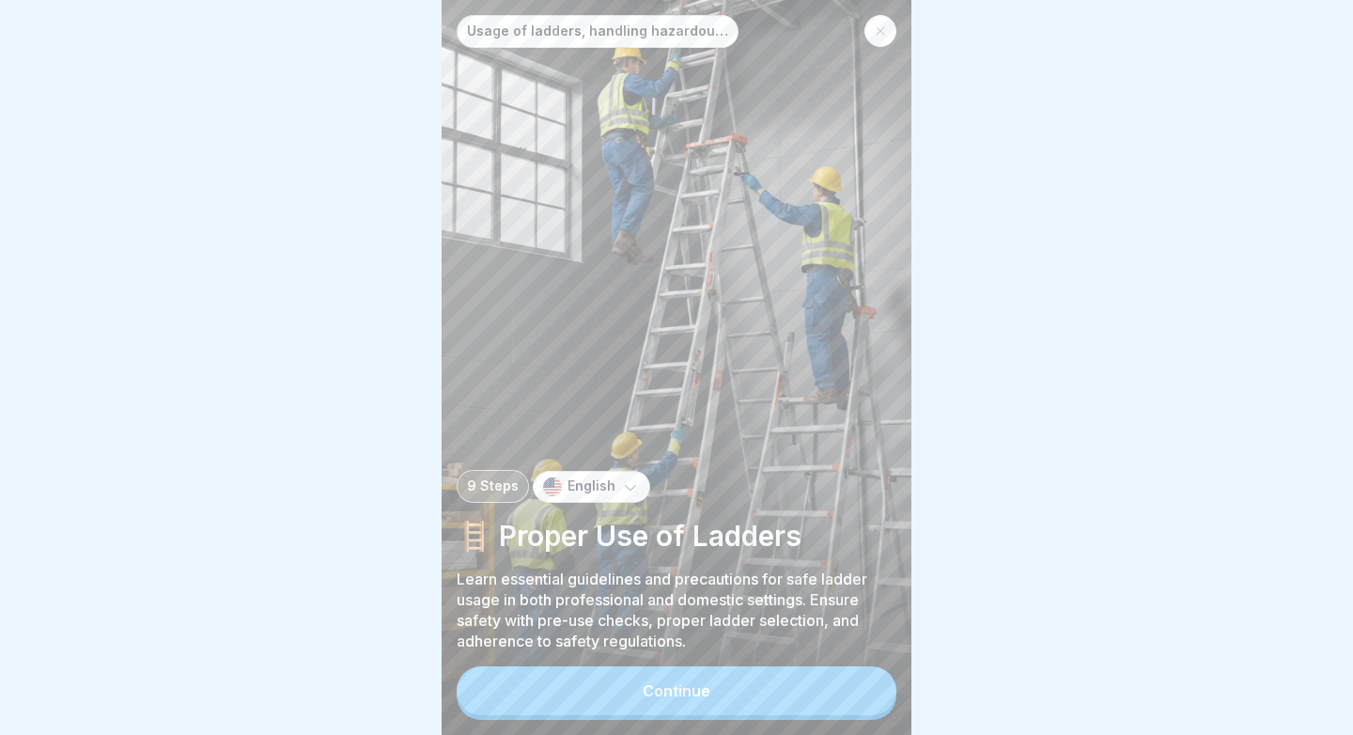
click at [564, 696] on button "Continue" at bounding box center [676, 690] width 440 height 49
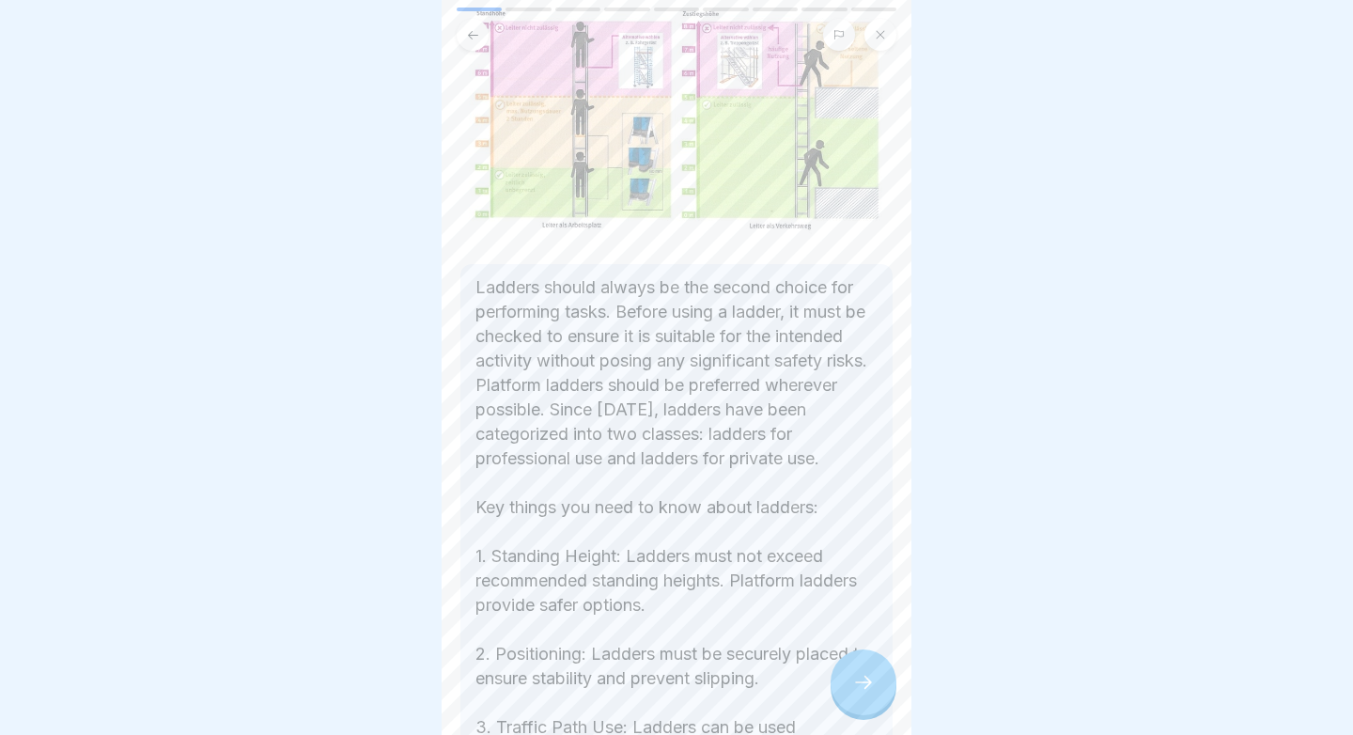
scroll to position [359, 0]
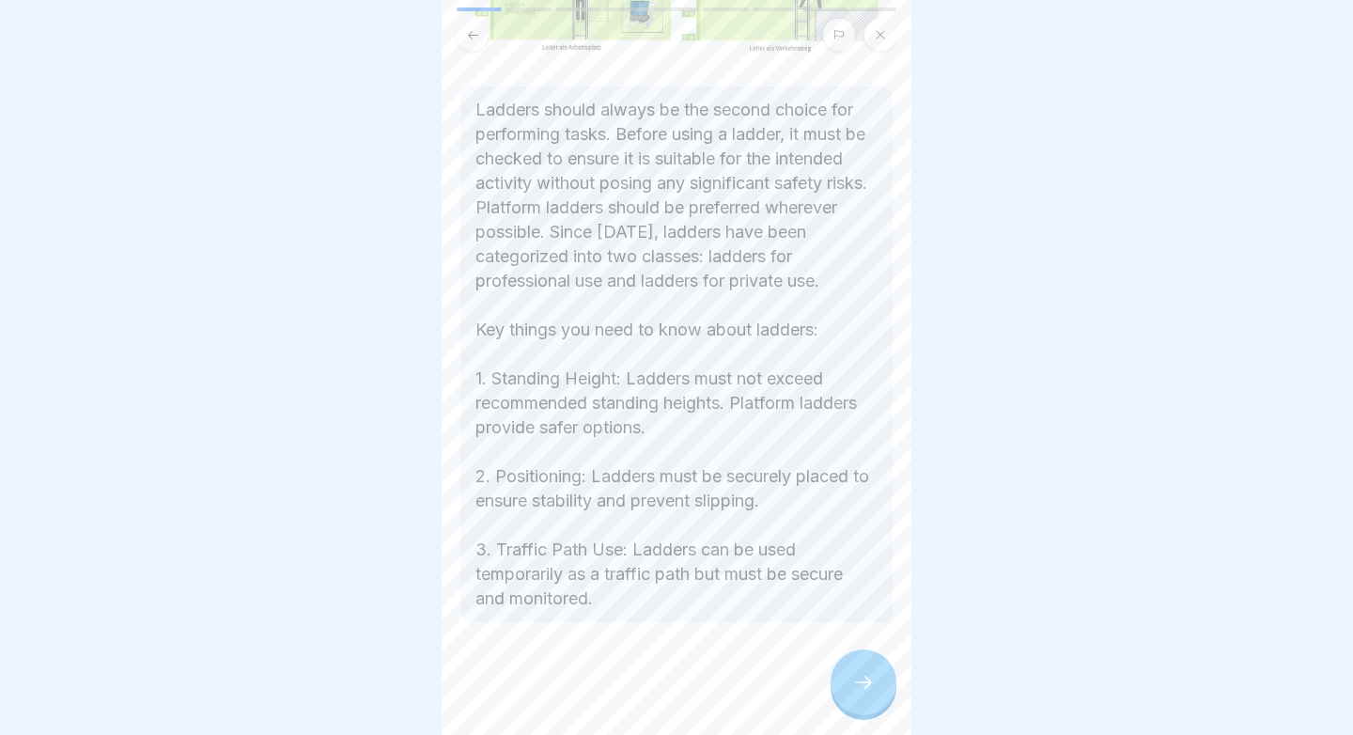
click at [864, 681] on icon at bounding box center [863, 682] width 23 height 23
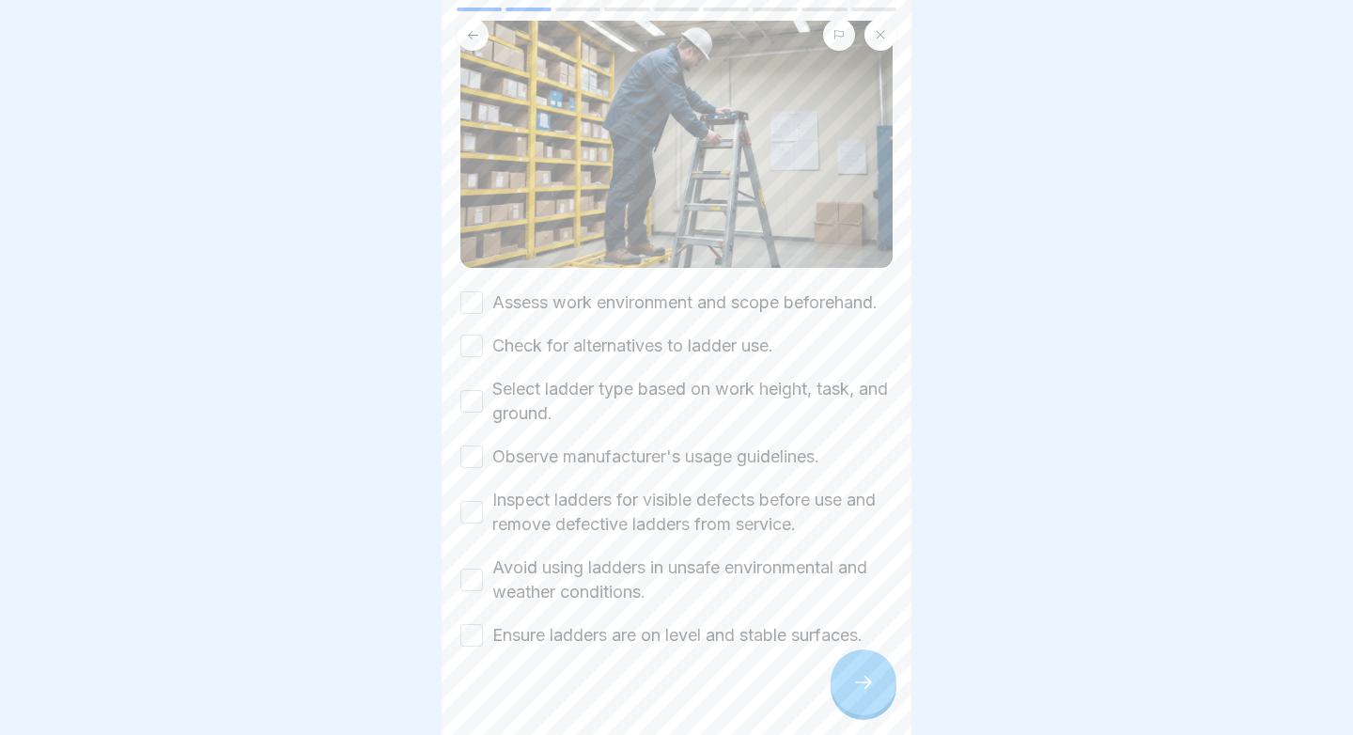
scroll to position [115, 0]
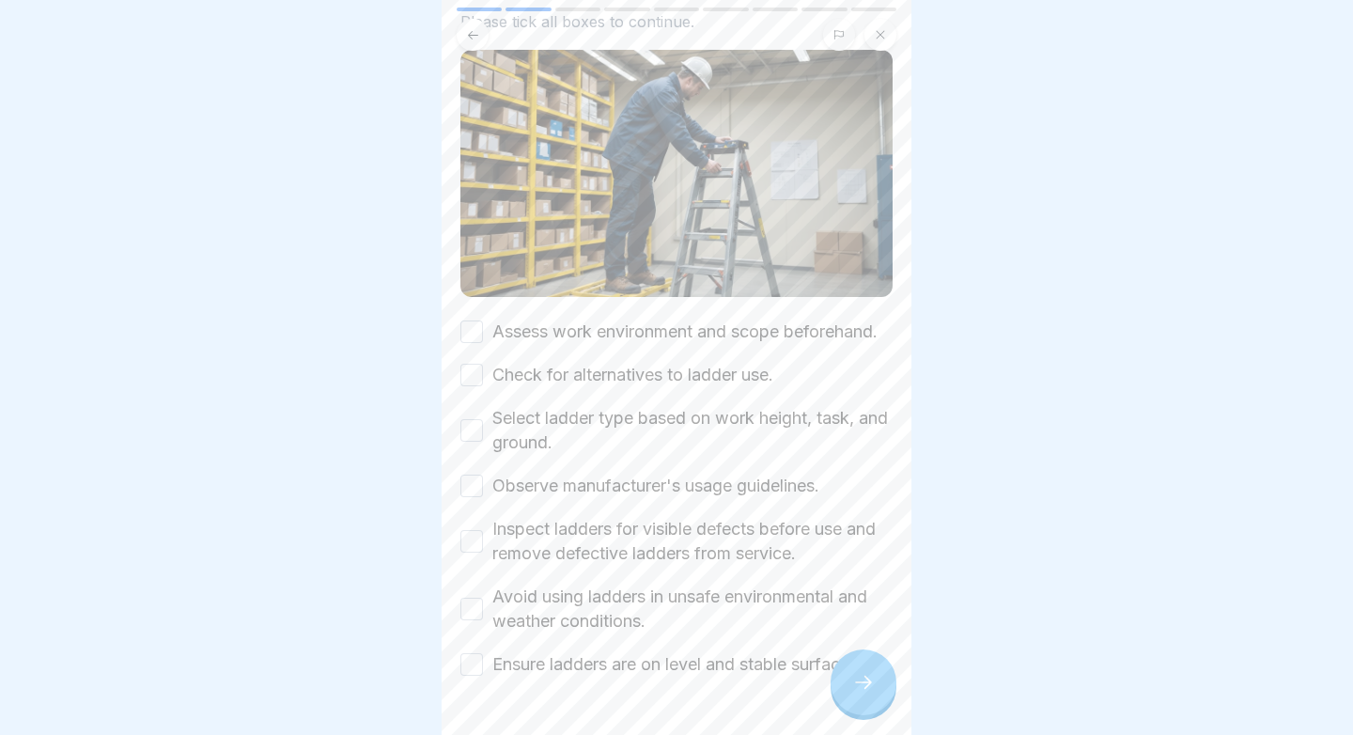
click at [569, 348] on div "Assess work environment and scope beforehand. Check for alternatives to ladder …" at bounding box center [676, 497] width 432 height 357
click at [537, 336] on label "Assess work environment and scope beforehand." at bounding box center [684, 331] width 385 height 24
click at [483, 336] on button "Assess work environment and scope beforehand." at bounding box center [471, 331] width 23 height 23
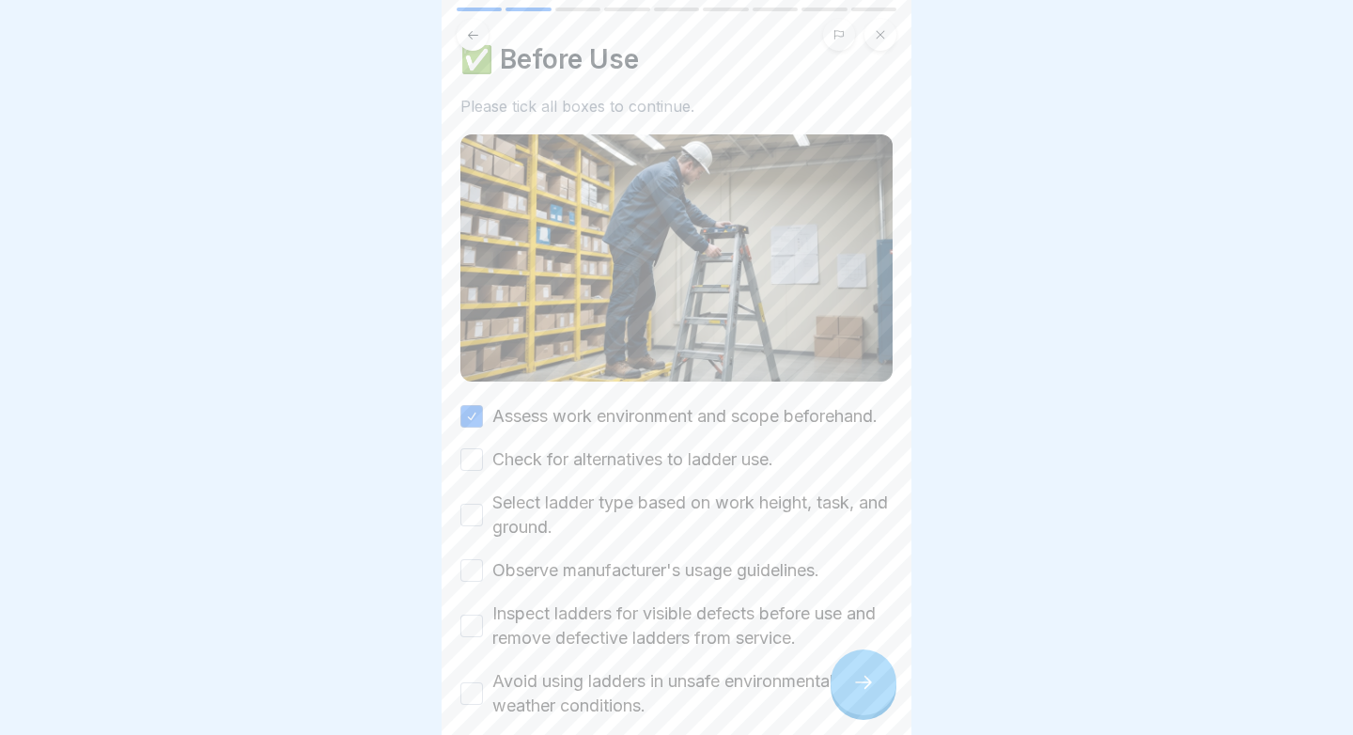
scroll to position [85, 0]
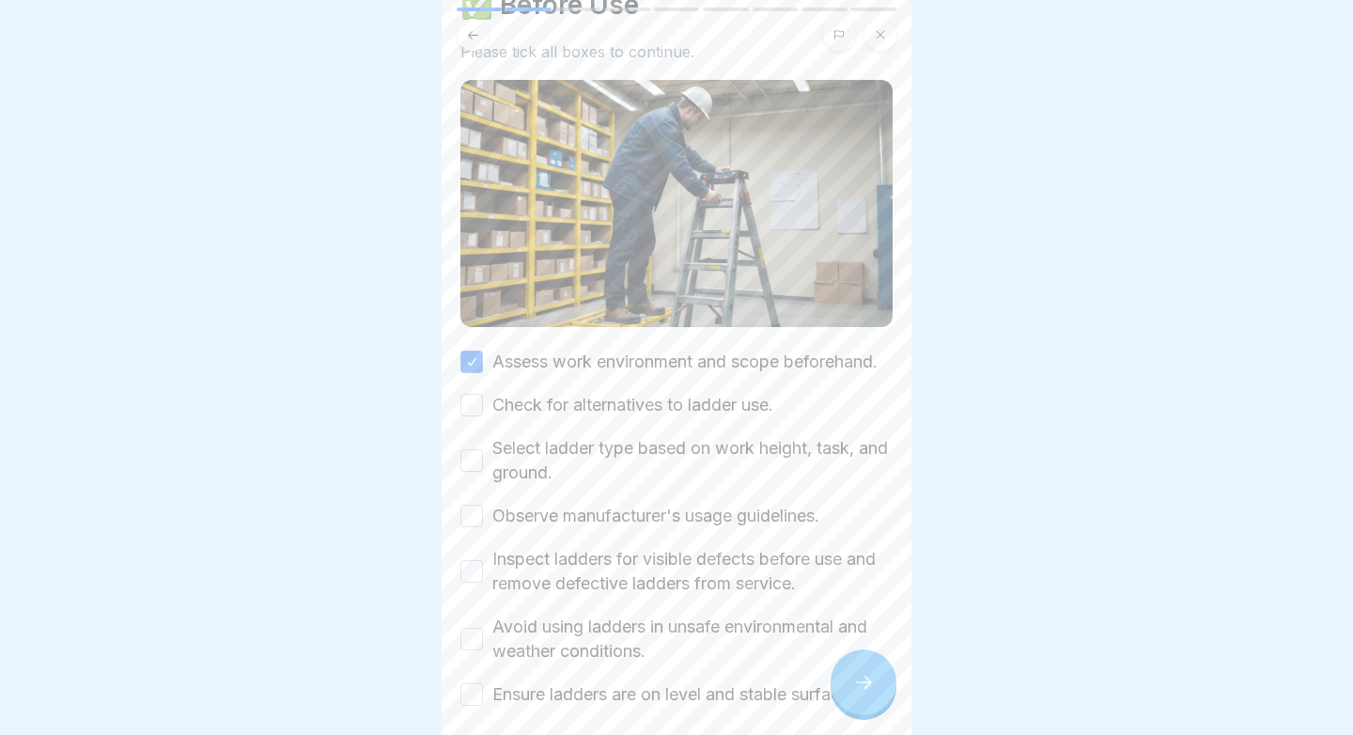
click at [518, 408] on label "Check for alternatives to ladder use." at bounding box center [632, 405] width 281 height 24
click at [483, 408] on button "Check for alternatives to ladder use." at bounding box center [471, 405] width 23 height 23
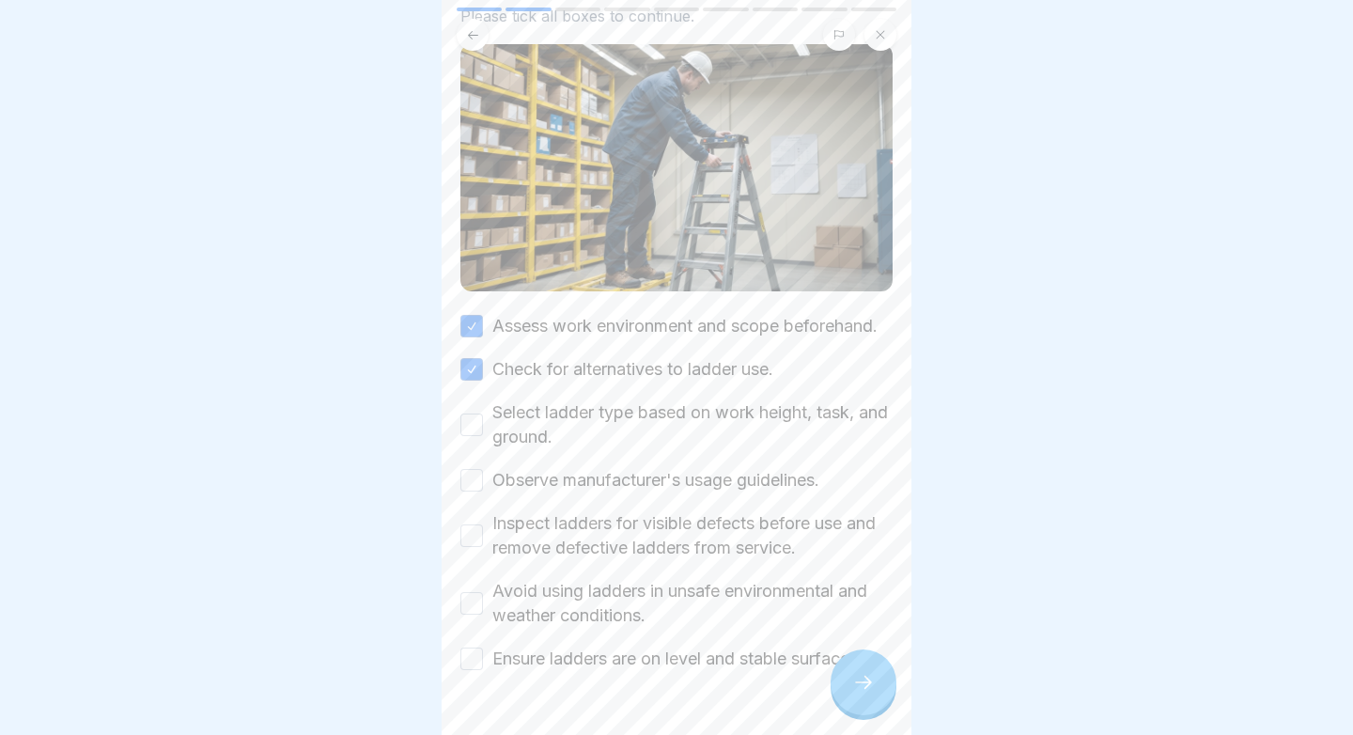
scroll to position [128, 0]
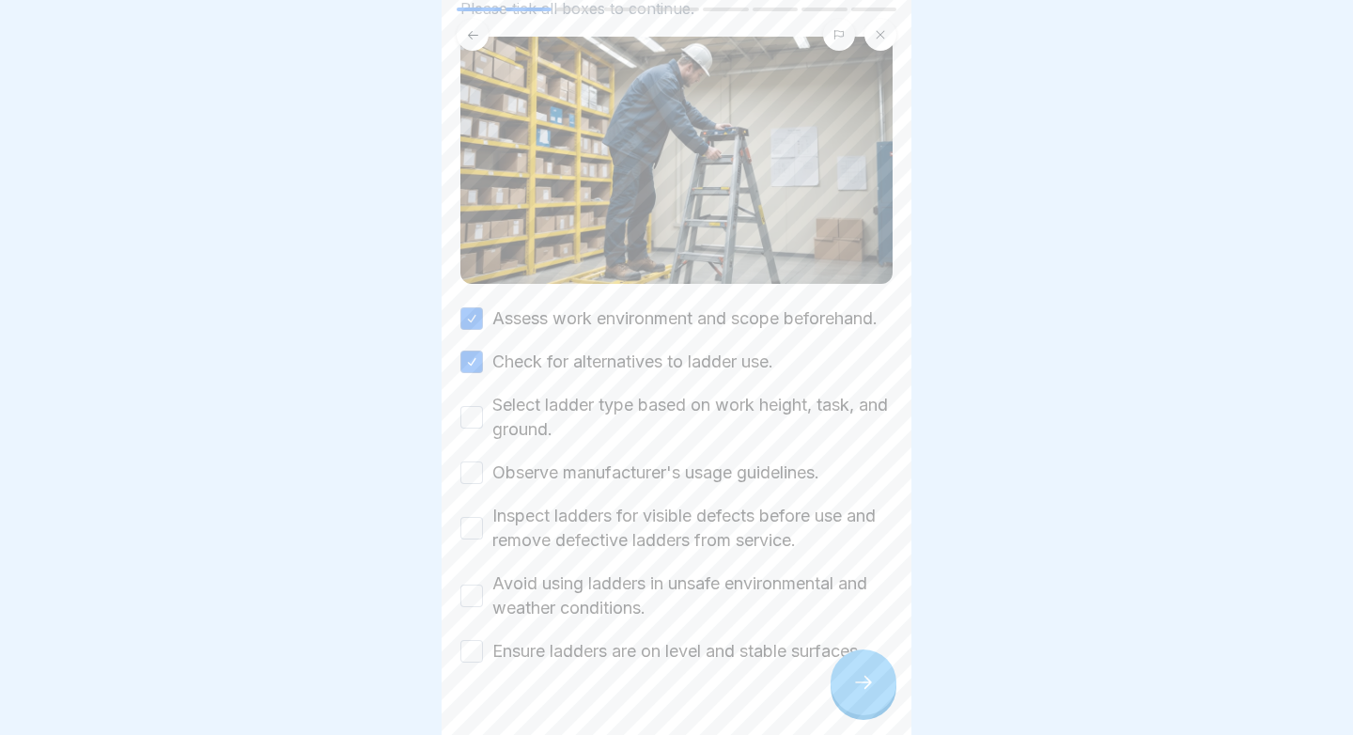
click at [518, 408] on label "Select ladder type based on work height, task, and ground." at bounding box center [692, 417] width 400 height 49
click at [483, 408] on button "Select ladder type based on work height, task, and ground." at bounding box center [471, 417] width 23 height 23
click at [538, 472] on label "Observe manufacturer's usage guidelines." at bounding box center [655, 472] width 327 height 24
click at [483, 472] on button "Observe manufacturer's usage guidelines." at bounding box center [471, 472] width 23 height 23
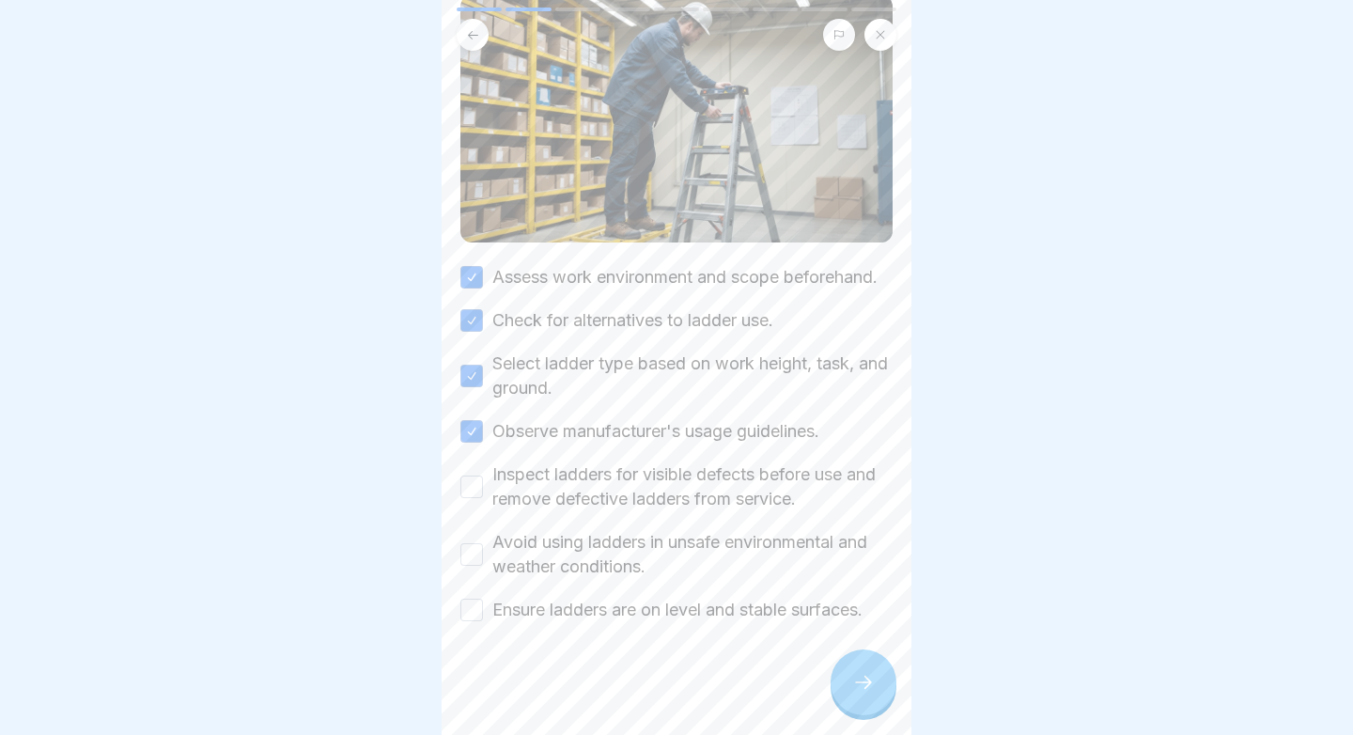
click at [538, 472] on label "Inspect ladders for visible defects before use and remove defective ladders fro…" at bounding box center [692, 486] width 400 height 49
click at [483, 475] on button "Inspect ladders for visible defects before use and remove defective ladders fro…" at bounding box center [471, 486] width 23 height 23
click at [526, 543] on label "Avoid using ladders in unsafe environmental and weather conditions." at bounding box center [692, 554] width 400 height 49
click at [483, 543] on button "Avoid using ladders in unsafe environmental and weather conditions." at bounding box center [471, 554] width 23 height 23
click at [517, 605] on label "Ensure ladders are on level and stable surfaces." at bounding box center [677, 609] width 370 height 24
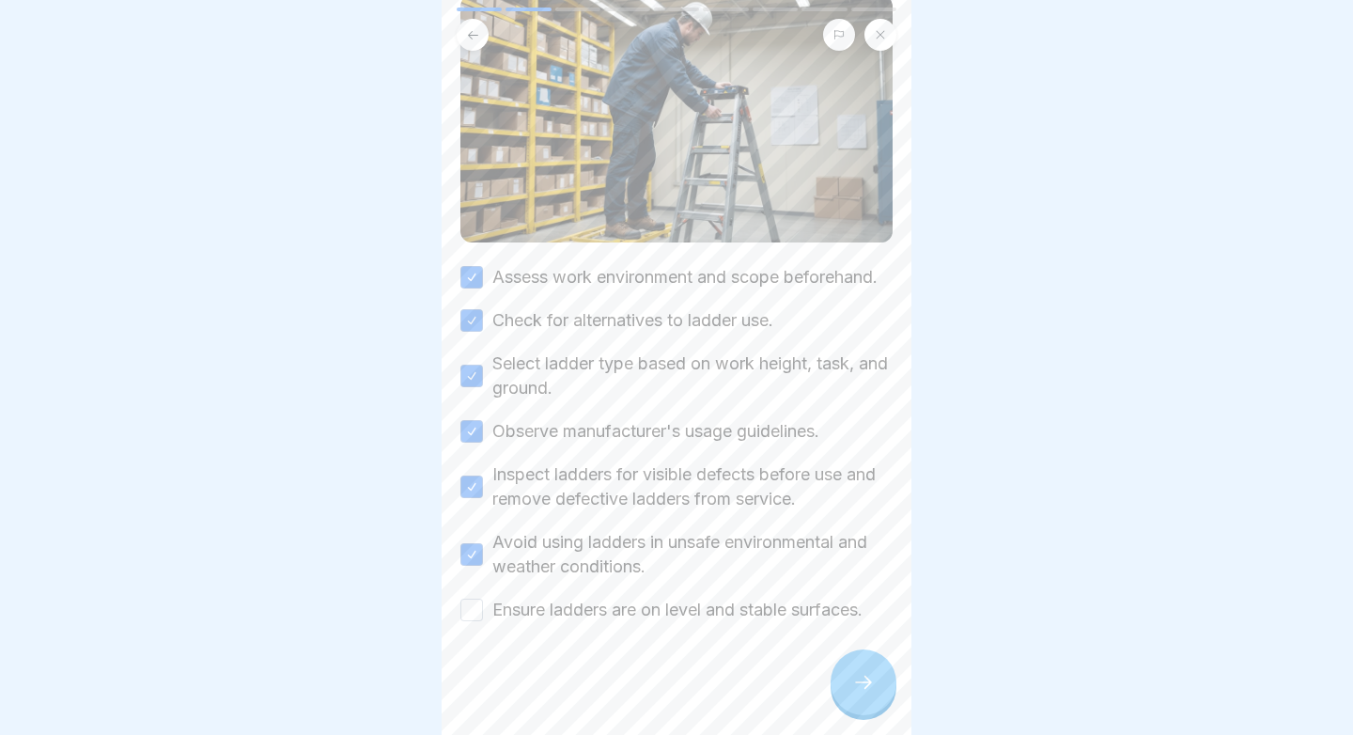
click at [483, 605] on button "Ensure ladders are on level and stable surfaces." at bounding box center [471, 609] width 23 height 23
click at [860, 677] on icon at bounding box center [863, 682] width 23 height 23
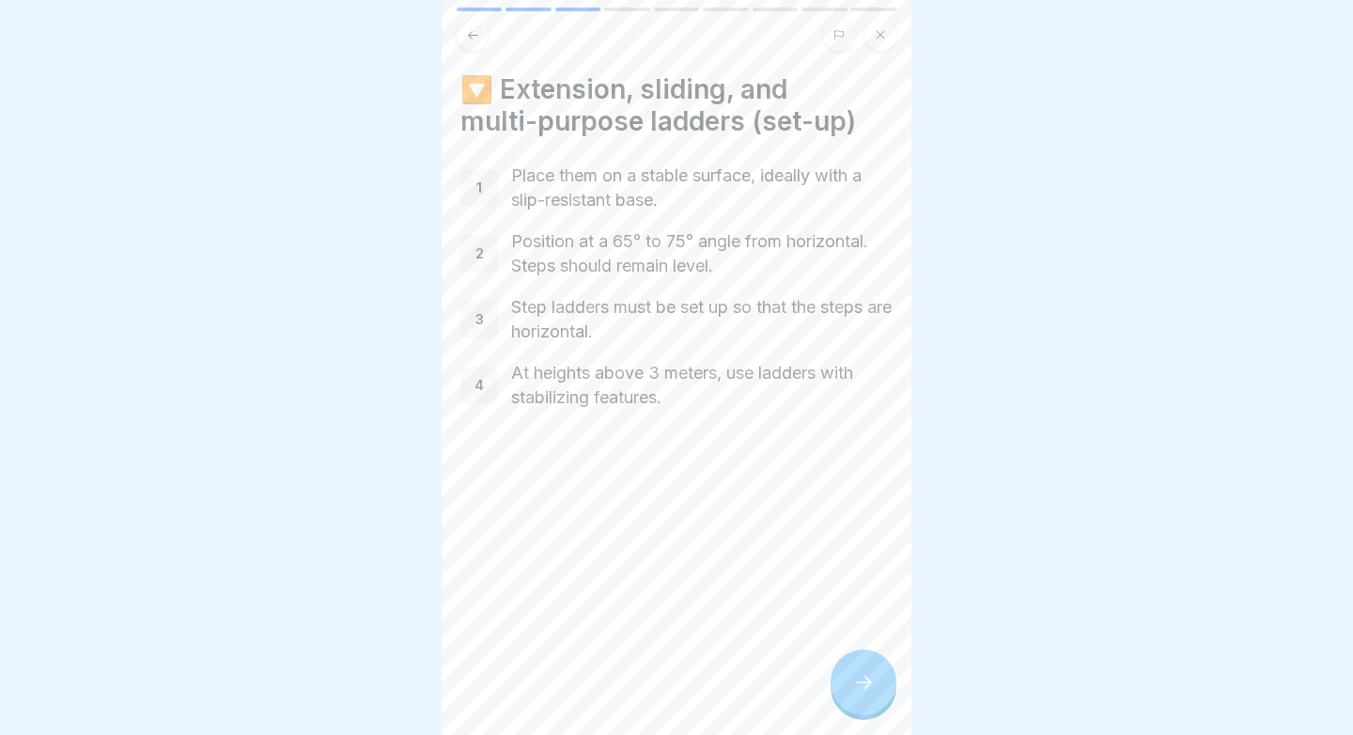
click at [860, 677] on icon at bounding box center [863, 682] width 23 height 23
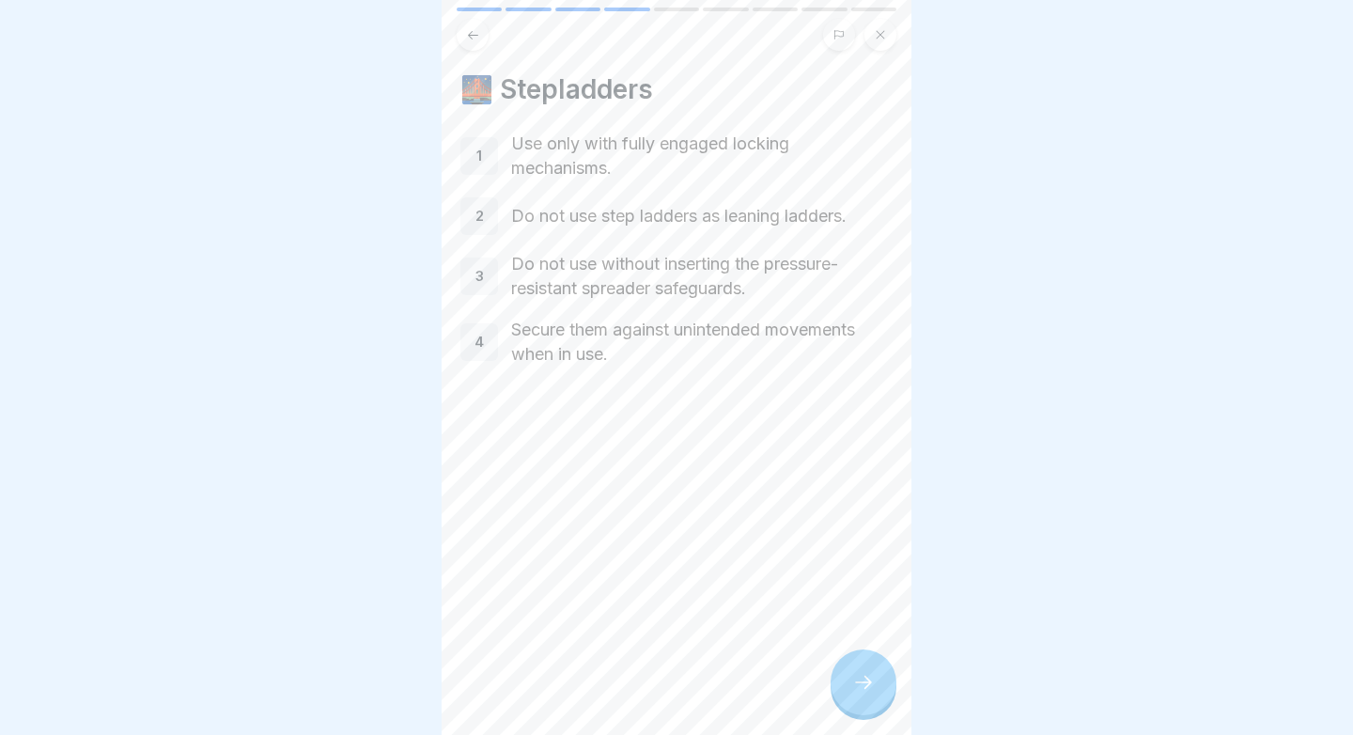
click at [476, 38] on icon at bounding box center [473, 35] width 14 height 14
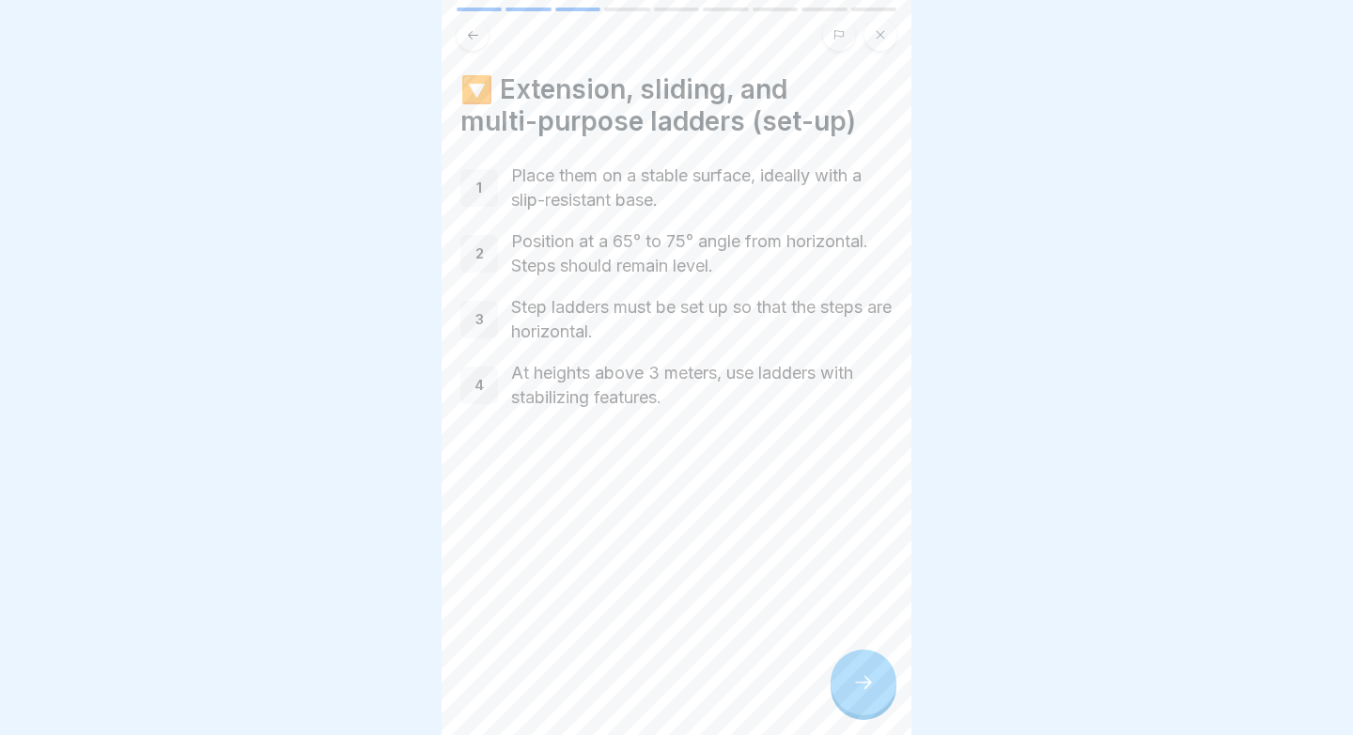
click at [875, 686] on div at bounding box center [863, 682] width 66 height 66
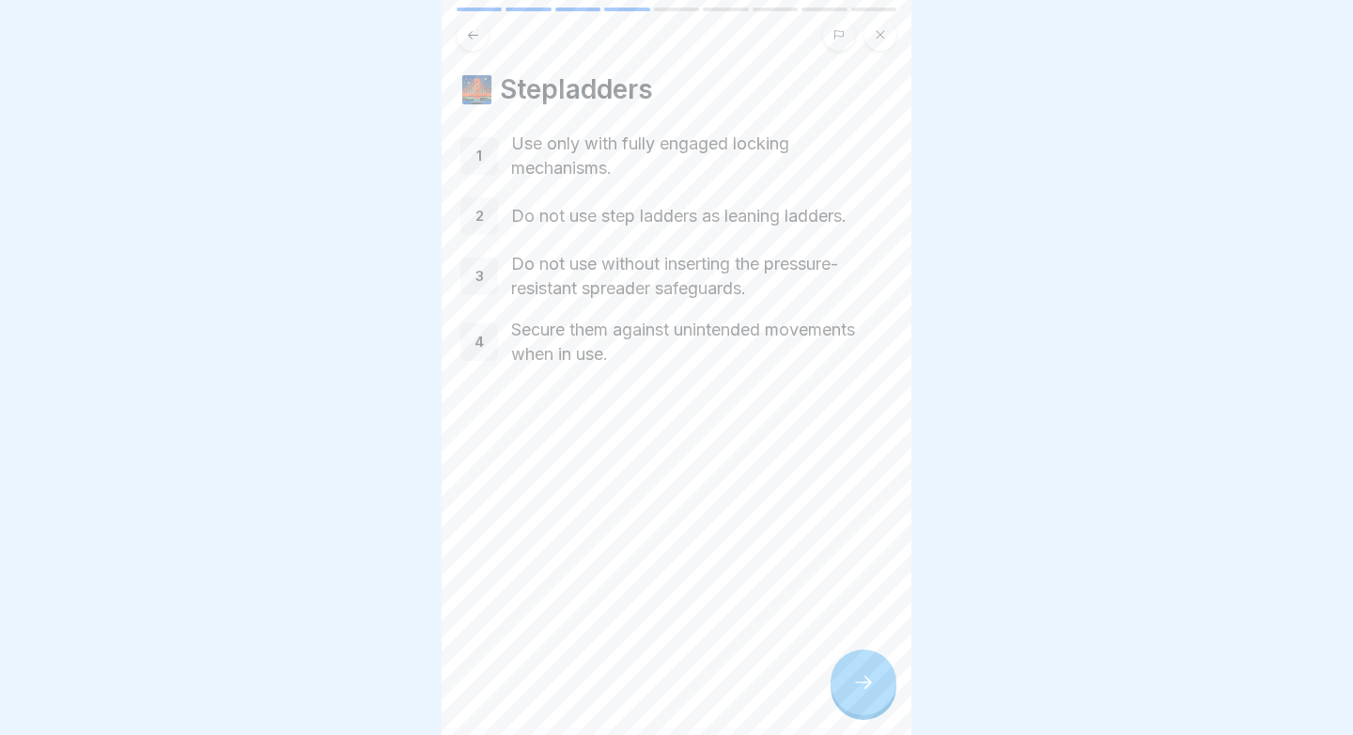
click at [875, 687] on div at bounding box center [863, 682] width 66 height 66
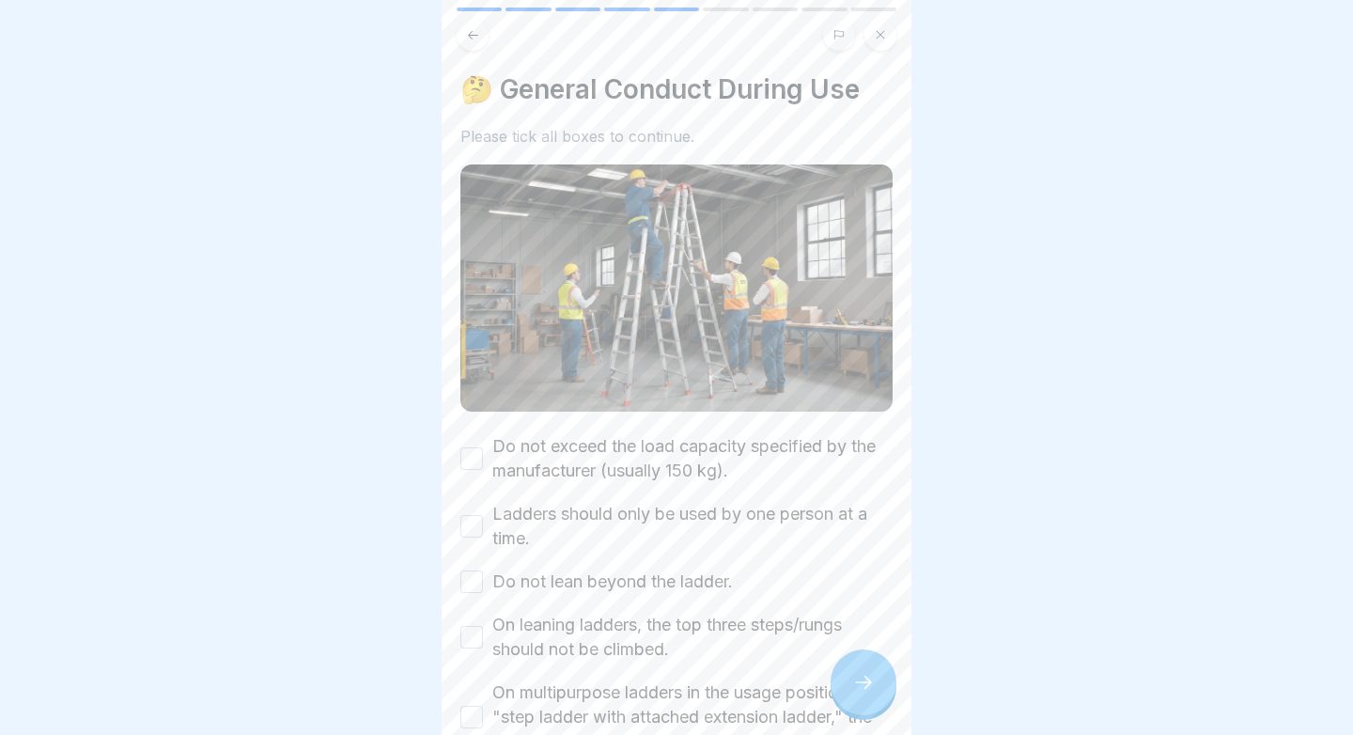
scroll to position [39, 0]
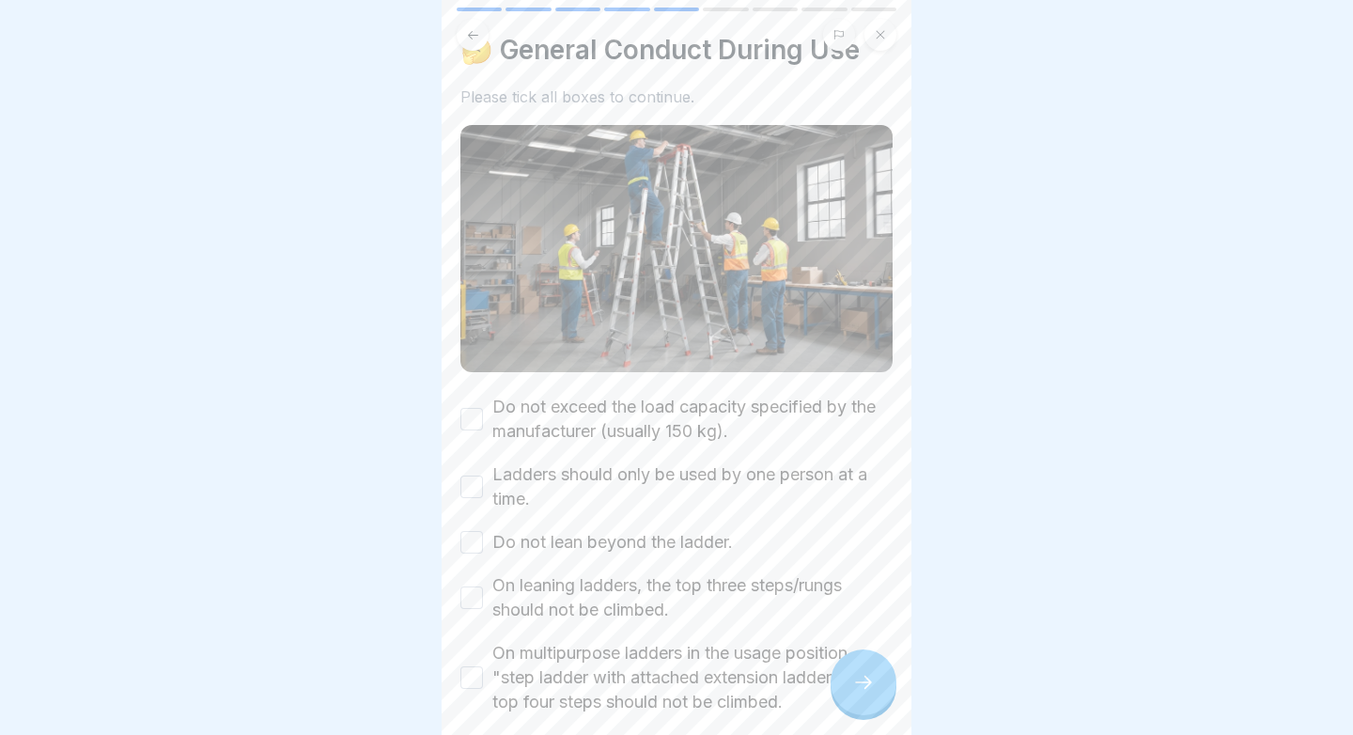
click at [657, 399] on label "Do not exceed the load capacity specified by the manufacturer (usually 150 kg)." at bounding box center [692, 418] width 400 height 49
click at [483, 408] on button "Do not exceed the load capacity specified by the manufacturer (usually 150 kg)." at bounding box center [471, 419] width 23 height 23
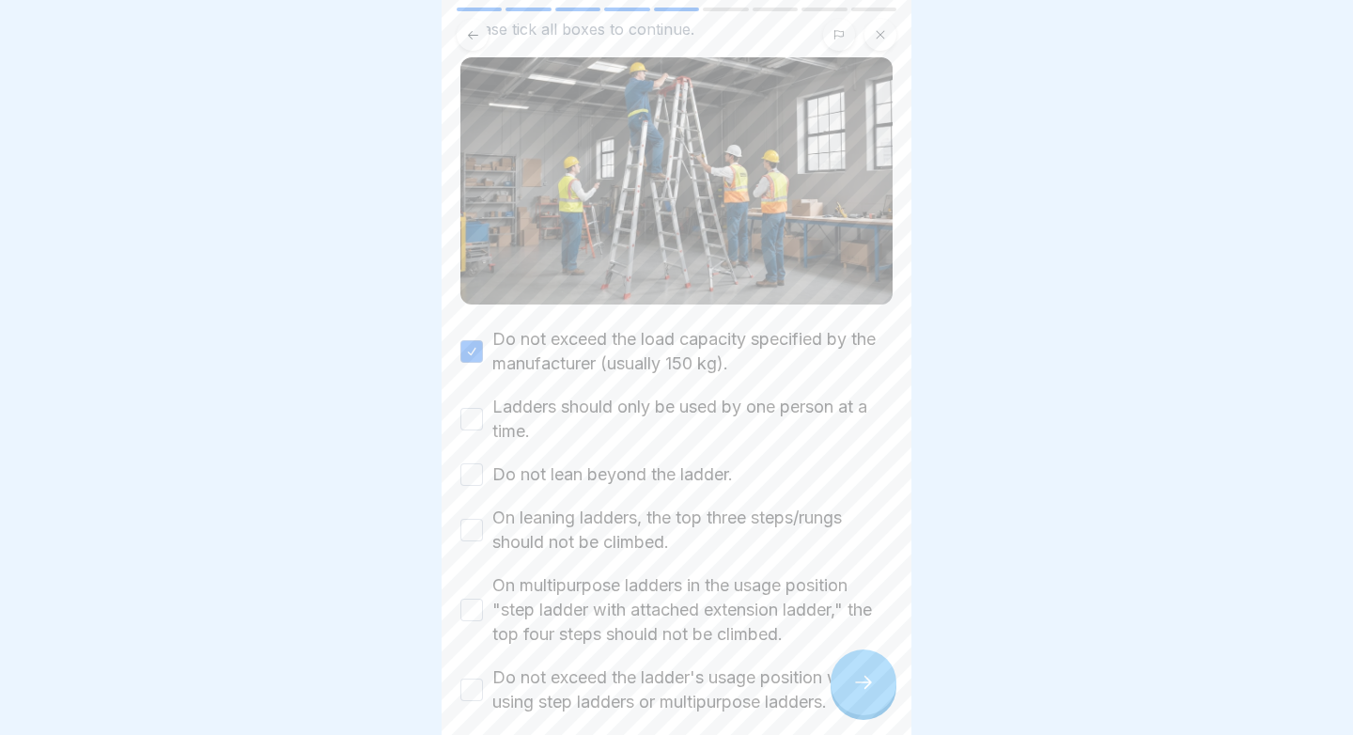
scroll to position [119, 0]
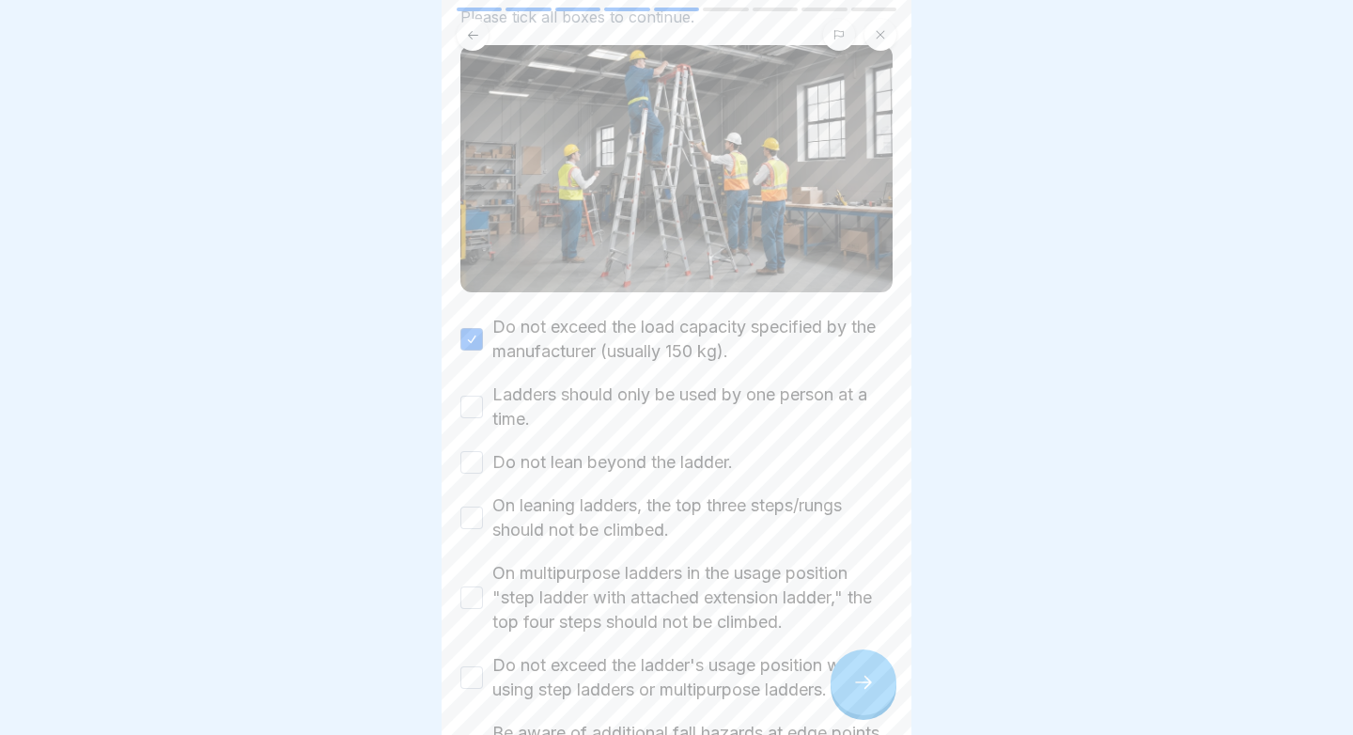
click at [688, 407] on label "Ladders should only be used by one person at a time." at bounding box center [692, 406] width 400 height 49
click at [483, 407] on button "Ladders should only be used by one person at a time." at bounding box center [471, 406] width 23 height 23
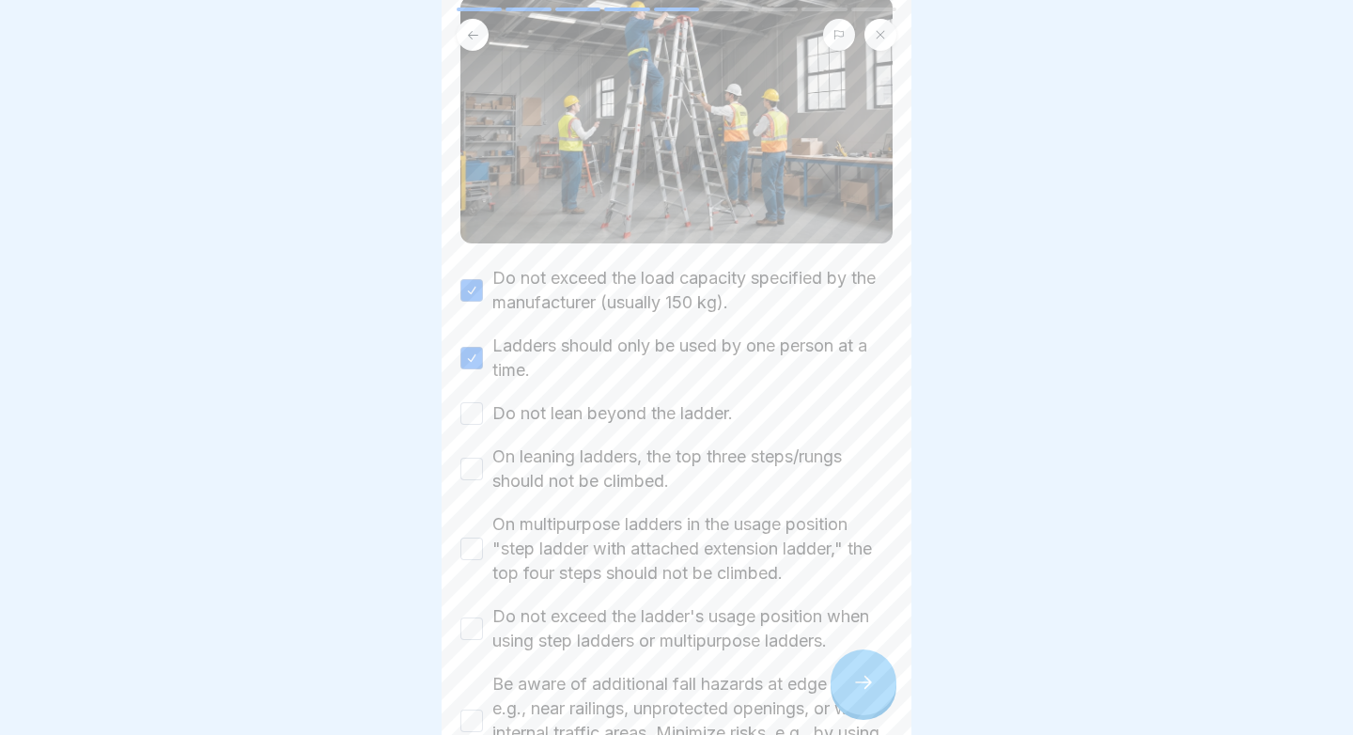
scroll to position [193, 0]
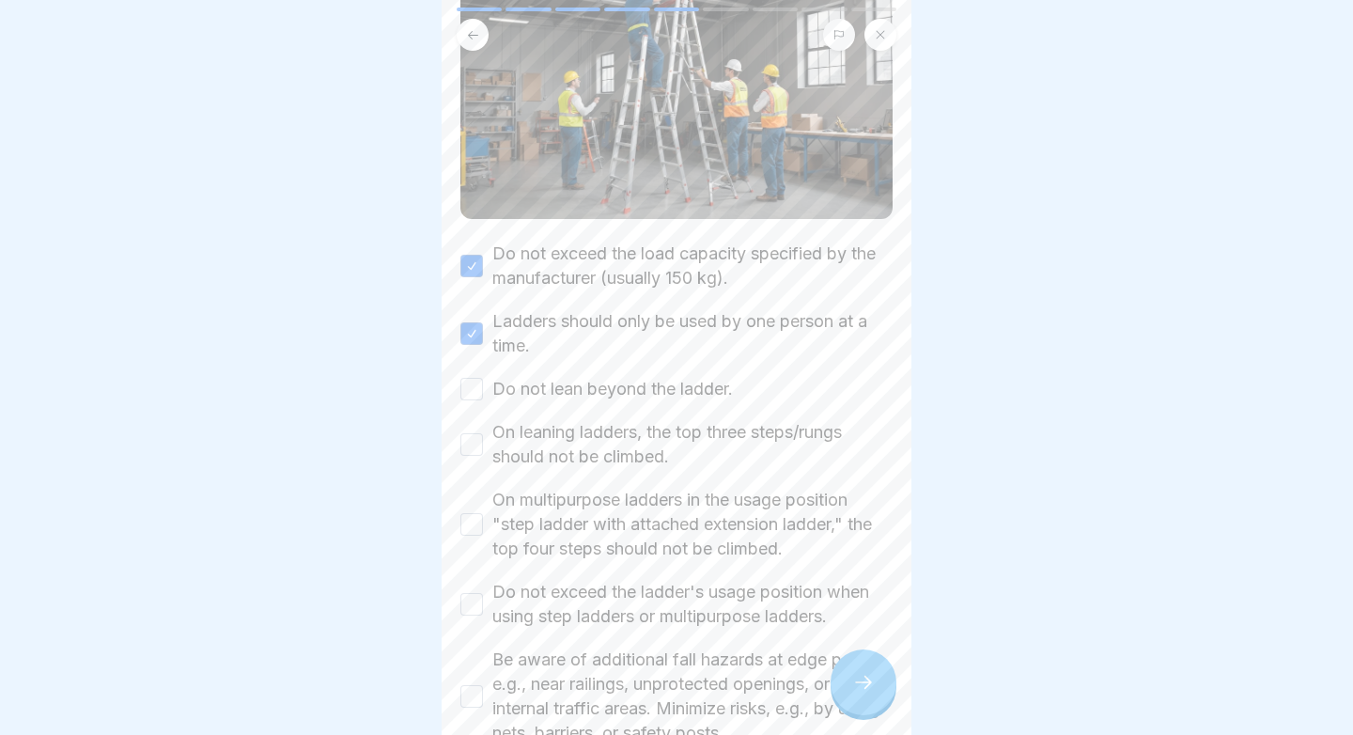
click at [681, 382] on label "Do not lean beyond the ladder." at bounding box center [612, 389] width 240 height 24
click at [483, 382] on button "Do not lean beyond the ladder." at bounding box center [471, 389] width 23 height 23
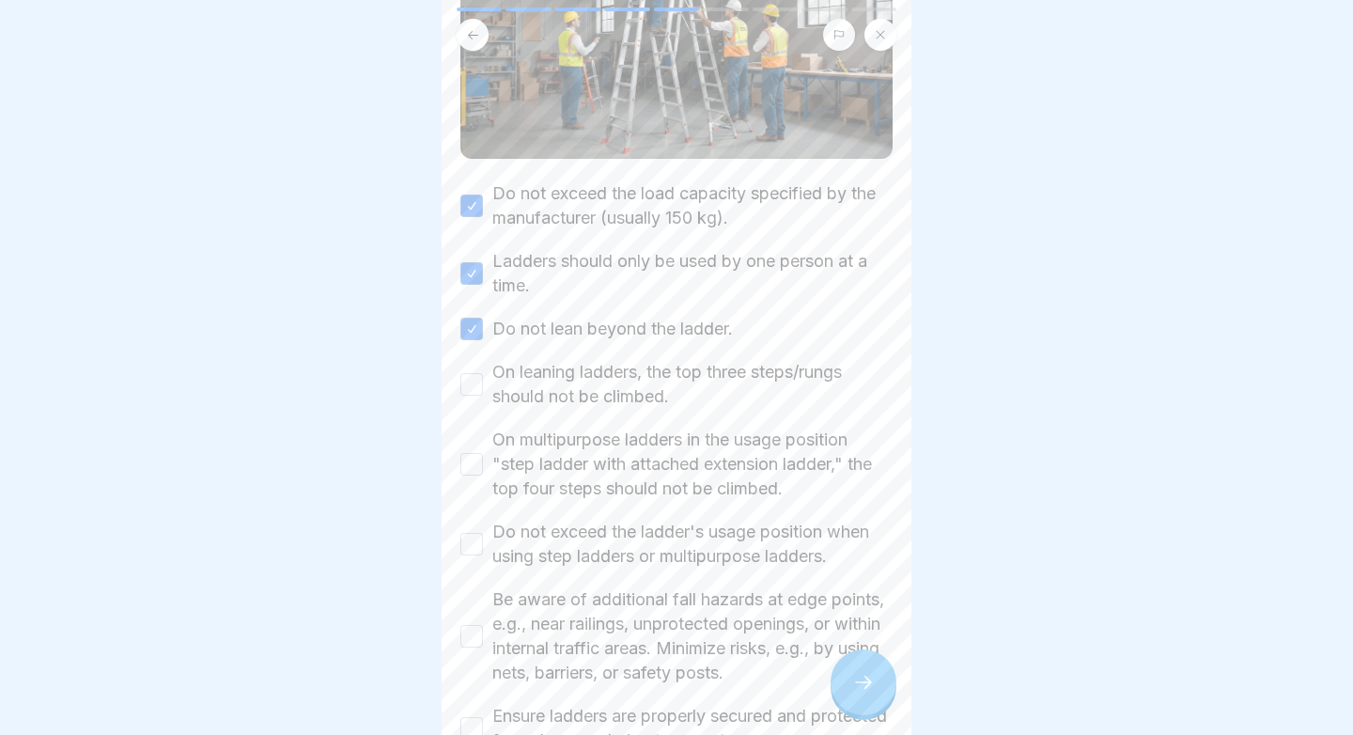
click at [677, 383] on label "On leaning ladders, the top three steps/rungs should not be climbed." at bounding box center [692, 384] width 400 height 49
click at [483, 383] on button "On leaning ladders, the top three steps/rungs should not be climbed." at bounding box center [471, 384] width 23 height 23
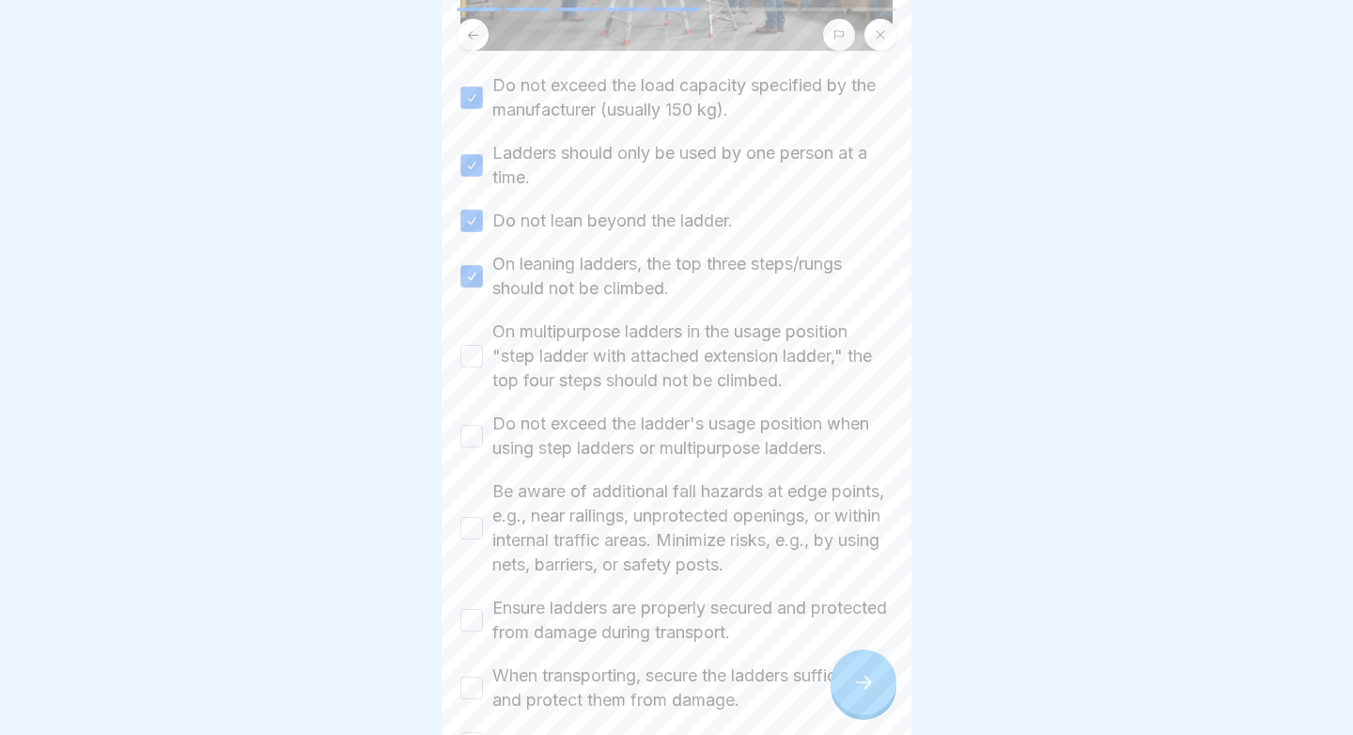
click at [692, 361] on label "On multipurpose ladders in the usage position "step ladder with attached extens…" at bounding box center [692, 355] width 400 height 73
click at [483, 361] on button "On multipurpose ladders in the usage position "step ladder with attached extens…" at bounding box center [471, 356] width 23 height 23
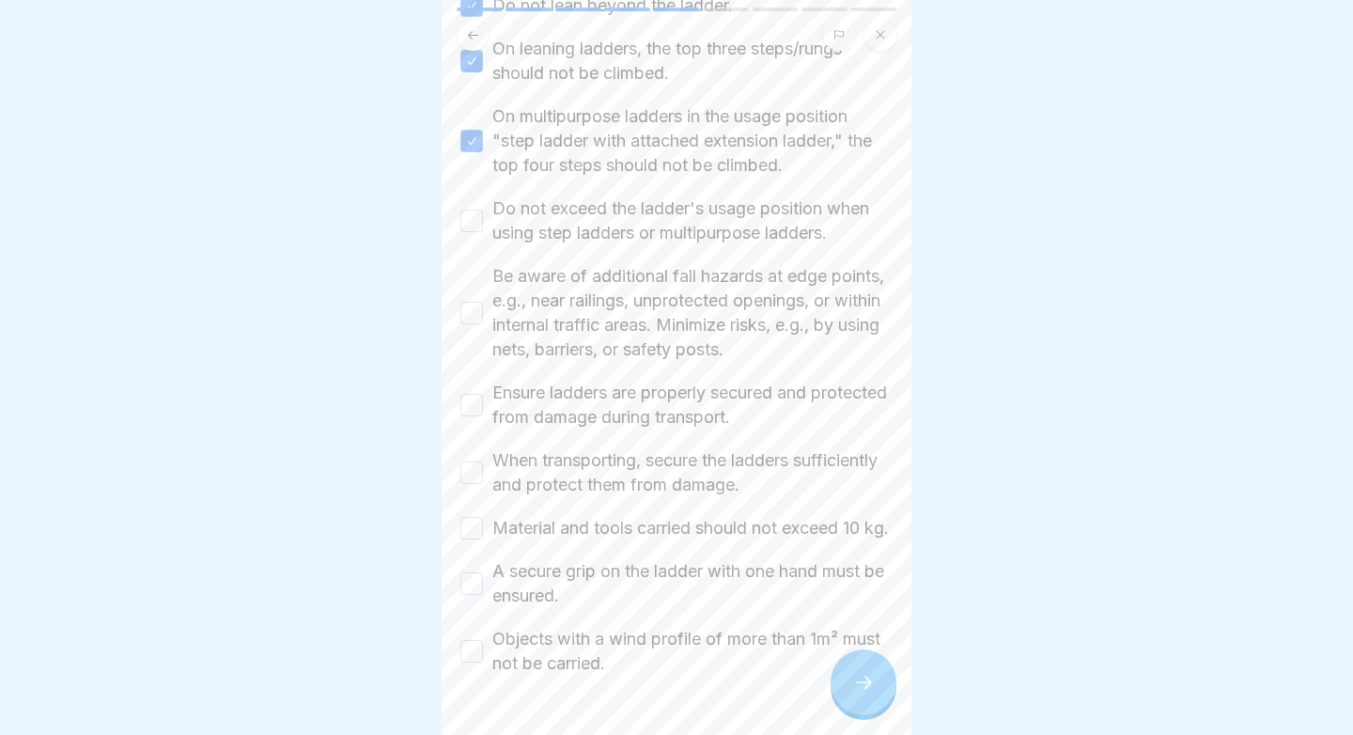
scroll to position [578, 0]
click at [633, 220] on label "Do not exceed the ladder's usage position when using step ladders or multipurpo…" at bounding box center [692, 218] width 400 height 49
click at [483, 220] on button "Do not exceed the ladder's usage position when using step ladders or multipurpo…" at bounding box center [471, 219] width 23 height 23
click at [602, 342] on label "Be aware of additional fall hazards at edge points, e.g., near railings, unprot…" at bounding box center [692, 311] width 400 height 98
click at [483, 322] on button "Be aware of additional fall hazards at edge points, e.g., near railings, unprot…" at bounding box center [471, 311] width 23 height 23
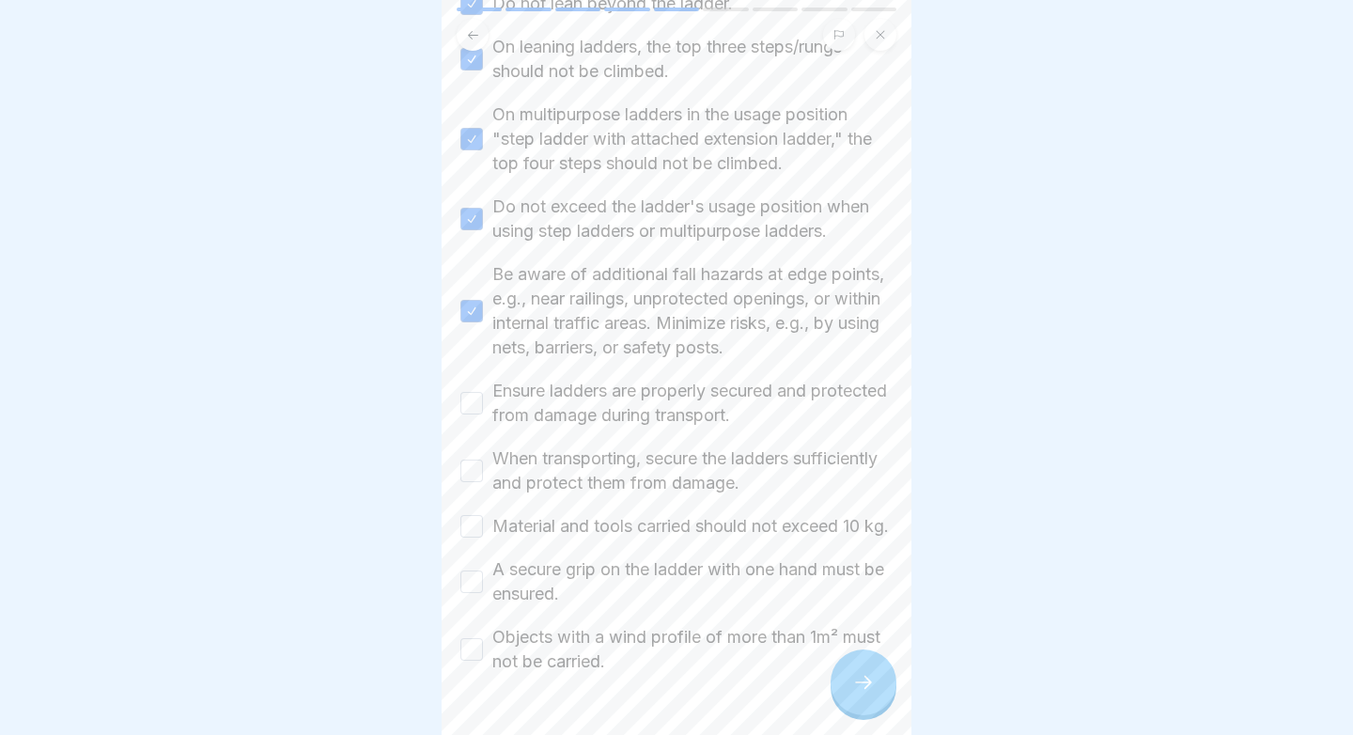
scroll to position [654, 0]
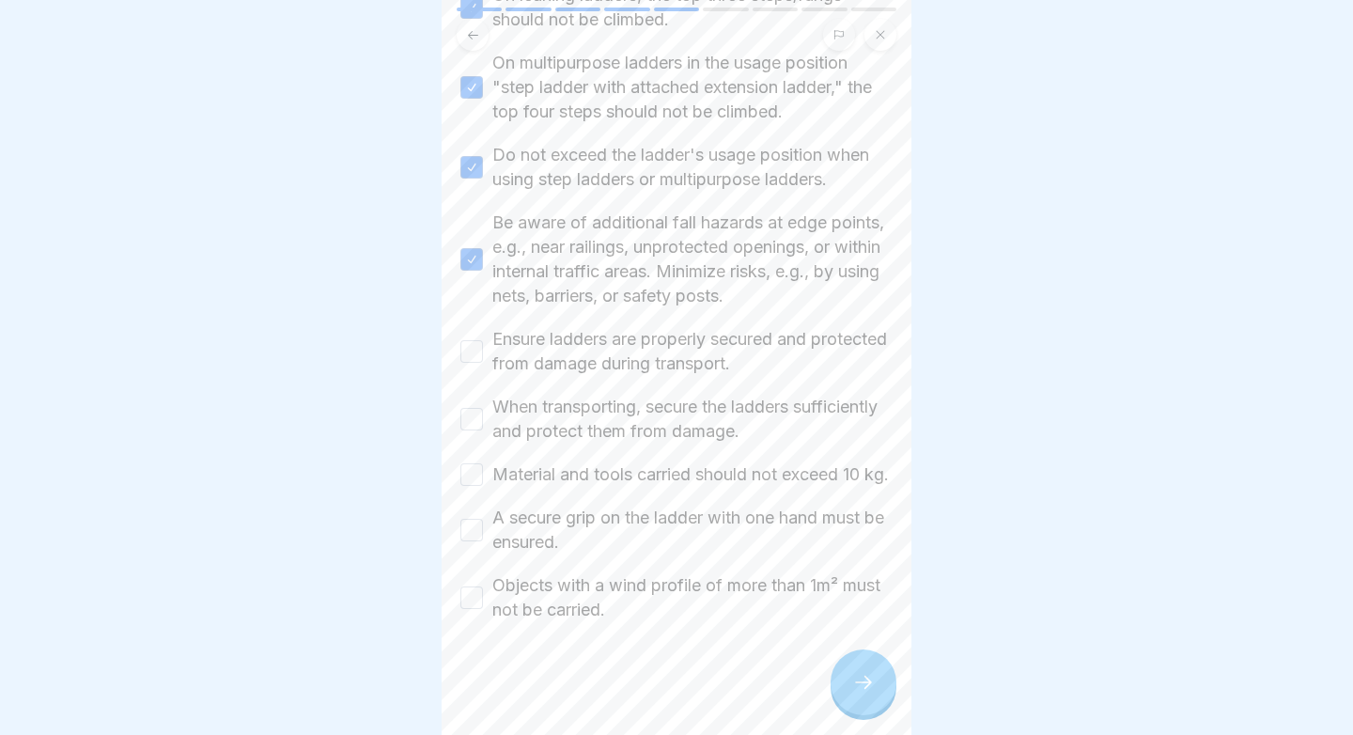
click at [612, 347] on label "Ensure ladders are properly secured and protected from damage during transport." at bounding box center [692, 351] width 400 height 49
click at [483, 347] on button "Ensure ladders are properly secured and protected from damage during transport." at bounding box center [471, 351] width 23 height 23
click at [595, 398] on label "When transporting, secure the ladders sufficiently and protect them from damage." at bounding box center [692, 418] width 400 height 49
click at [483, 408] on button "When transporting, secure the ladders sufficiently and protect them from damage." at bounding box center [471, 419] width 23 height 23
click at [579, 462] on label "Material and tools carried should not exceed 10 kg." at bounding box center [690, 474] width 396 height 24
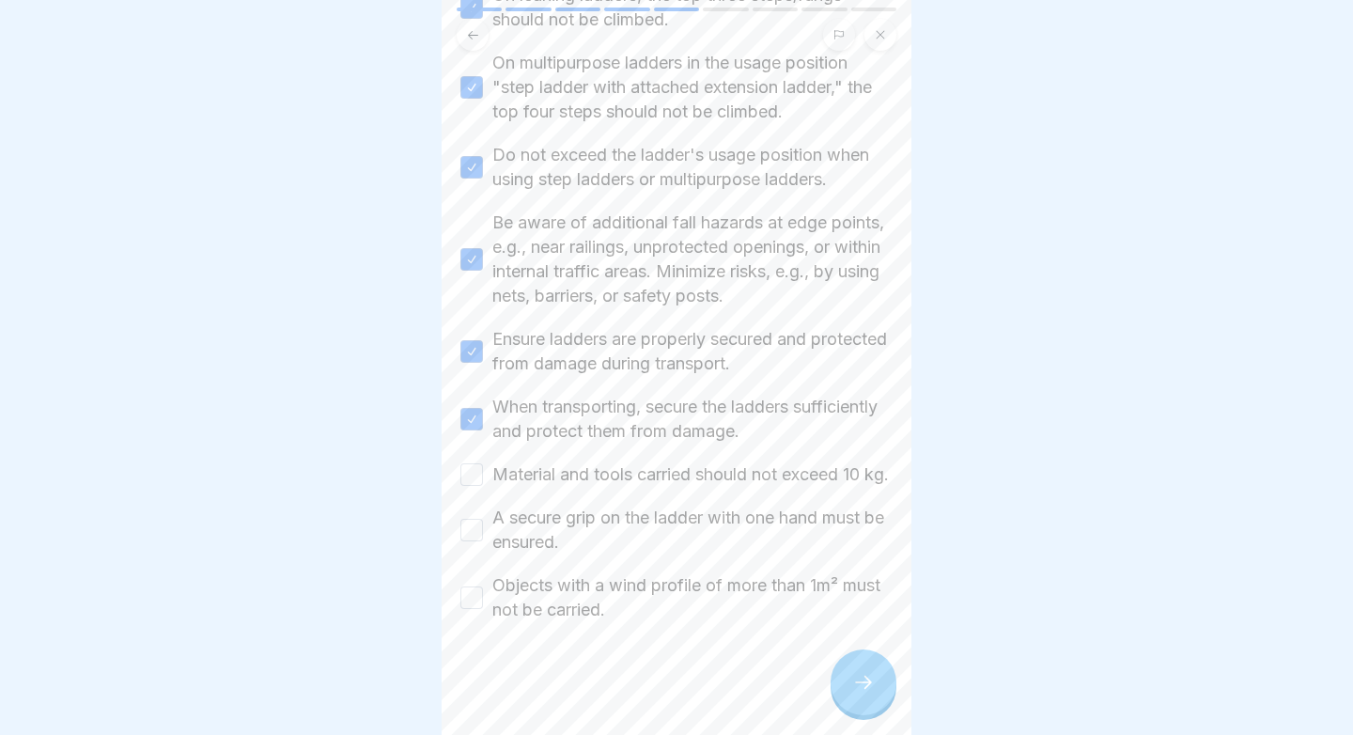
click at [483, 463] on button "Material and tools carried should not exceed 10 kg." at bounding box center [471, 474] width 23 height 23
click at [577, 532] on label "A secure grip on the ladder with one hand must be ensured." at bounding box center [692, 529] width 400 height 49
click at [483, 532] on button "A secure grip on the ladder with one hand must be ensured." at bounding box center [471, 529] width 23 height 23
click at [564, 605] on label "Objects with a wind profile of more than 1m² must not be carried." at bounding box center [692, 597] width 400 height 49
click at [483, 605] on button "Objects with a wind profile of more than 1m² must not be carried." at bounding box center [471, 597] width 23 height 23
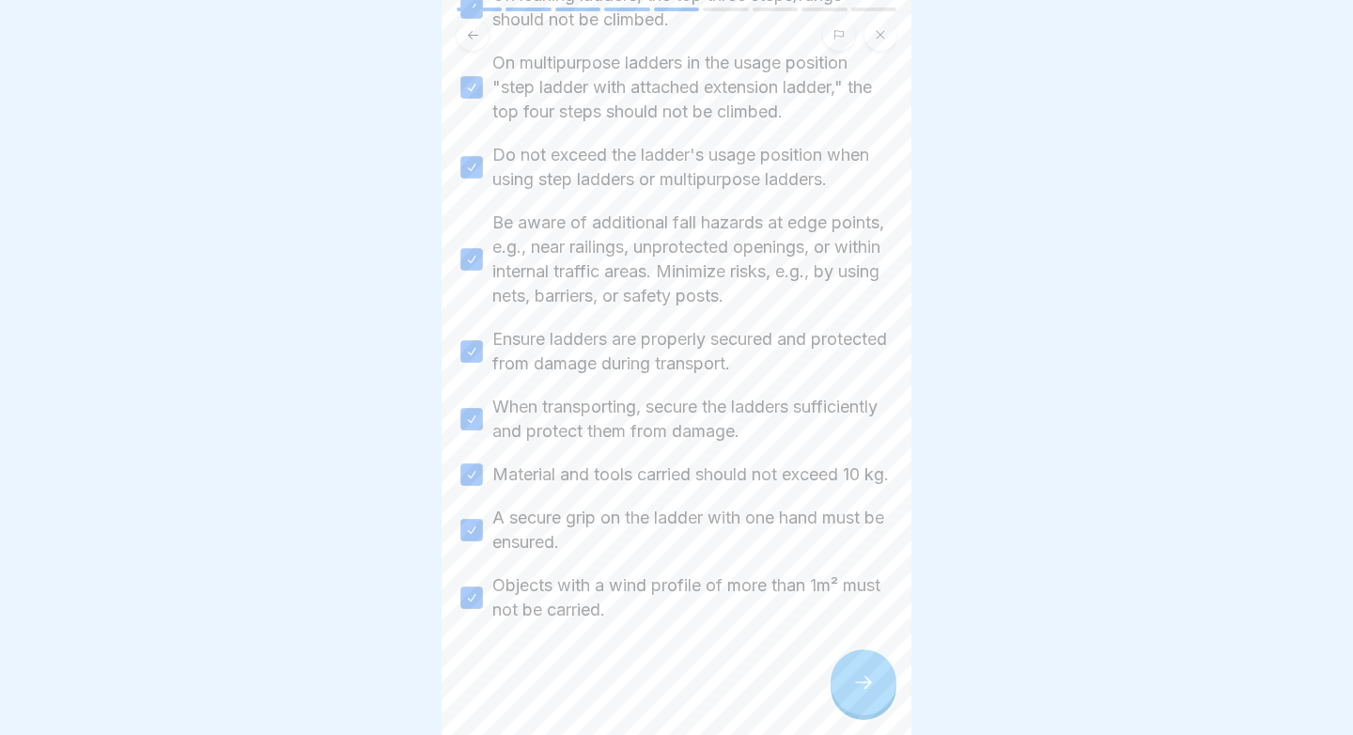
click at [859, 697] on div at bounding box center [863, 682] width 66 height 66
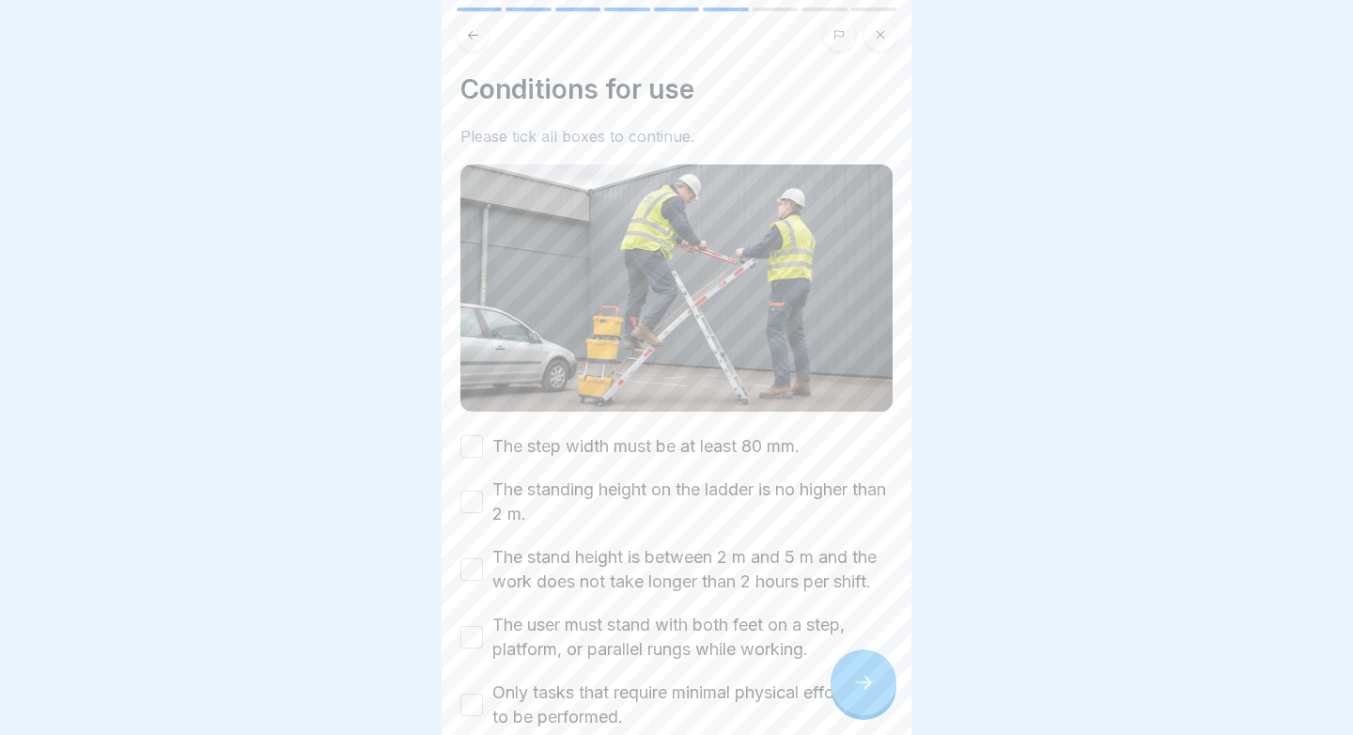
click at [762, 436] on label "The step width must be at least 80 mm." at bounding box center [645, 446] width 307 height 24
click at [483, 436] on button "The step width must be at least 80 mm." at bounding box center [471, 446] width 23 height 23
click at [743, 482] on label "The standing height on the ladder is no higher than 2 m." at bounding box center [692, 501] width 400 height 49
click at [483, 490] on button "The standing height on the ladder is no higher than 2 m." at bounding box center [471, 501] width 23 height 23
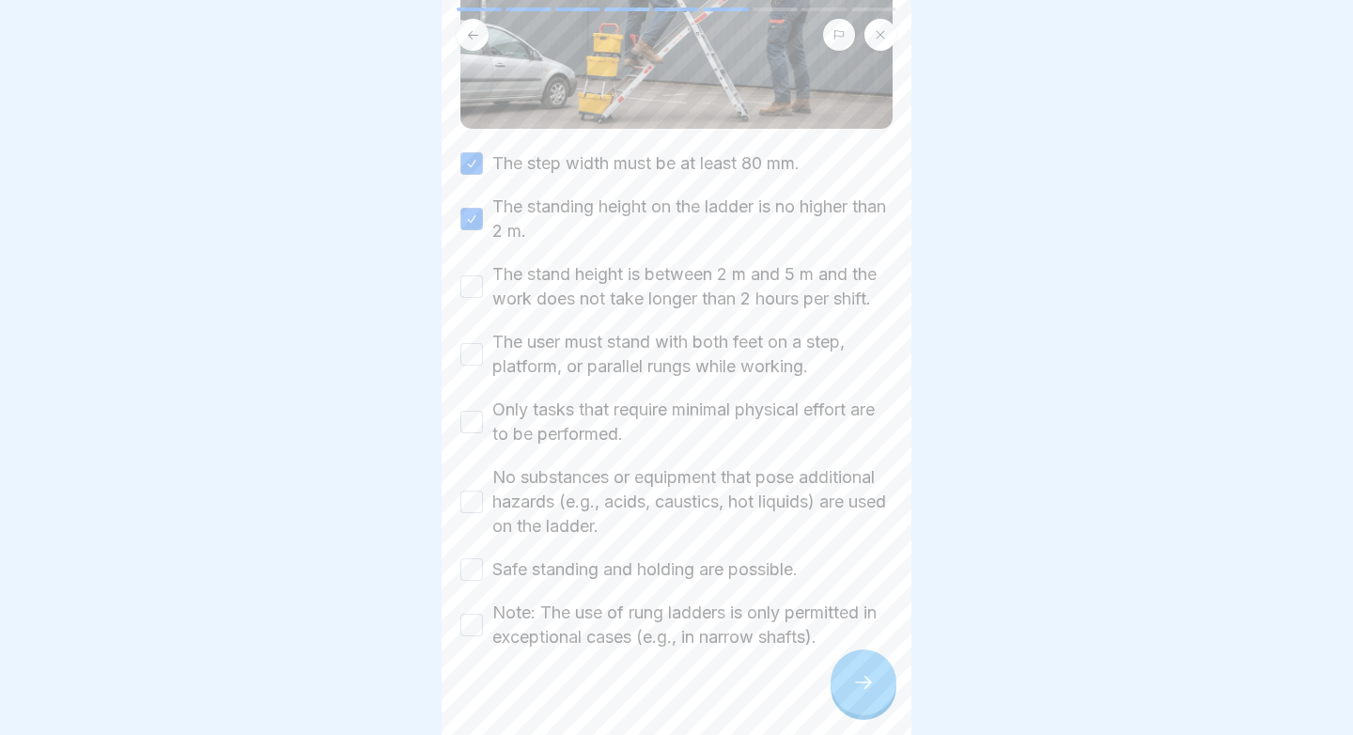
scroll to position [310, 0]
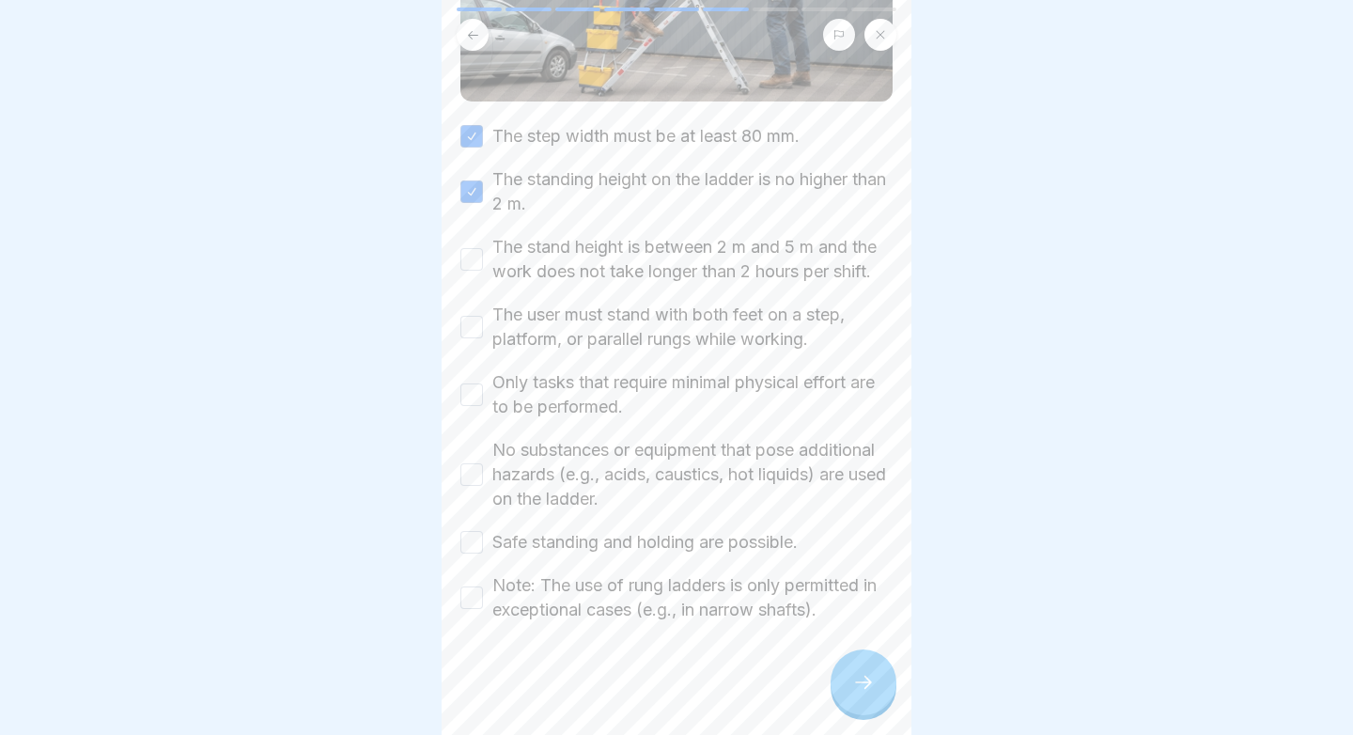
click at [742, 271] on label "The stand height is between 2 m and 5 m and the work does not take longer than …" at bounding box center [692, 259] width 400 height 49
click at [483, 271] on button "The stand height is between 2 m and 5 m and the work does not take longer than …" at bounding box center [471, 259] width 23 height 23
click at [718, 329] on label "The user must stand with both feet on a step, platform, or parallel rungs while…" at bounding box center [692, 326] width 400 height 49
click at [483, 329] on button "The user must stand with both feet on a step, platform, or parallel rungs while…" at bounding box center [471, 327] width 23 height 23
click at [624, 375] on label "Only tasks that require minimal physical effort are to be performed." at bounding box center [692, 394] width 400 height 49
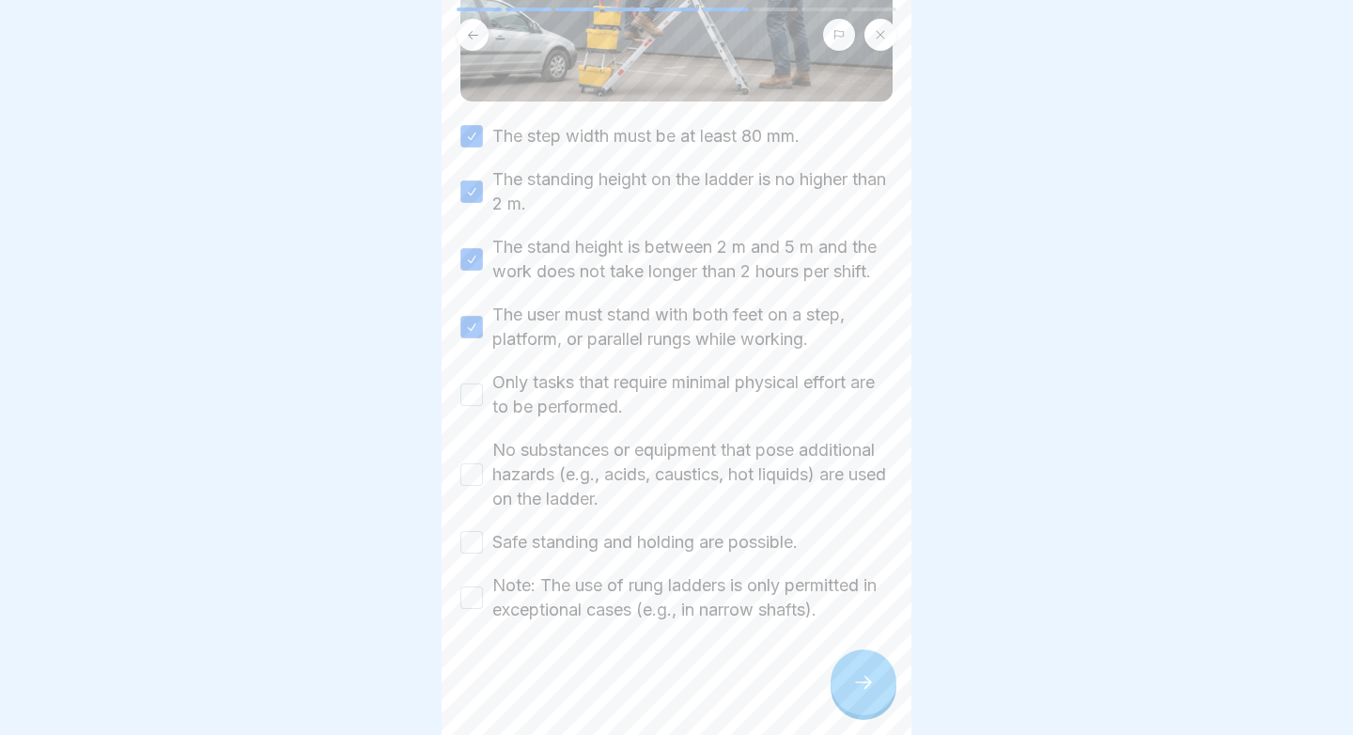
click at [483, 383] on button "Only tasks that require minimal physical effort are to be performed." at bounding box center [471, 394] width 23 height 23
click at [588, 480] on label "No substances or equipment that pose additional hazards (e.g., acids, caustics,…" at bounding box center [692, 474] width 400 height 73
click at [483, 480] on button "No substances or equipment that pose additional hazards (e.g., acids, caustics,…" at bounding box center [471, 474] width 23 height 23
click at [577, 550] on label "Safe standing and holding are possible." at bounding box center [644, 542] width 305 height 24
click at [483, 550] on button "Safe standing and holding are possible." at bounding box center [471, 542] width 23 height 23
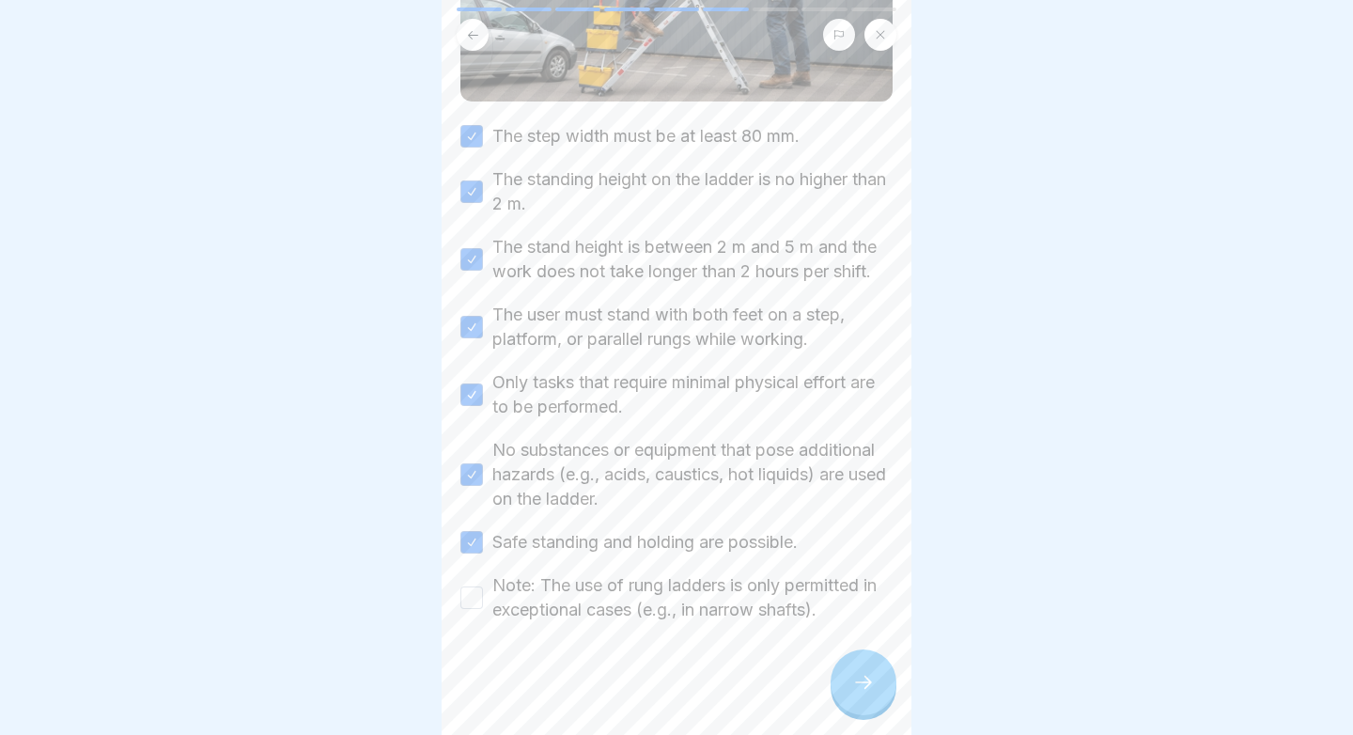
click at [569, 585] on label "Note: The use of rung ladders is only permitted in exceptional cases (e.g., in …" at bounding box center [692, 597] width 400 height 49
click at [483, 586] on button "Note: The use of rung ladders is only permitted in exceptional cases (e.g., in …" at bounding box center [471, 597] width 23 height 23
click at [849, 681] on div at bounding box center [863, 682] width 66 height 66
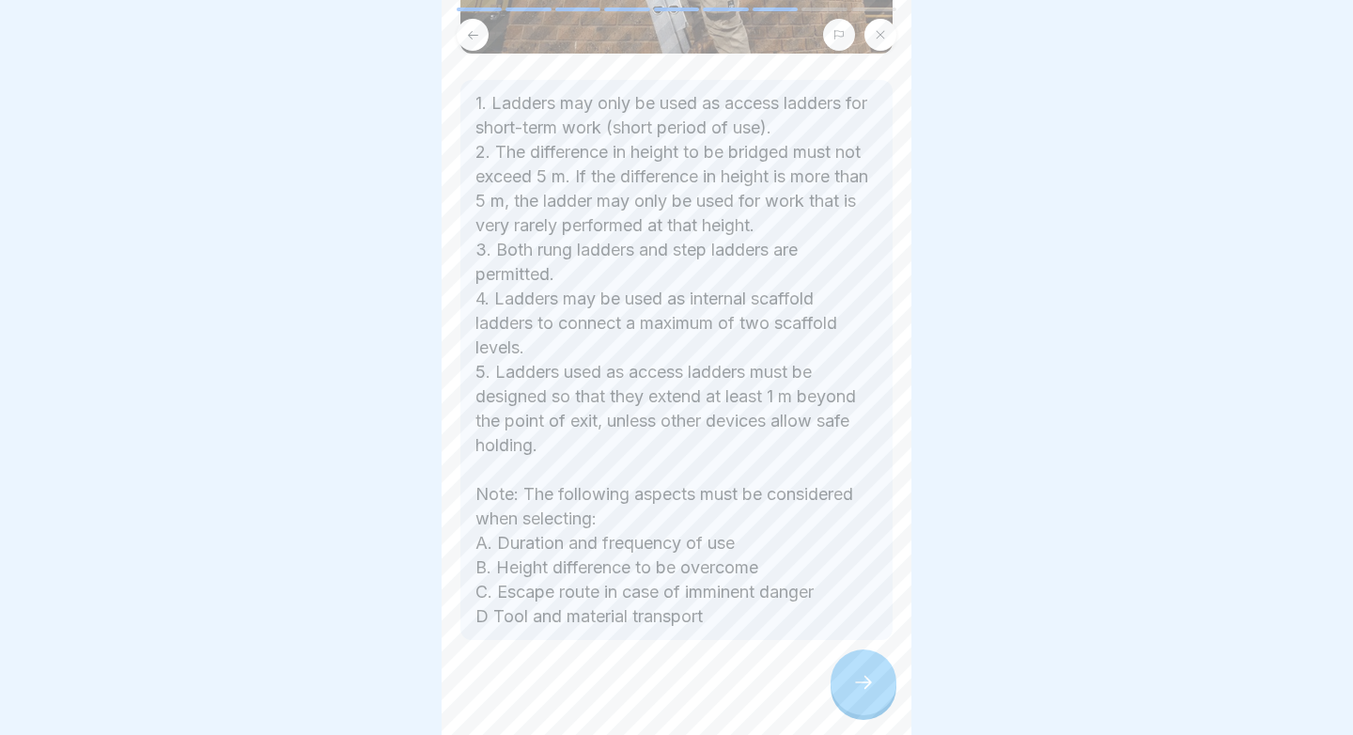
scroll to position [511, 0]
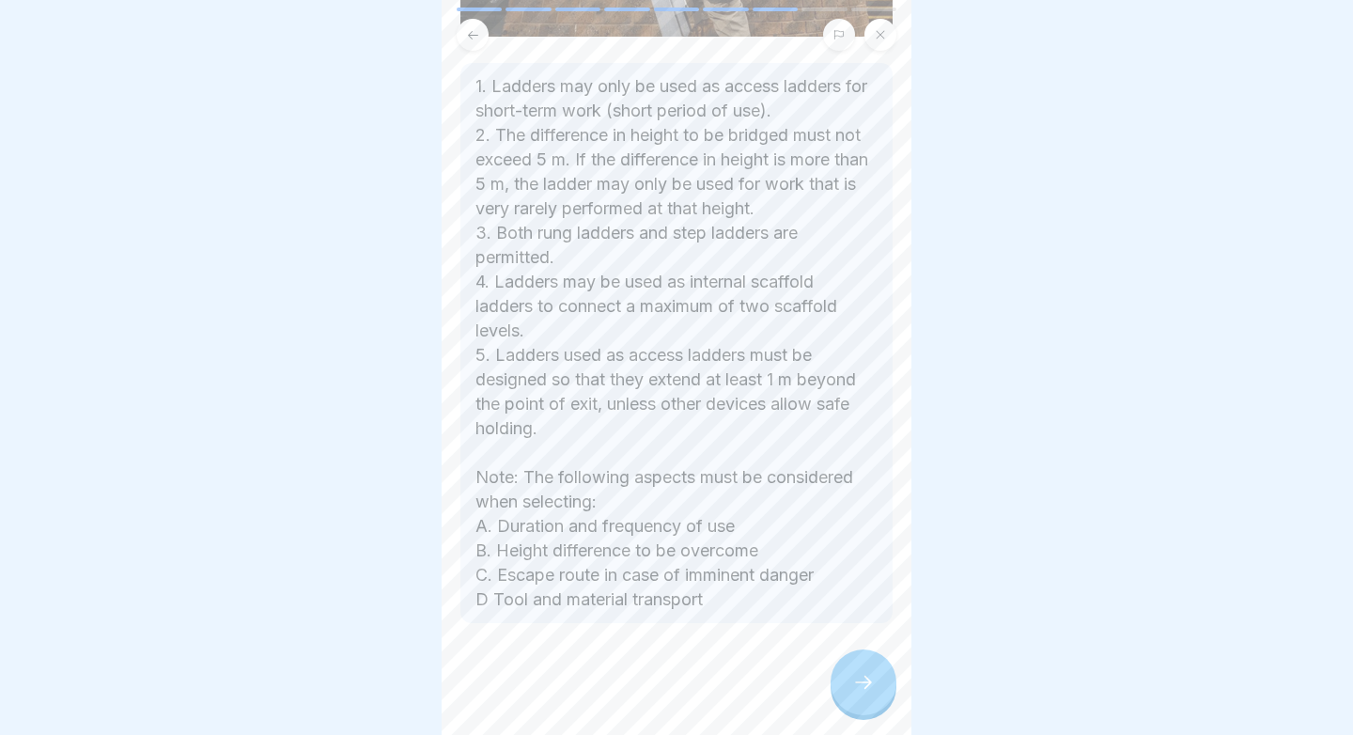
click at [845, 680] on div at bounding box center [863, 682] width 66 height 66
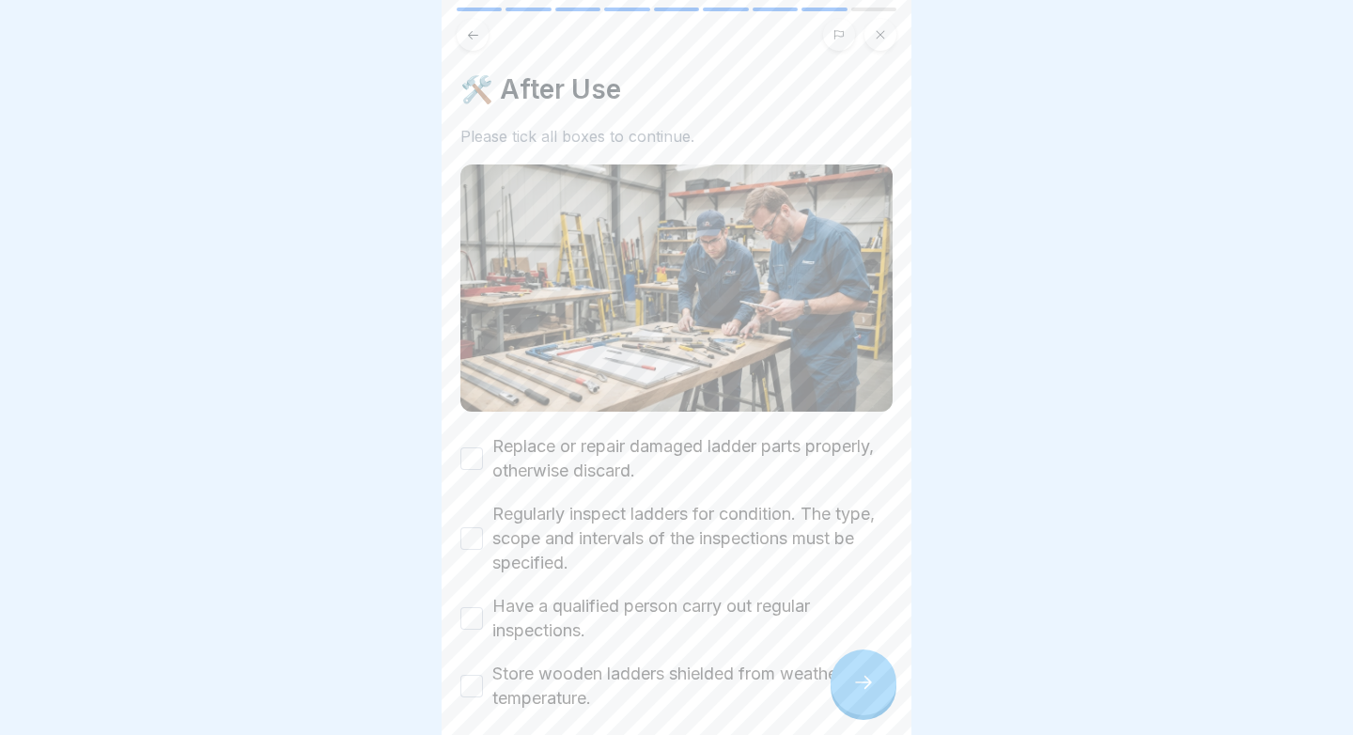
click at [755, 466] on label "Replace or repair damaged ladder parts properly, otherwise discard." at bounding box center [692, 458] width 400 height 49
click at [483, 466] on button "Replace or repair damaged ladder parts properly, otherwise discard." at bounding box center [471, 458] width 23 height 23
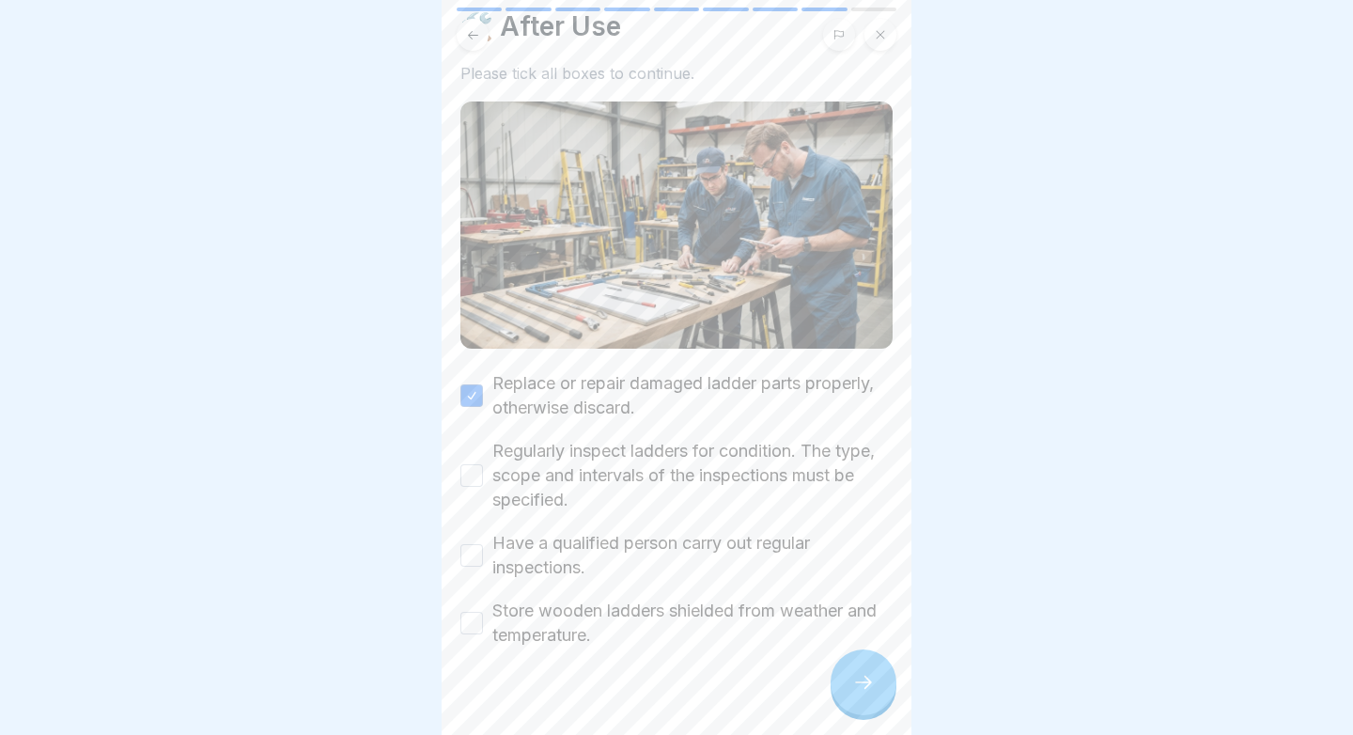
scroll to position [82, 0]
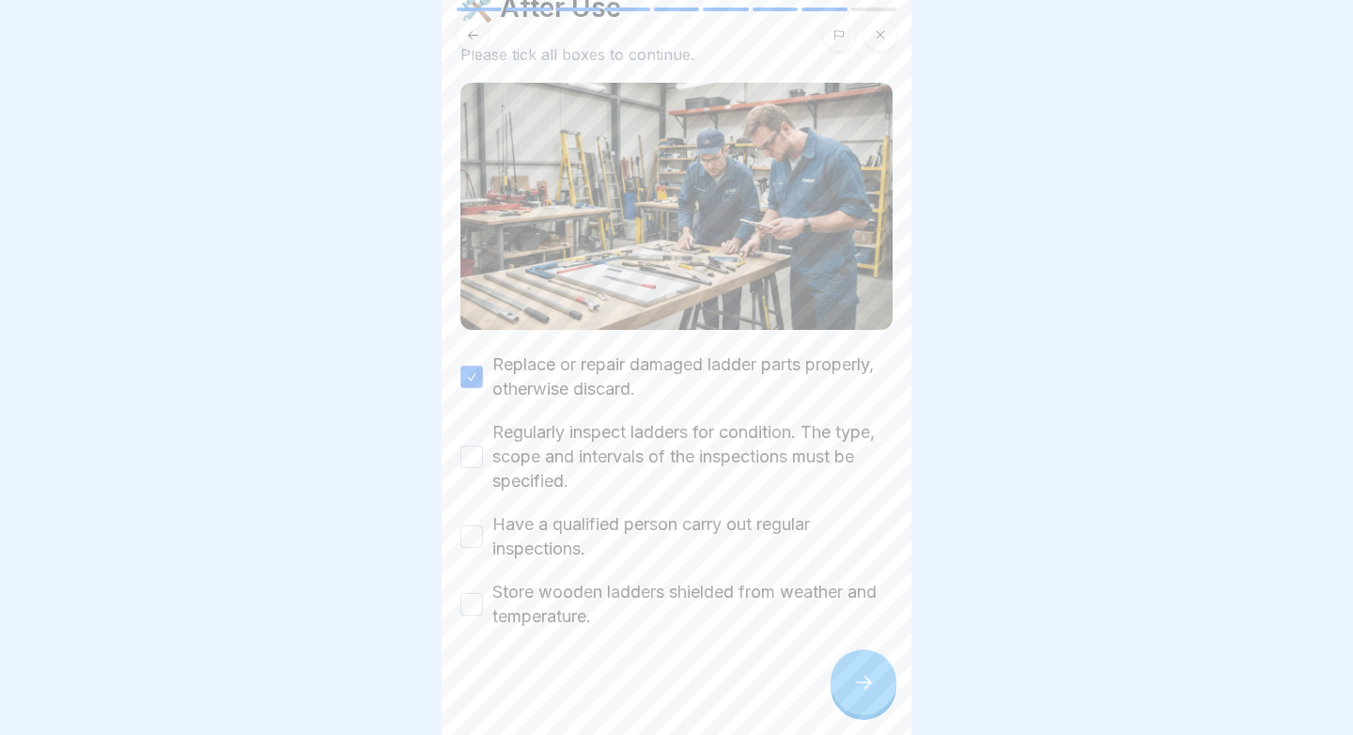
click at [755, 466] on label "Regularly inspect ladders for condition. The type, scope and intervals of the i…" at bounding box center [692, 456] width 400 height 73
click at [483, 466] on button "Regularly inspect ladders for condition. The type, scope and intervals of the i…" at bounding box center [471, 456] width 23 height 23
click at [727, 534] on label "Have a qualified person carry out regular inspections." at bounding box center [692, 536] width 400 height 49
click at [483, 534] on button "Have a qualified person carry out regular inspections." at bounding box center [471, 536] width 23 height 23
click at [714, 589] on label "Store wooden ladders shielded from weather and temperature." at bounding box center [692, 604] width 400 height 49
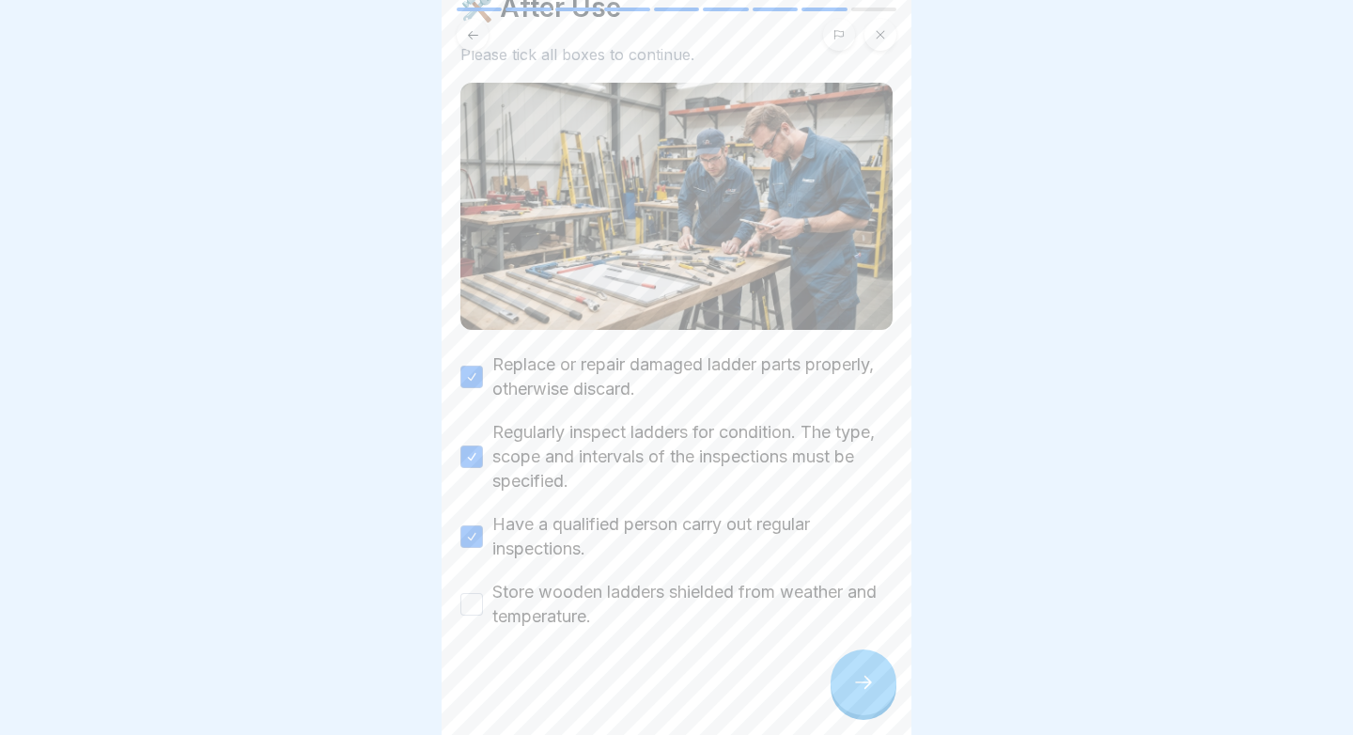
click at [483, 593] on button "Store wooden ladders shielded from weather and temperature." at bounding box center [471, 604] width 23 height 23
click at [850, 675] on div at bounding box center [863, 682] width 66 height 66
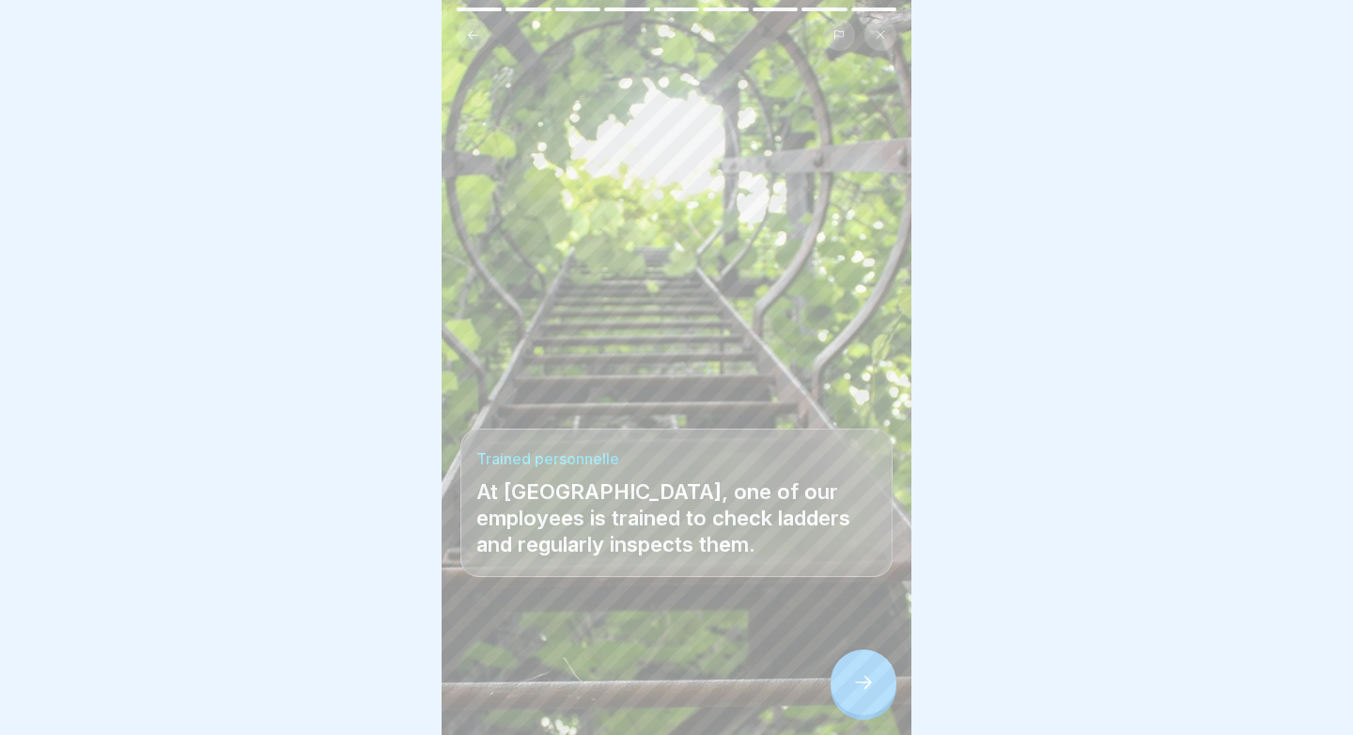
click at [850, 675] on div at bounding box center [863, 682] width 66 height 66
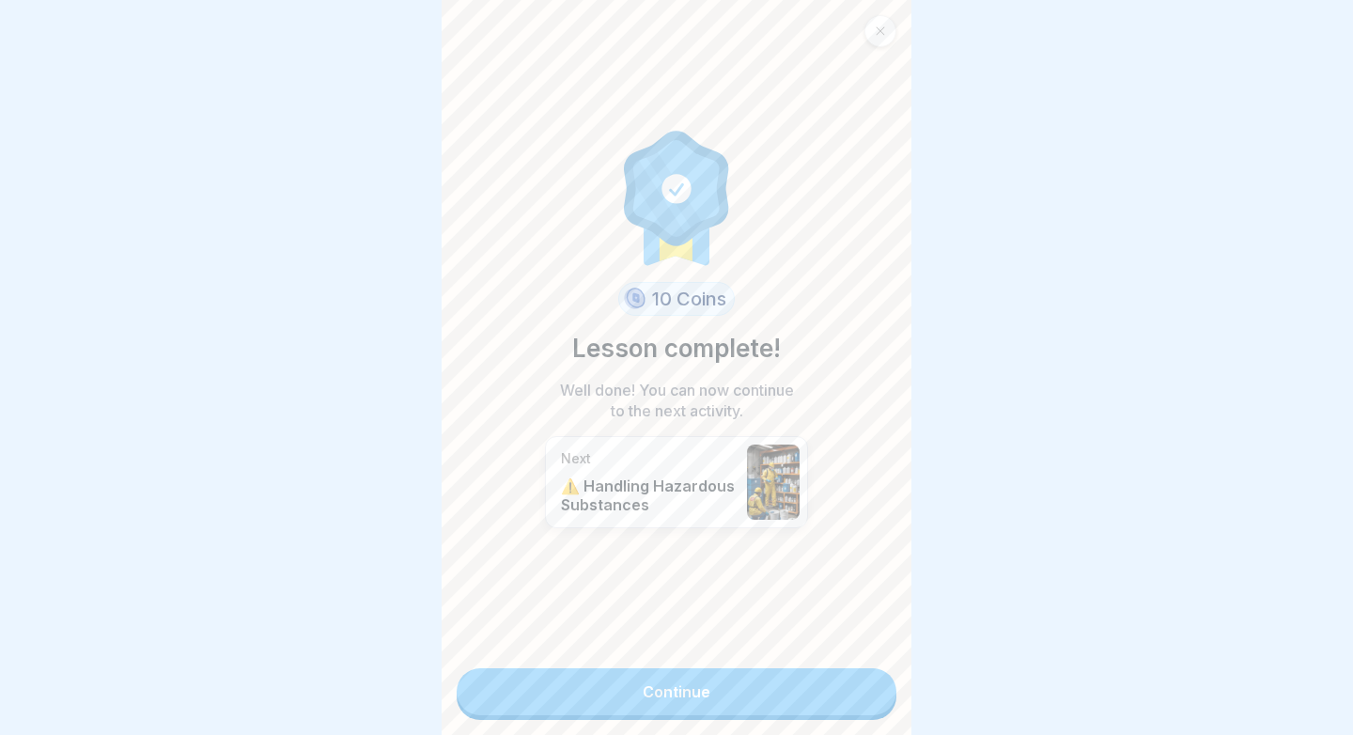
click at [760, 688] on link "Continue" at bounding box center [676, 691] width 440 height 47
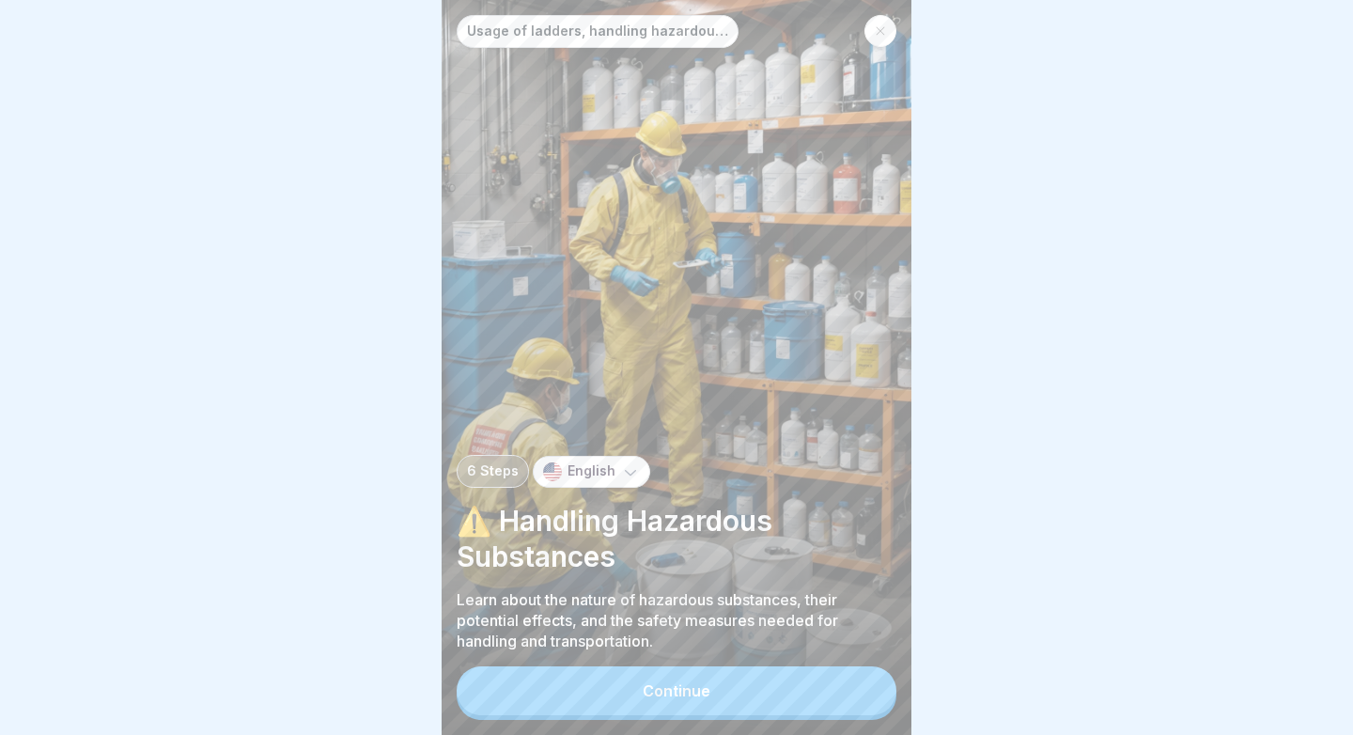
click at [646, 685] on div "Continue" at bounding box center [676, 690] width 68 height 17
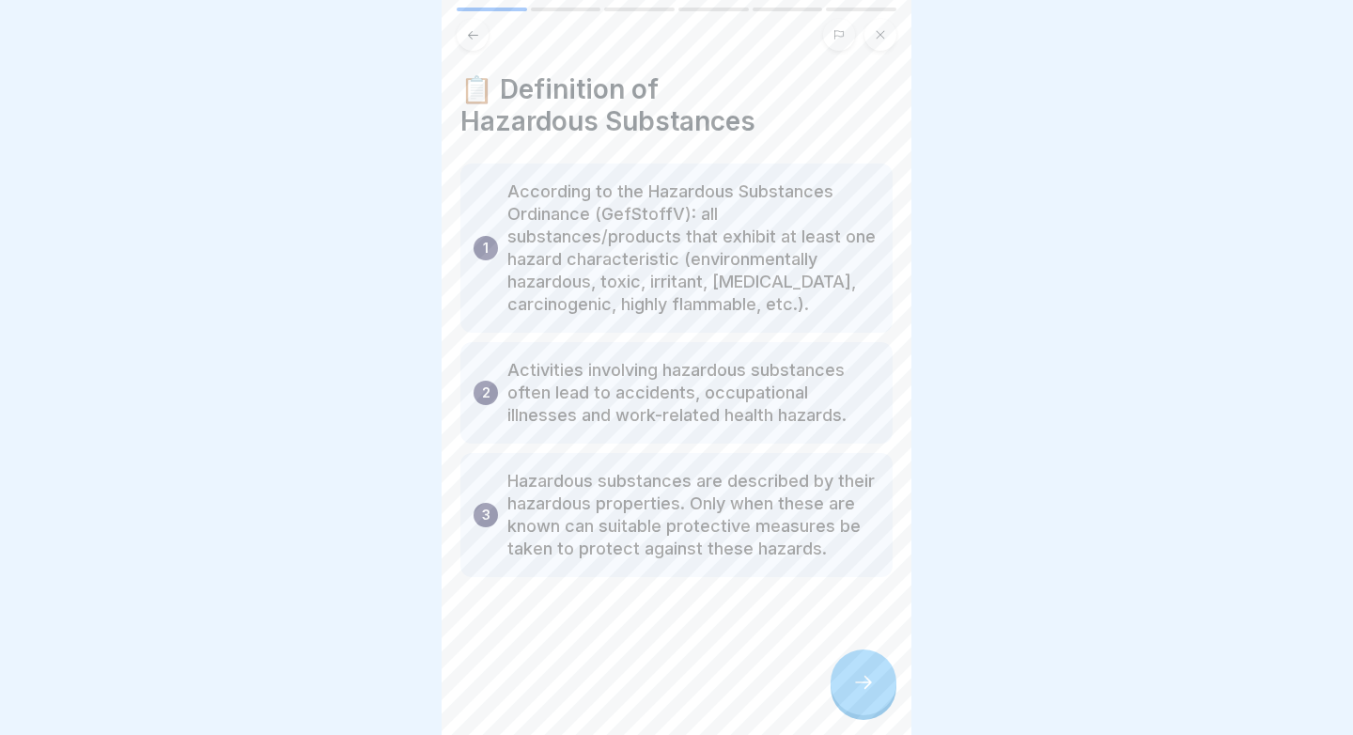
click at [844, 672] on div at bounding box center [863, 682] width 66 height 66
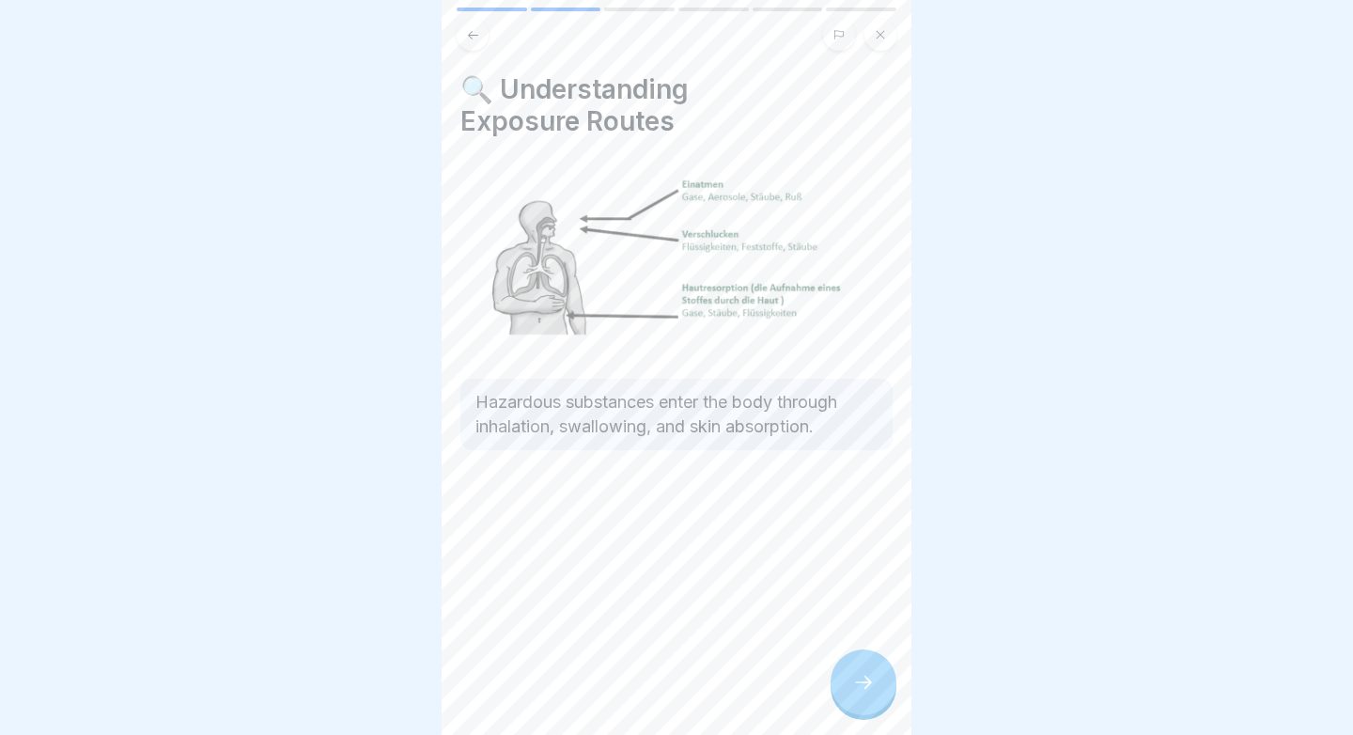
click at [843, 672] on div at bounding box center [863, 682] width 66 height 66
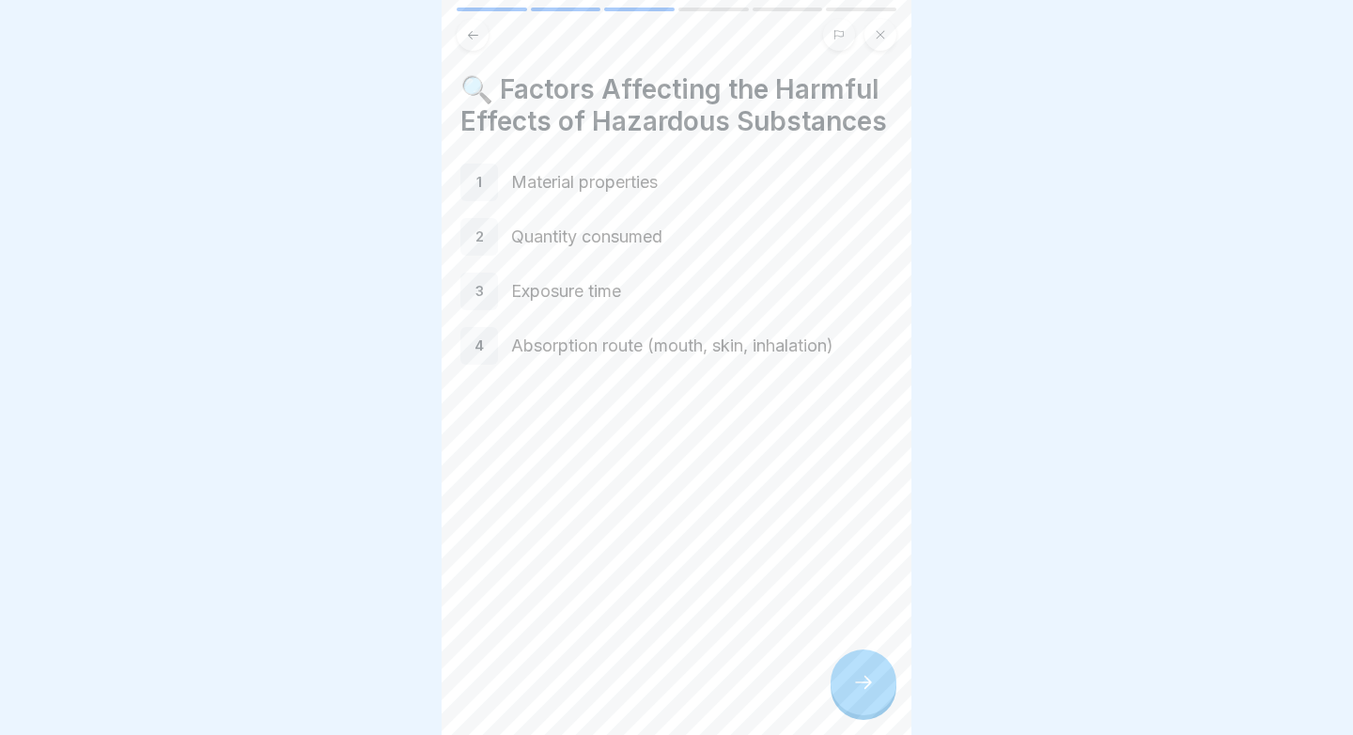
click at [843, 673] on div at bounding box center [863, 682] width 66 height 66
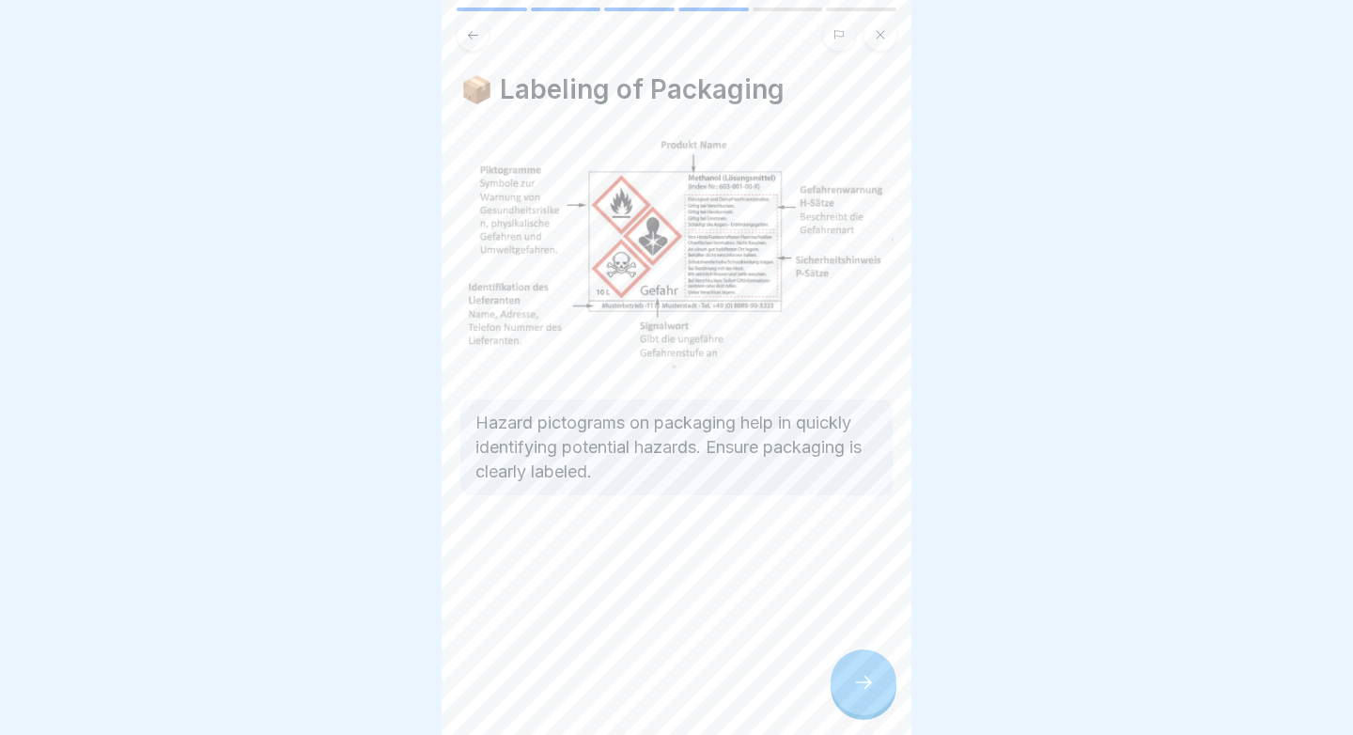
click at [843, 673] on div at bounding box center [863, 682] width 66 height 66
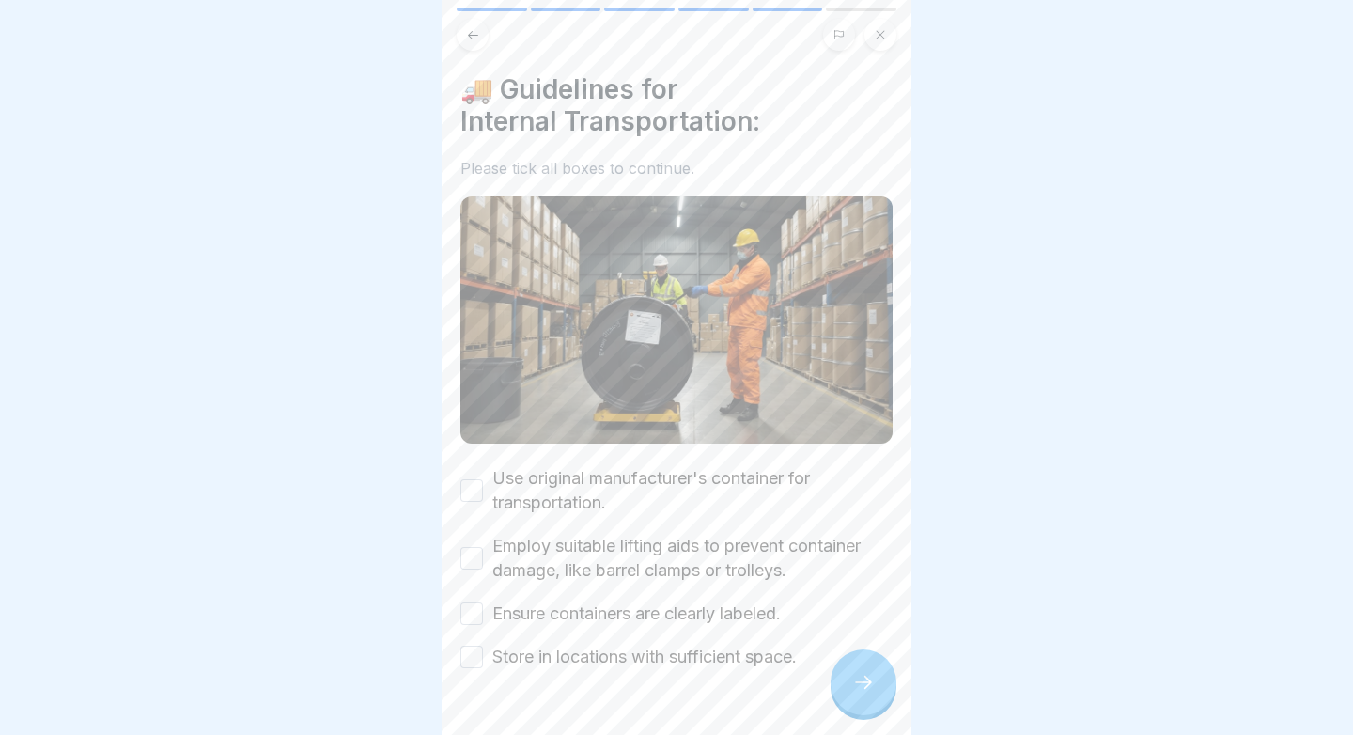
click at [693, 483] on label "Use original manufacturer's container for transportation." at bounding box center [692, 490] width 400 height 49
click at [483, 483] on button "Use original manufacturer's container for transportation." at bounding box center [471, 490] width 23 height 23
click at [715, 563] on label "Employ suitable lifting aids to prevent container damage, like barrel clamps or…" at bounding box center [692, 558] width 400 height 49
click at [483, 563] on button "Employ suitable lifting aids to prevent container damage, like barrel clamps or…" at bounding box center [471, 558] width 23 height 23
click at [703, 620] on label "Ensure containers are clearly labeled." at bounding box center [636, 613] width 288 height 24
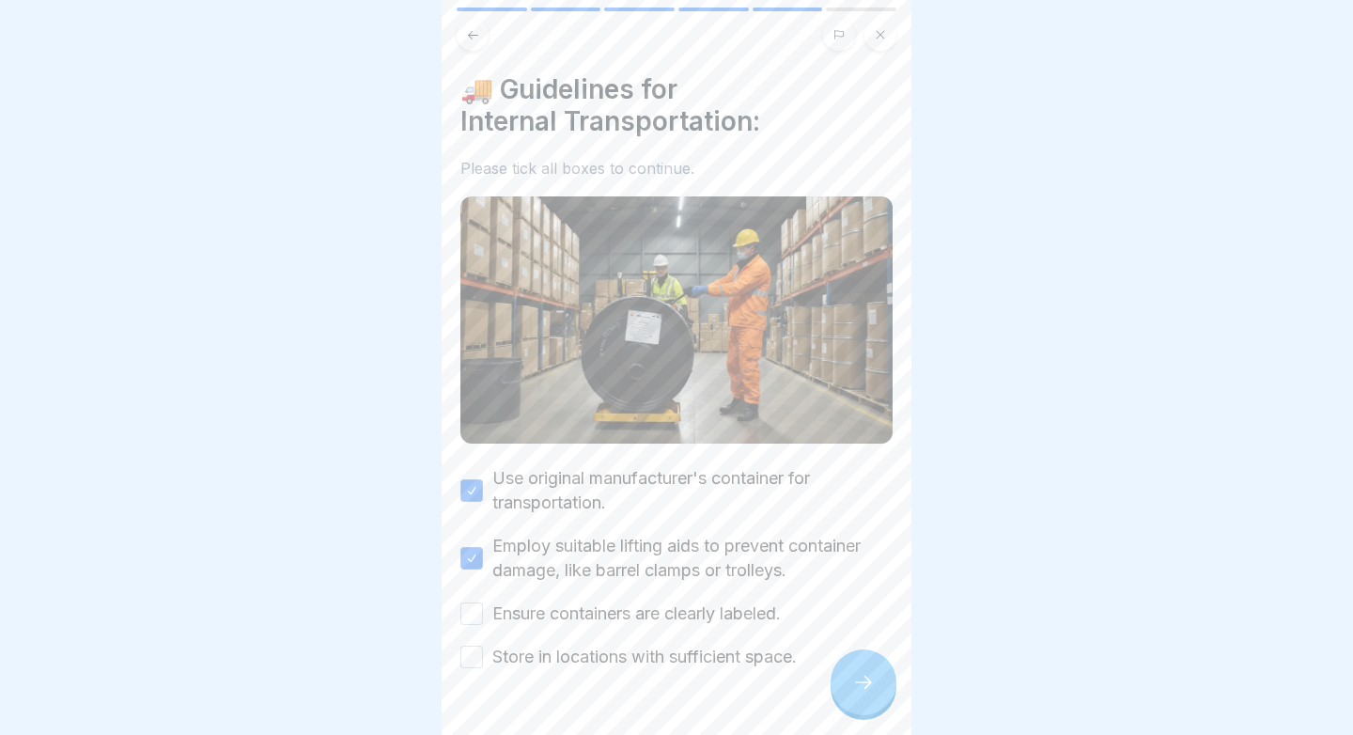
click at [483, 620] on button "Ensure containers are clearly labeled." at bounding box center [471, 613] width 23 height 23
click at [703, 657] on label "Store in locations with sufficient space." at bounding box center [644, 656] width 304 height 24
click at [483, 657] on button "Store in locations with sufficient space." at bounding box center [471, 656] width 23 height 23
click at [874, 688] on icon at bounding box center [863, 682] width 23 height 23
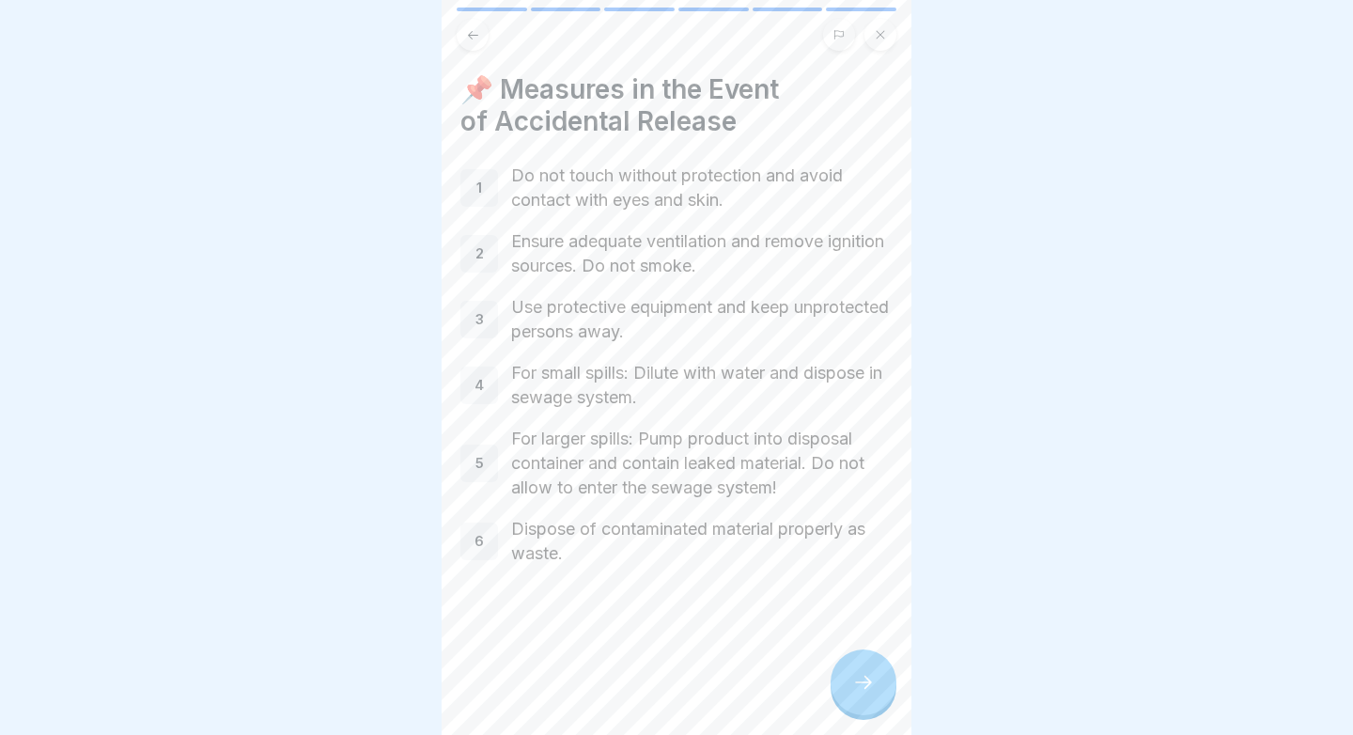
click at [874, 688] on icon at bounding box center [863, 682] width 23 height 23
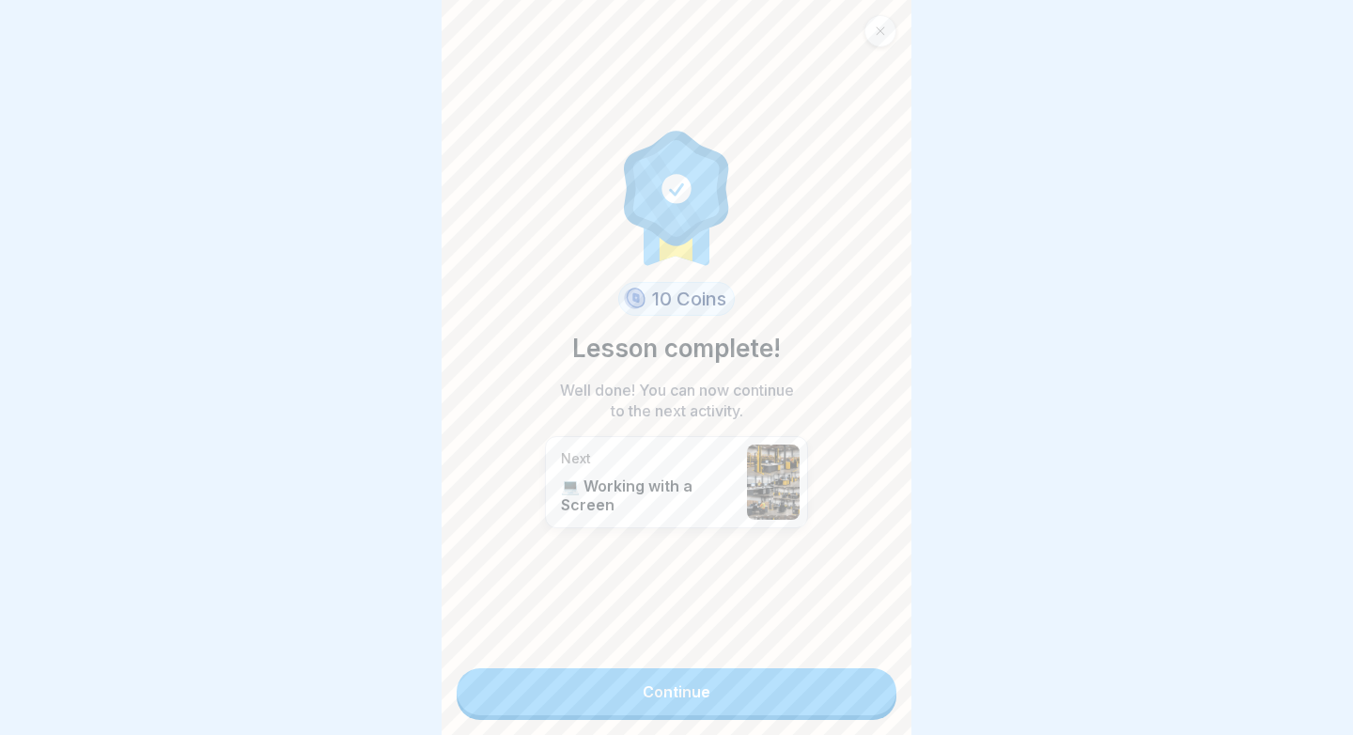
click at [872, 685] on link "Continue" at bounding box center [676, 691] width 440 height 47
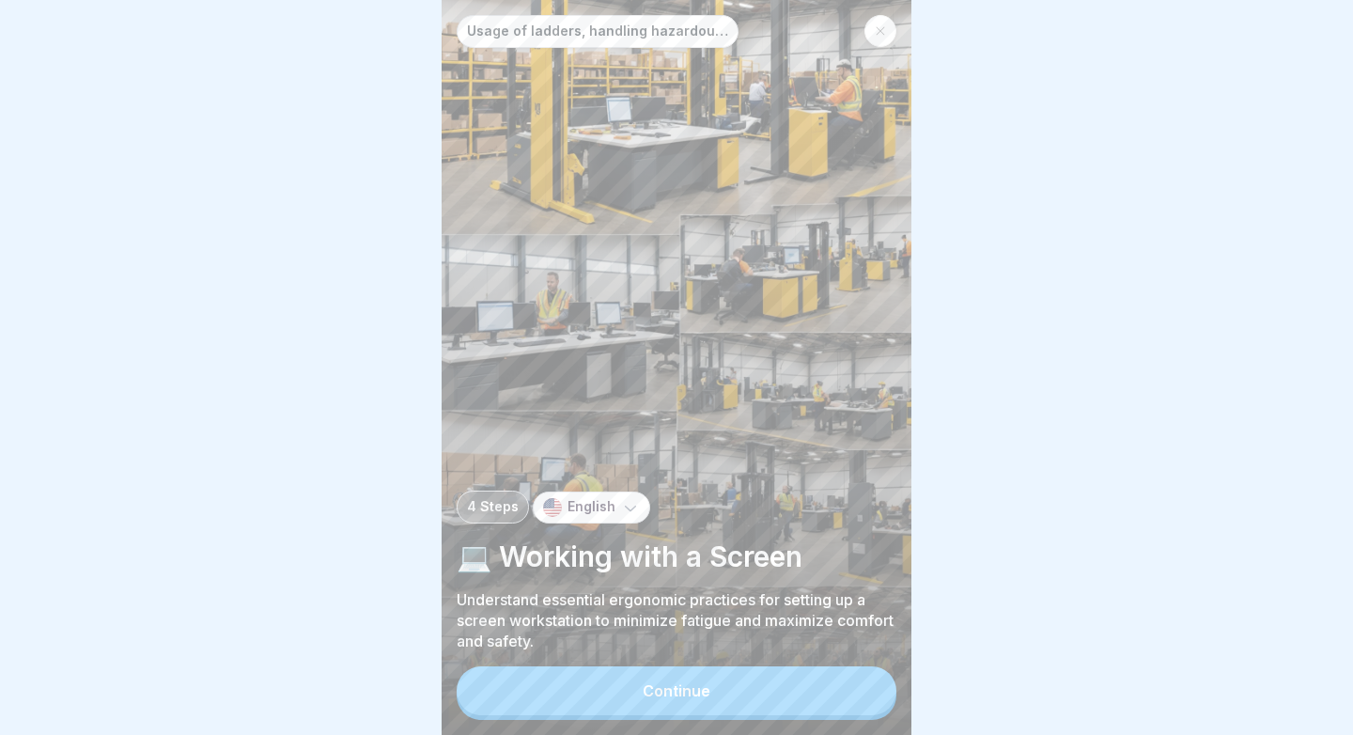
click at [761, 674] on button "Continue" at bounding box center [676, 690] width 440 height 49
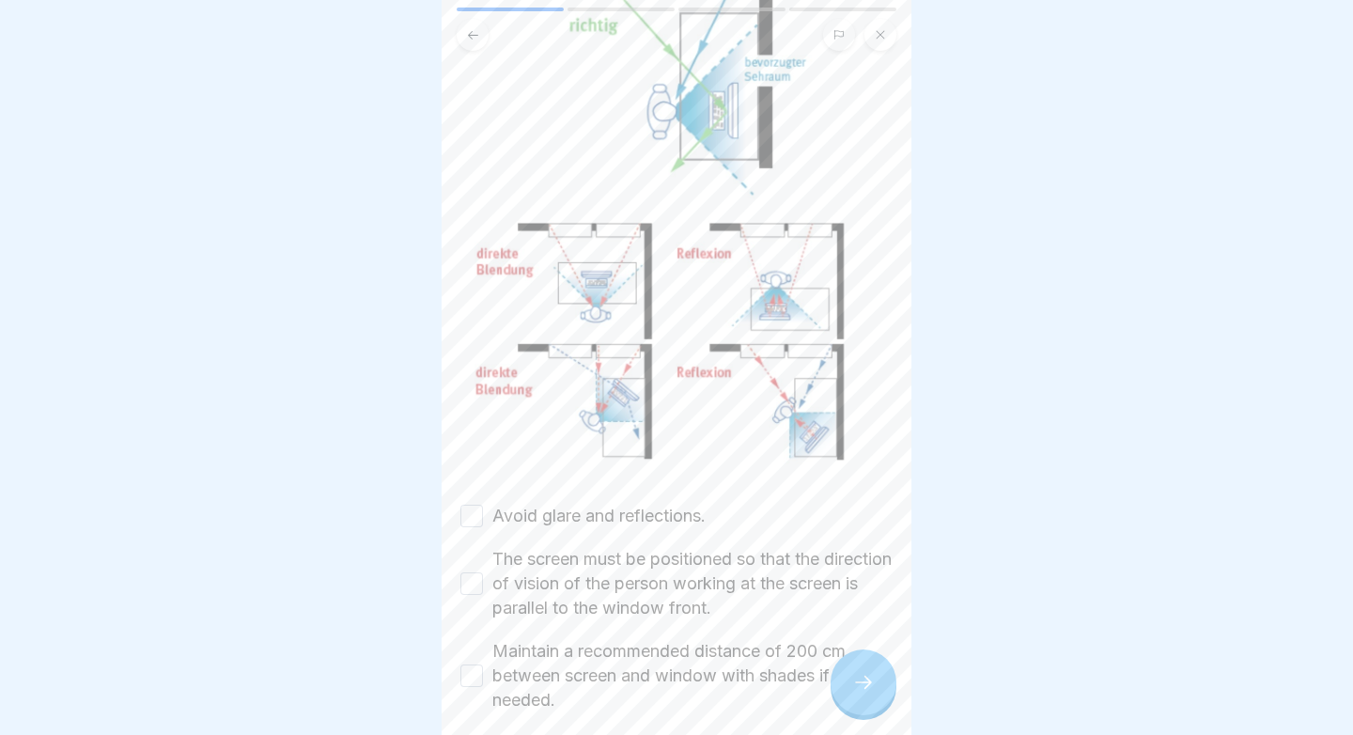
scroll to position [462, 0]
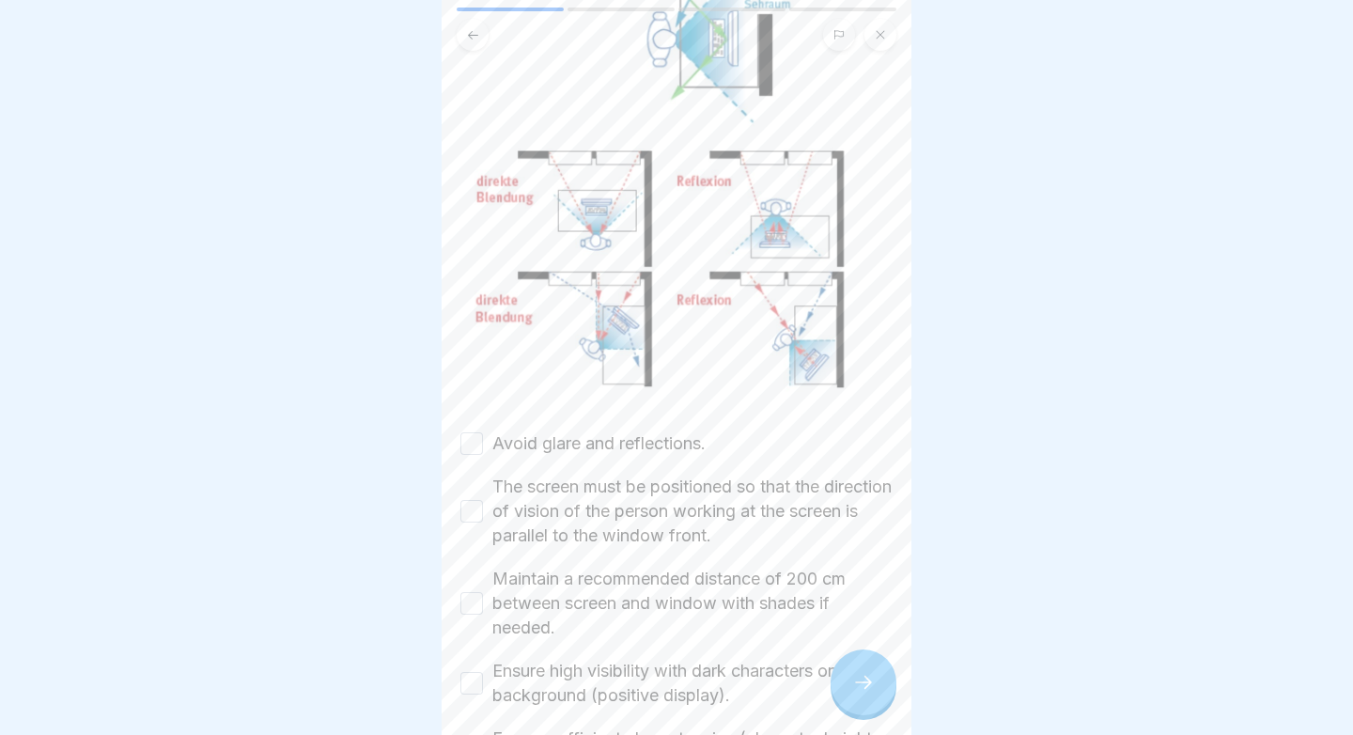
click at [653, 442] on label "Avoid glare and reflections." at bounding box center [598, 443] width 213 height 24
click at [483, 442] on button "Avoid glare and reflections." at bounding box center [471, 443] width 23 height 23
click at [624, 507] on label "The screen must be positioned so that the direction of vision of the person wor…" at bounding box center [692, 510] width 400 height 73
click at [483, 507] on button "The screen must be positioned so that the direction of vision of the person wor…" at bounding box center [471, 511] width 23 height 23
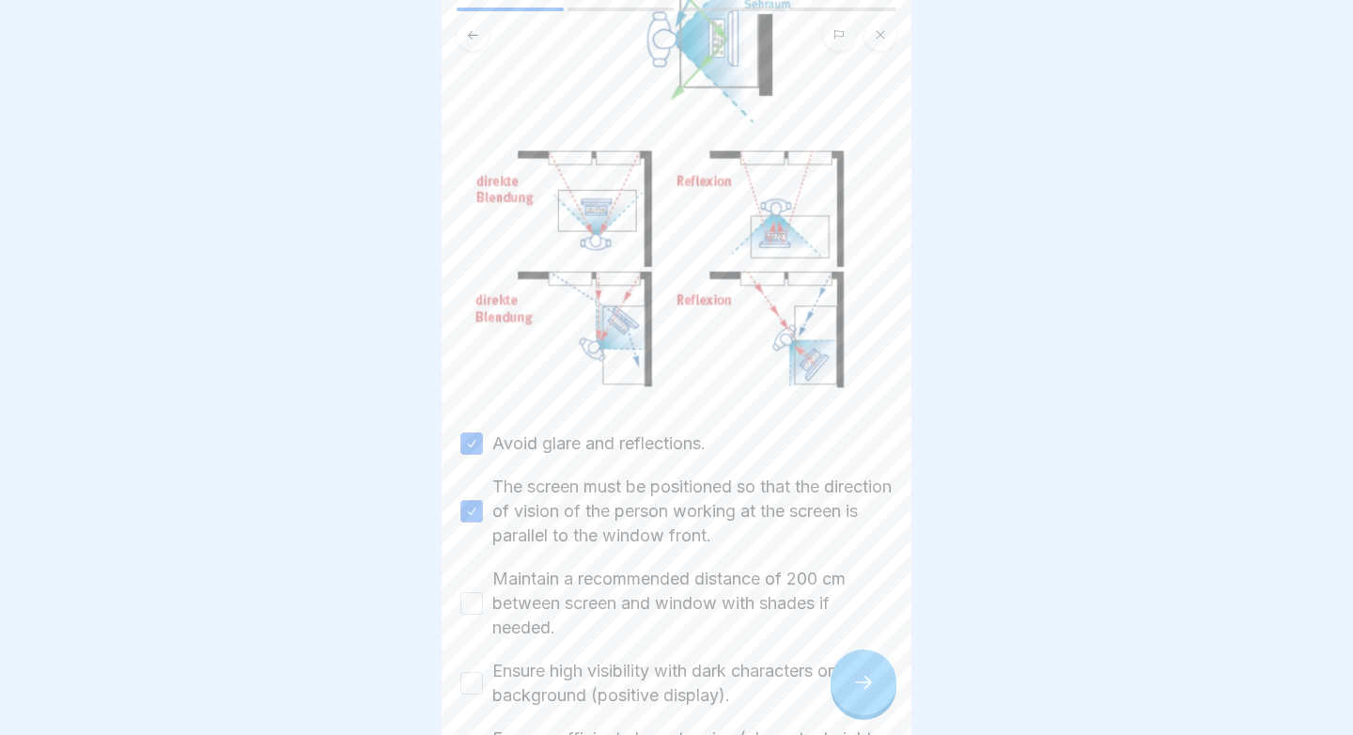
click at [595, 591] on label "Maintain a recommended distance of 200 cm between screen and window with shades…" at bounding box center [692, 602] width 400 height 73
click at [483, 592] on button "Maintain a recommended distance of 200 cm between screen and window with shades…" at bounding box center [471, 603] width 23 height 23
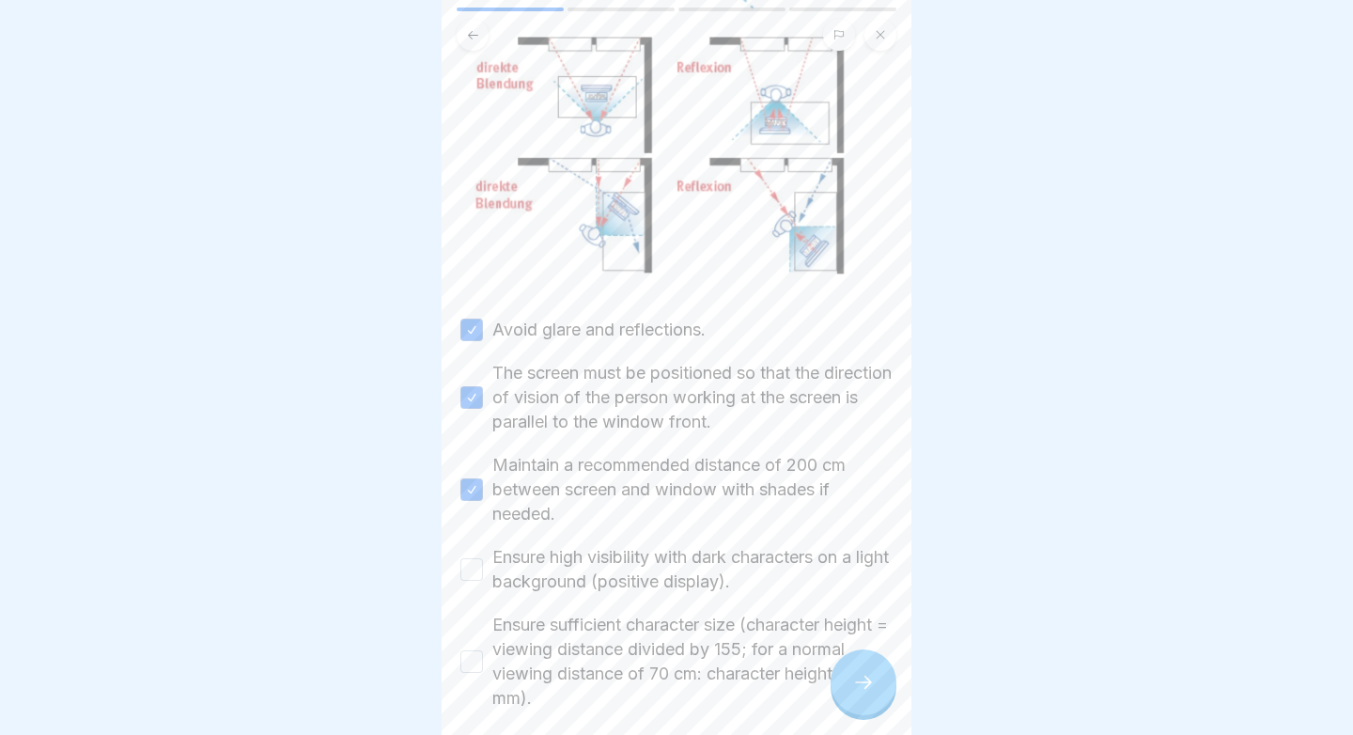
click at [607, 552] on label "Ensure high visibility with dark characters on a light background (positive dis…" at bounding box center [692, 569] width 400 height 49
click at [483, 558] on button "Ensure high visibility with dark characters on a light background (positive dis…" at bounding box center [471, 569] width 23 height 23
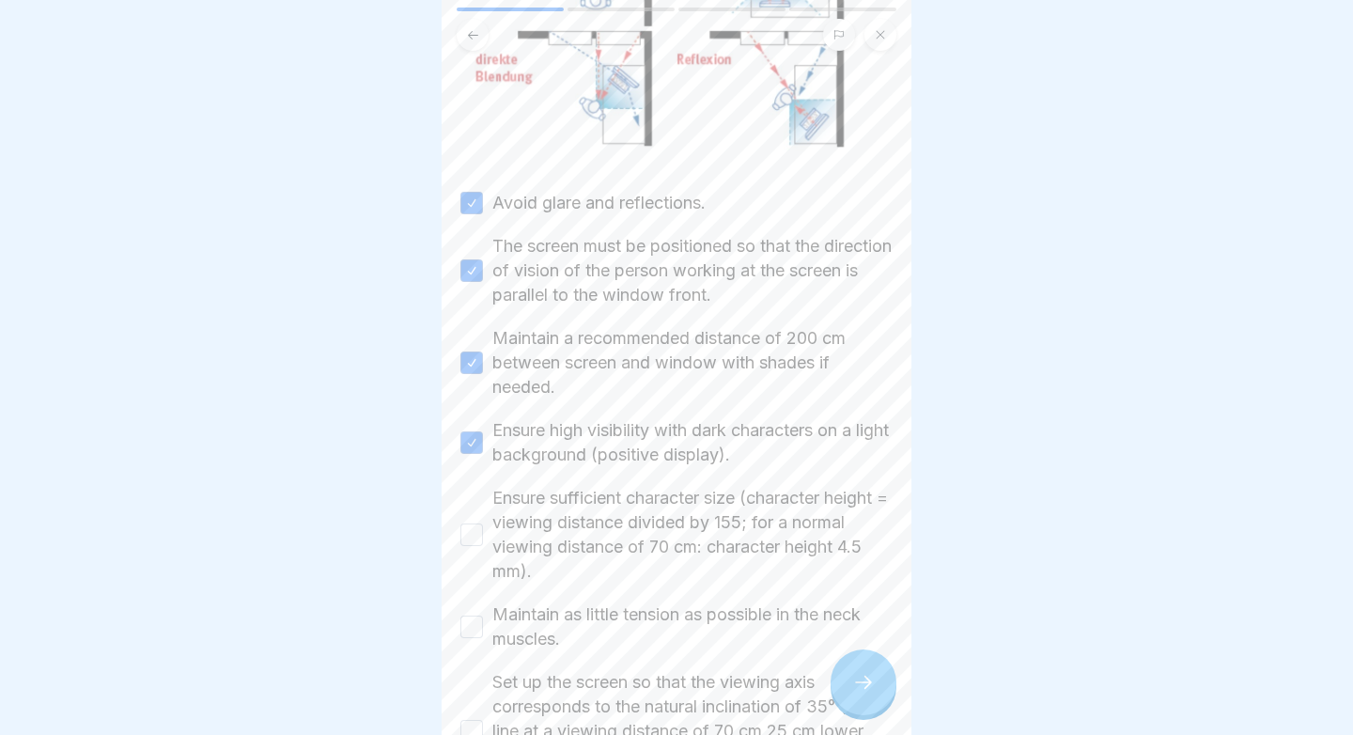
click at [607, 554] on label "Ensure sufficient character size (character height = viewing distance divided b…" at bounding box center [692, 535] width 400 height 98
click at [483, 546] on button "Ensure sufficient character size (character height = viewing distance divided b…" at bounding box center [471, 534] width 23 height 23
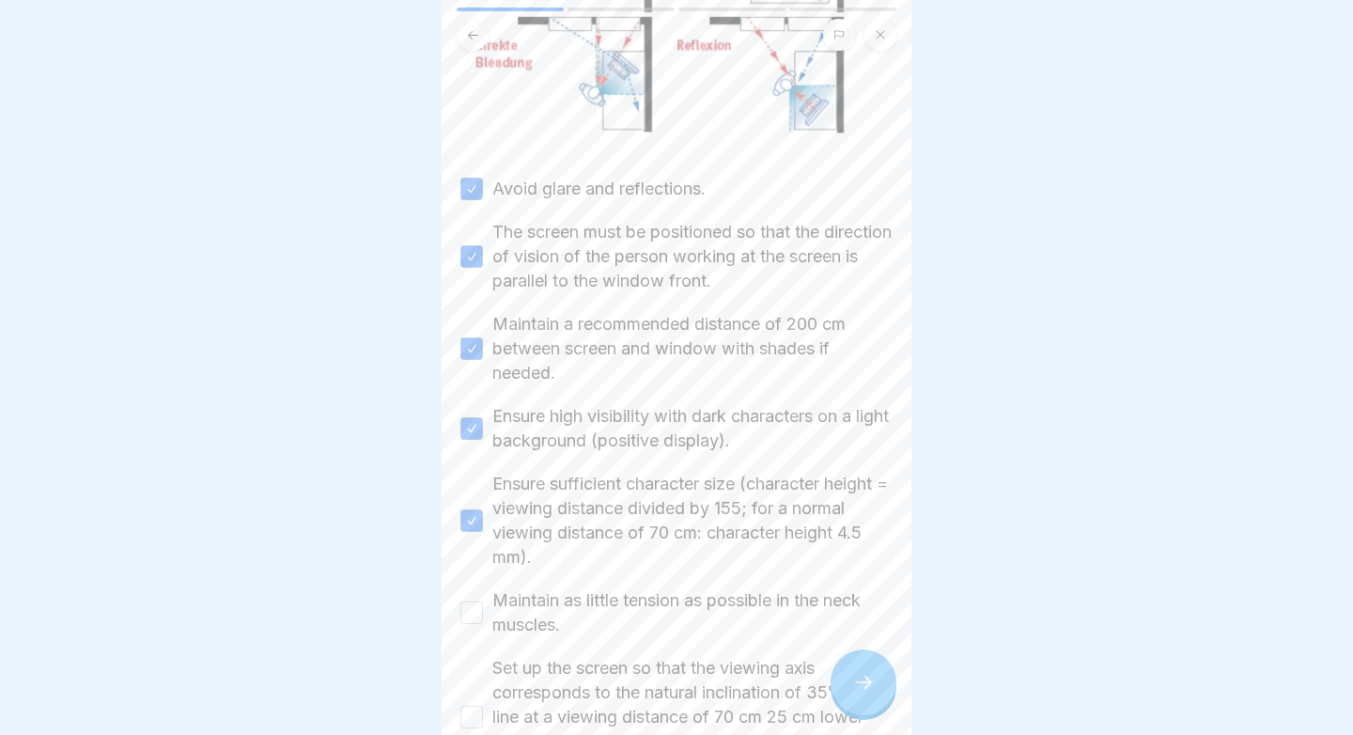
scroll to position [781, 0]
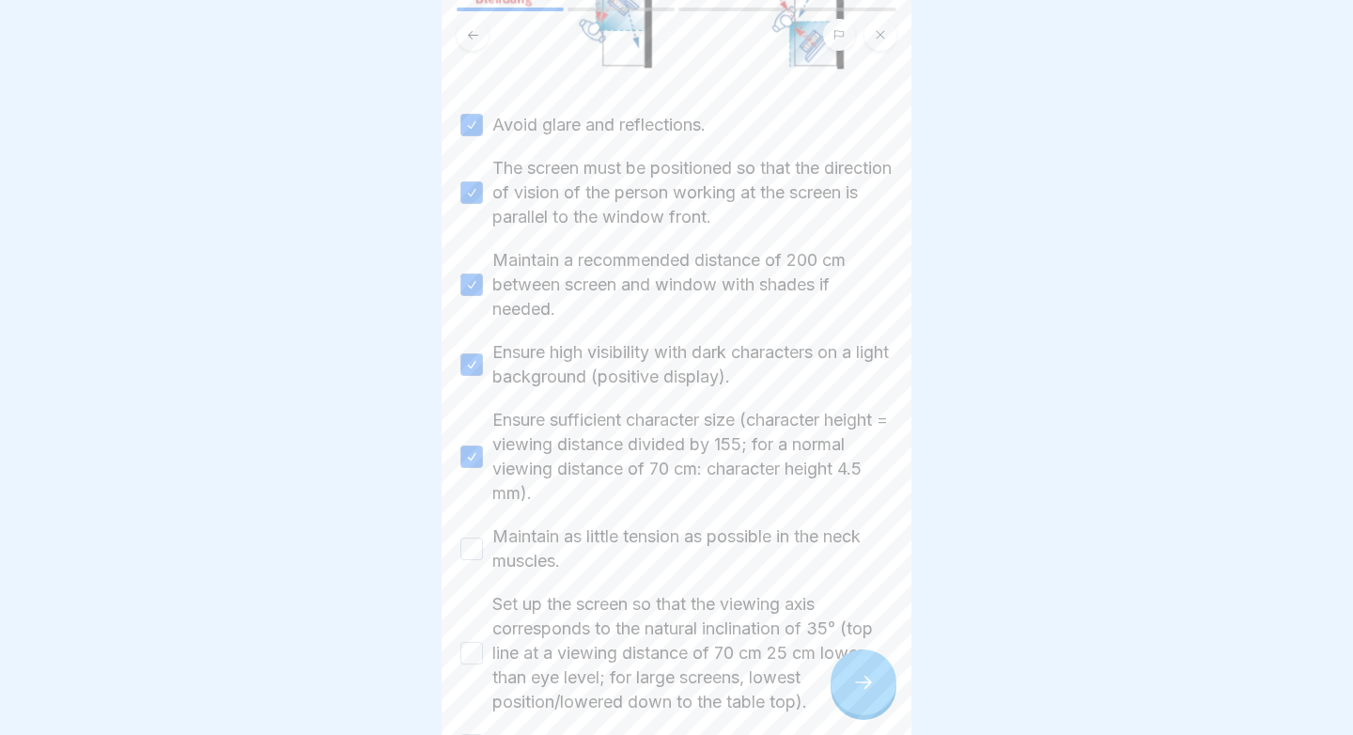
click at [611, 535] on label "Maintain as little tension as possible in the neck muscles." at bounding box center [692, 548] width 400 height 49
click at [483, 537] on button "Maintain as little tension as possible in the neck muscles." at bounding box center [471, 548] width 23 height 23
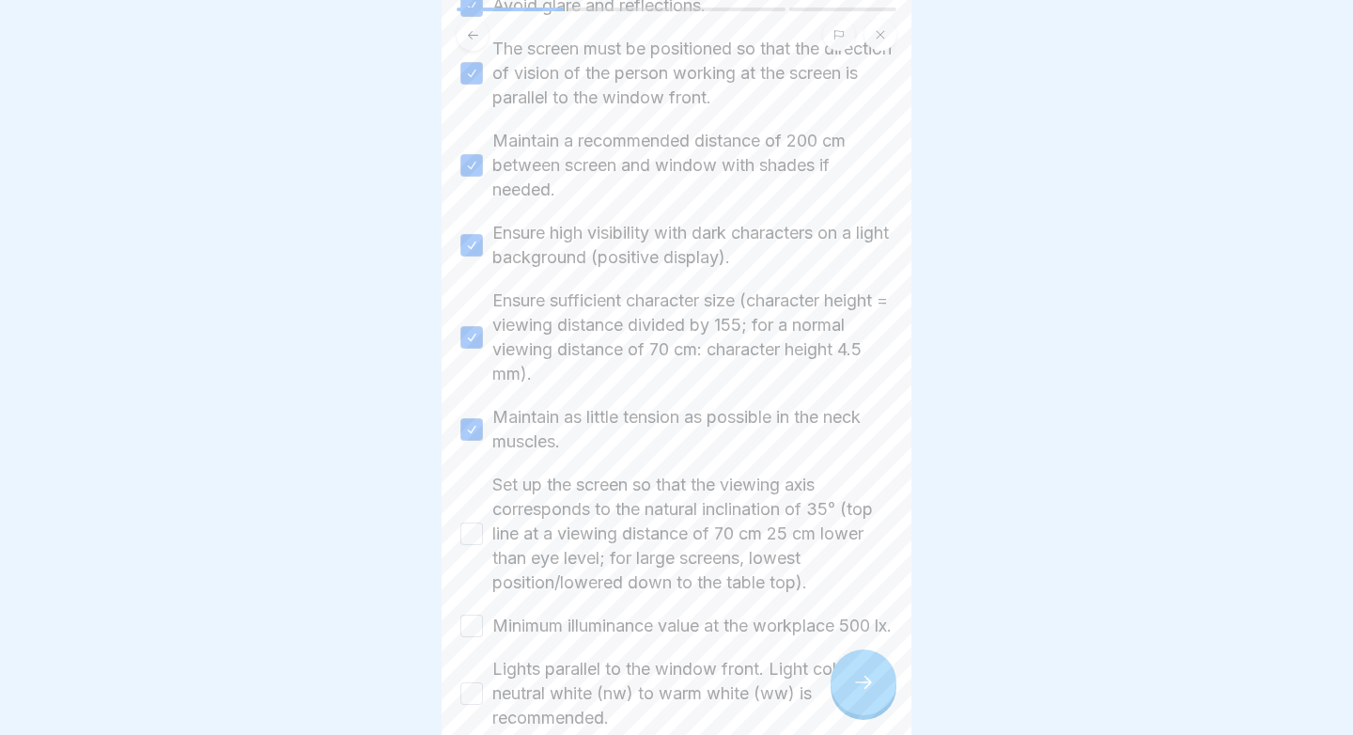
scroll to position [971, 0]
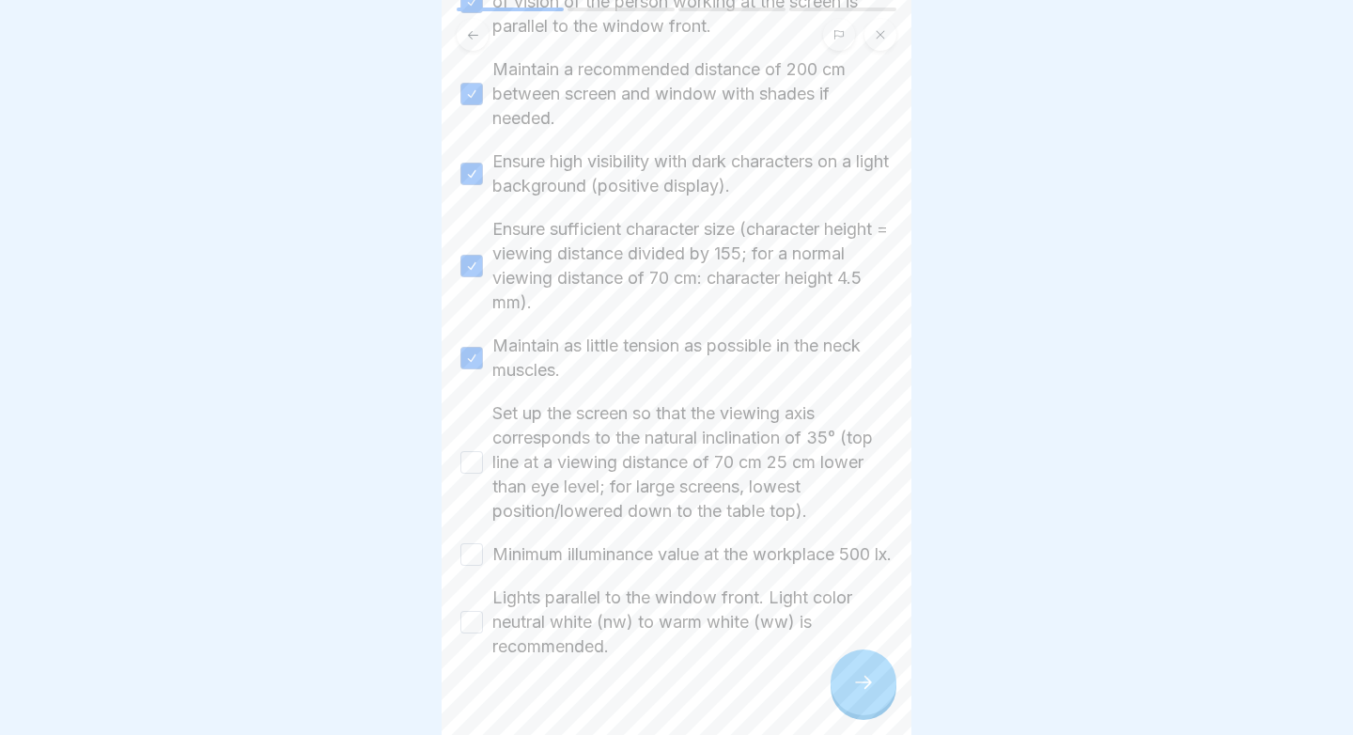
click at [632, 471] on label "Set up the screen so that the viewing axis corresponds to the natural inclinati…" at bounding box center [692, 462] width 400 height 122
click at [483, 471] on button "Set up the screen so that the viewing axis corresponds to the natural inclinati…" at bounding box center [471, 462] width 23 height 23
click at [563, 565] on label "Minimum illuminance value at the workplace 500 lx." at bounding box center [691, 554] width 399 height 24
click at [483, 565] on button "Minimum illuminance value at the workplace 500 lx." at bounding box center [471, 554] width 23 height 23
click at [548, 626] on label "Lights parallel to the window front. Light color neutral white (nw) to warm whi…" at bounding box center [692, 621] width 400 height 73
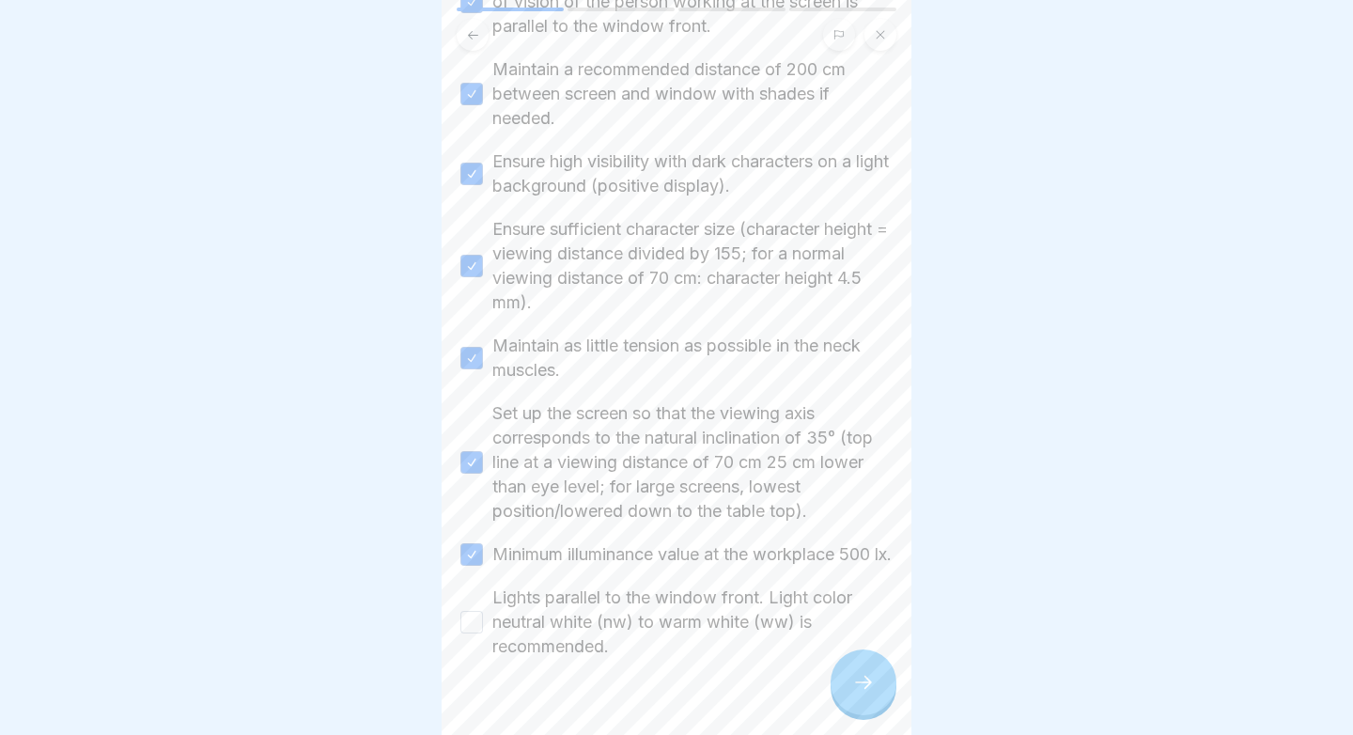
click at [483, 626] on button "Lights parallel to the window front. Light color neutral white (nw) to warm whi…" at bounding box center [471, 622] width 23 height 23
click at [856, 679] on icon at bounding box center [863, 682] width 23 height 23
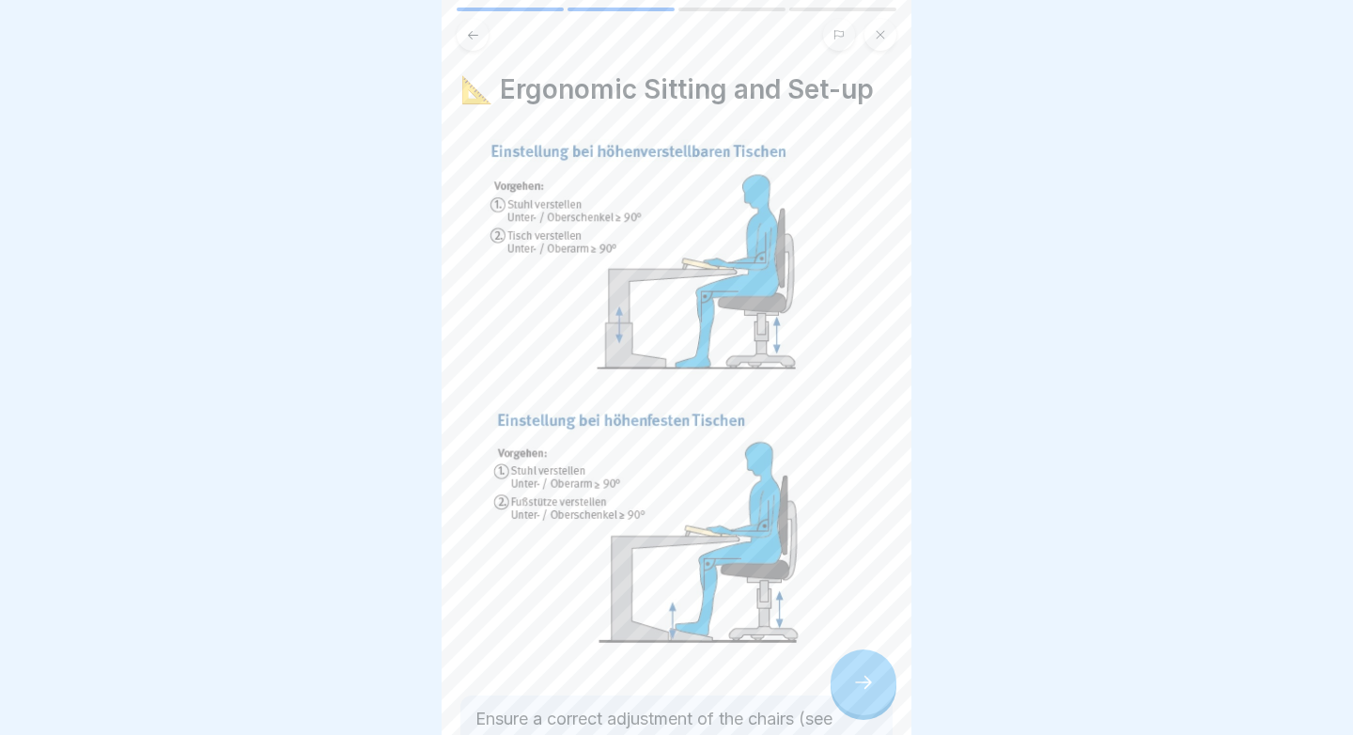
click at [857, 664] on div at bounding box center [863, 682] width 66 height 66
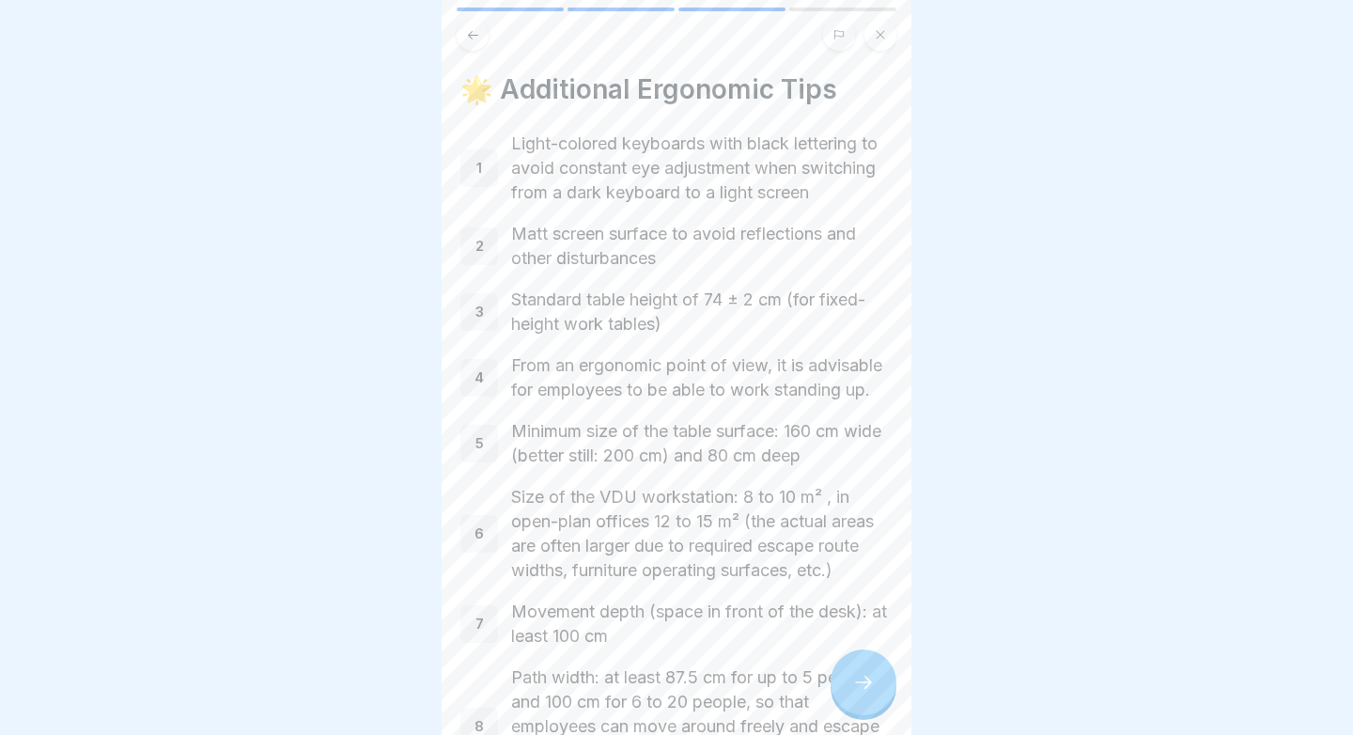
click at [854, 679] on icon at bounding box center [863, 682] width 23 height 23
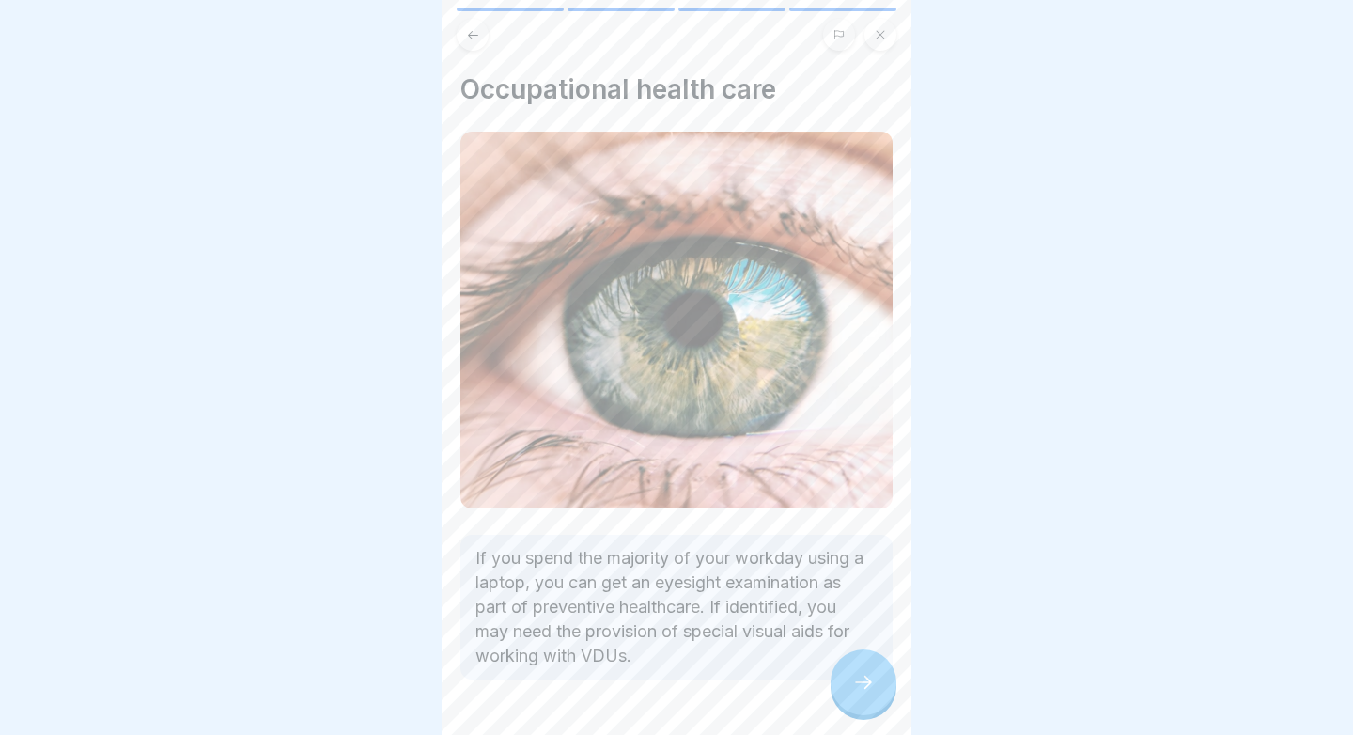
scroll to position [57, 0]
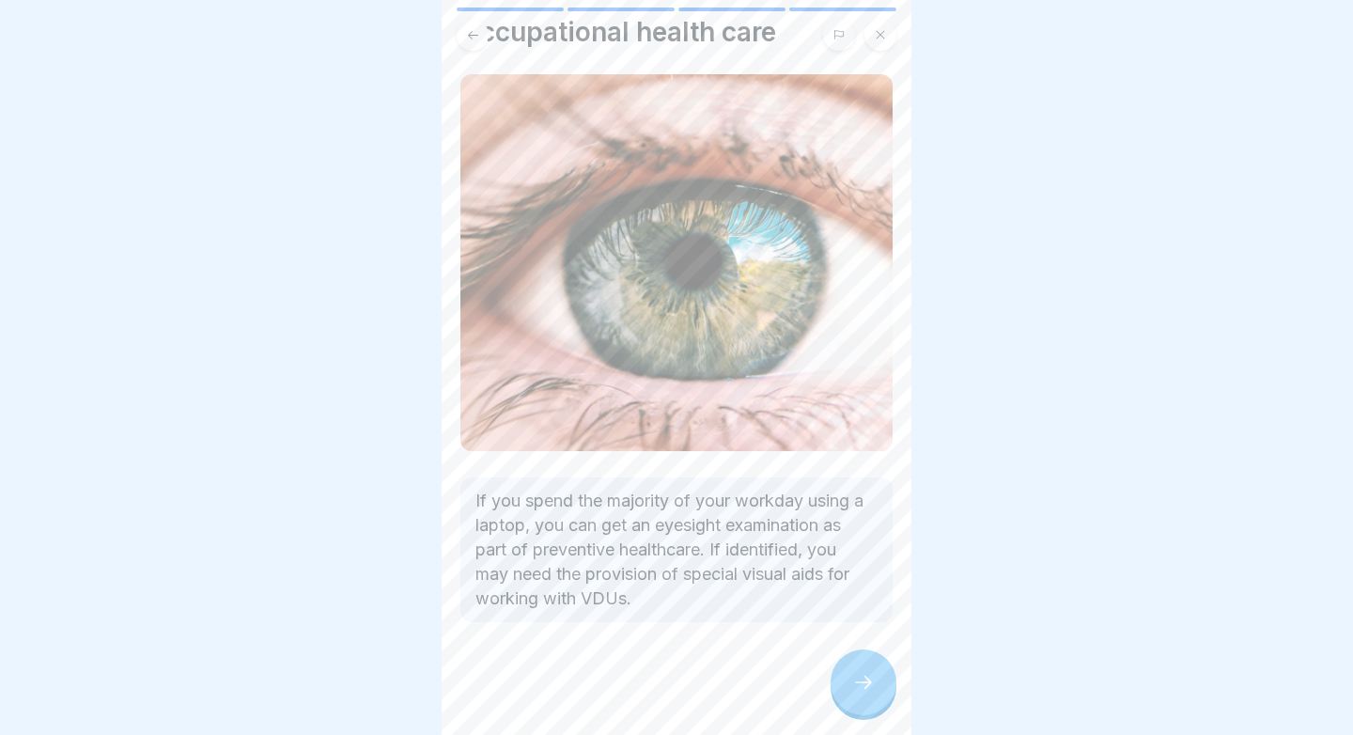
click at [839, 651] on div at bounding box center [676, 678] width 432 height 113
click at [855, 673] on icon at bounding box center [863, 682] width 23 height 23
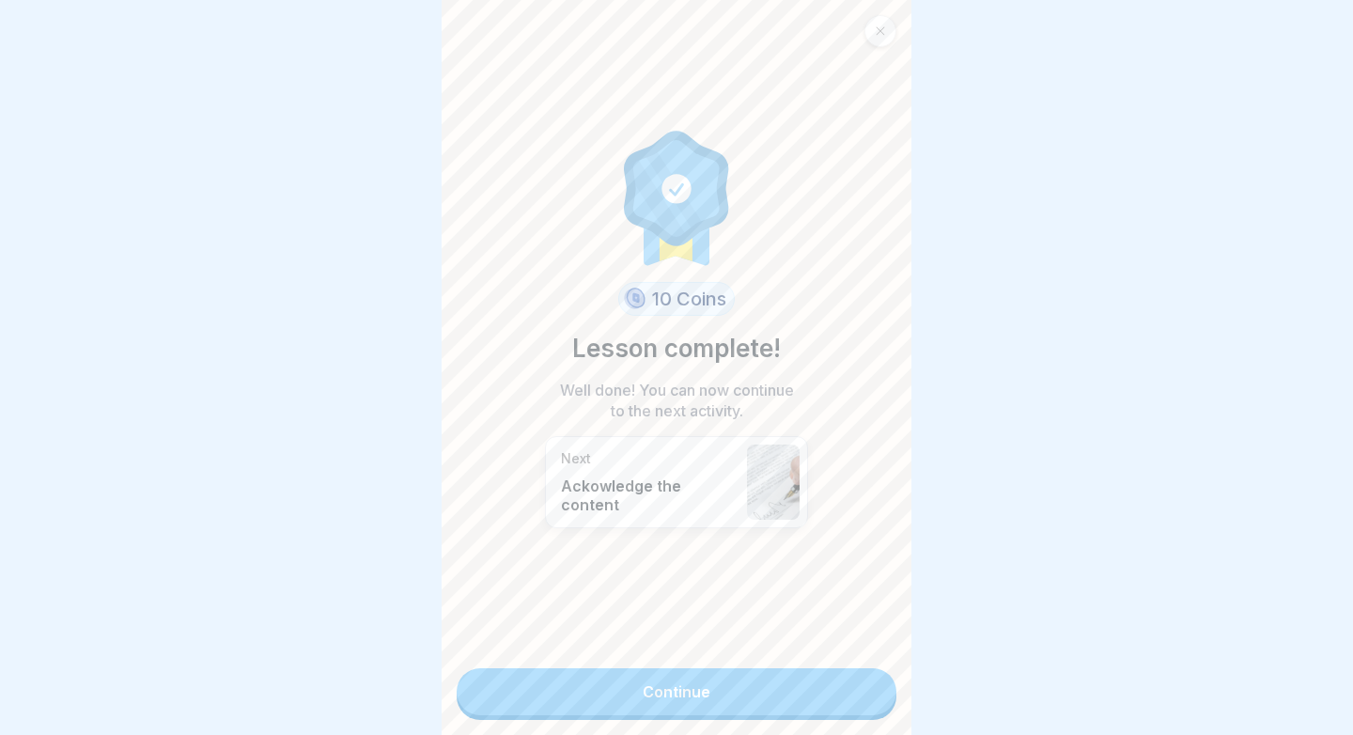
click at [827, 697] on link "Continue" at bounding box center [676, 691] width 440 height 47
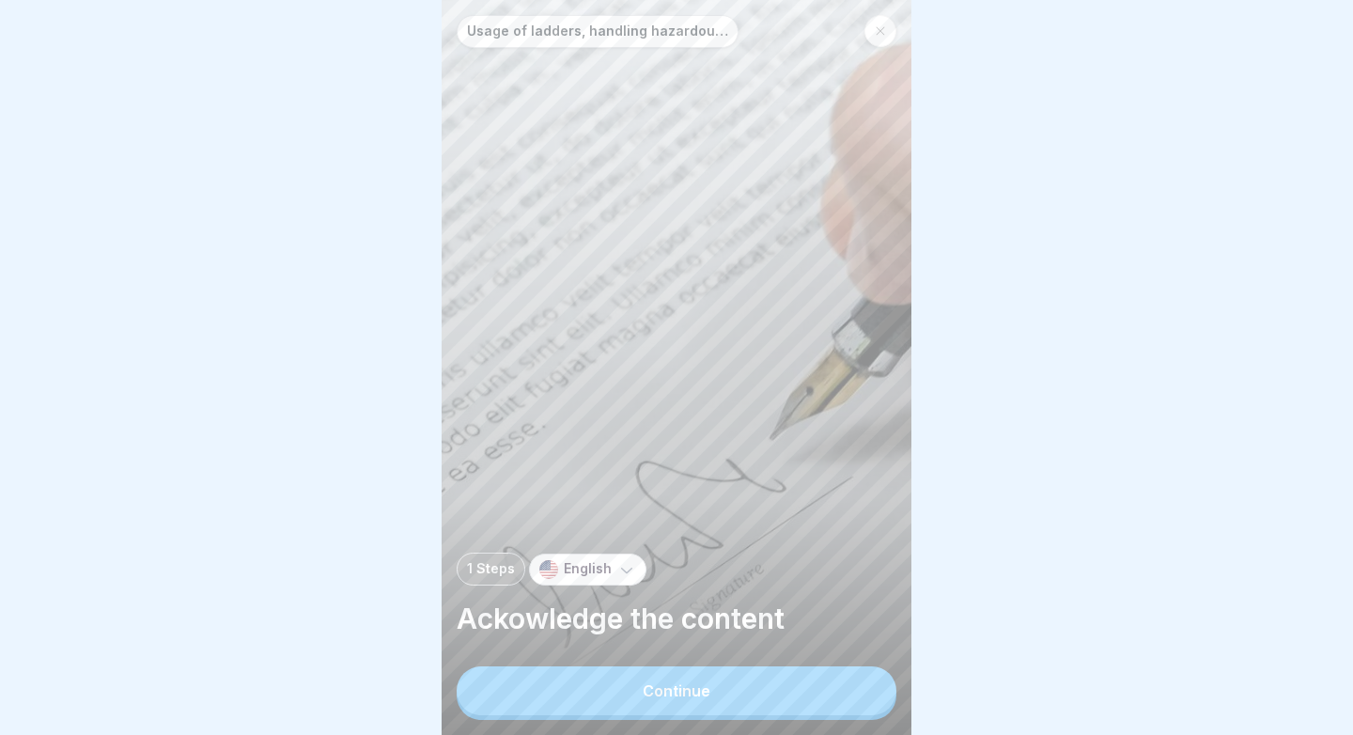
click at [598, 673] on button "Continue" at bounding box center [676, 690] width 440 height 49
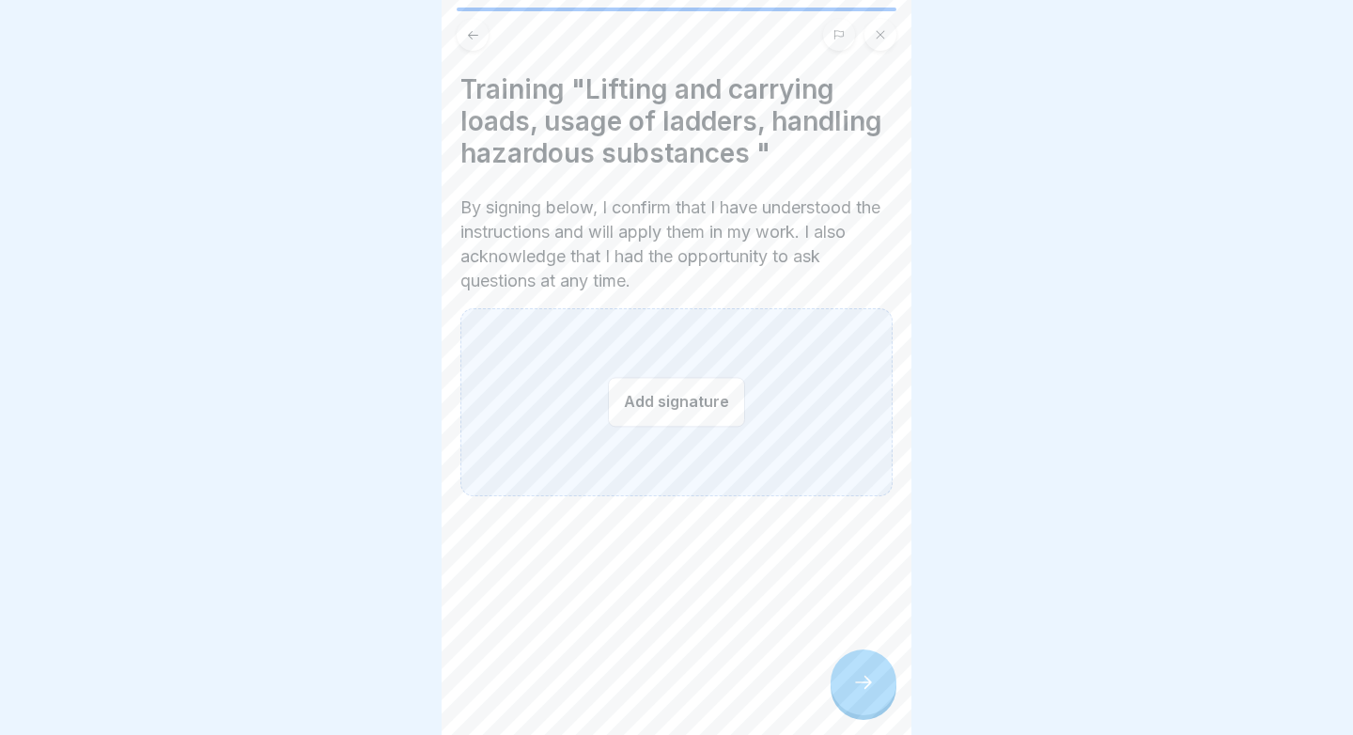
click at [593, 403] on div "Add signature" at bounding box center [676, 402] width 432 height 188
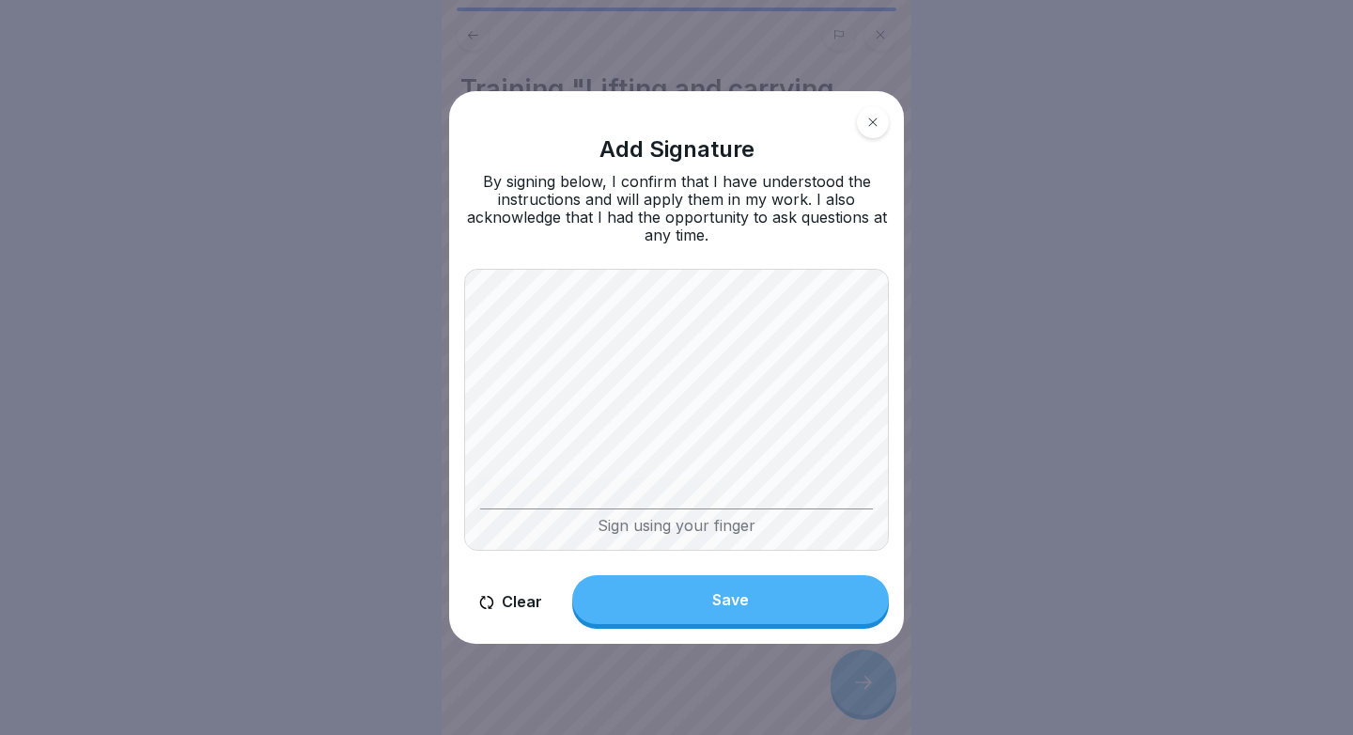
click at [683, 584] on button "Save" at bounding box center [730, 599] width 317 height 49
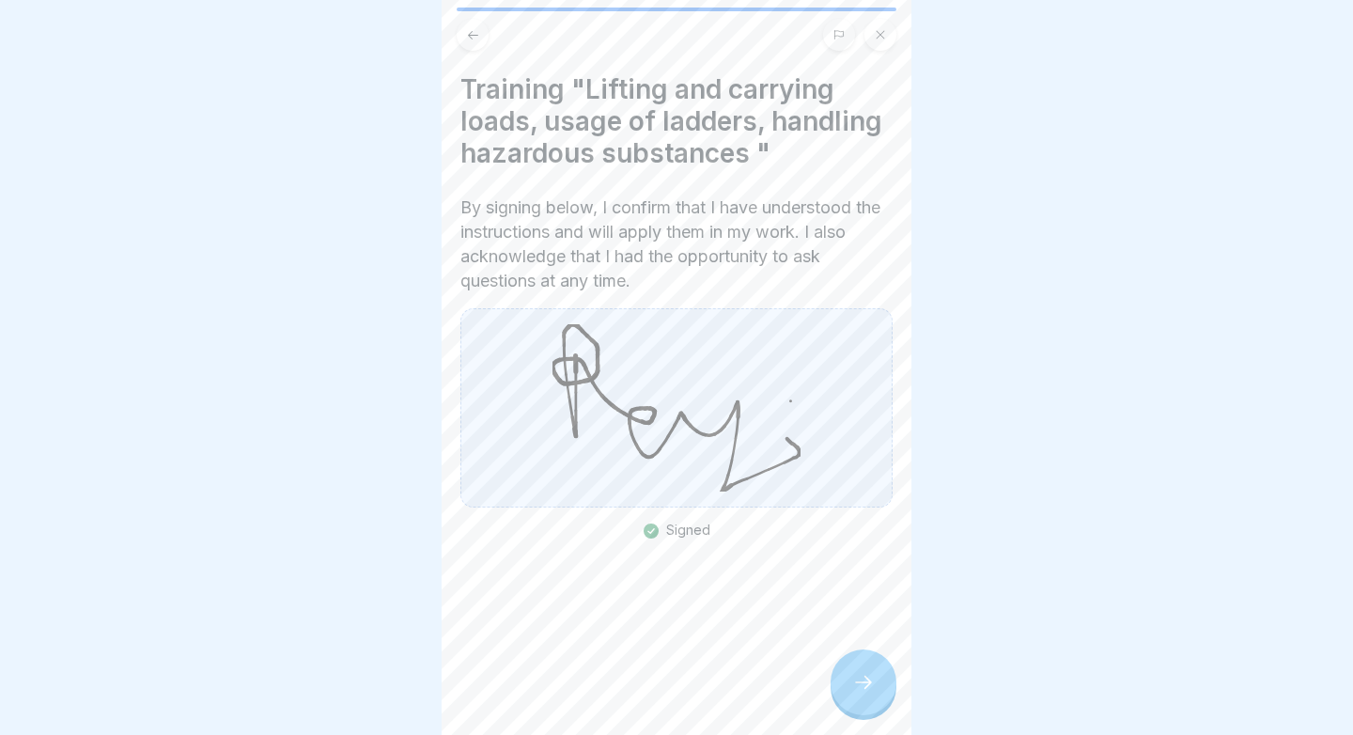
click at [865, 680] on icon at bounding box center [863, 682] width 23 height 23
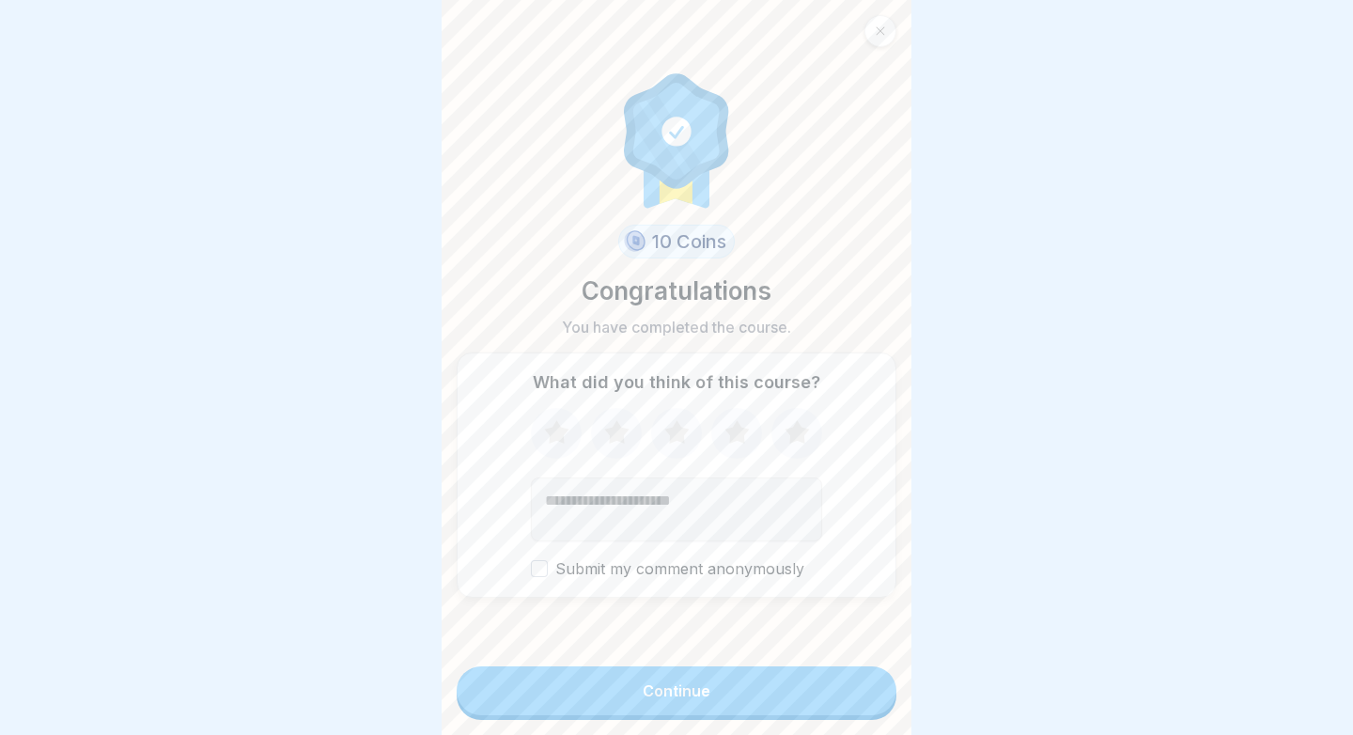
click at [843, 693] on button "Continue" at bounding box center [676, 690] width 440 height 49
click at [657, 688] on div "Continue" at bounding box center [676, 690] width 68 height 17
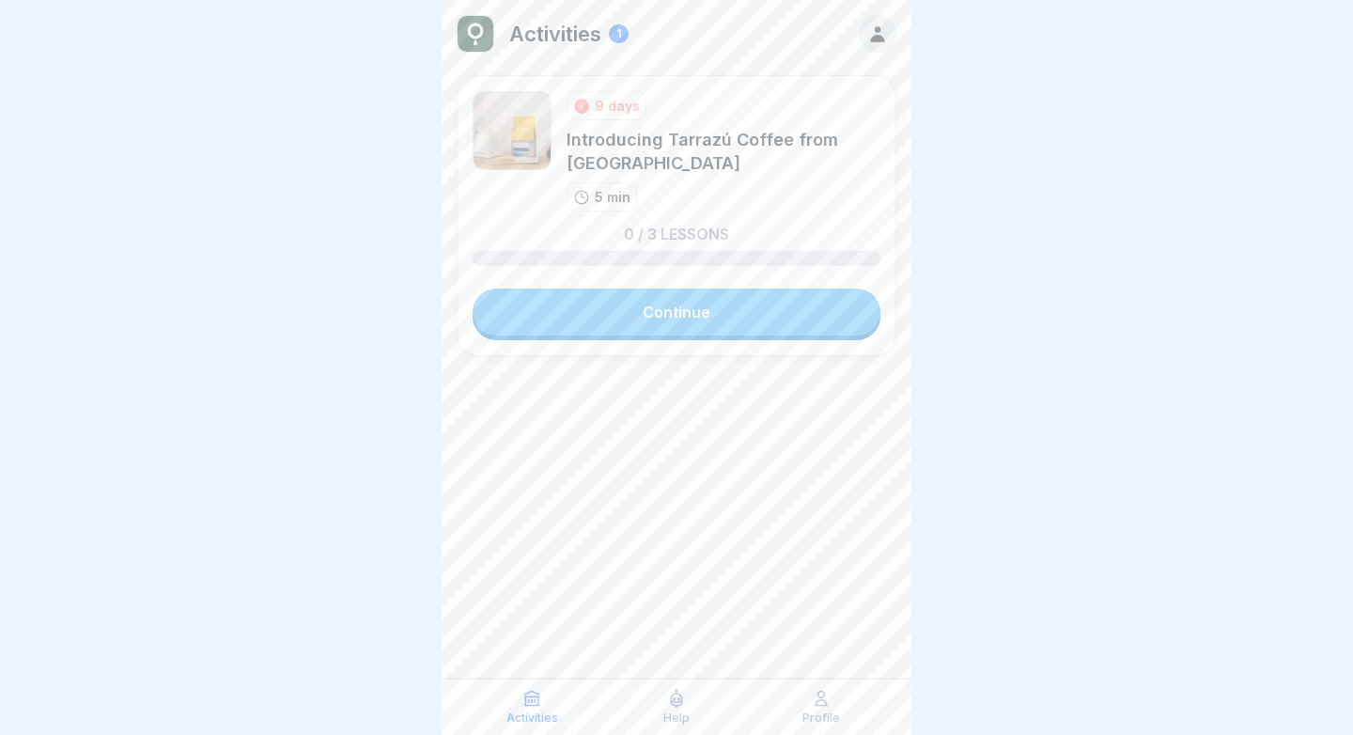
click at [688, 303] on link "Continue" at bounding box center [676, 311] width 408 height 47
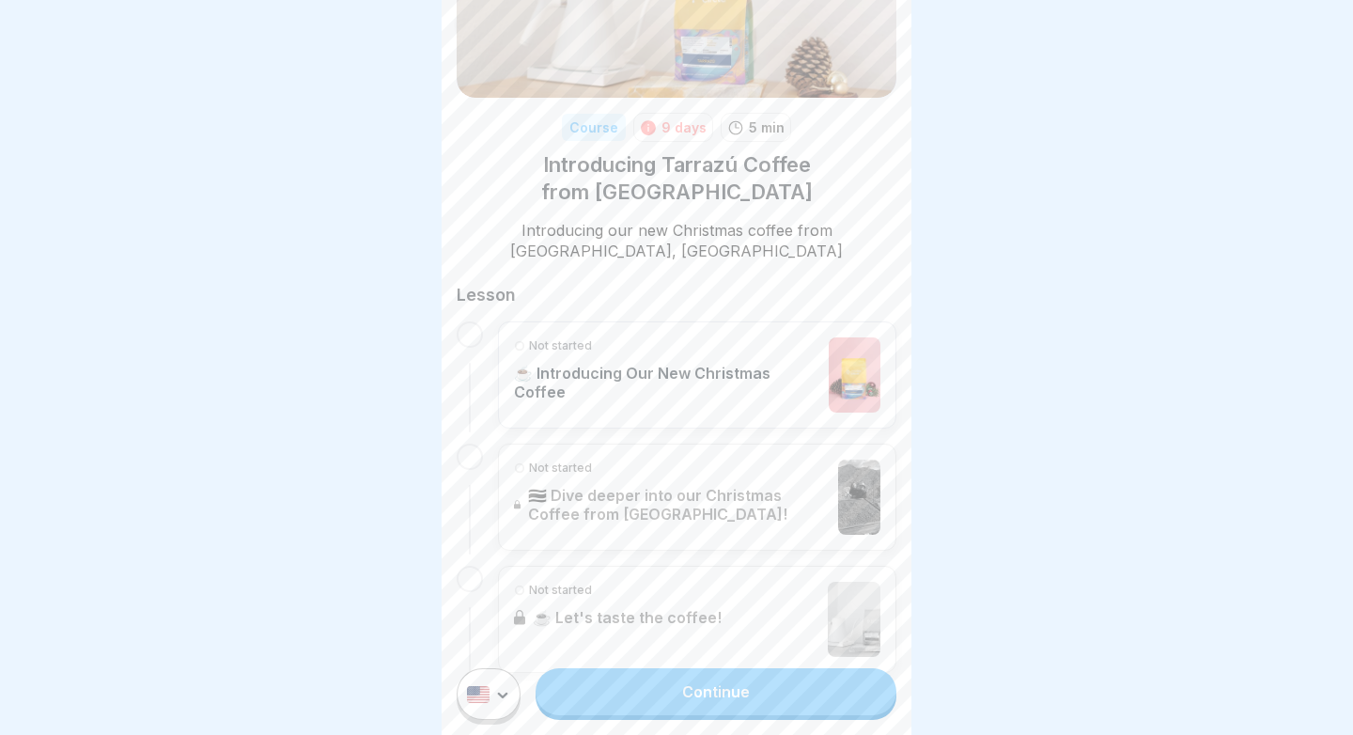
scroll to position [186, 0]
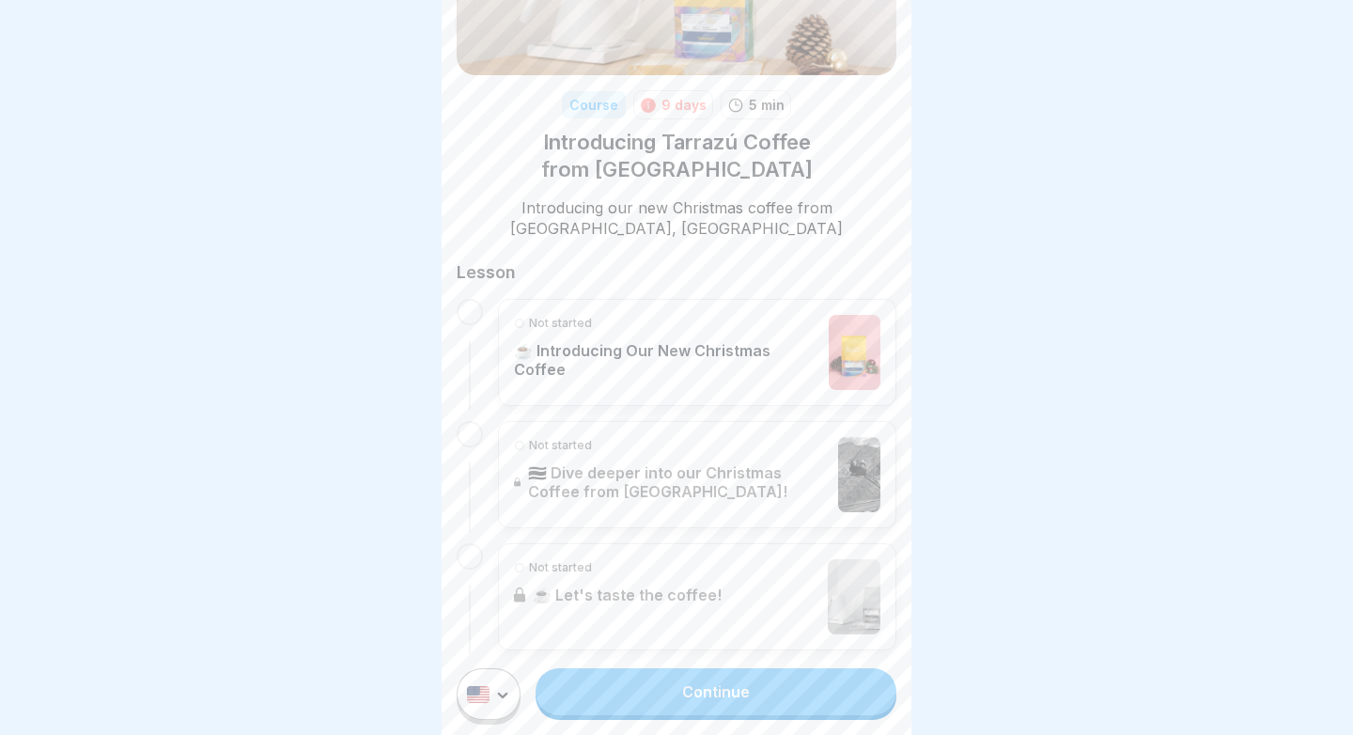
click at [647, 705] on link "Continue" at bounding box center [715, 691] width 361 height 47
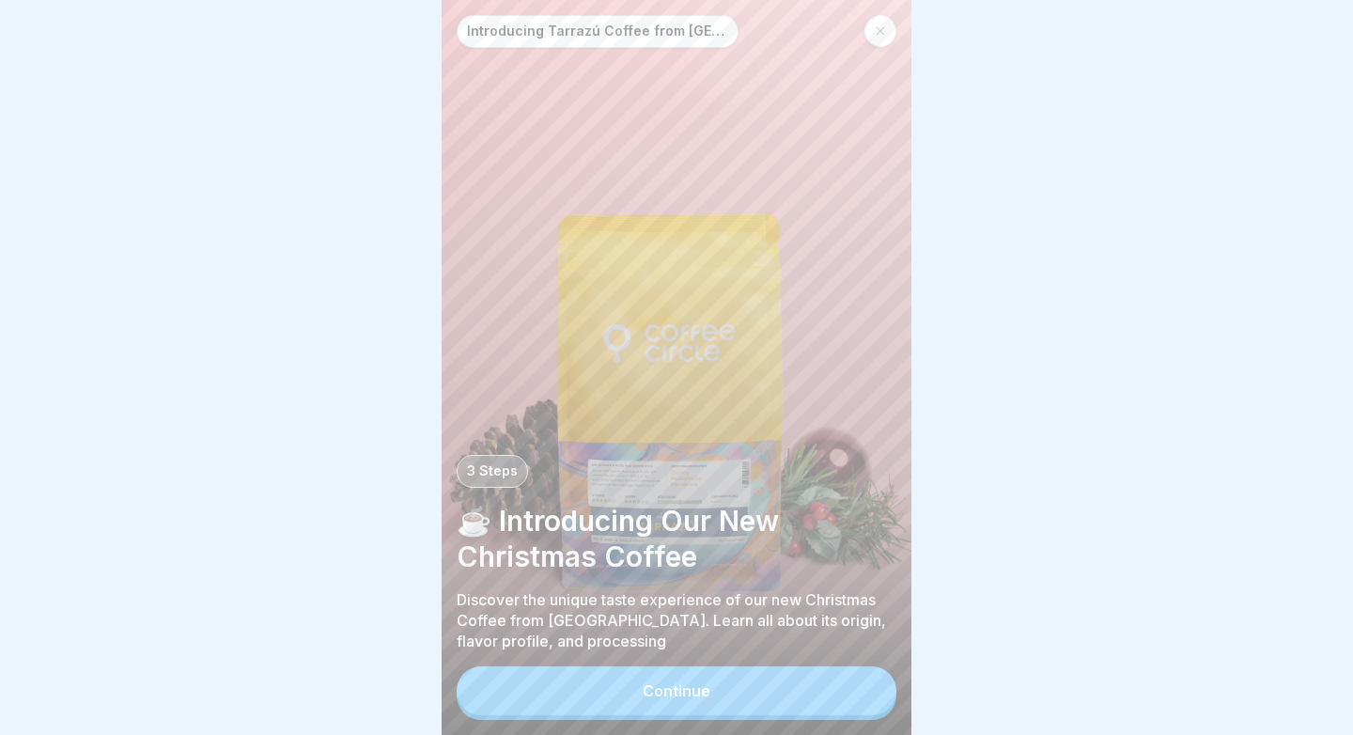
click at [692, 679] on button "Continue" at bounding box center [676, 690] width 440 height 49
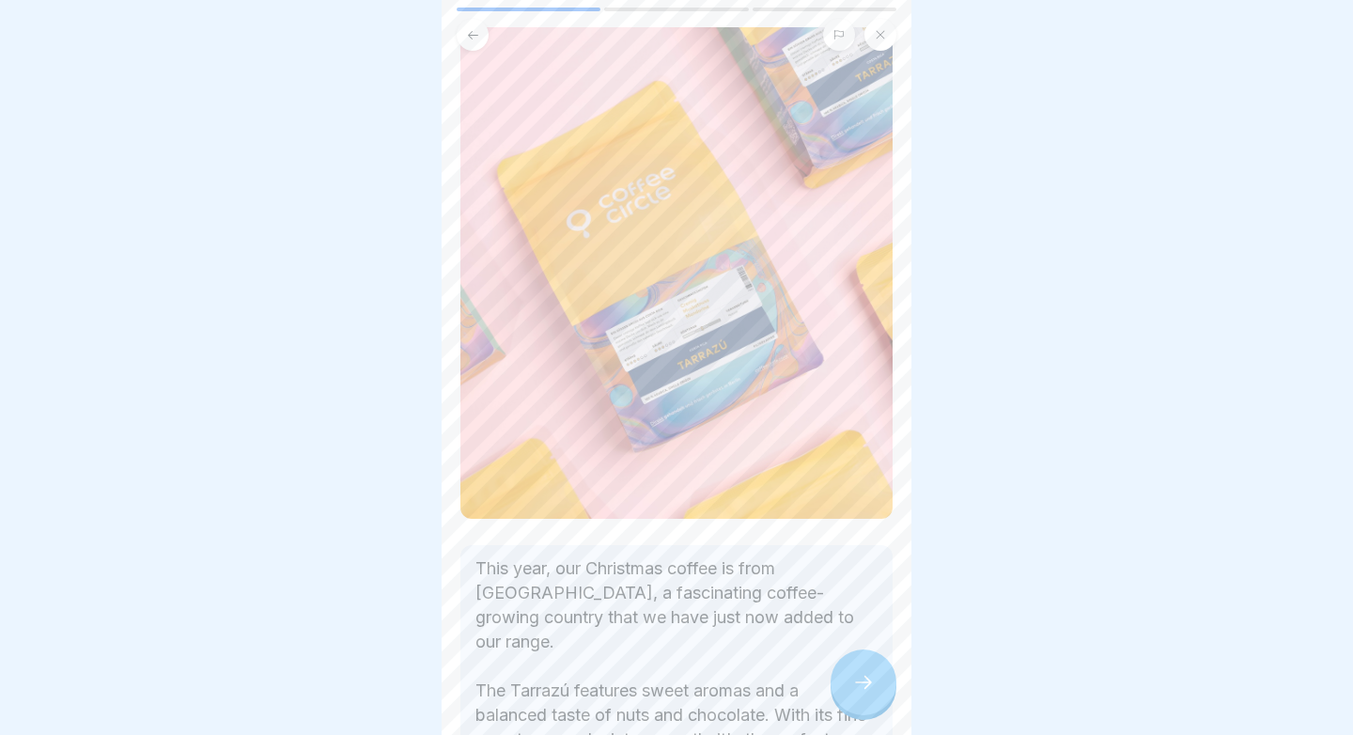
scroll to position [375, 0]
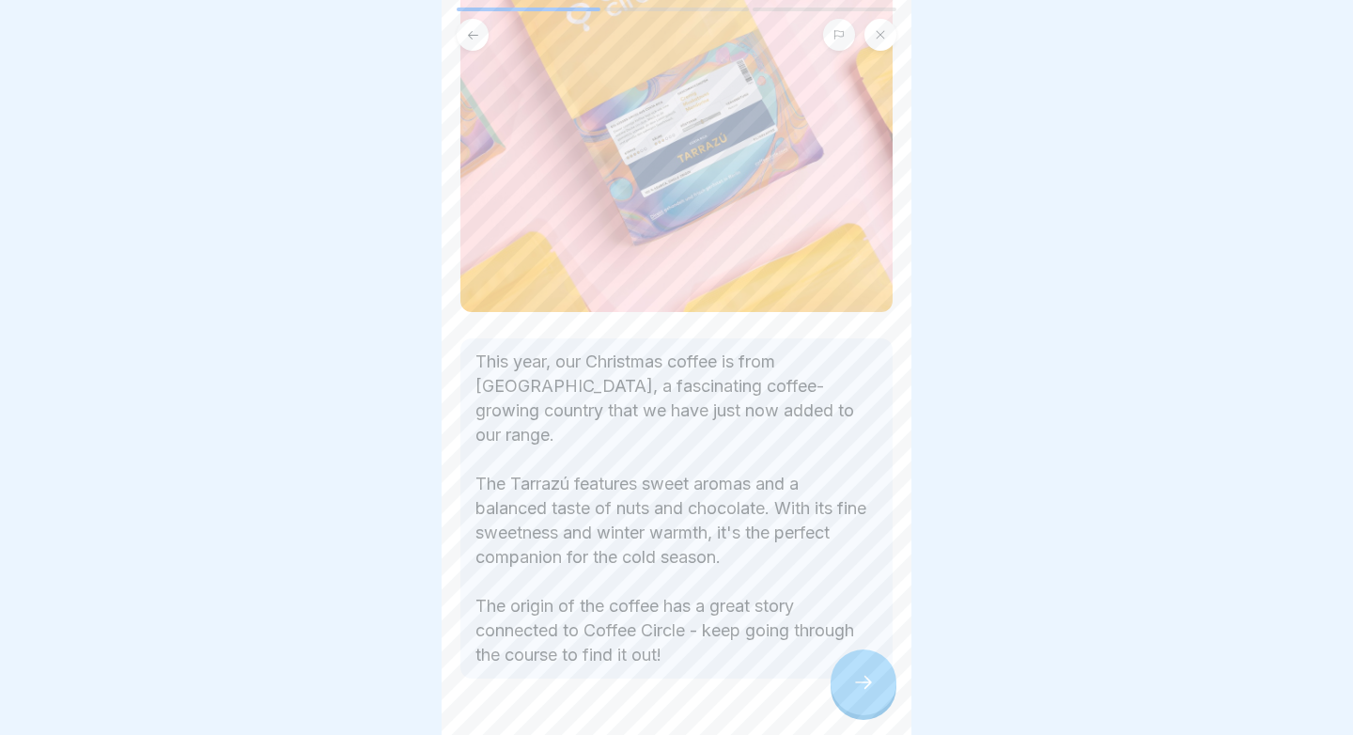
click at [856, 675] on icon at bounding box center [863, 682] width 23 height 23
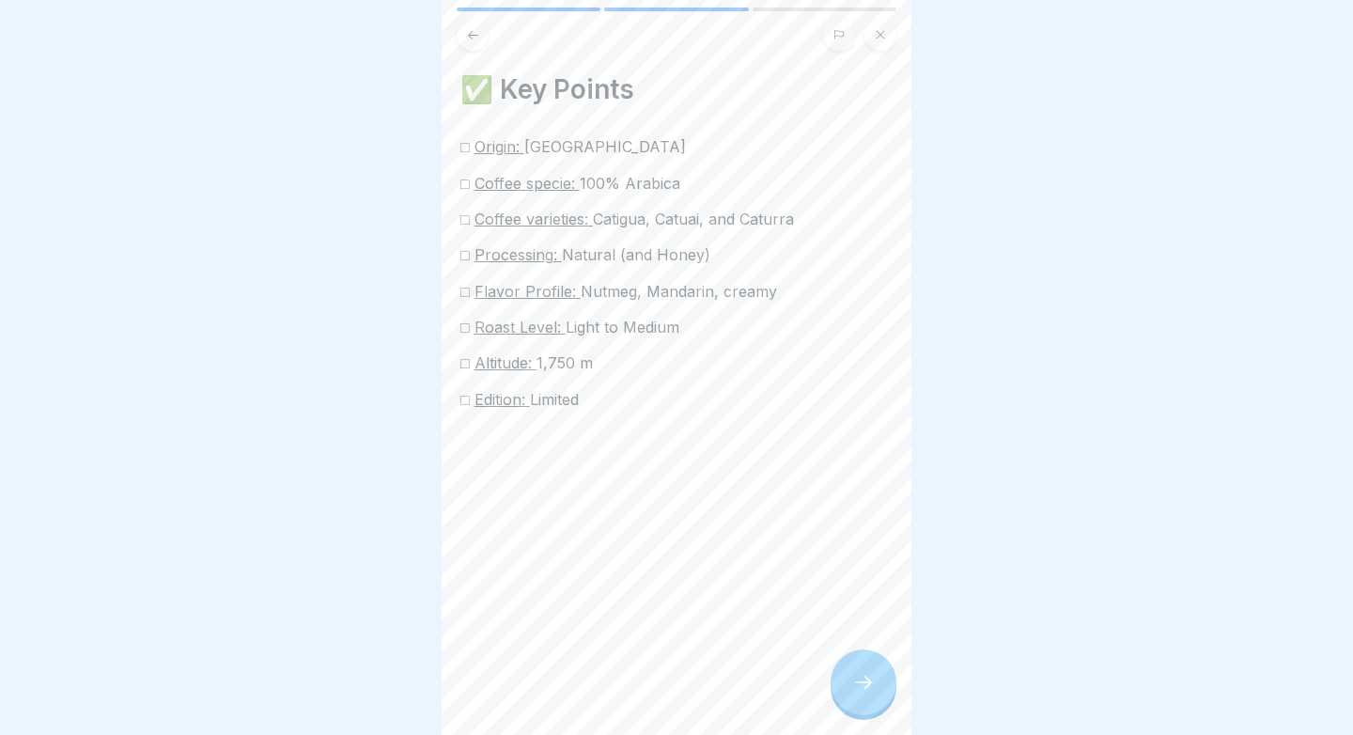
click at [856, 675] on icon at bounding box center [863, 682] width 23 height 23
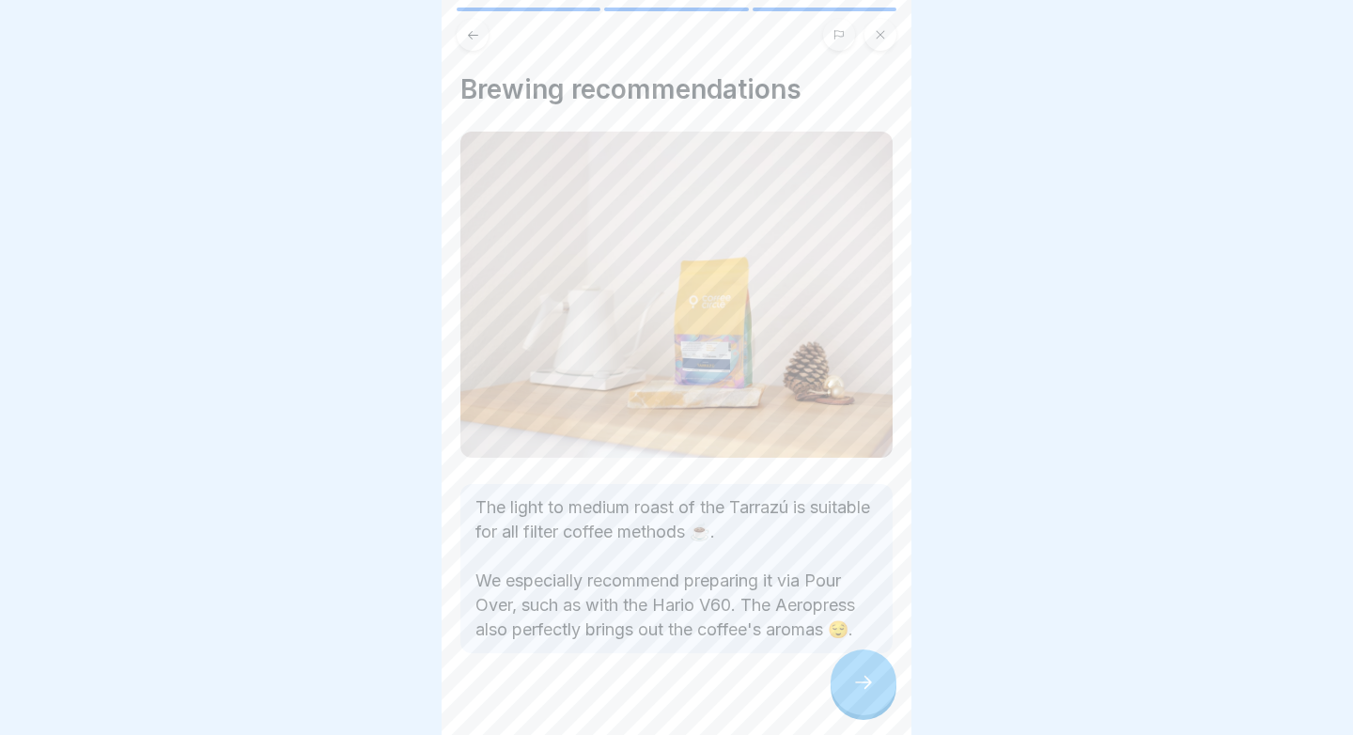
scroll to position [31, 0]
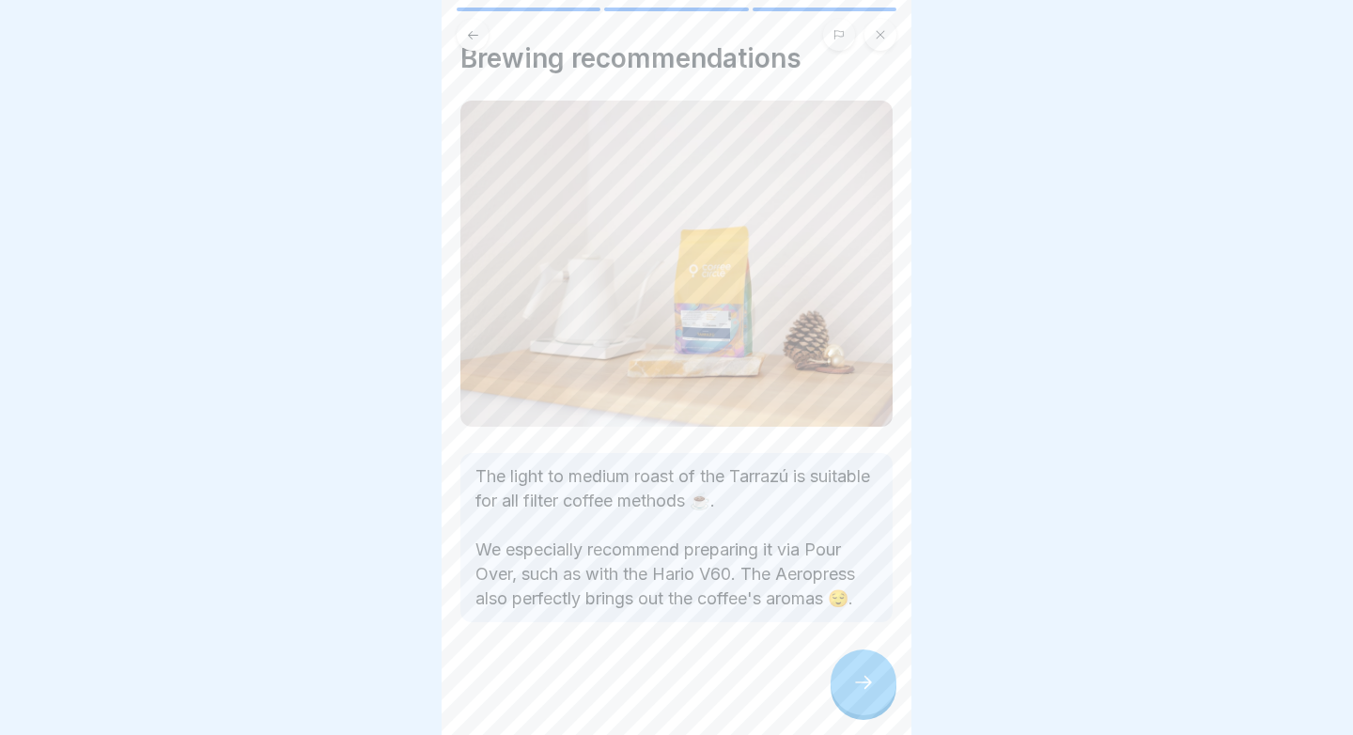
click at [876, 685] on div at bounding box center [863, 682] width 66 height 66
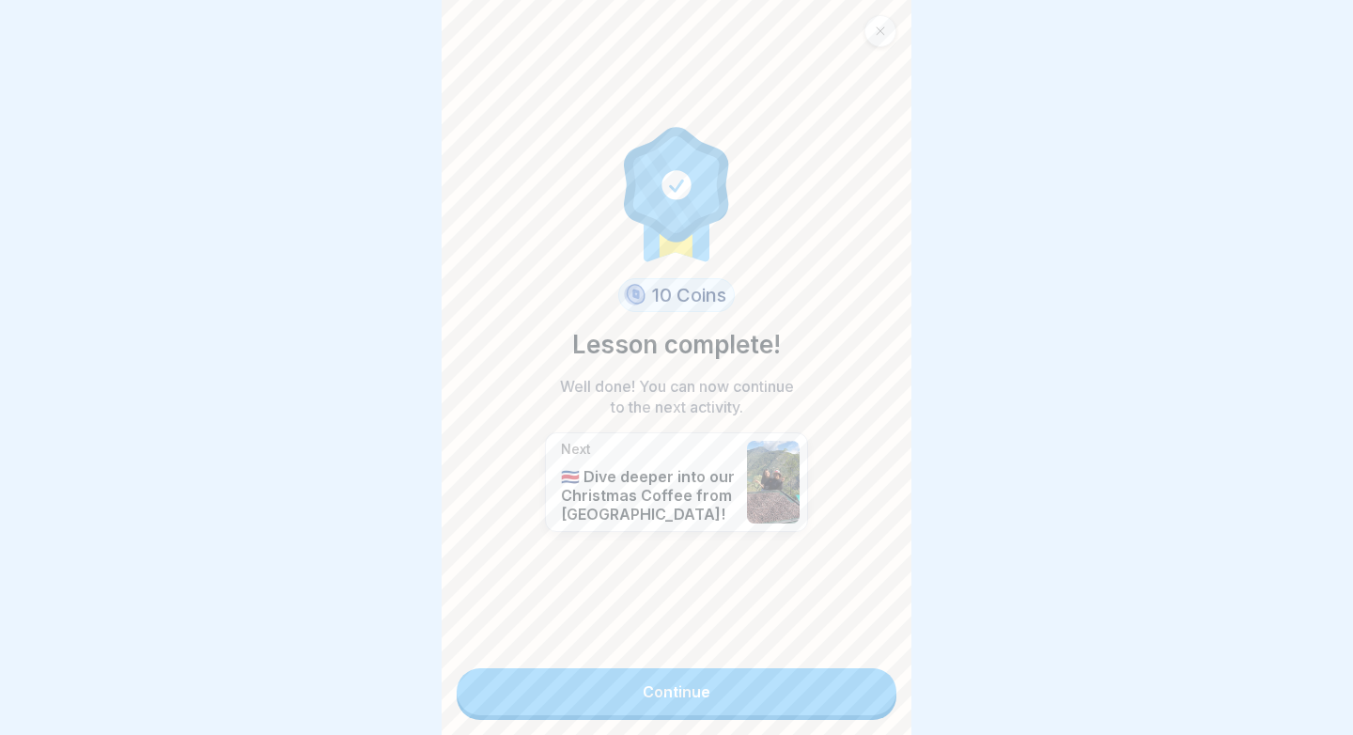
click at [855, 679] on link "Continue" at bounding box center [676, 691] width 440 height 47
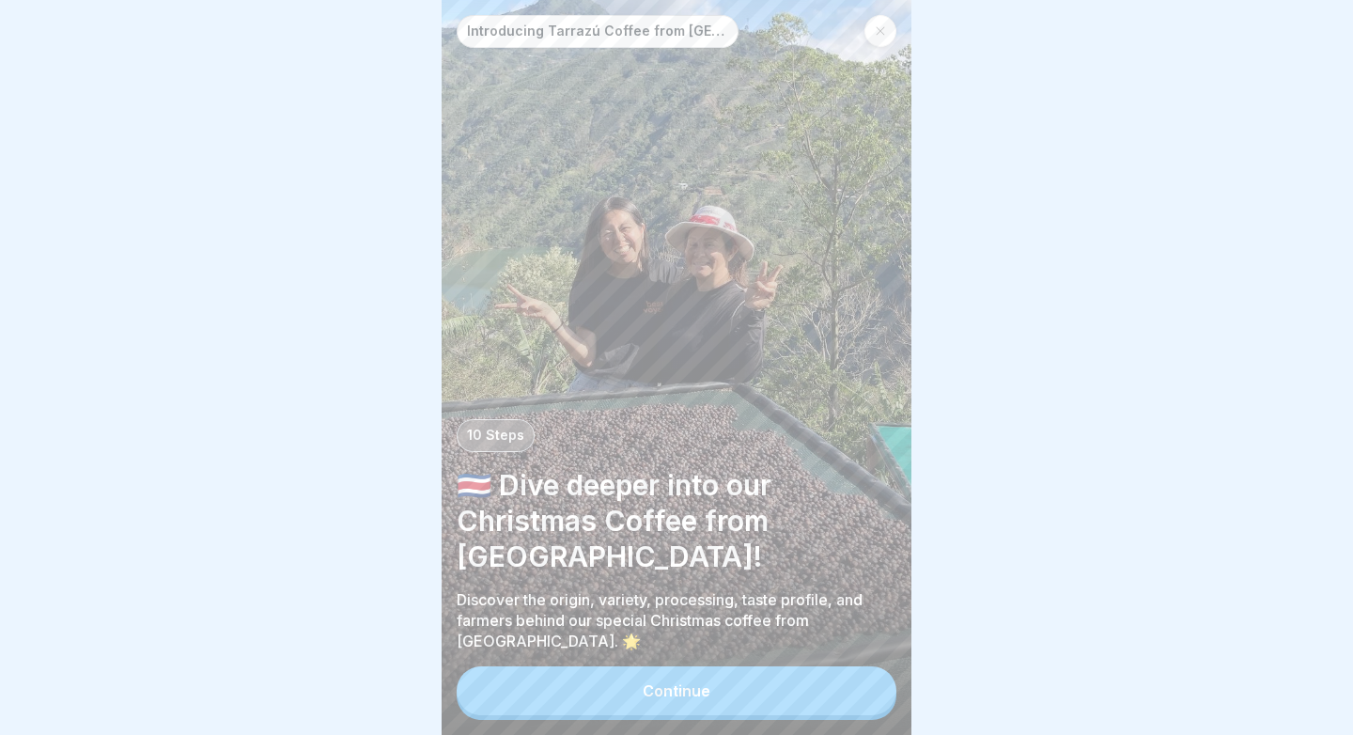
click at [707, 681] on button "Continue" at bounding box center [676, 690] width 440 height 49
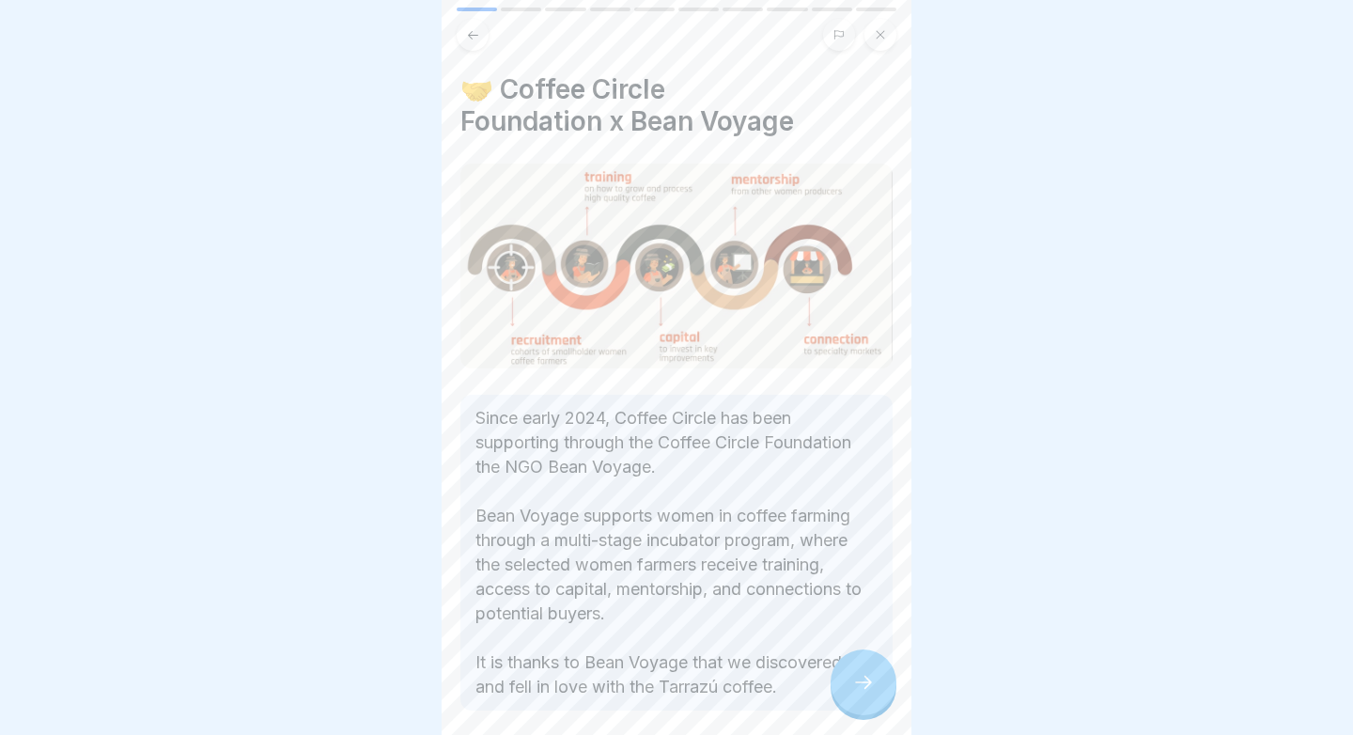
scroll to position [88, 0]
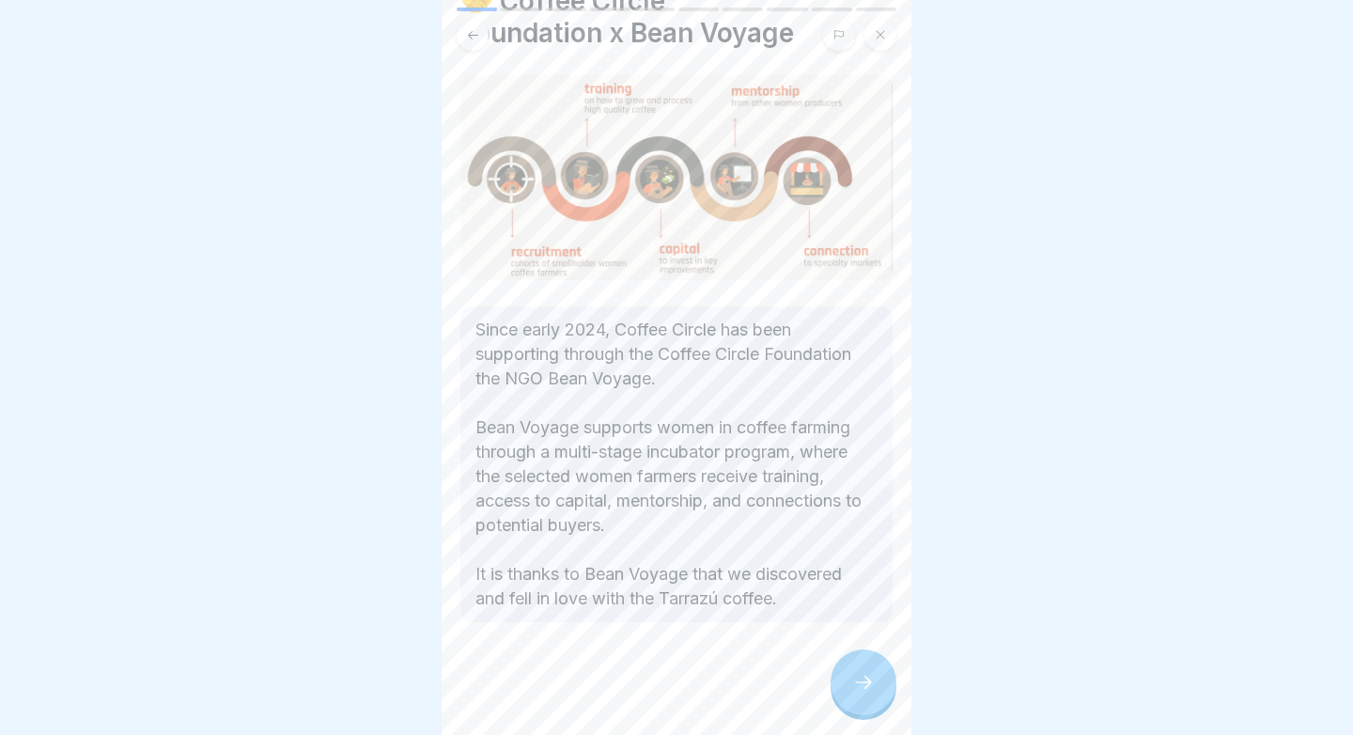
click at [866, 679] on icon at bounding box center [863, 682] width 23 height 23
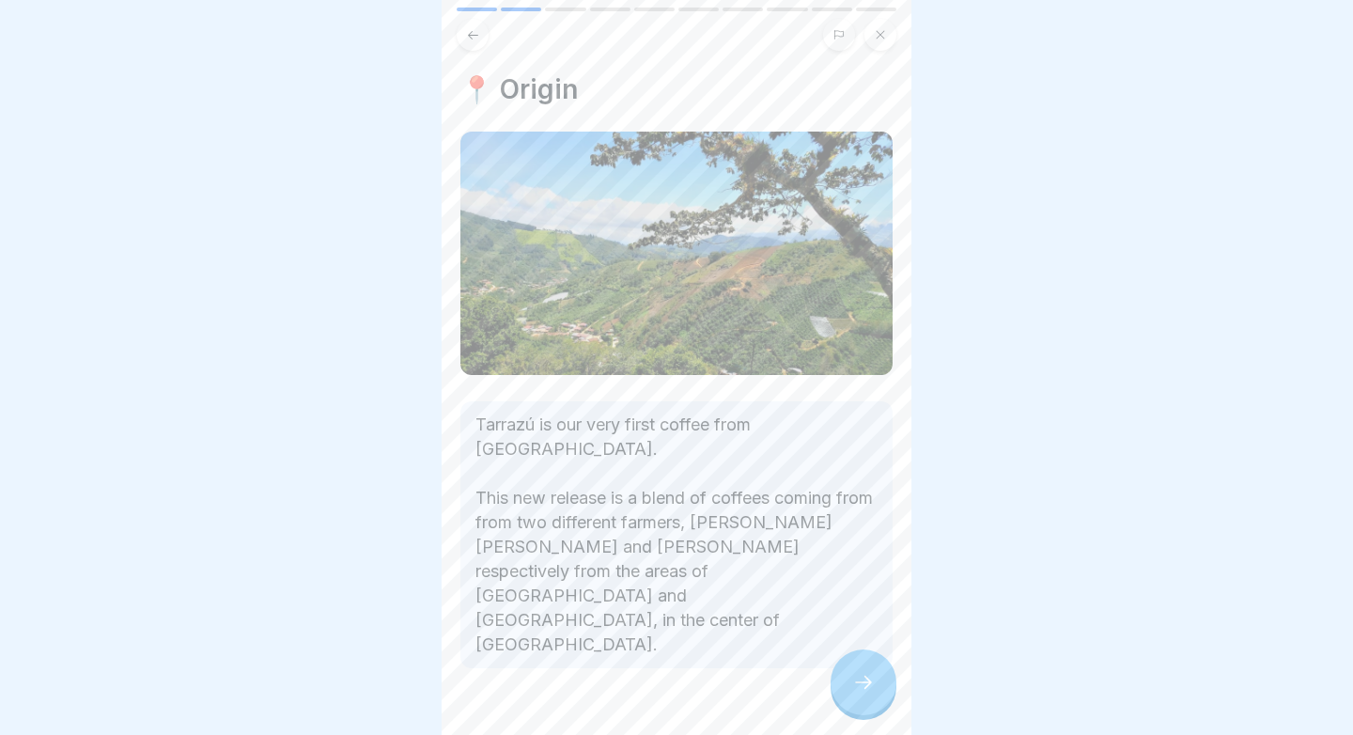
click at [865, 682] on icon at bounding box center [863, 682] width 23 height 23
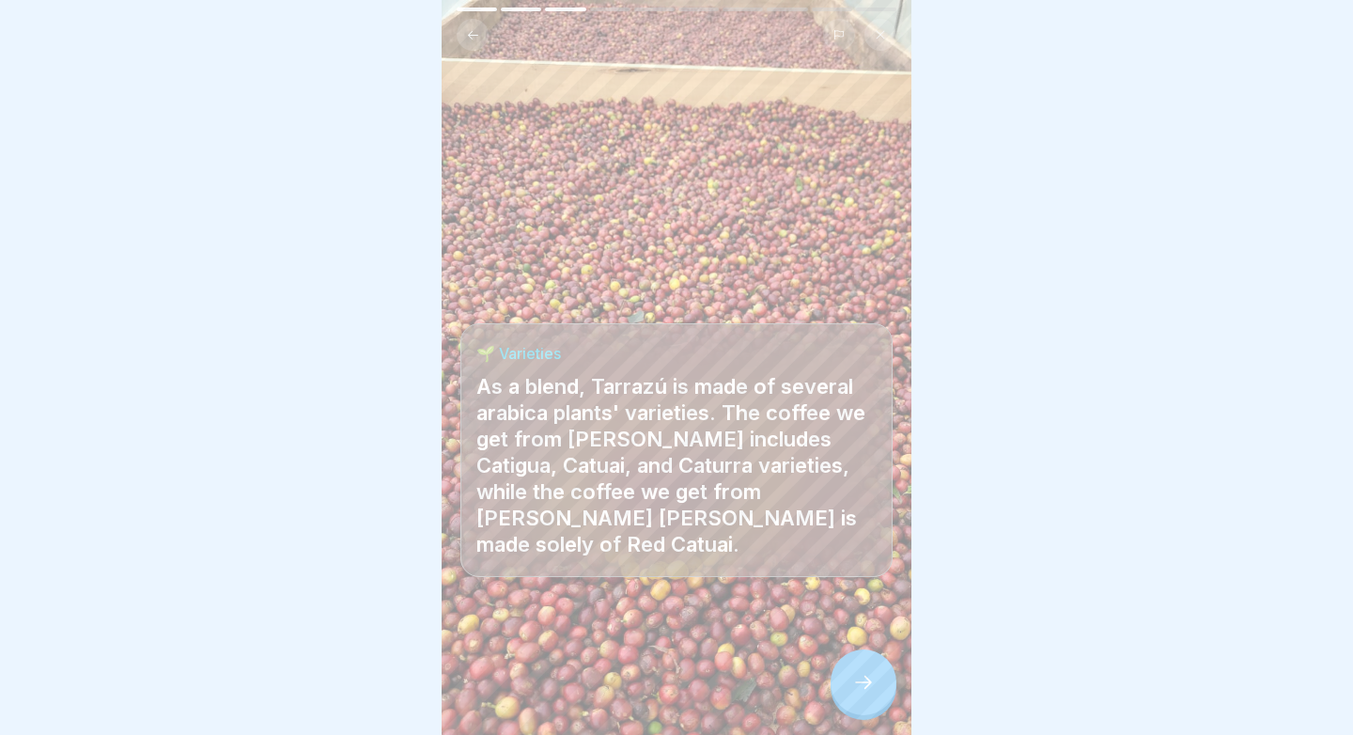
click at [864, 681] on icon at bounding box center [863, 682] width 23 height 23
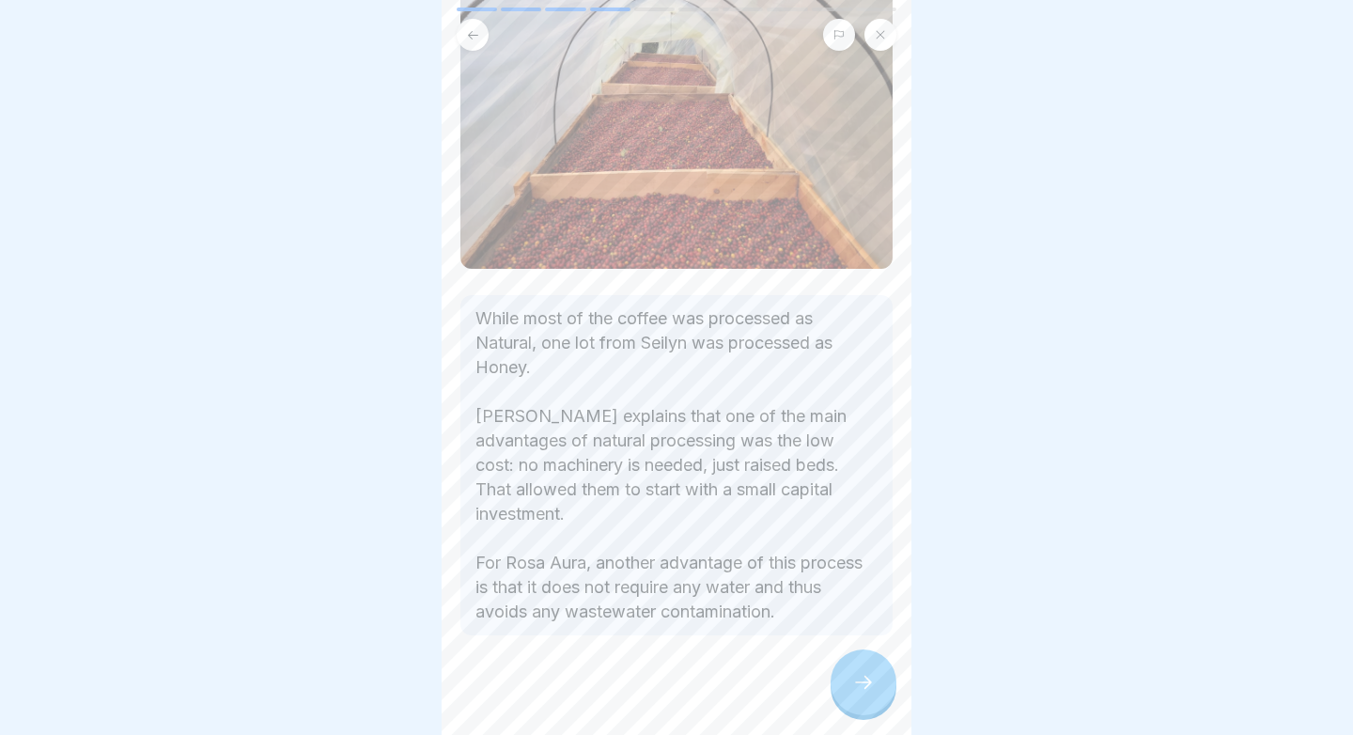
scroll to position [182, 0]
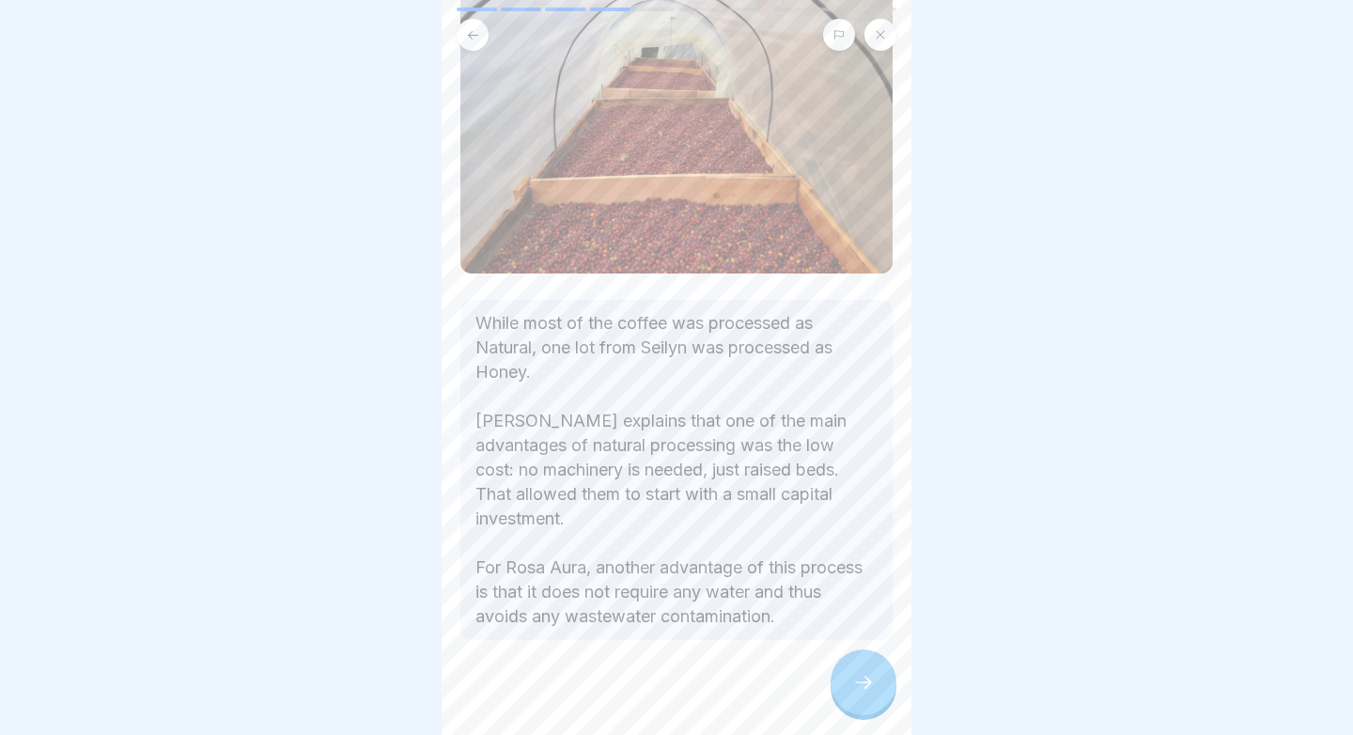
click at [850, 669] on div at bounding box center [863, 682] width 66 height 66
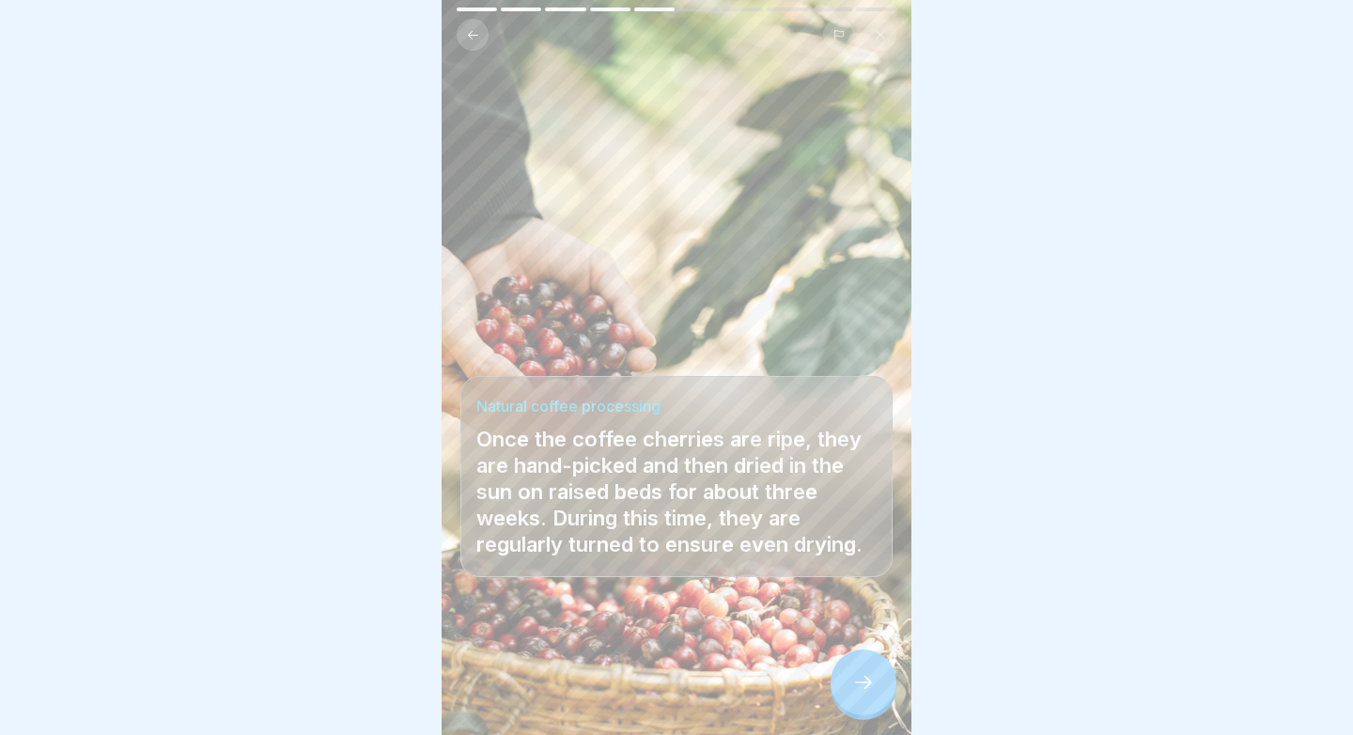
click at [852, 658] on div at bounding box center [863, 682] width 66 height 66
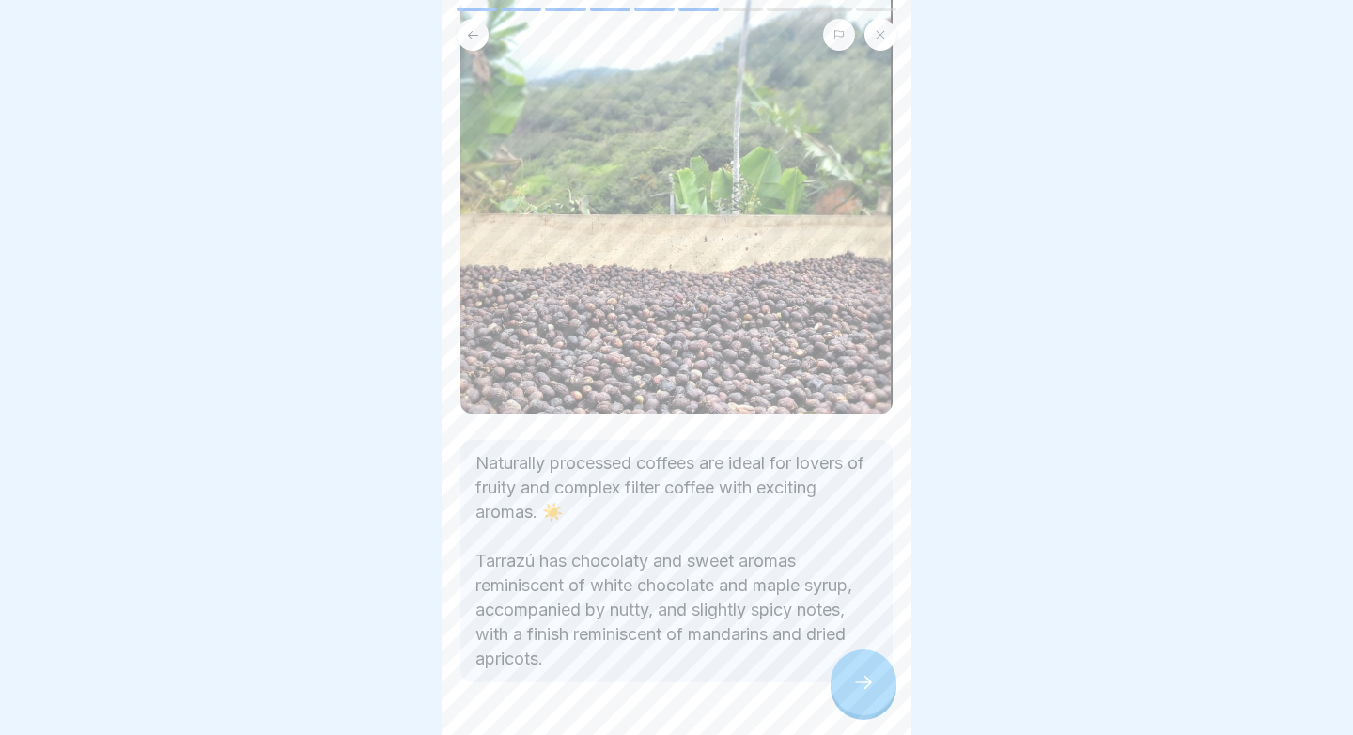
scroll to position [232, 0]
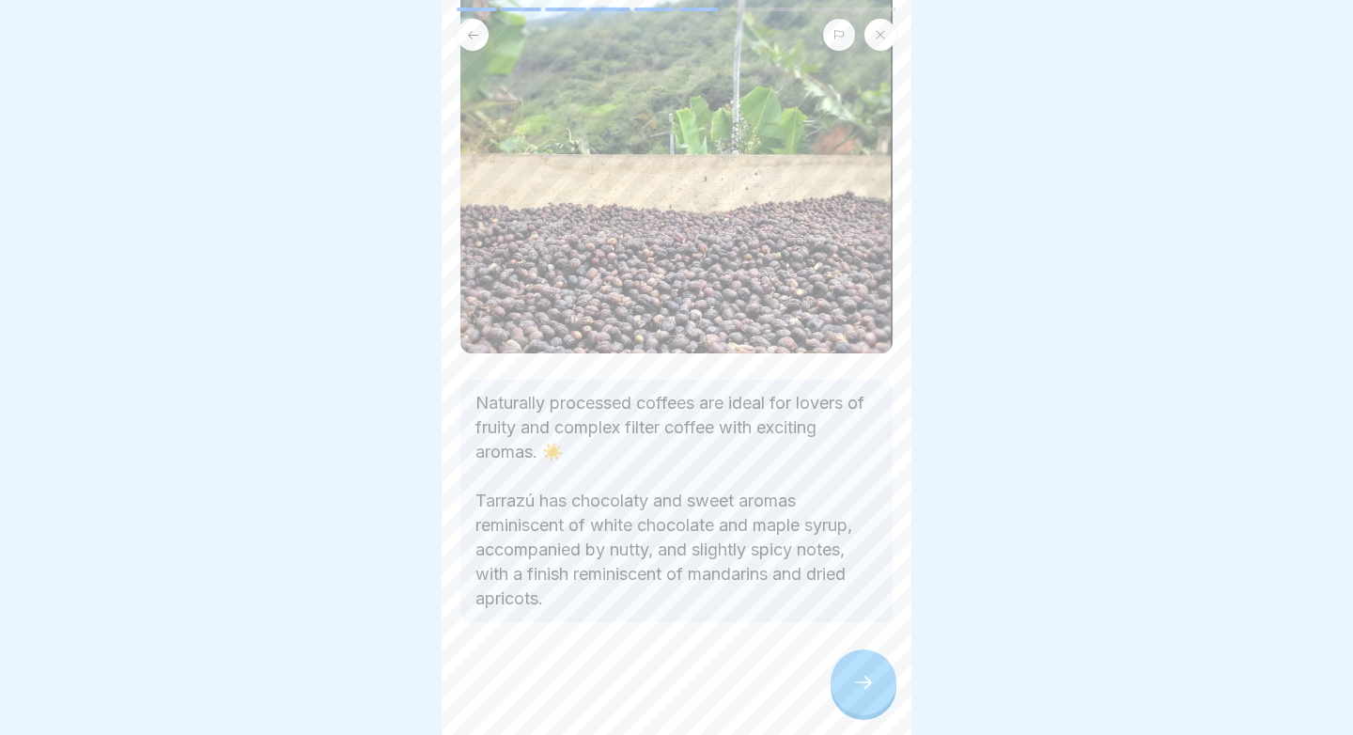
click at [866, 684] on icon at bounding box center [863, 682] width 23 height 23
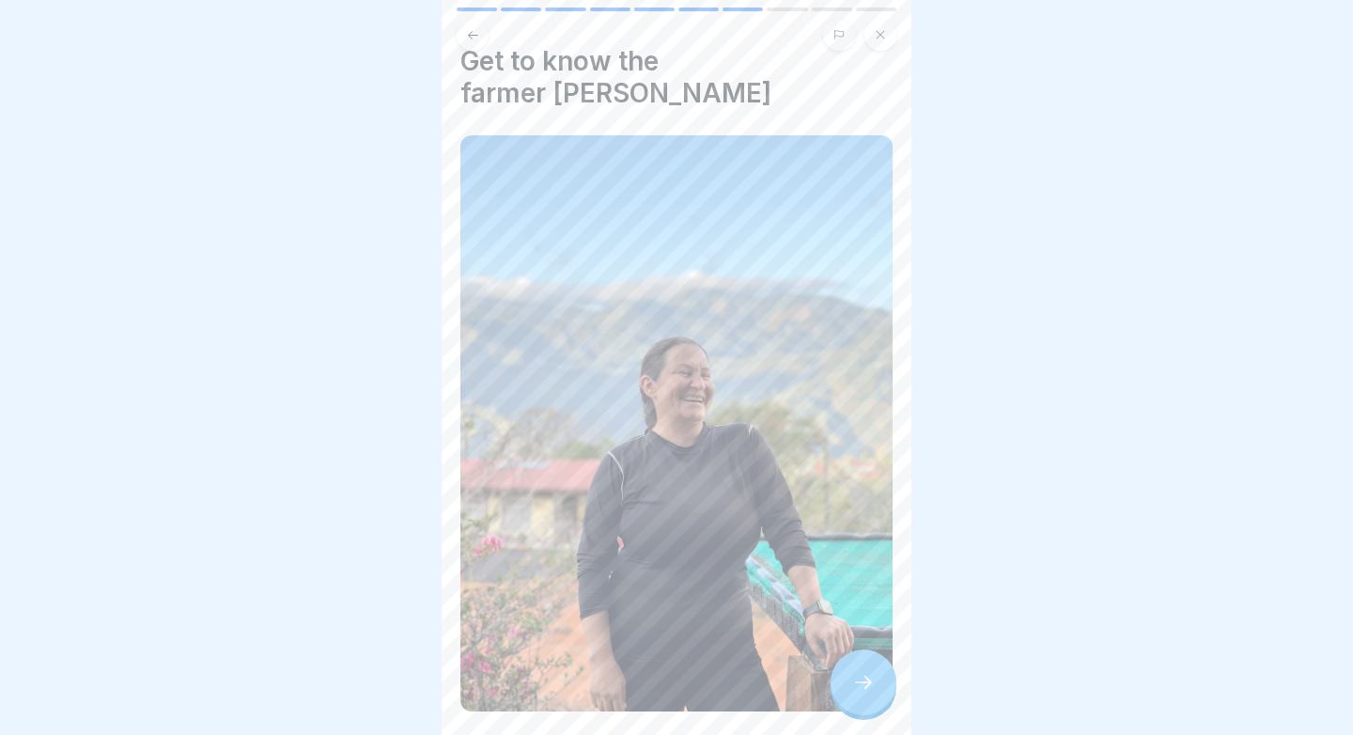
scroll to position [31, 0]
drag, startPoint x: 854, startPoint y: 663, endPoint x: 823, endPoint y: 517, distance: 149.8
click at [823, 517] on div "Introducing Tarrazú Coffee from [GEOGRAPHIC_DATA] 10 Steps 🇨🇷 Dive deeper into …" at bounding box center [676, 367] width 470 height 735
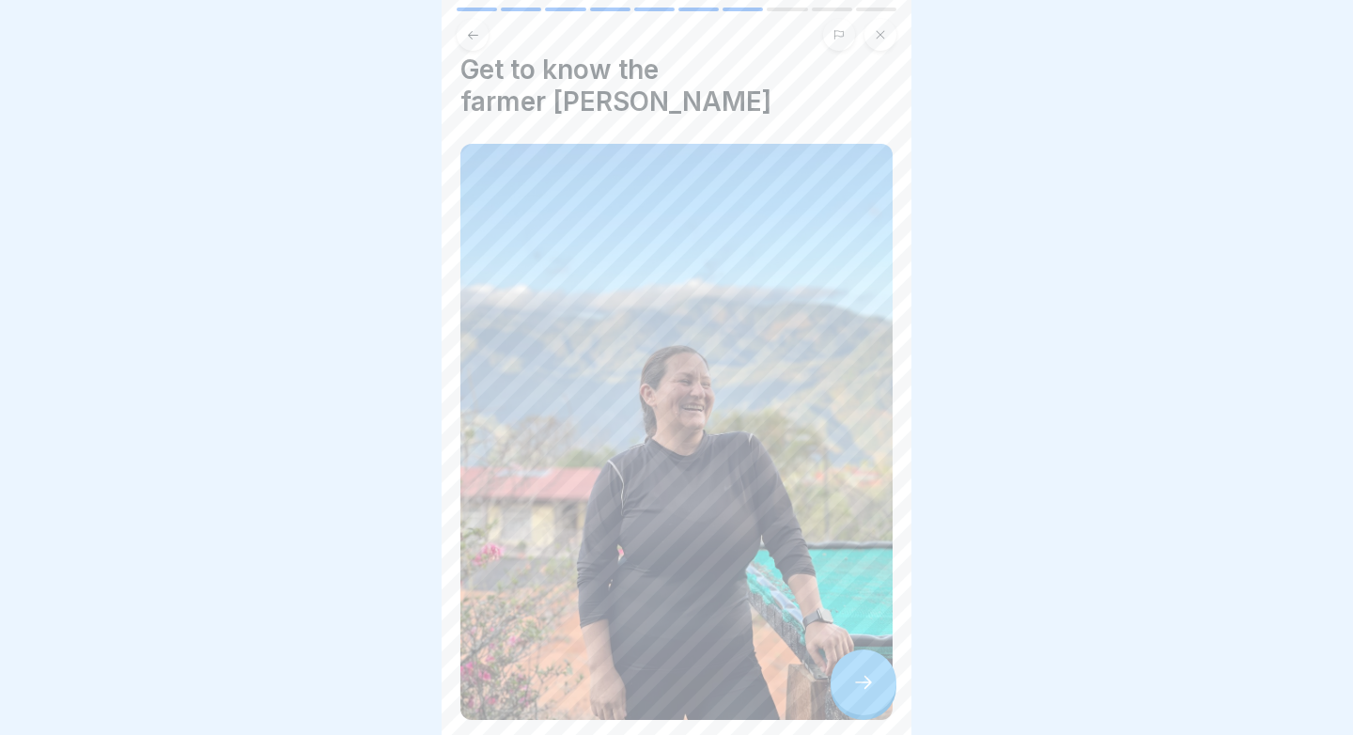
scroll to position [0, 0]
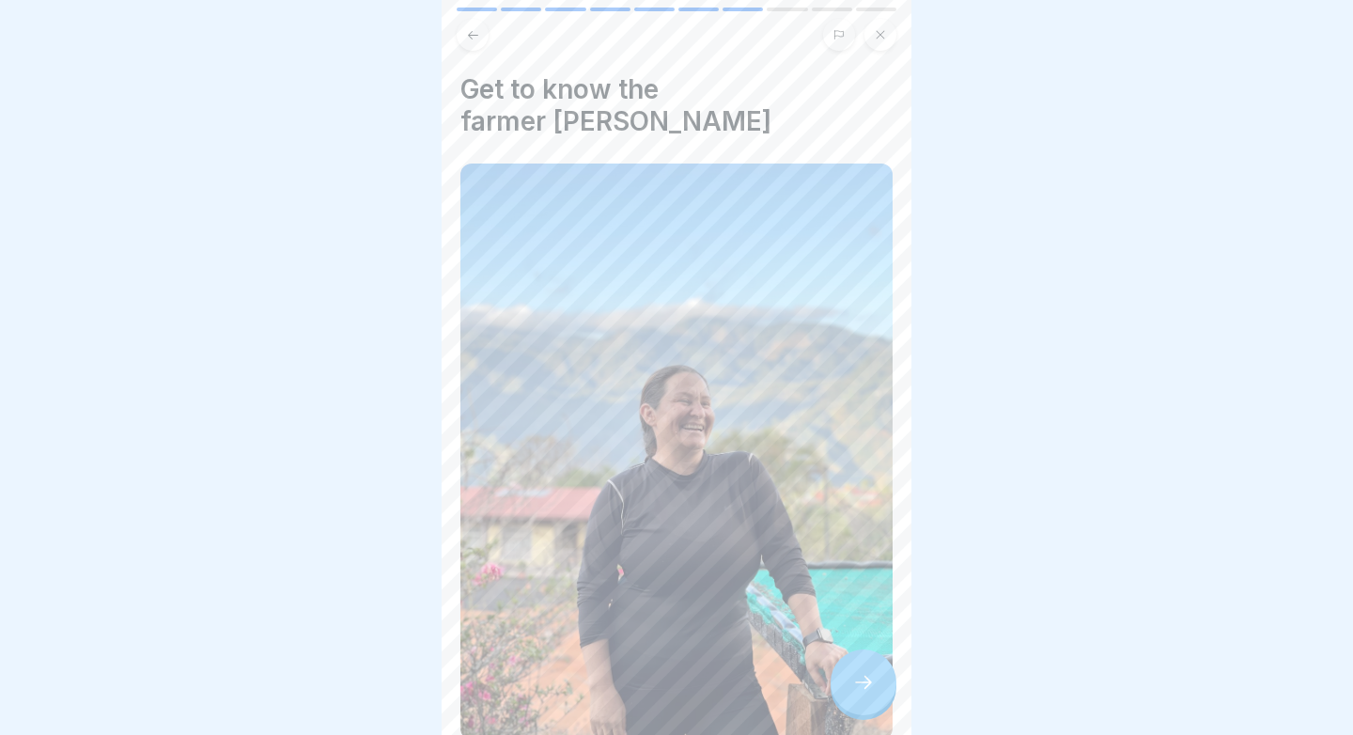
click at [879, 690] on div at bounding box center [863, 682] width 66 height 66
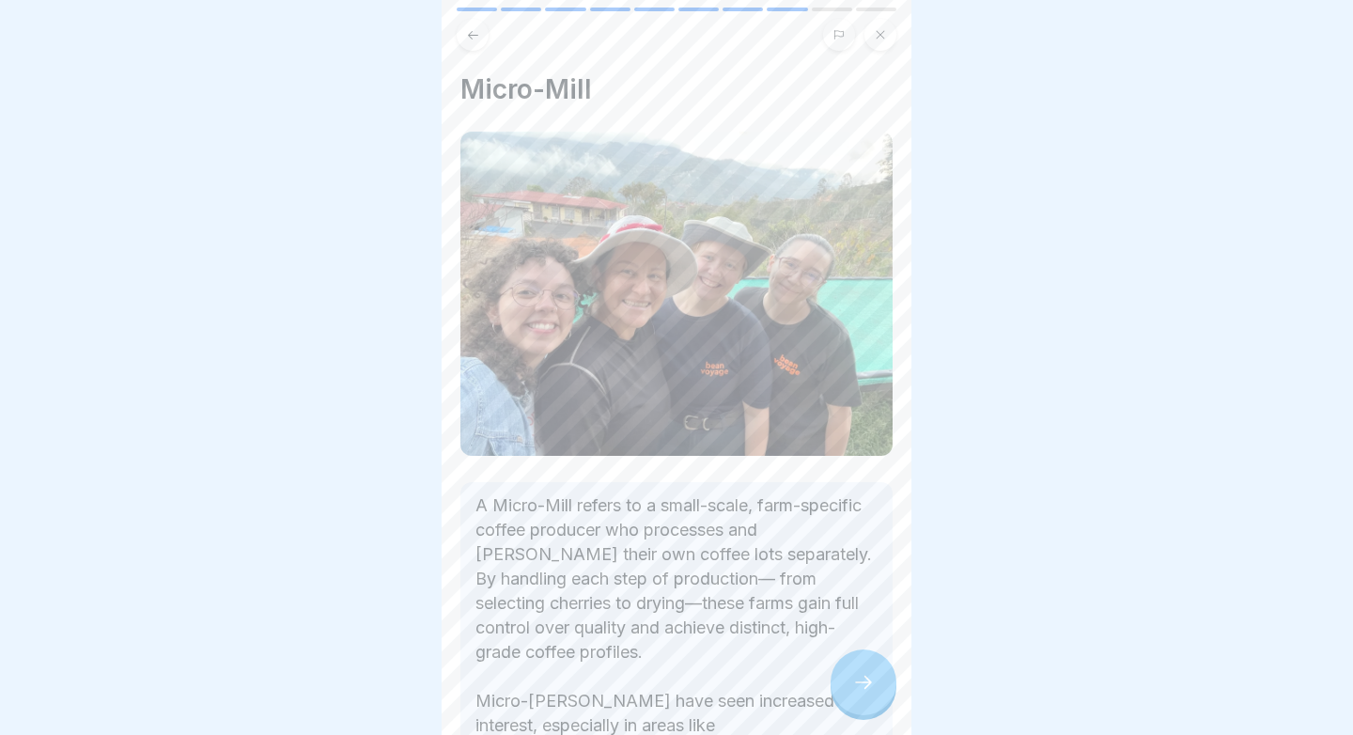
scroll to position [268, 0]
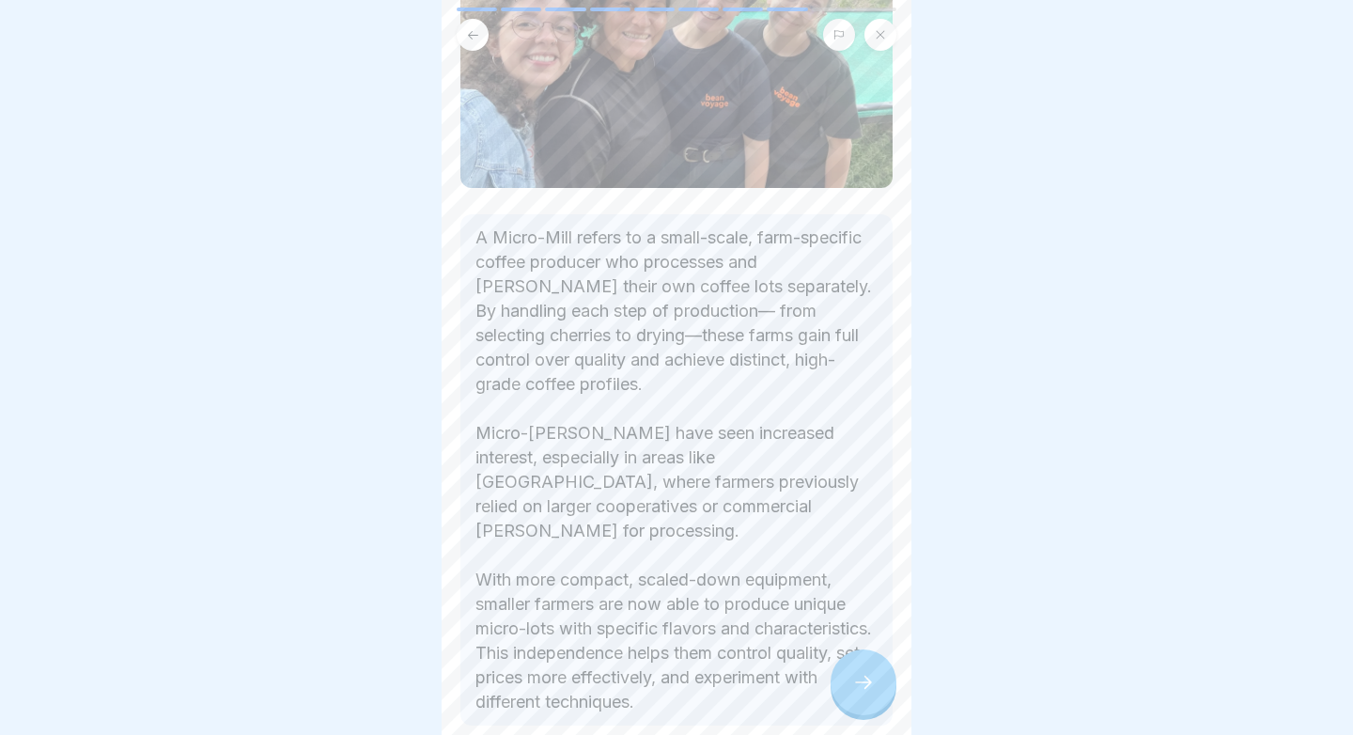
click at [852, 673] on div at bounding box center [863, 682] width 66 height 66
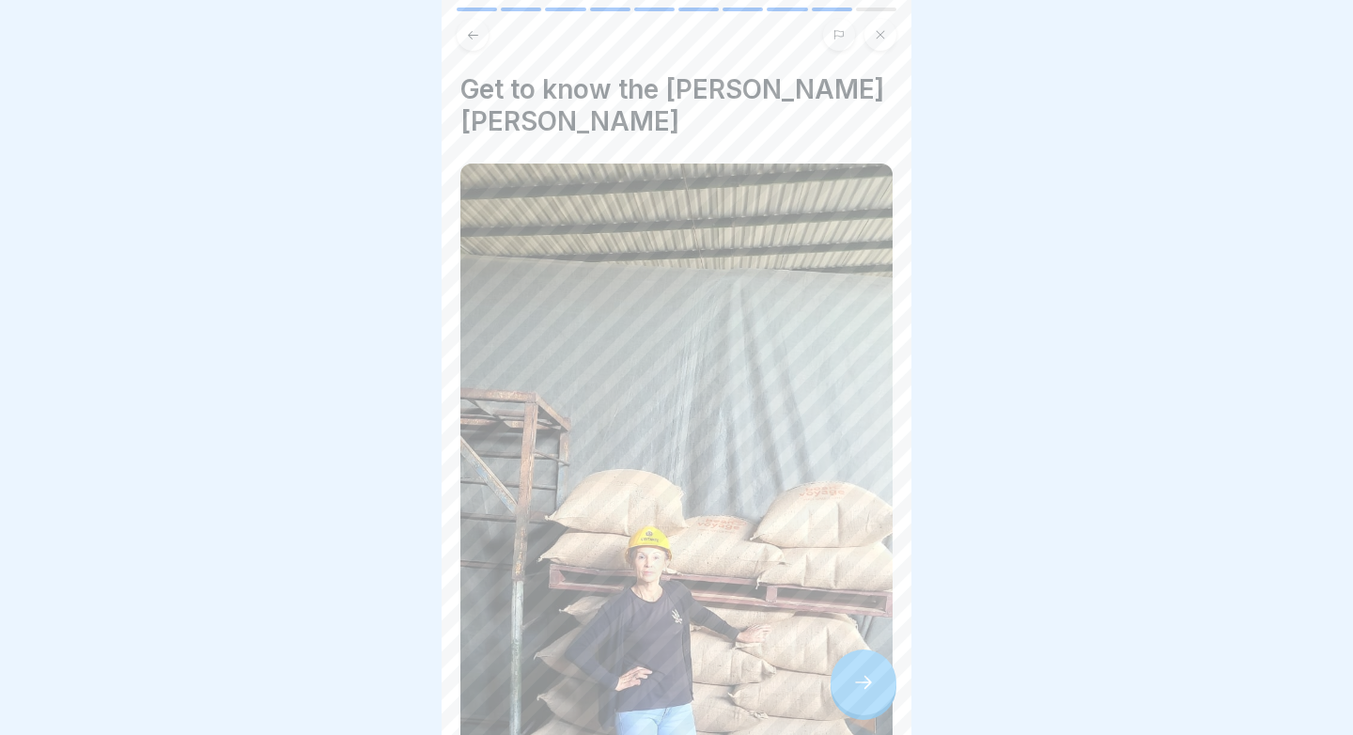
scroll to position [16, 0]
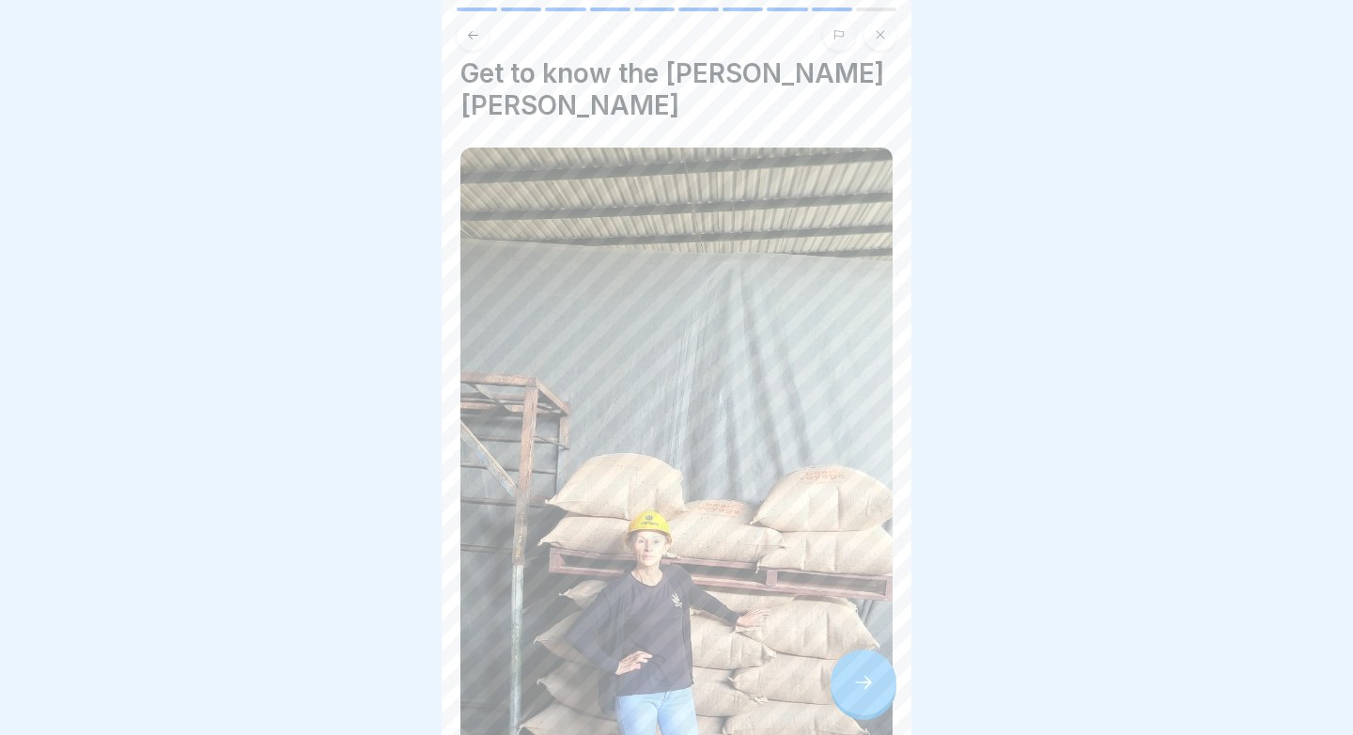
click at [472, 36] on icon at bounding box center [473, 35] width 14 height 14
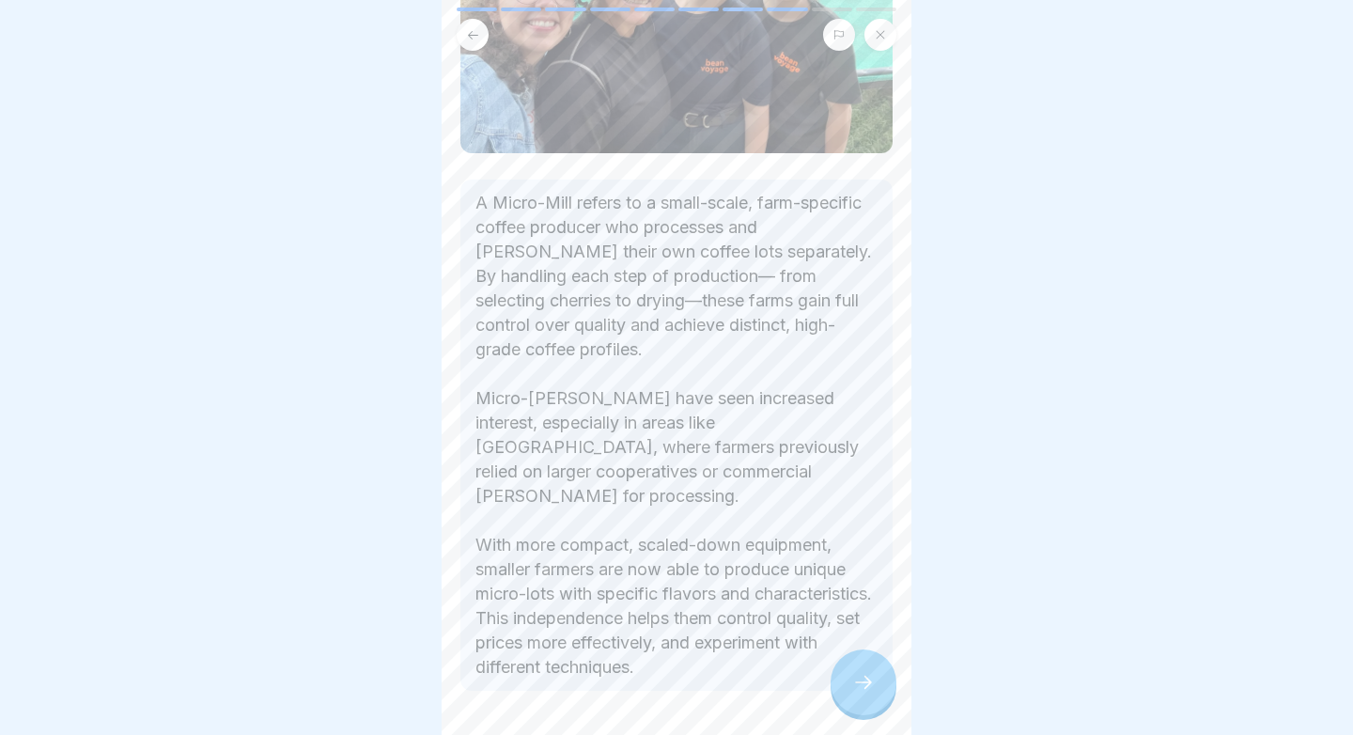
scroll to position [322, 0]
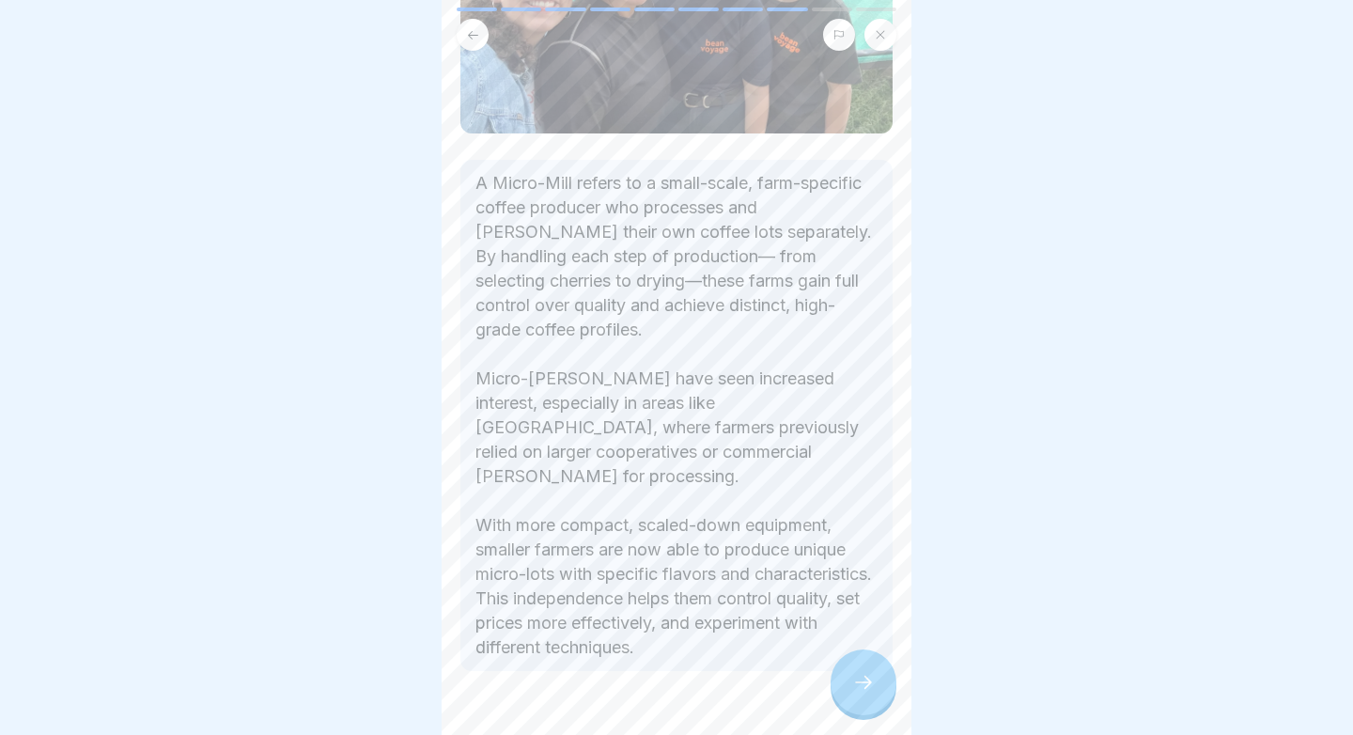
click at [866, 672] on div at bounding box center [863, 682] width 66 height 66
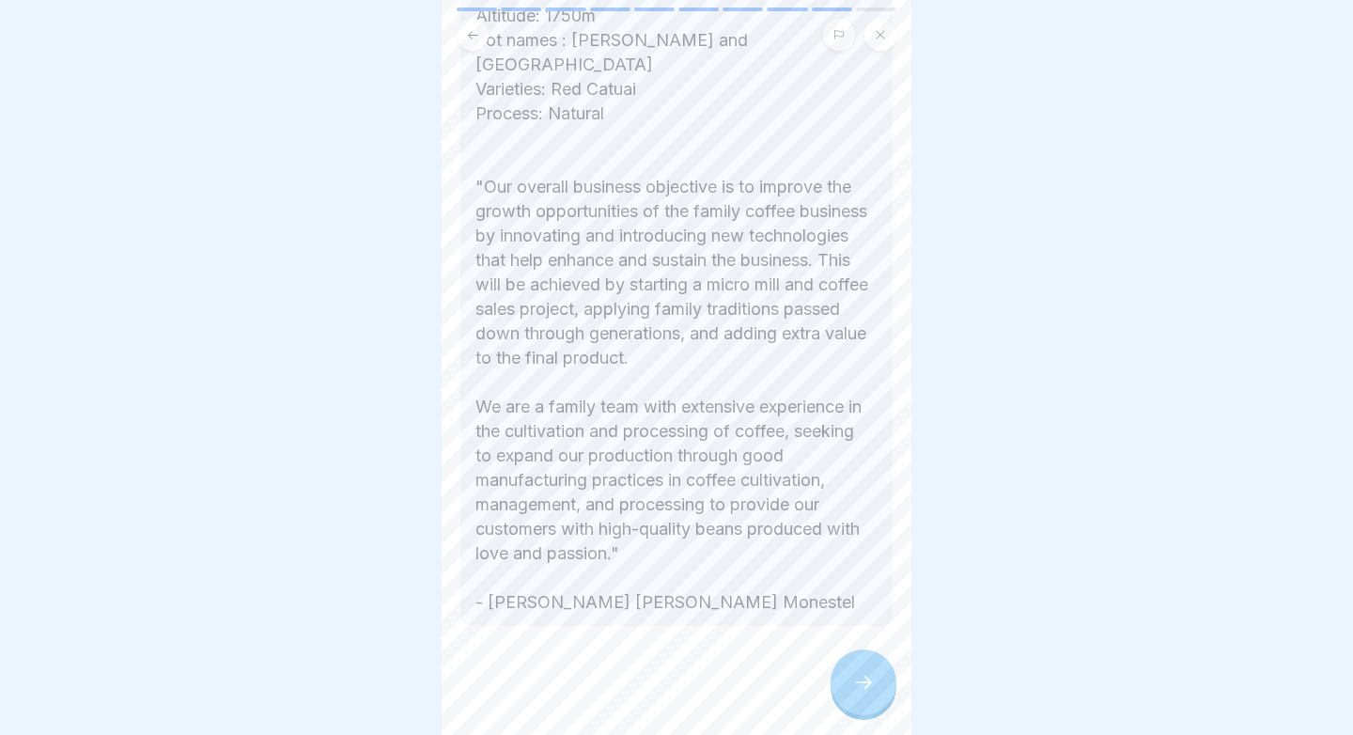
scroll to position [1140, 0]
click at [857, 671] on div at bounding box center [863, 682] width 66 height 66
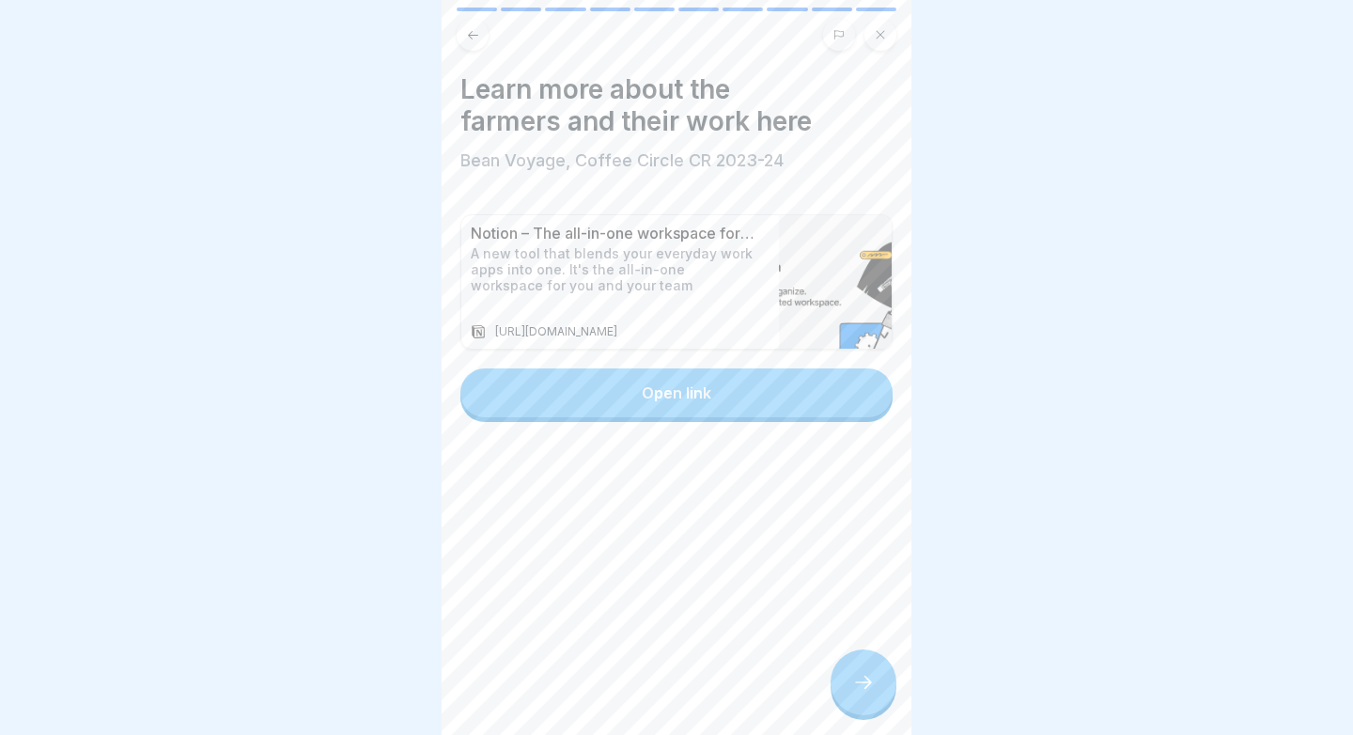
click at [759, 384] on button "Open link" at bounding box center [676, 392] width 432 height 49
click at [861, 704] on div at bounding box center [863, 682] width 66 height 66
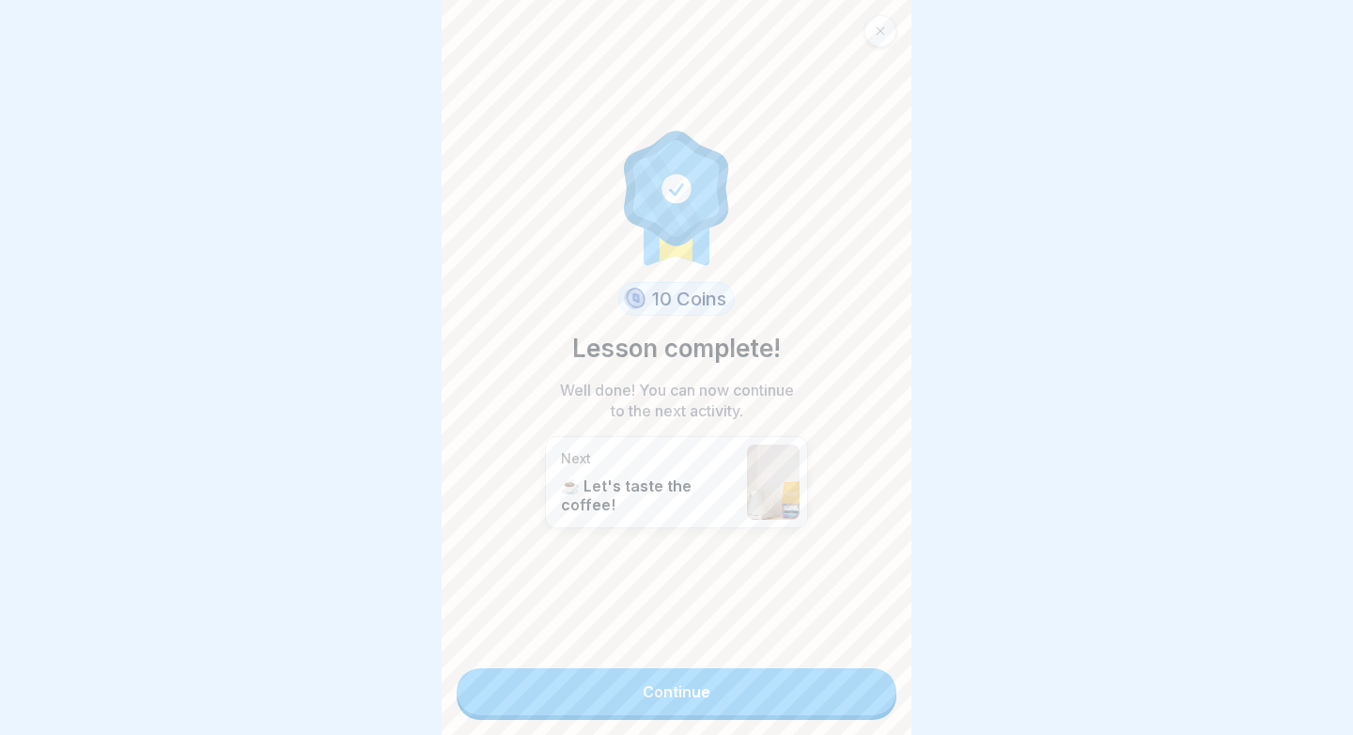
click at [817, 706] on link "Continue" at bounding box center [676, 691] width 440 height 47
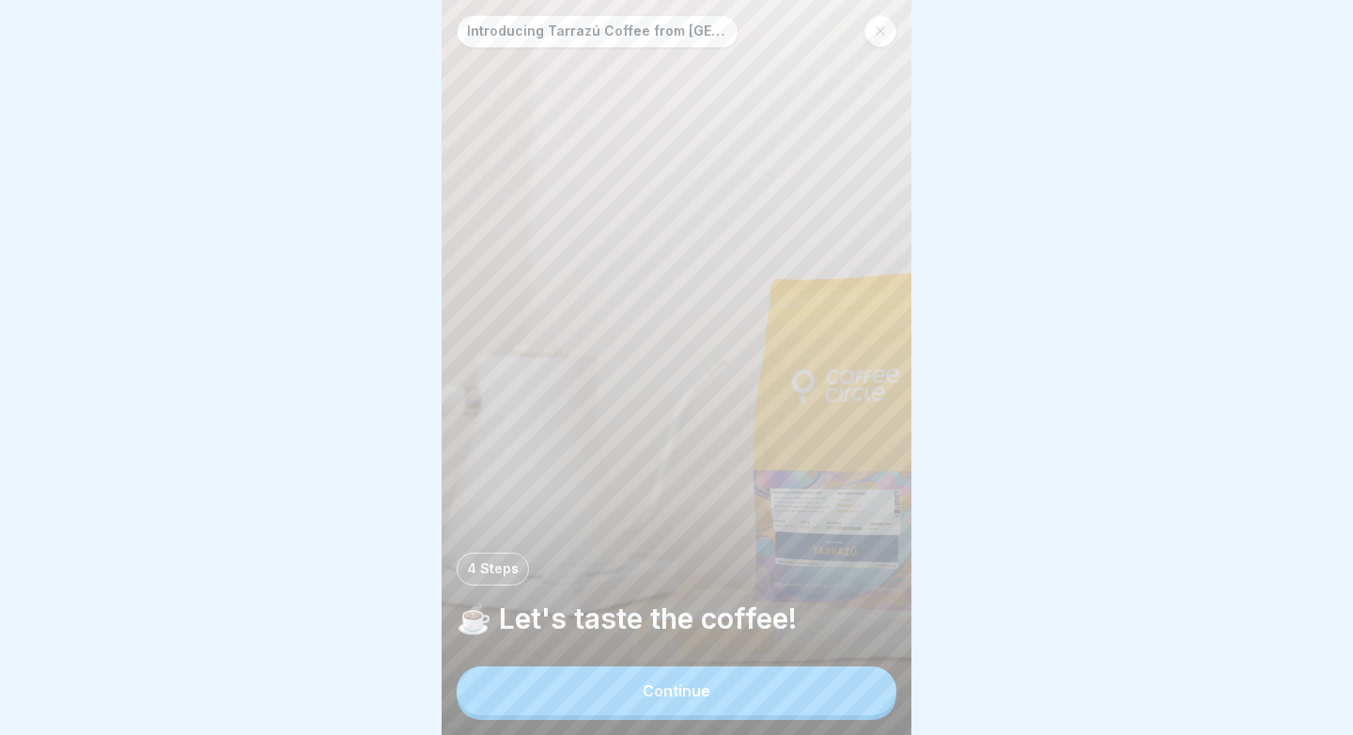
click at [704, 694] on div "Continue" at bounding box center [676, 690] width 68 height 17
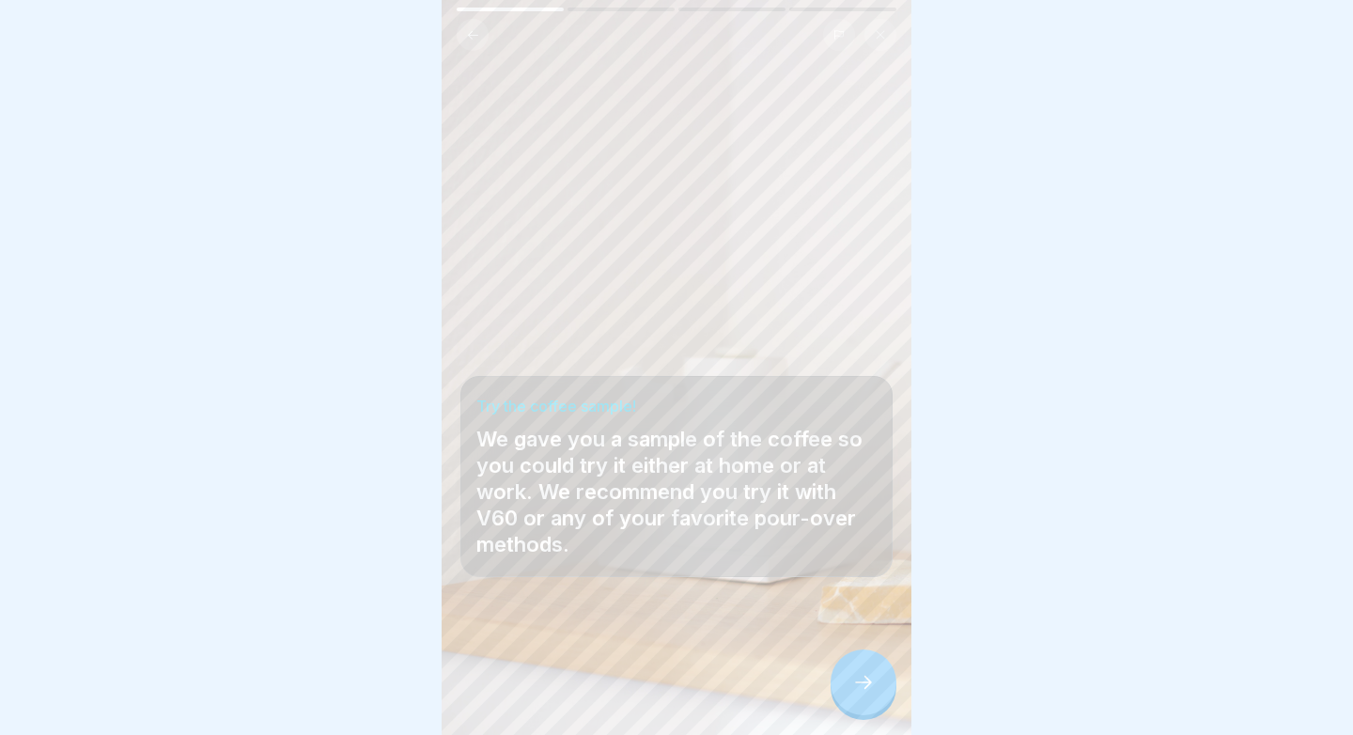
click at [858, 689] on icon at bounding box center [863, 682] width 23 height 23
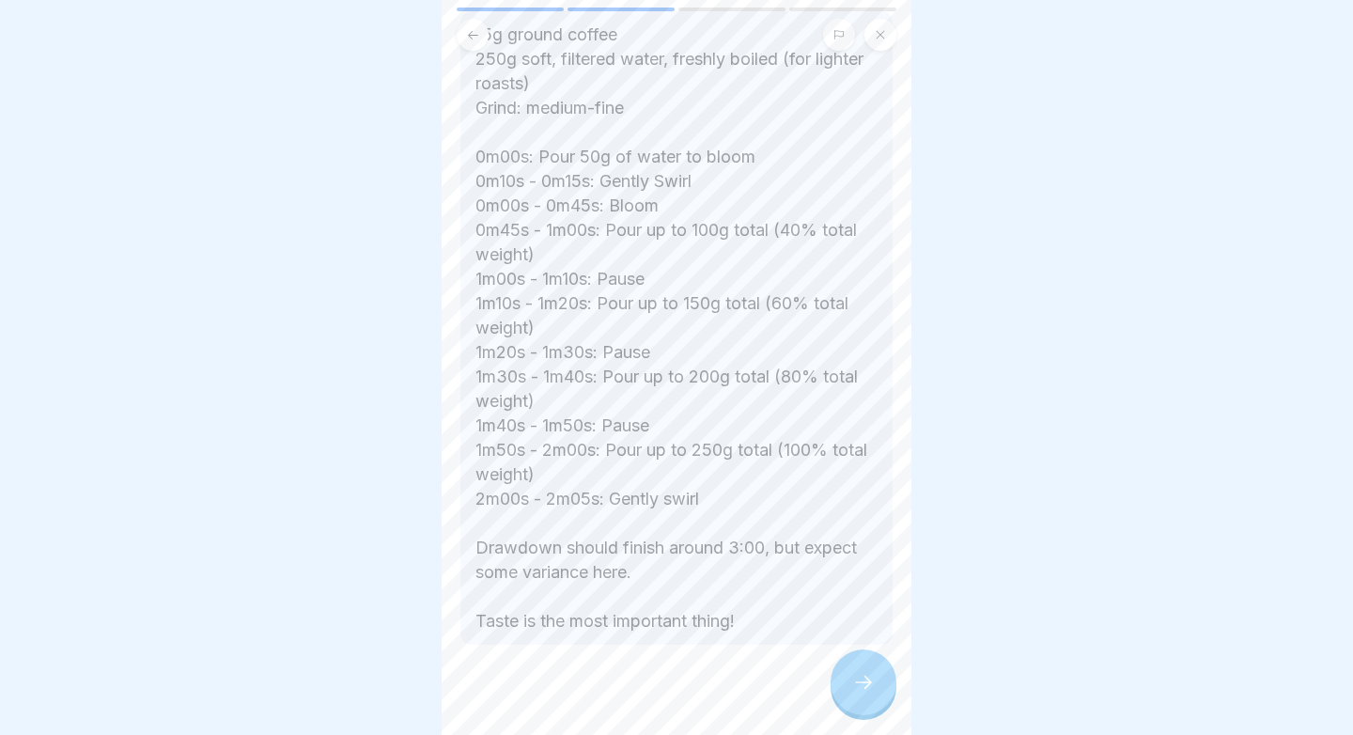
scroll to position [598, 0]
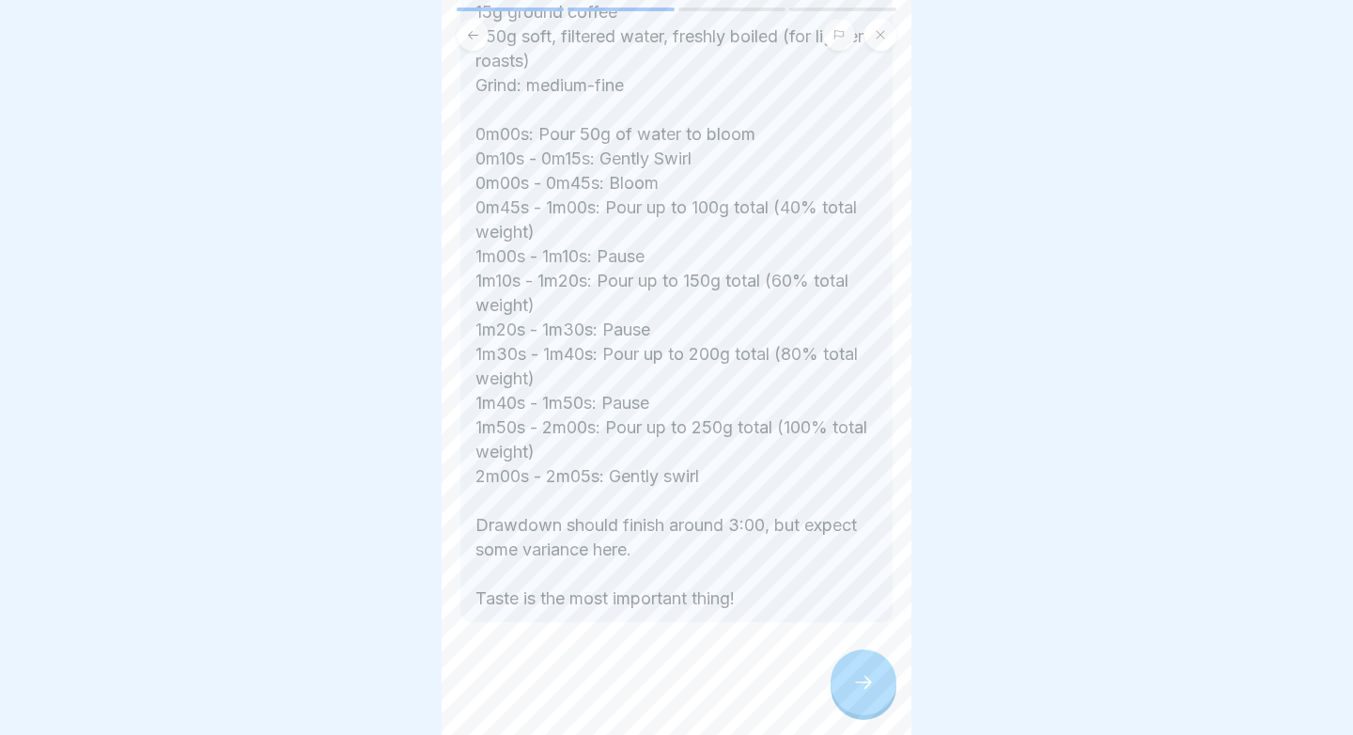
click at [854, 658] on div at bounding box center [863, 682] width 66 height 66
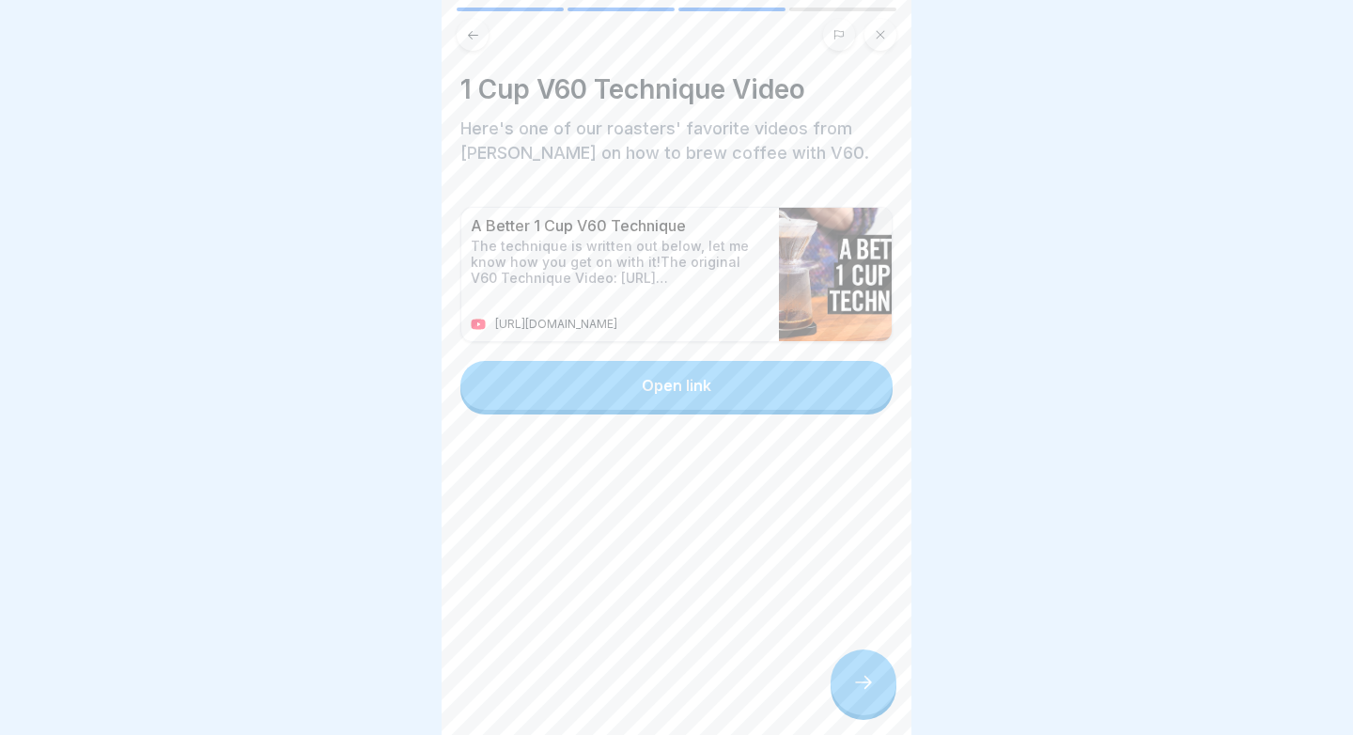
drag, startPoint x: 850, startPoint y: 663, endPoint x: 854, endPoint y: 516, distance: 147.5
click at [854, 516] on div "Introducing Tarrazú Coffee from [GEOGRAPHIC_DATA] 4 Steps ☕️ Let's taste the co…" at bounding box center [676, 367] width 470 height 735
click at [821, 406] on button "Open link" at bounding box center [676, 385] width 432 height 49
click at [876, 716] on div "1 Cup V60 Technique Video Here's one of our roasters' favorite videos from [PER…" at bounding box center [676, 367] width 470 height 735
click at [875, 703] on div at bounding box center [863, 682] width 66 height 66
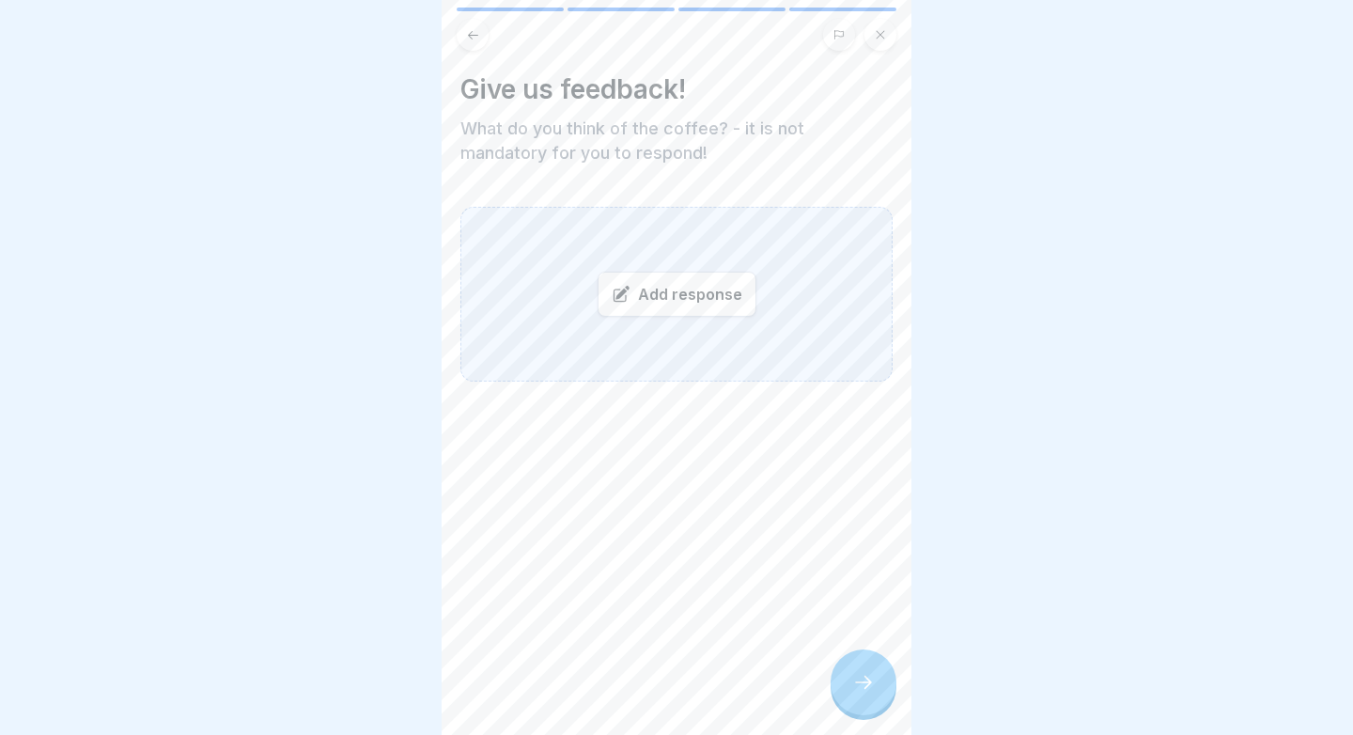
click at [857, 697] on div at bounding box center [863, 682] width 66 height 66
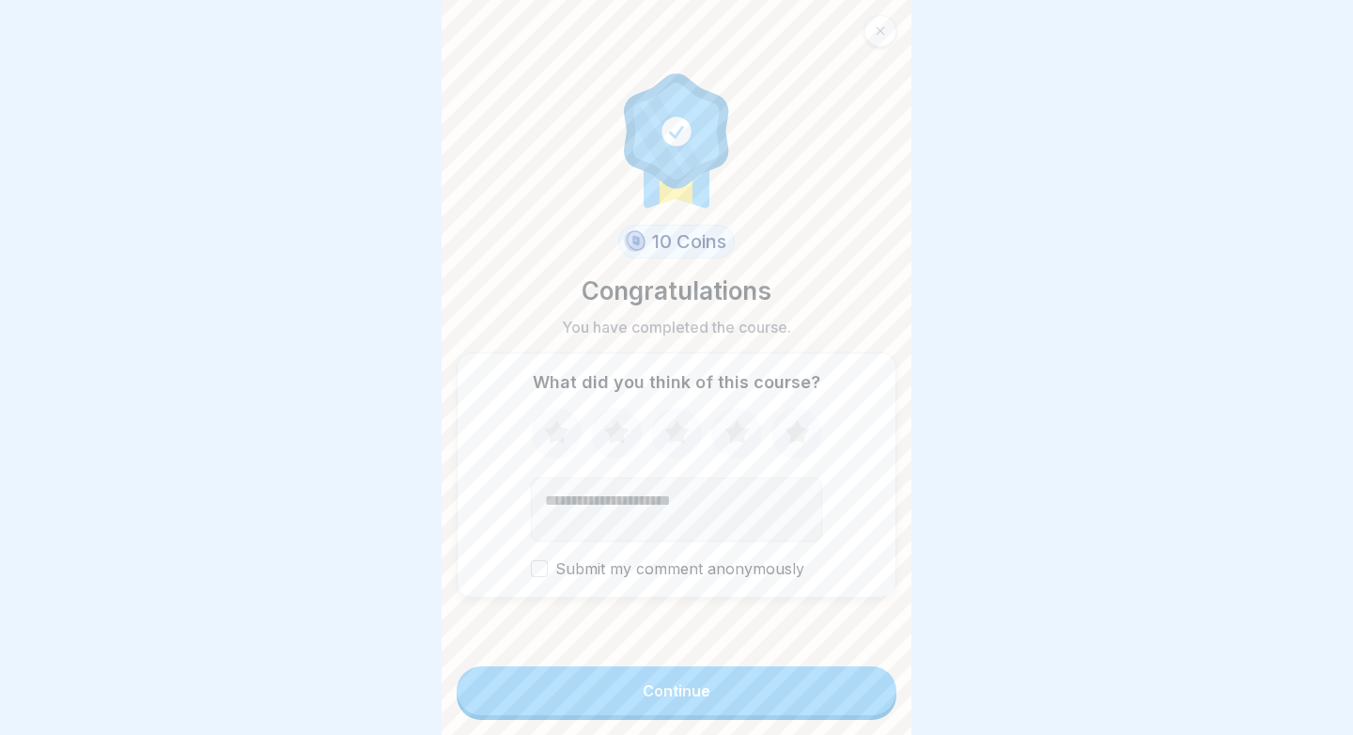
click at [828, 690] on button "Continue" at bounding box center [676, 690] width 440 height 49
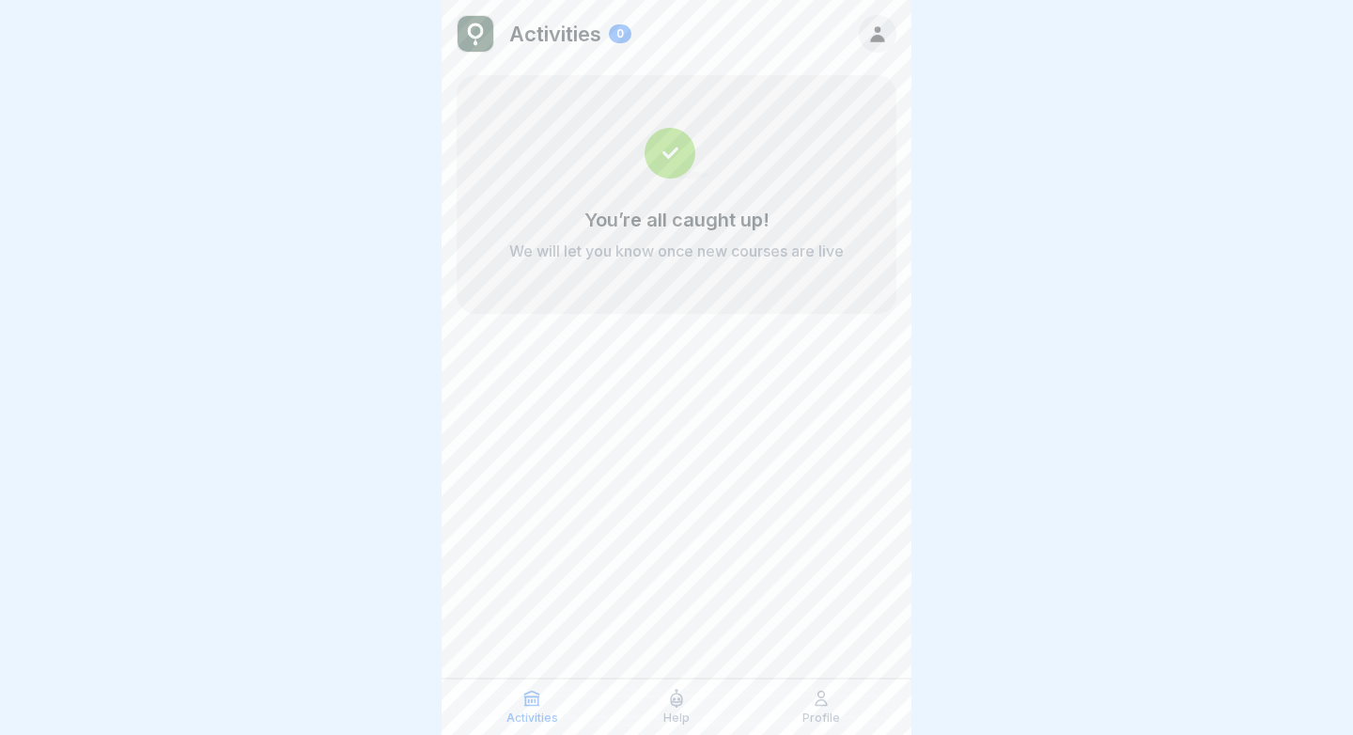
click at [812, 716] on p "Profile" at bounding box center [821, 717] width 38 height 13
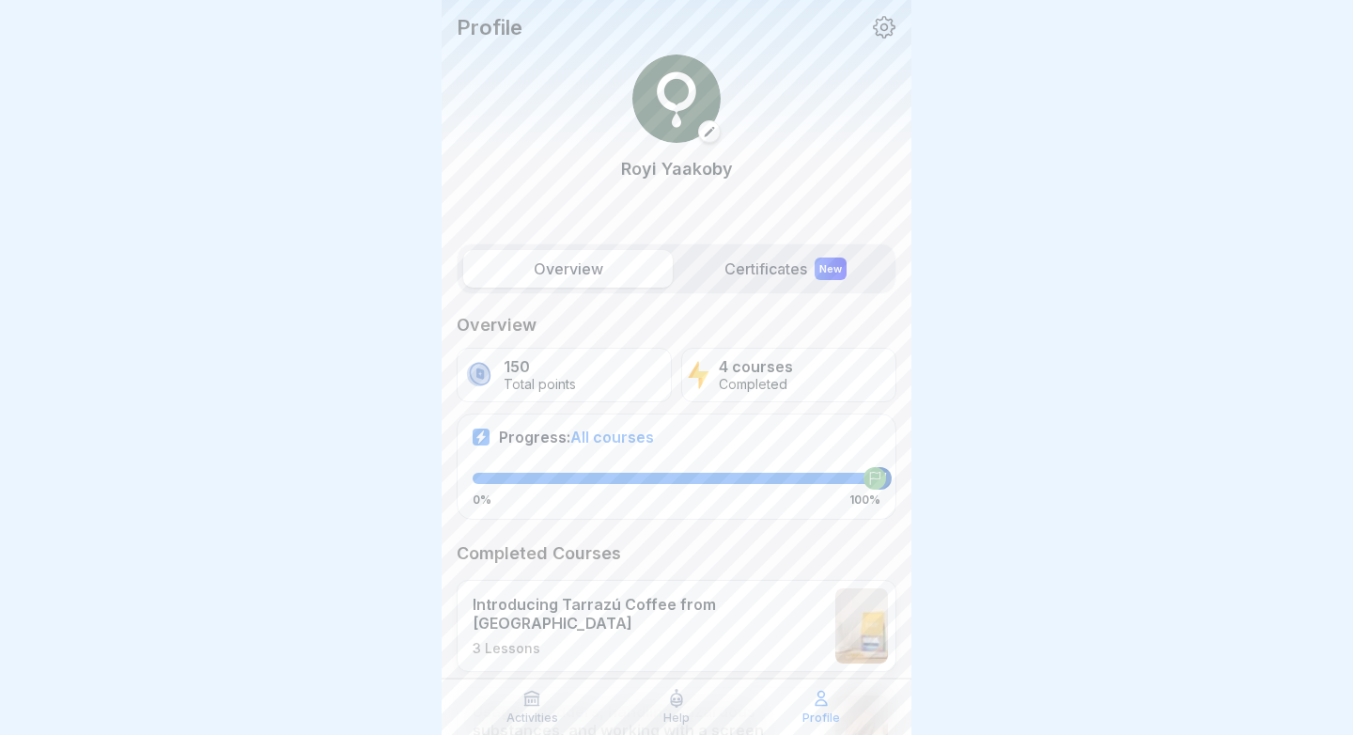
click at [796, 268] on label "Certificates New" at bounding box center [784, 269] width 209 height 38
